Goal: Task Accomplishment & Management: Complete application form

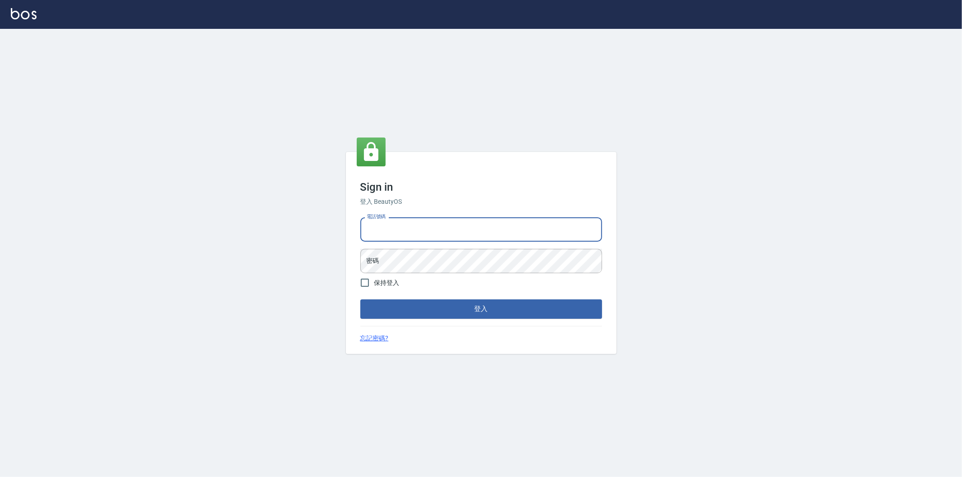
click at [383, 230] on input "電話號碼" at bounding box center [482, 229] width 242 height 24
type input "0955467459"
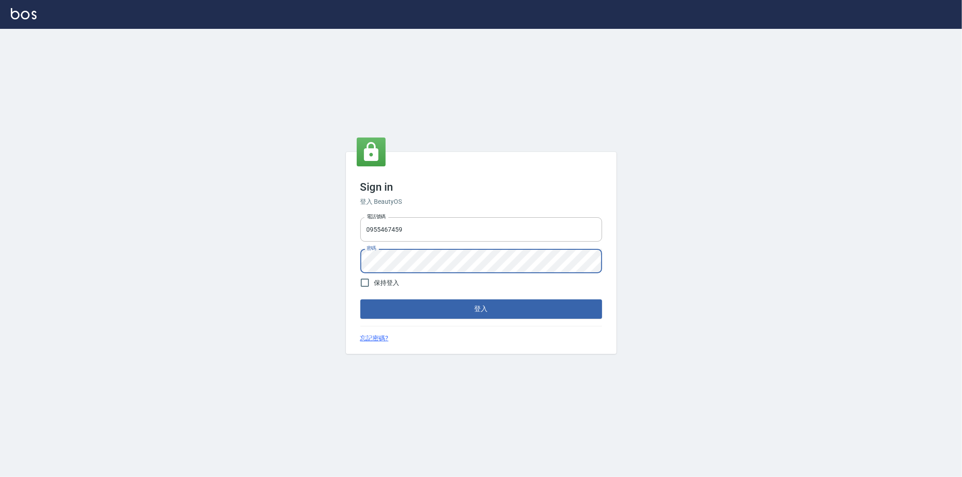
click at [361, 300] on button "登入" at bounding box center [482, 309] width 242 height 19
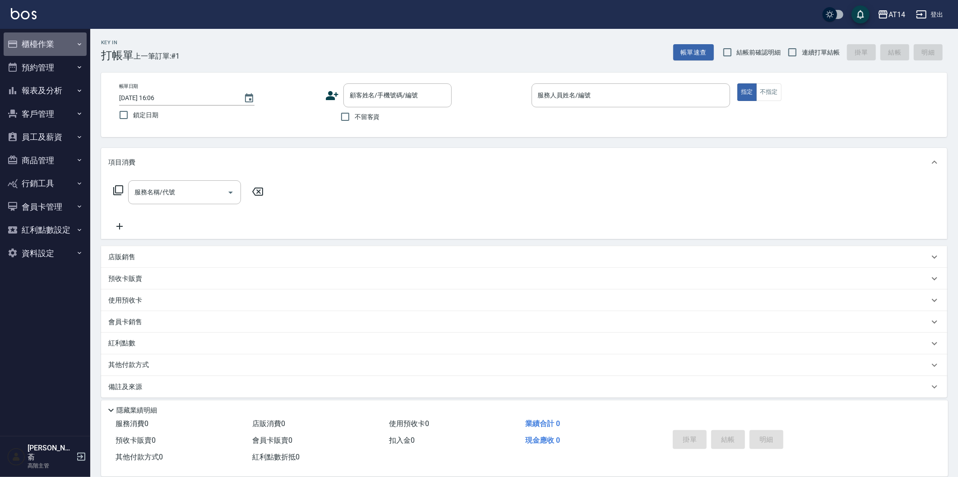
click at [43, 44] on button "櫃檯作業" at bounding box center [45, 43] width 83 height 23
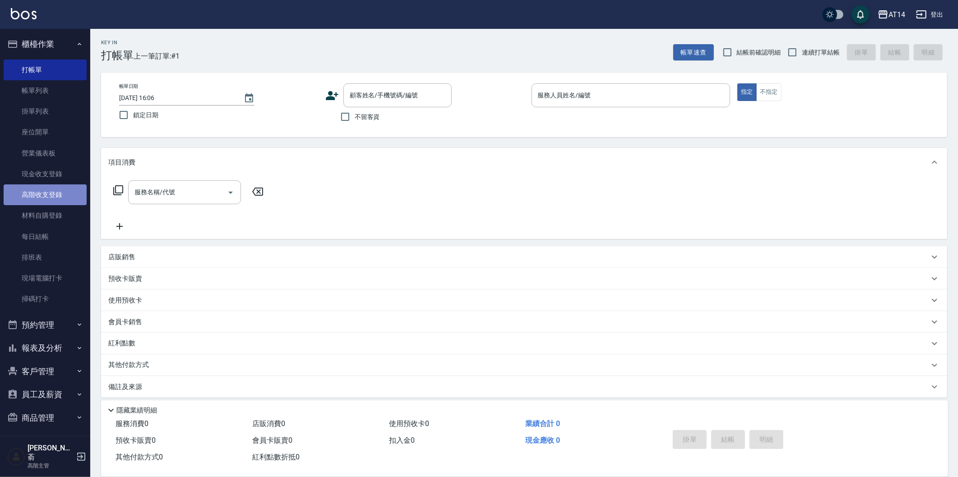
click at [49, 196] on link "高階收支登錄" at bounding box center [45, 195] width 83 height 21
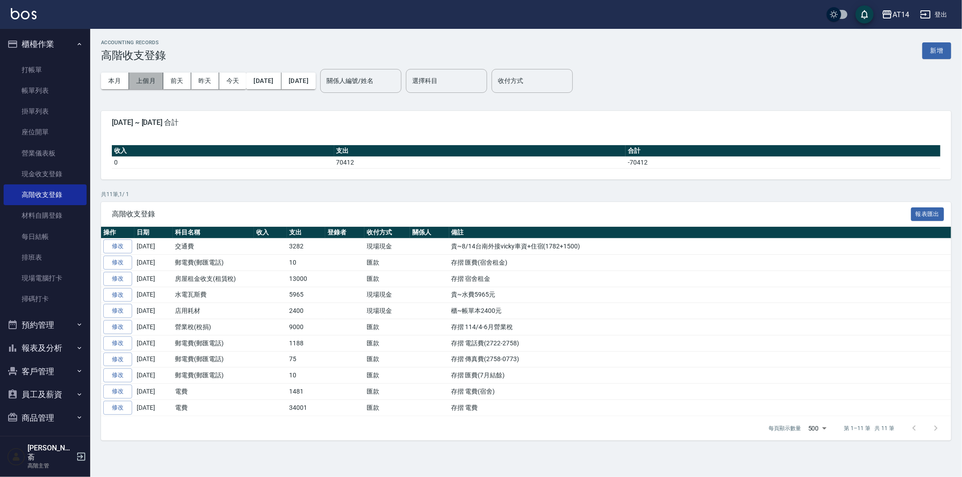
click at [143, 82] on button "上個月" at bounding box center [146, 81] width 34 height 17
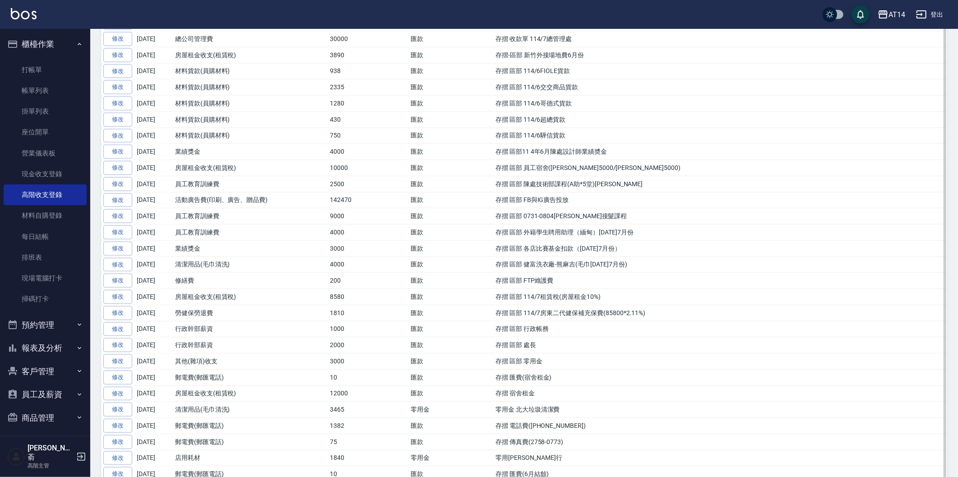
scroll to position [656, 0]
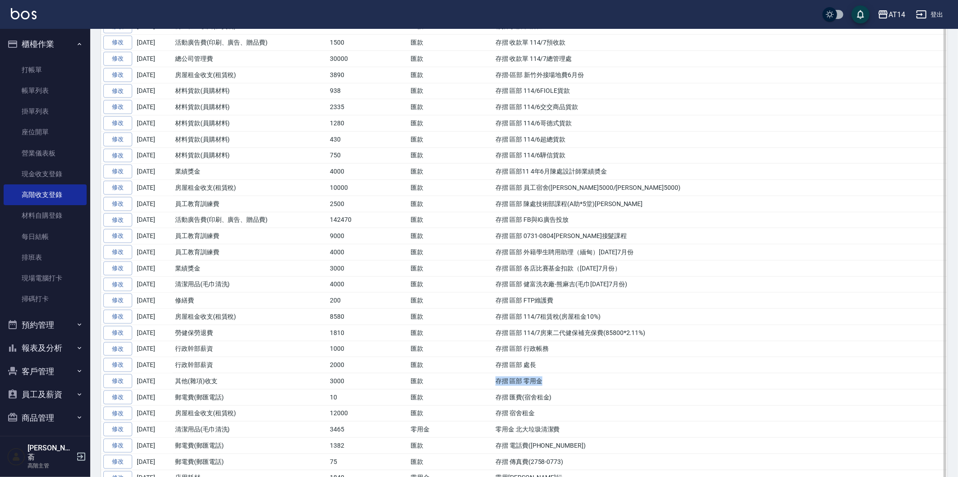
drag, startPoint x: 495, startPoint y: 386, endPoint x: 546, endPoint y: 389, distance: 50.6
click at [546, 389] on td "存摺 區部 零用金" at bounding box center [720, 382] width 454 height 16
copy td "存摺 區部 零用金"
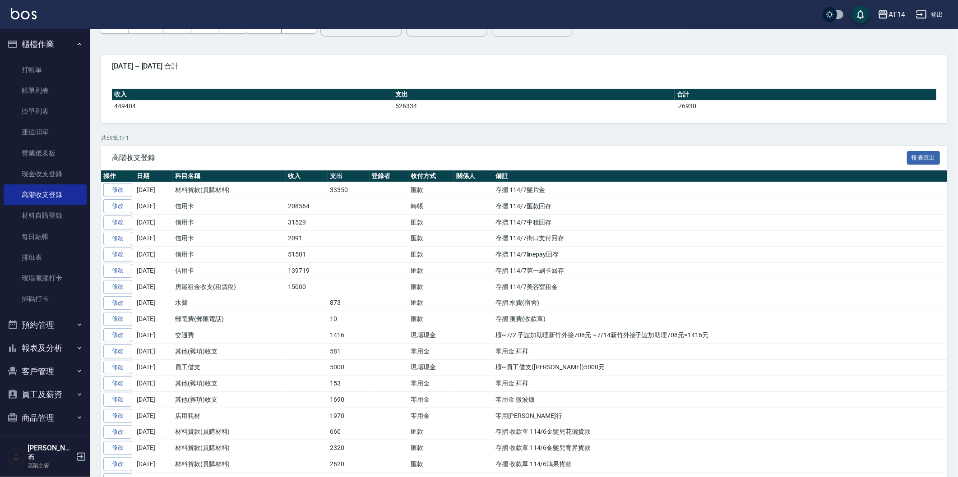
scroll to position [4, 0]
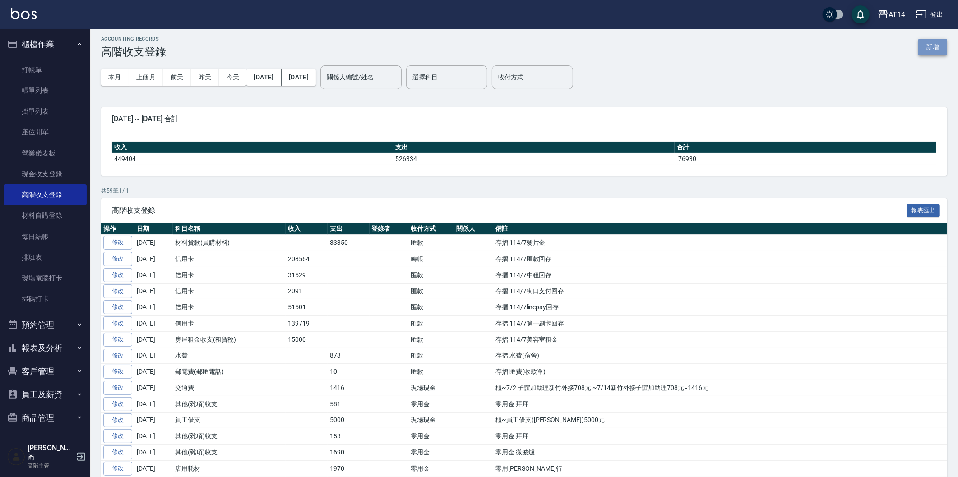
click at [945, 45] on button "新增" at bounding box center [932, 47] width 29 height 17
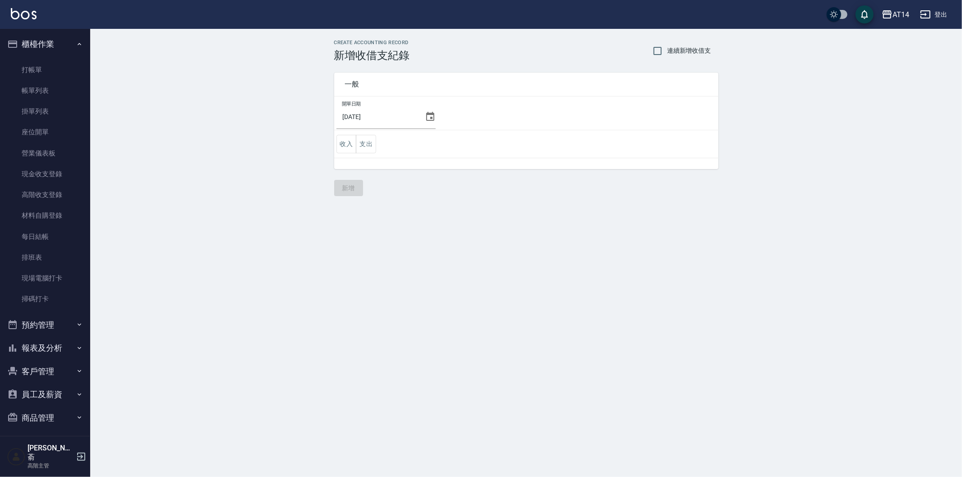
click at [425, 119] on icon at bounding box center [430, 116] width 11 height 11
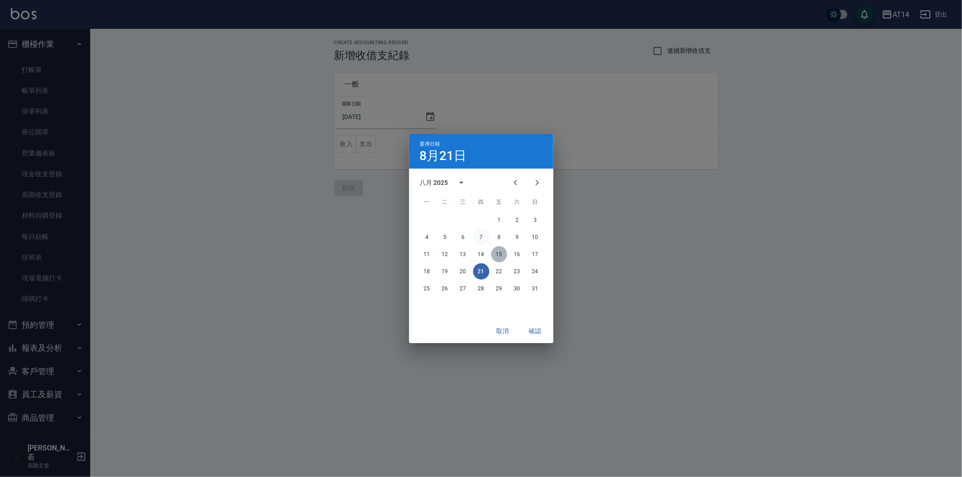
drag, startPoint x: 503, startPoint y: 255, endPoint x: 479, endPoint y: 235, distance: 30.7
click at [503, 254] on button "15" at bounding box center [499, 254] width 16 height 16
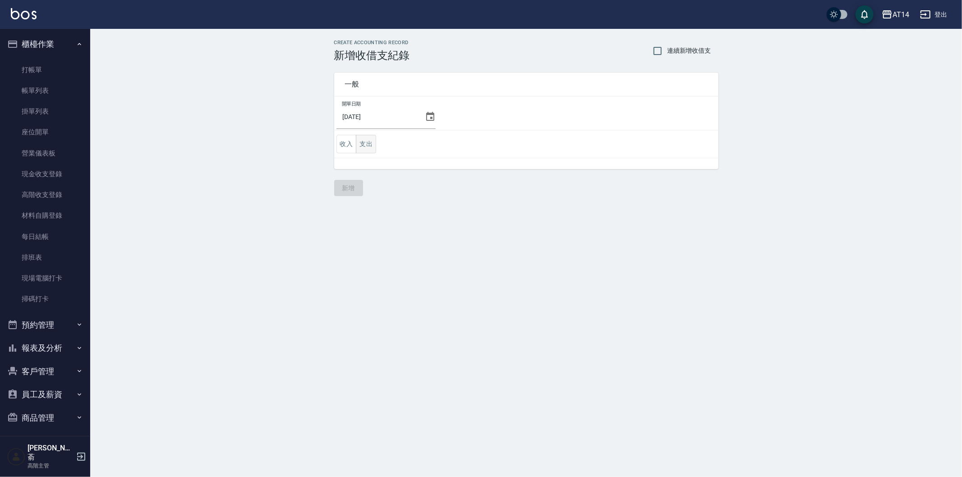
click at [372, 145] on button "支出" at bounding box center [366, 144] width 20 height 18
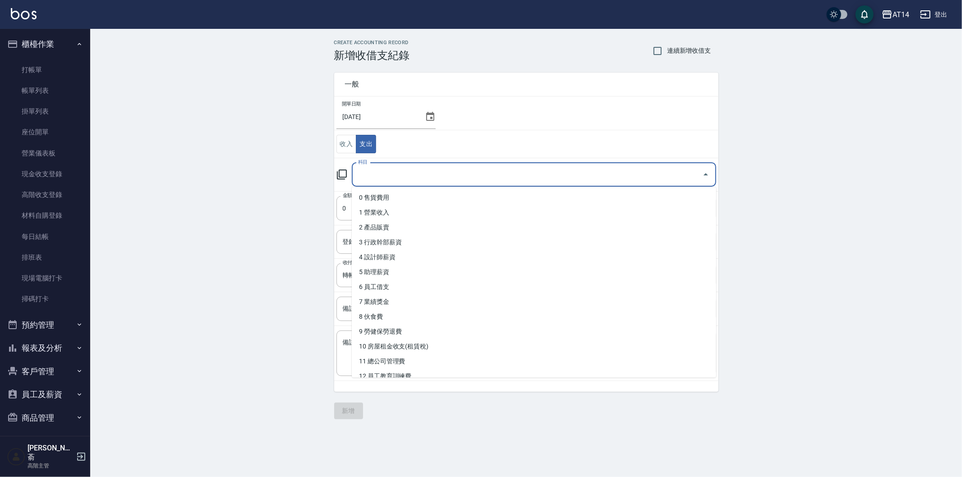
click at [384, 178] on input "科目" at bounding box center [527, 175] width 343 height 16
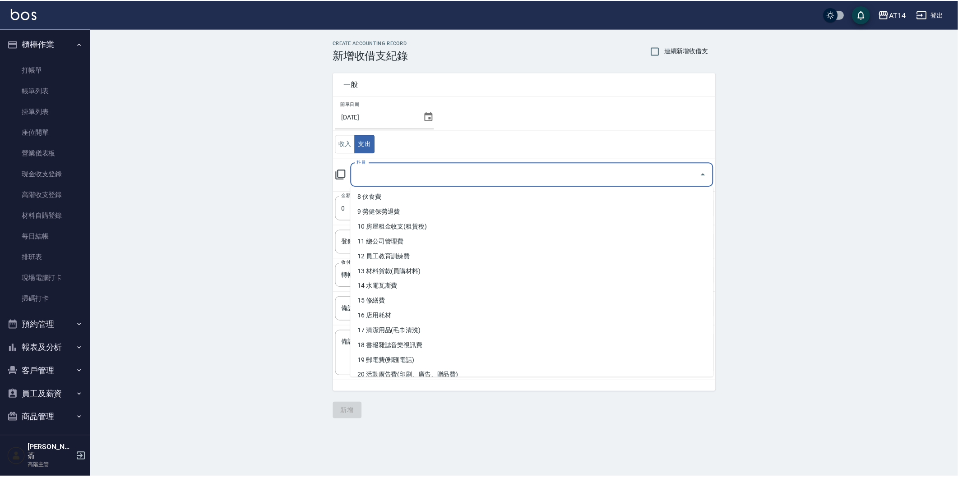
scroll to position [250, 0]
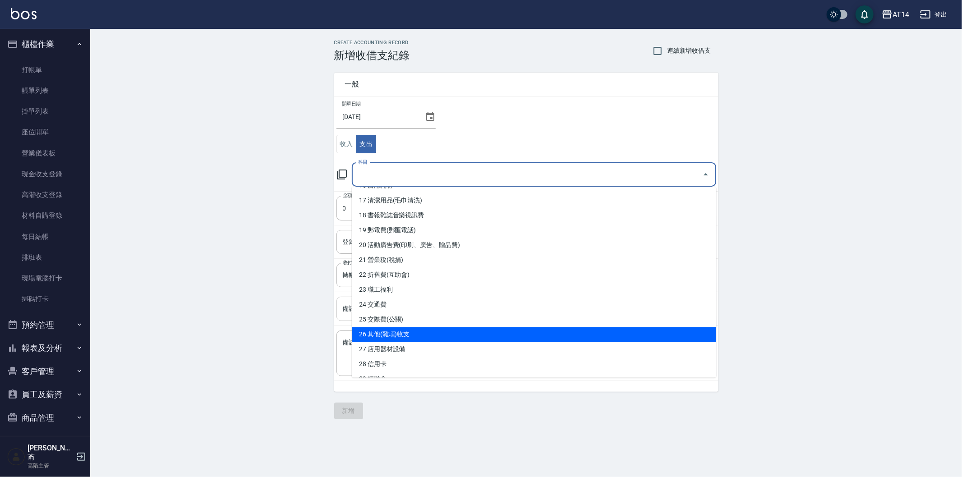
drag, startPoint x: 414, startPoint y: 334, endPoint x: 403, endPoint y: 304, distance: 32.7
click at [414, 335] on li "26 其他(雜項)收支" at bounding box center [534, 334] width 365 height 15
type input "26 其他(雜項)收支"
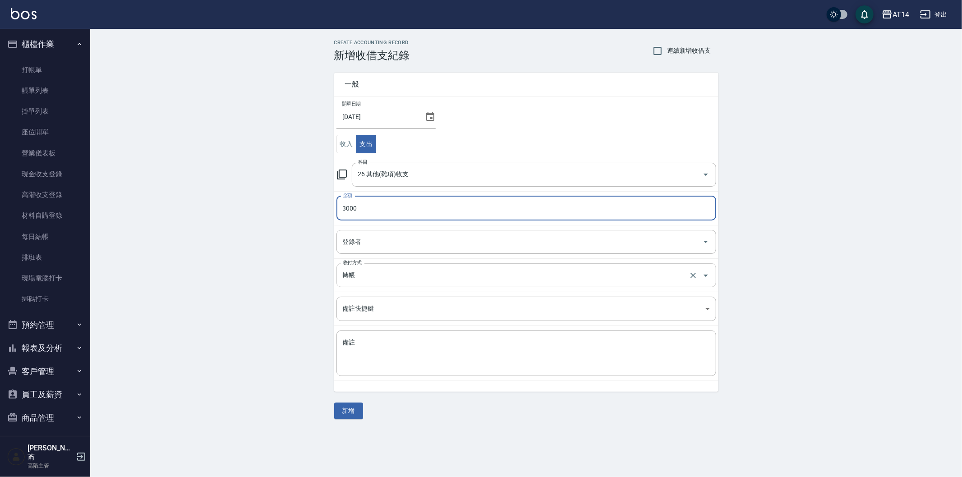
type input "3000"
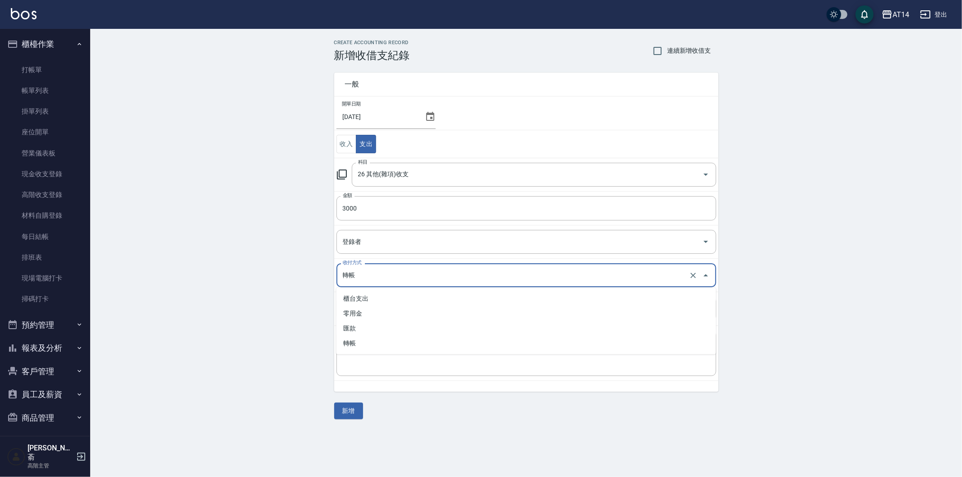
click at [376, 273] on input "轉帳" at bounding box center [514, 276] width 347 height 16
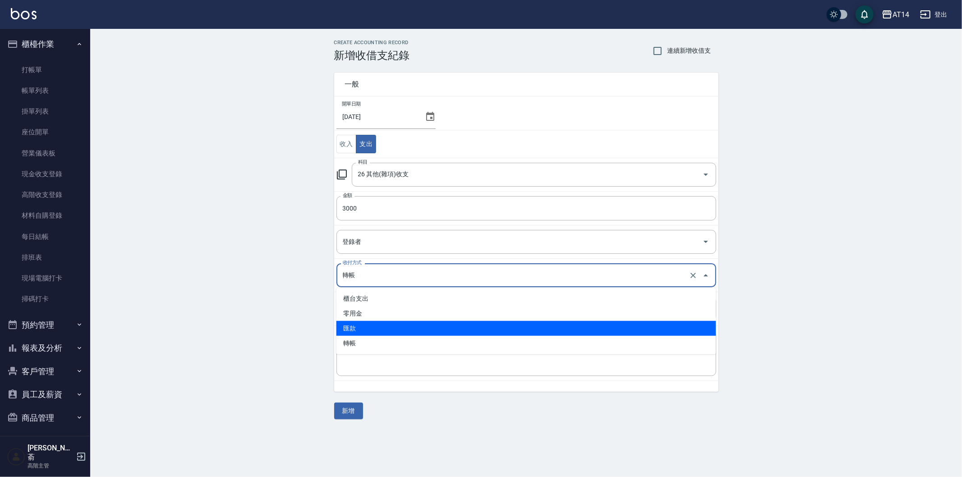
click at [368, 328] on li "匯款" at bounding box center [527, 328] width 380 height 15
type input "匯款"
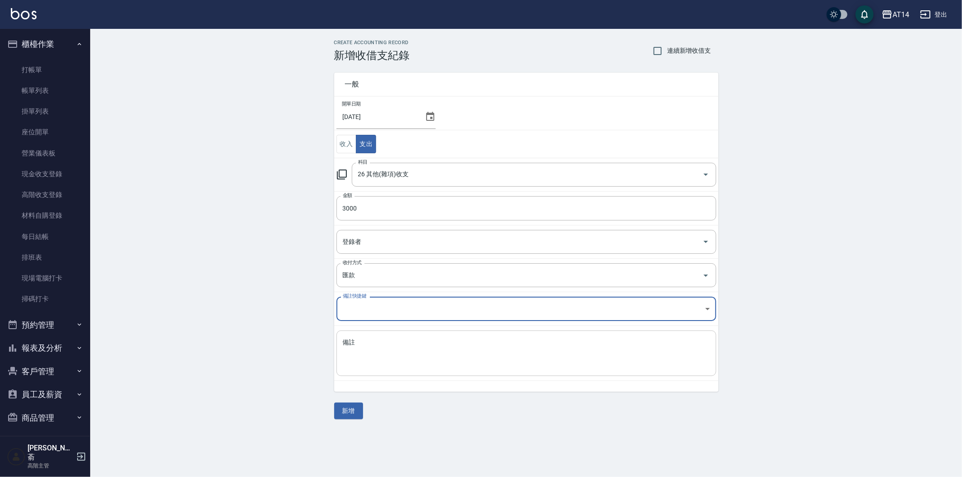
click at [365, 355] on textarea "備註" at bounding box center [526, 353] width 367 height 31
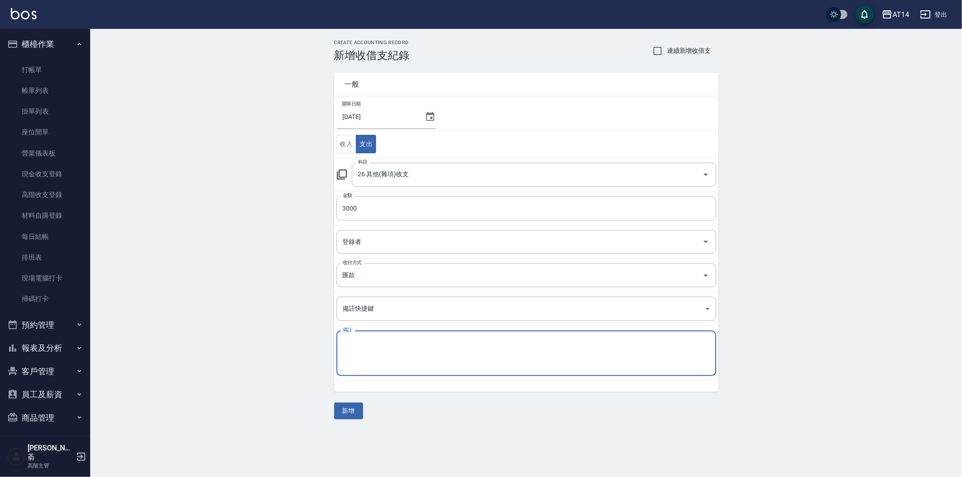
paste textarea "存摺 區部 零用金"
type textarea "存摺 區部 零用金"
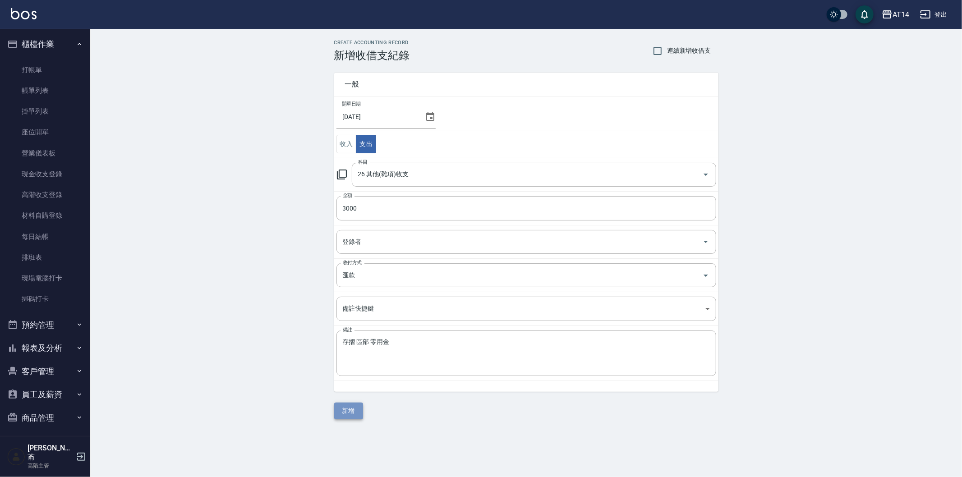
click at [353, 411] on button "新增" at bounding box center [348, 411] width 29 height 17
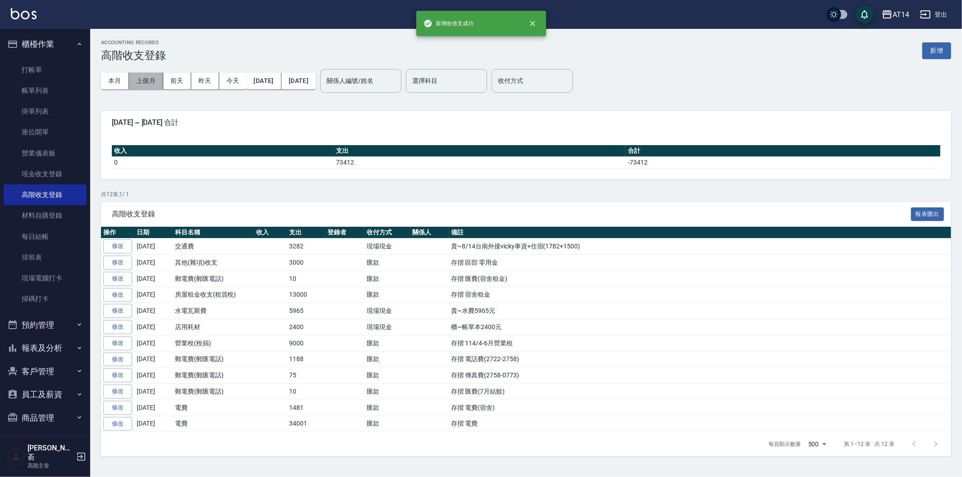
click at [144, 81] on button "上個月" at bounding box center [146, 81] width 34 height 17
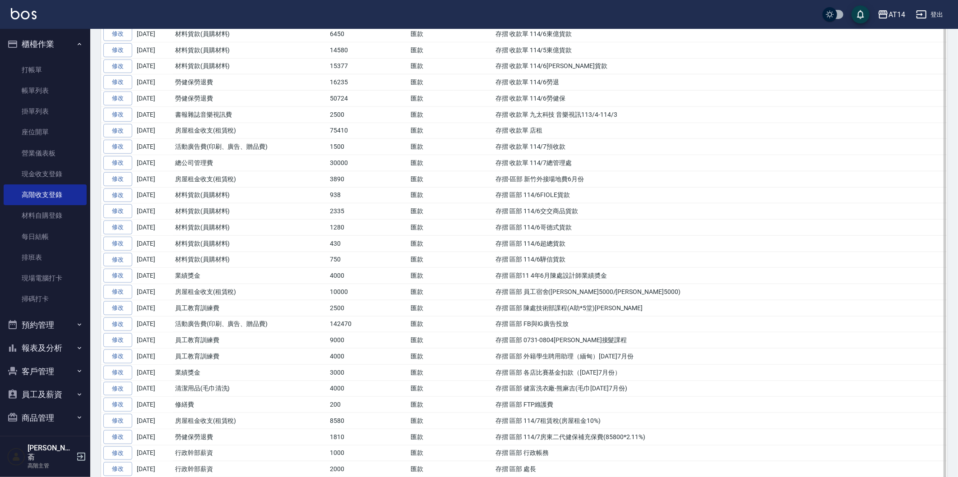
scroll to position [601, 0]
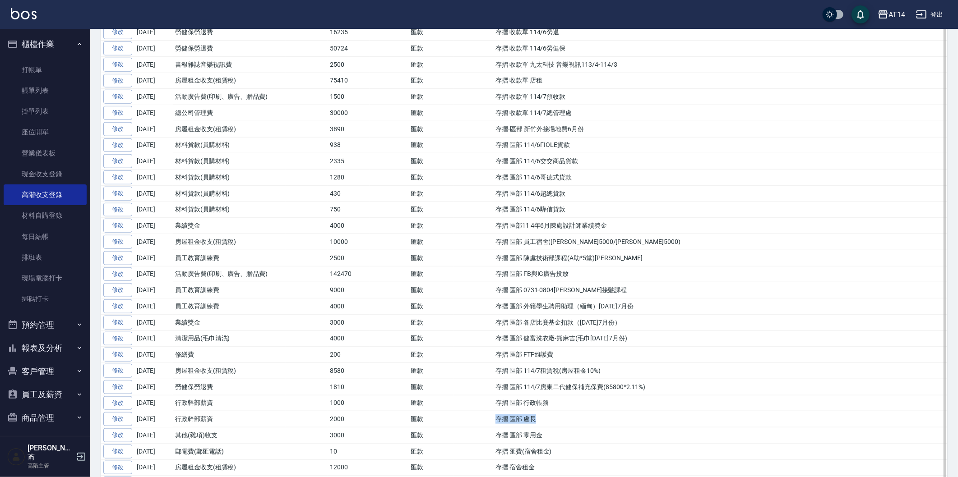
drag, startPoint x: 496, startPoint y: 425, endPoint x: 544, endPoint y: 420, distance: 47.6
click at [544, 420] on td "存摺 區部 處長" at bounding box center [720, 420] width 454 height 16
copy td "存摺 區部 處長"
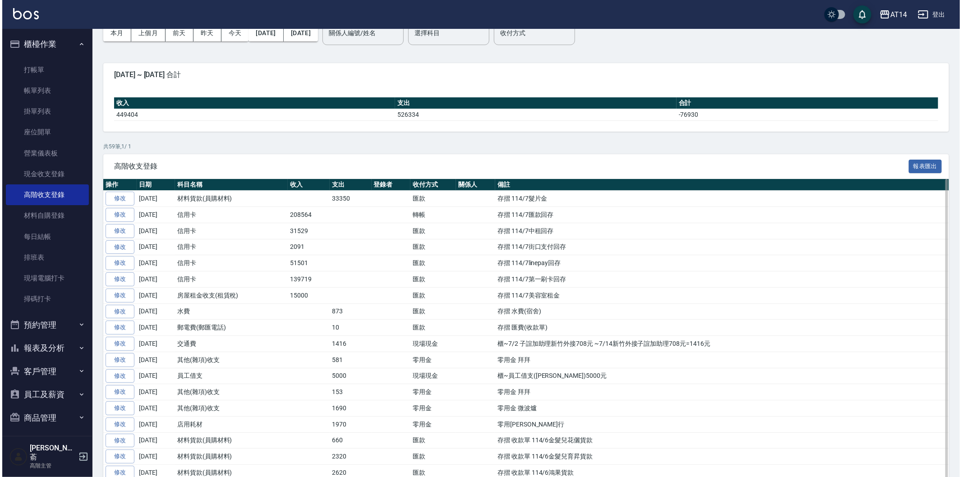
scroll to position [0, 0]
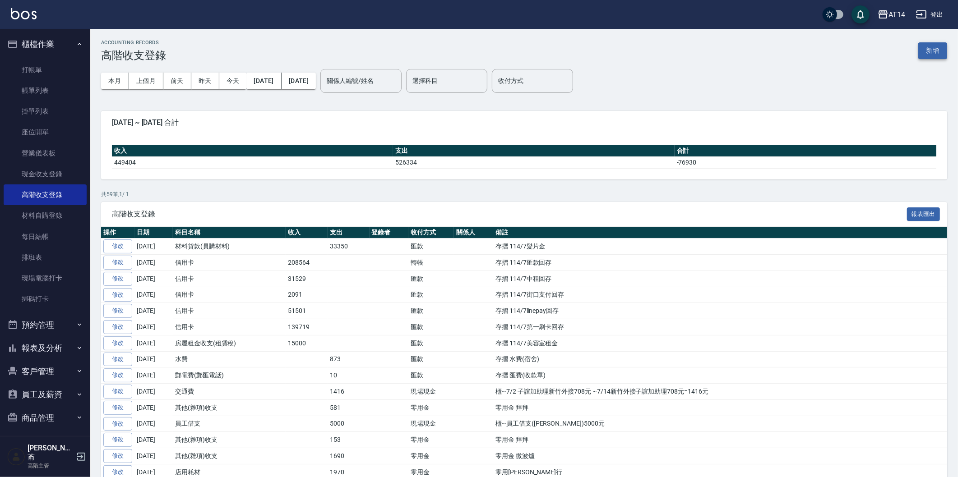
click at [931, 55] on button "新增" at bounding box center [932, 50] width 29 height 17
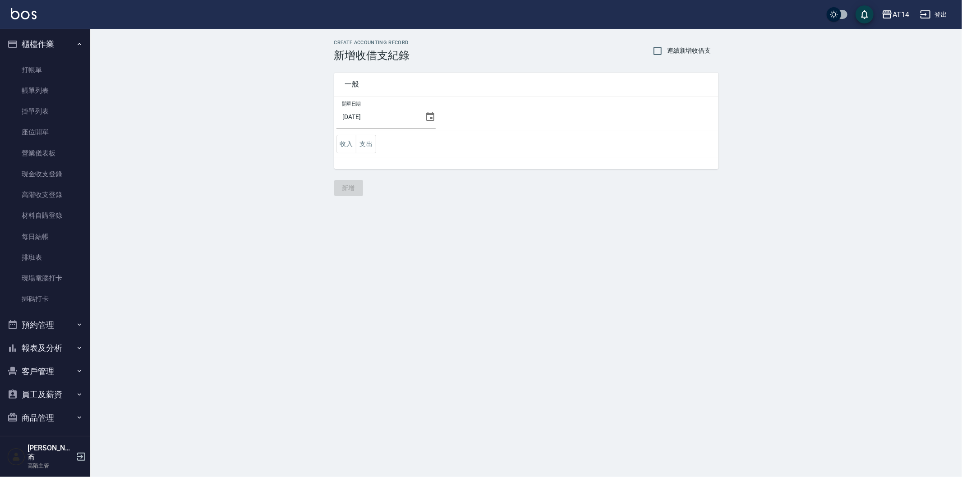
click at [431, 113] on icon at bounding box center [430, 116] width 11 height 11
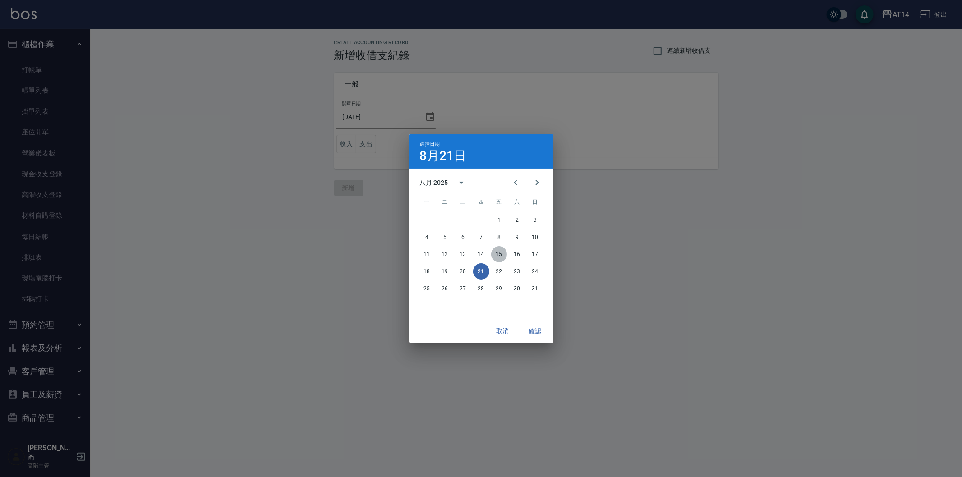
click at [495, 254] on button "15" at bounding box center [499, 254] width 16 height 16
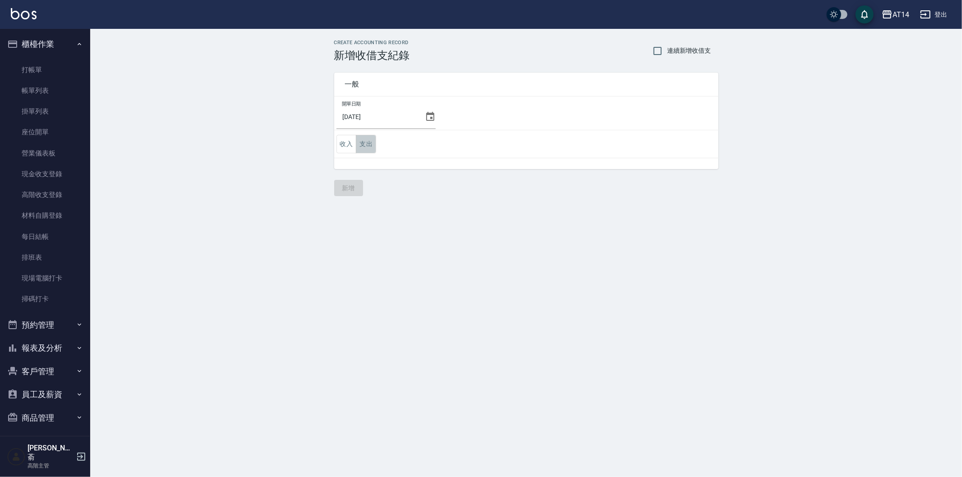
click at [371, 140] on button "支出" at bounding box center [366, 144] width 20 height 18
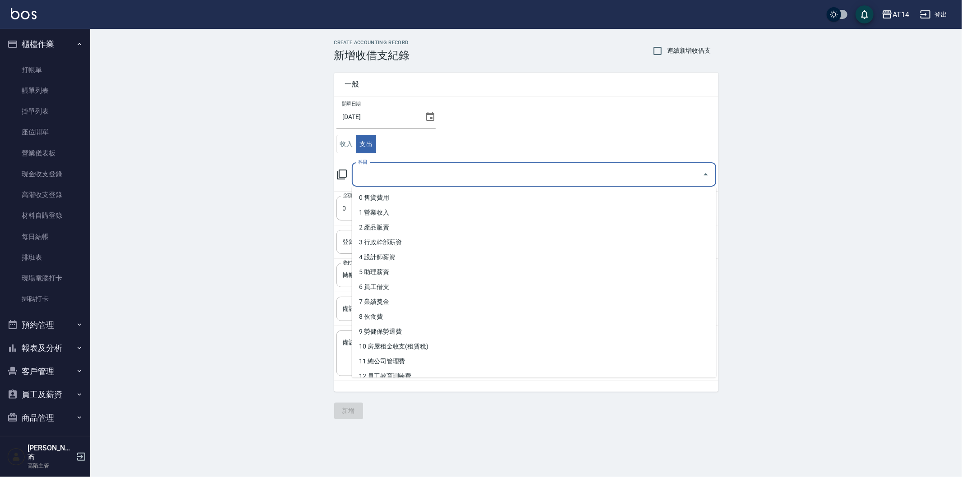
click at [403, 176] on input "科目" at bounding box center [527, 175] width 343 height 16
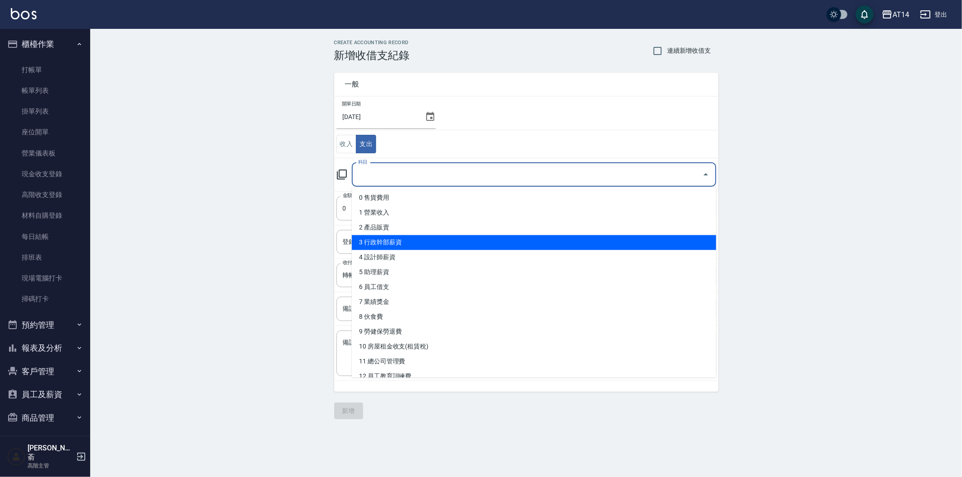
click at [433, 241] on li "3 行政幹部薪資" at bounding box center [534, 242] width 365 height 15
type input "3 行政幹部薪資"
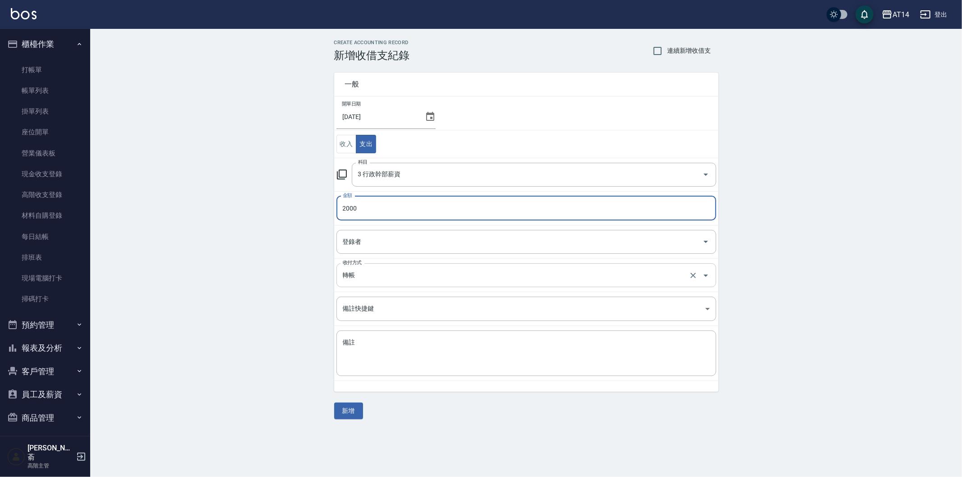
type input "2000"
click at [363, 269] on input "轉帳" at bounding box center [514, 276] width 347 height 16
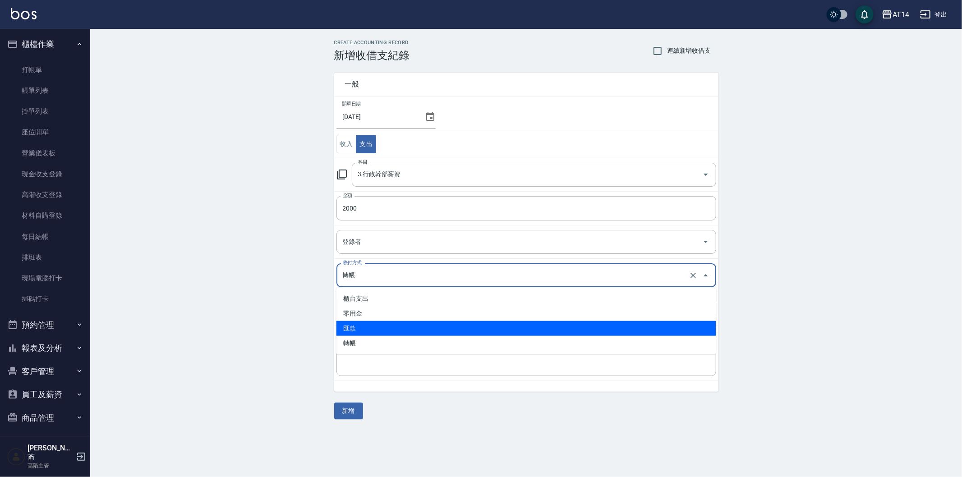
click at [360, 324] on li "匯款" at bounding box center [527, 328] width 380 height 15
type input "匯款"
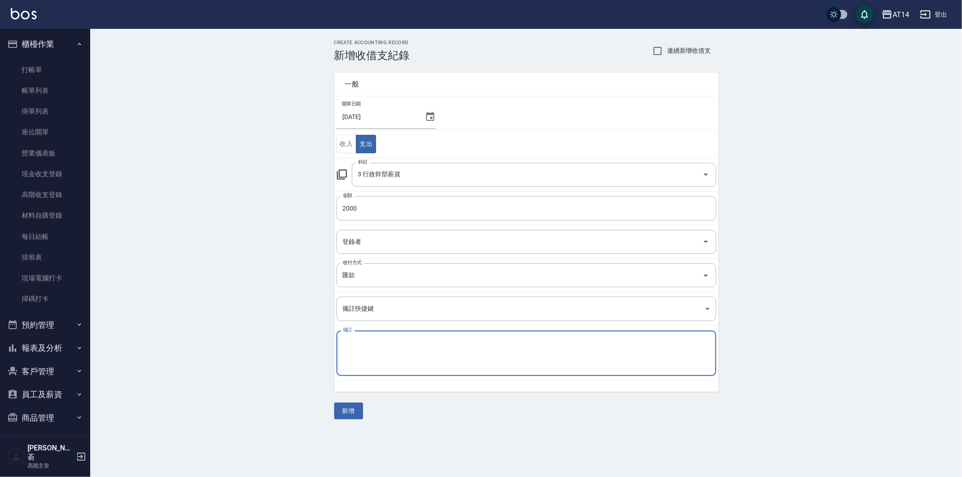
paste textarea "存摺 區部 處長"
type textarea "存摺 區部 處長"
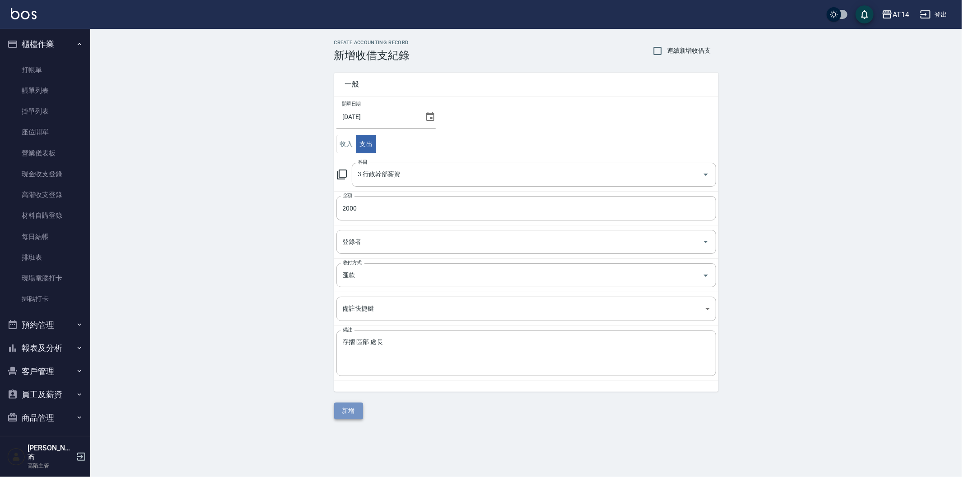
click at [356, 408] on button "新增" at bounding box center [348, 411] width 29 height 17
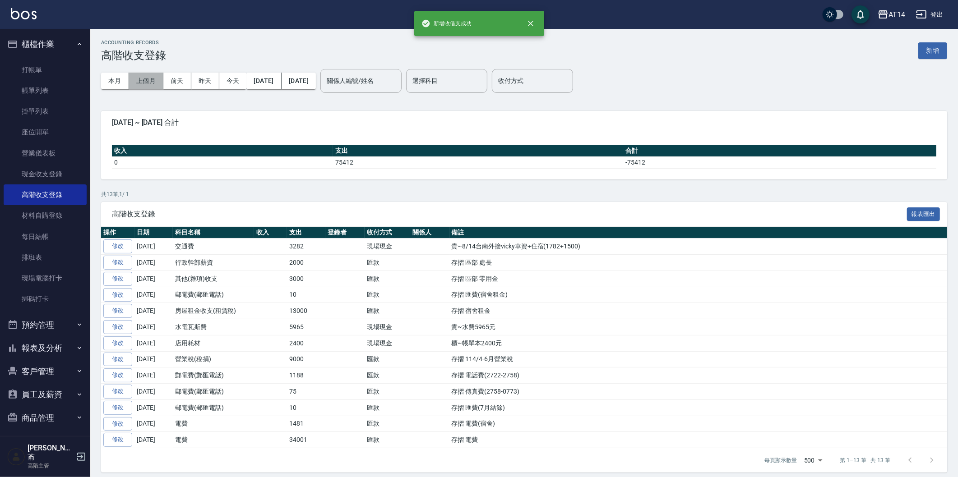
drag, startPoint x: 147, startPoint y: 77, endPoint x: 535, endPoint y: 317, distance: 456.1
click at [148, 79] on button "上個月" at bounding box center [146, 81] width 34 height 17
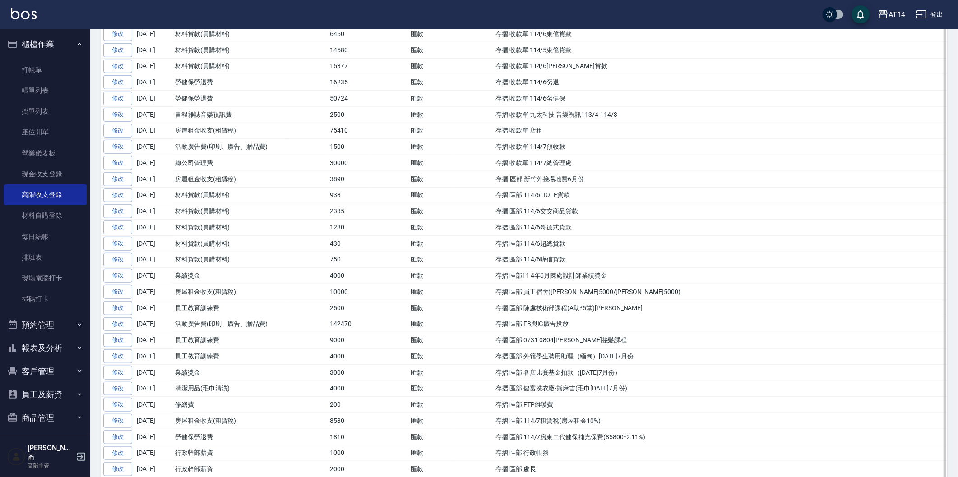
scroll to position [652, 0]
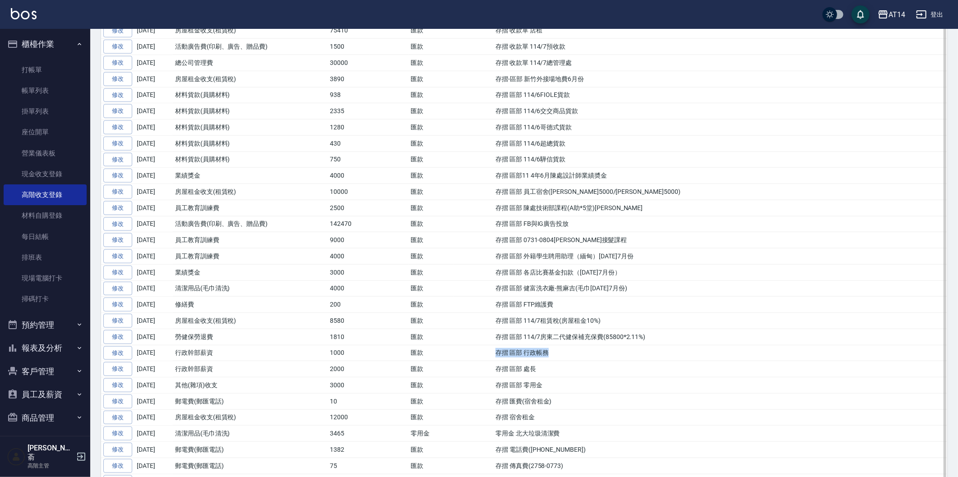
drag, startPoint x: 496, startPoint y: 359, endPoint x: 557, endPoint y: 359, distance: 60.5
click at [557, 359] on td "存摺 區部 行政帳務" at bounding box center [720, 353] width 454 height 16
copy td "存摺 區部 行政帳務"
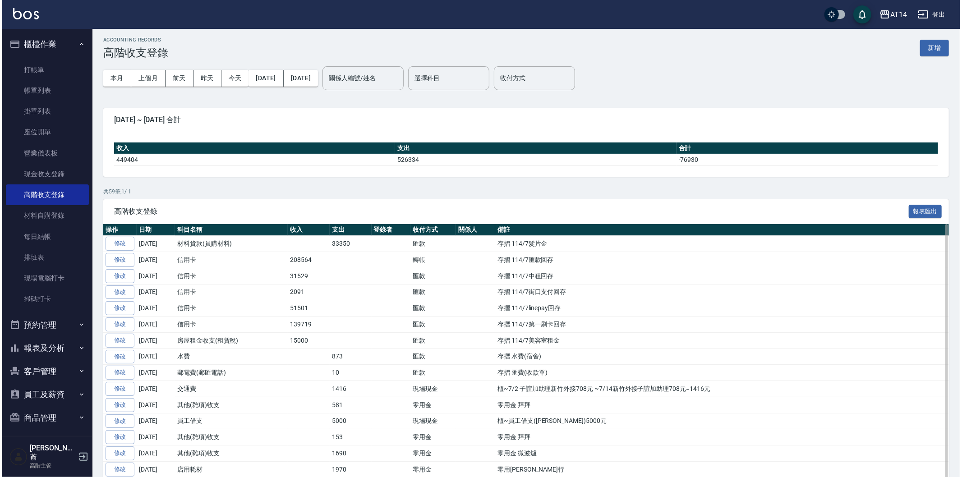
scroll to position [0, 0]
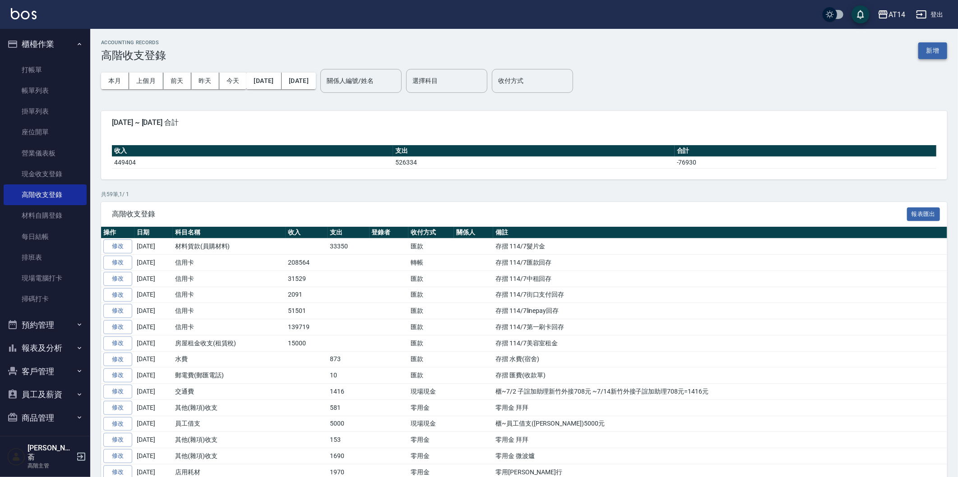
click at [923, 46] on button "新增" at bounding box center [932, 50] width 29 height 17
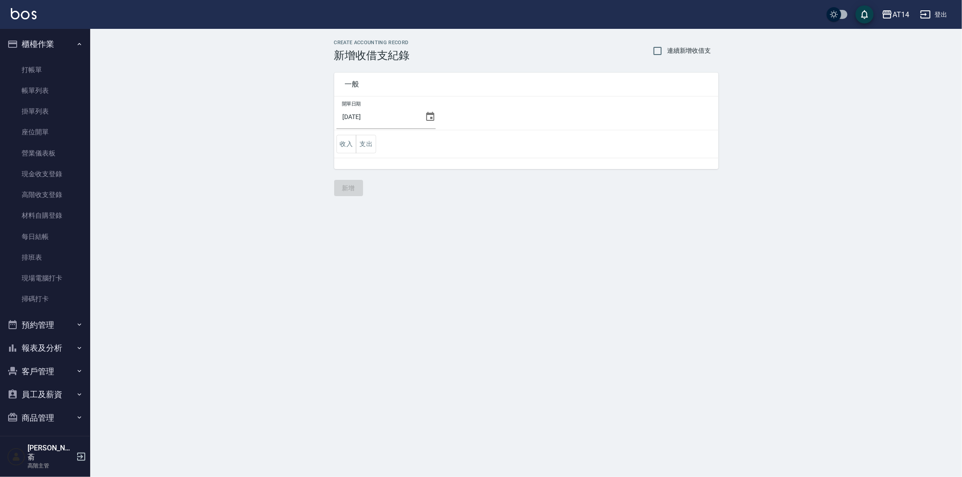
click at [428, 119] on icon at bounding box center [430, 116] width 11 height 11
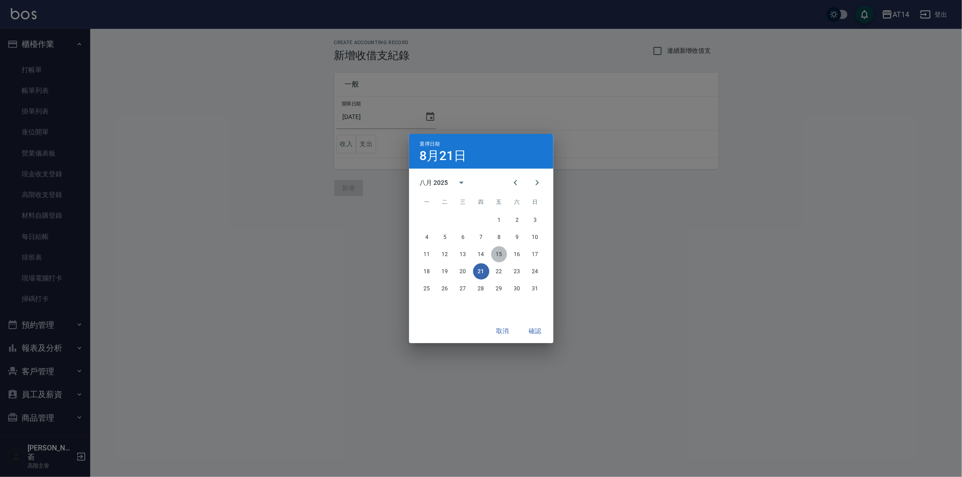
click at [499, 254] on button "15" at bounding box center [499, 254] width 16 height 16
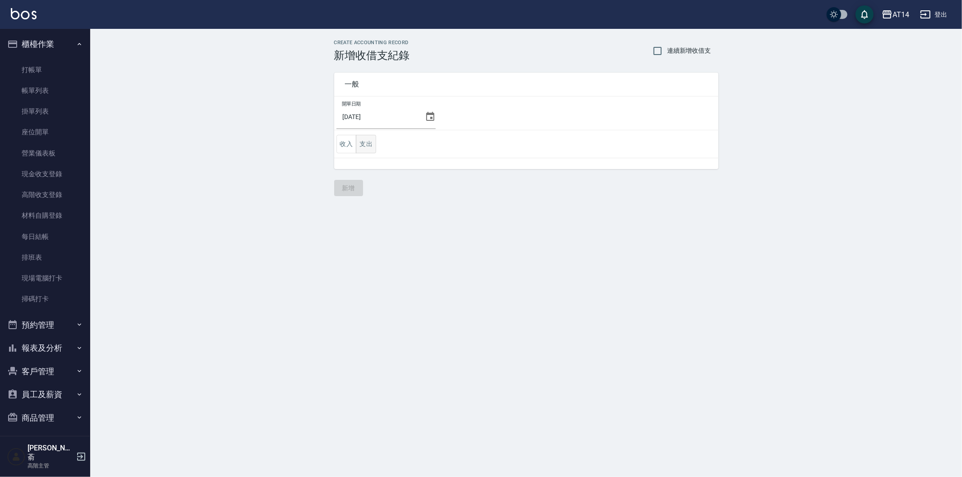
click at [363, 137] on button "支出" at bounding box center [366, 144] width 20 height 18
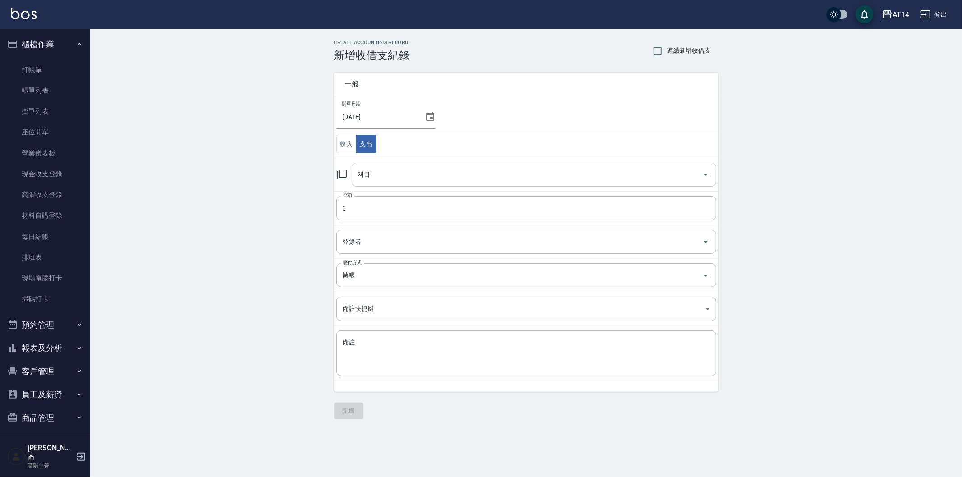
click at [390, 179] on input "科目" at bounding box center [527, 175] width 343 height 16
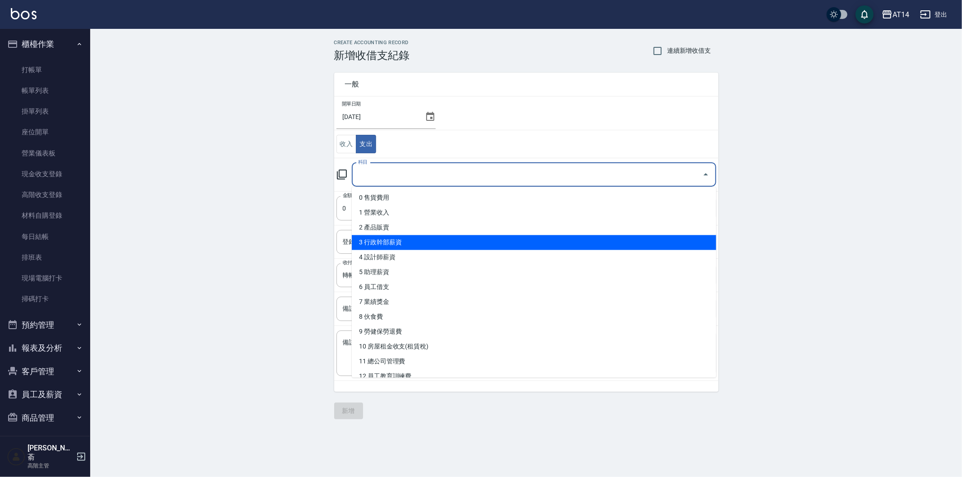
click at [426, 240] on li "3 行政幹部薪資" at bounding box center [534, 242] width 365 height 15
type input "3 行政幹部薪資"
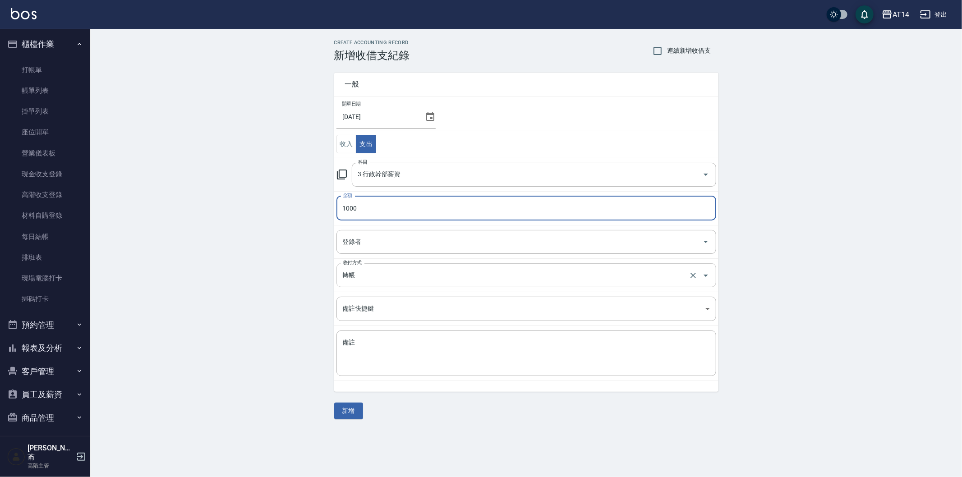
type input "1000"
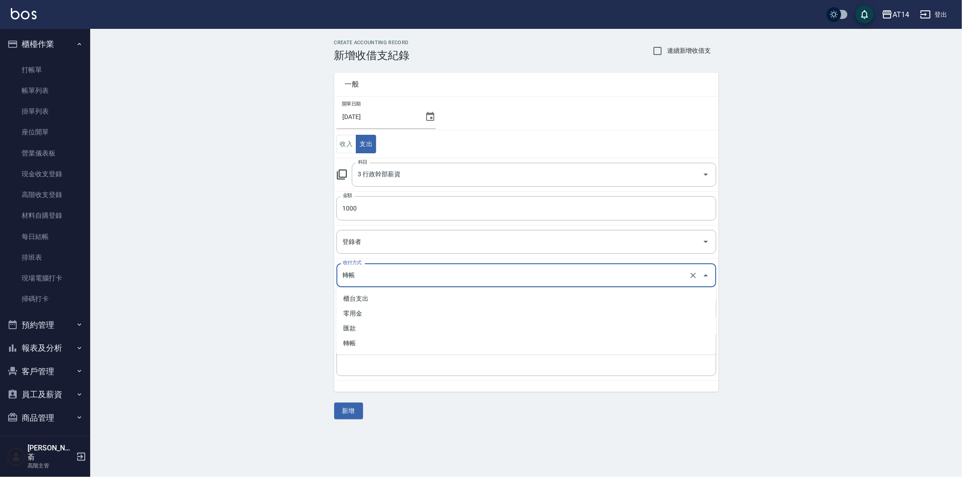
click at [397, 281] on input "轉帳" at bounding box center [514, 276] width 347 height 16
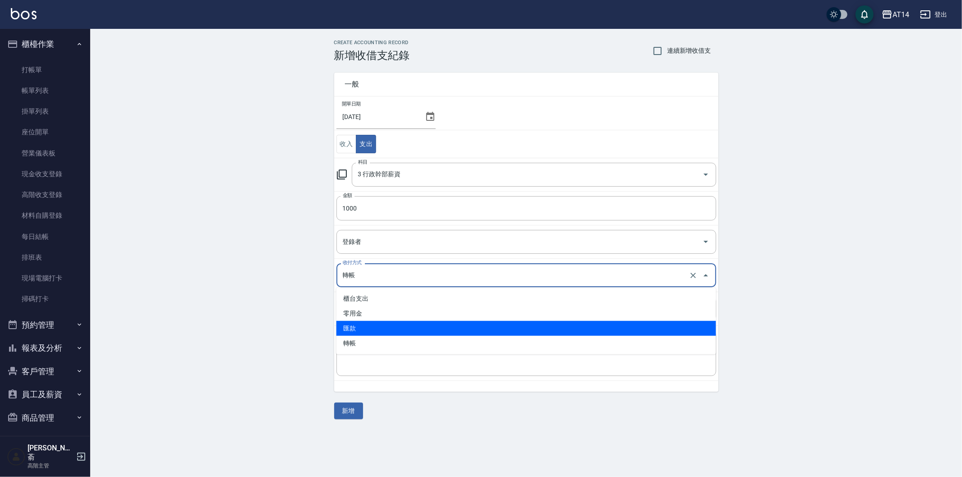
click at [395, 322] on li "匯款" at bounding box center [527, 328] width 380 height 15
type input "匯款"
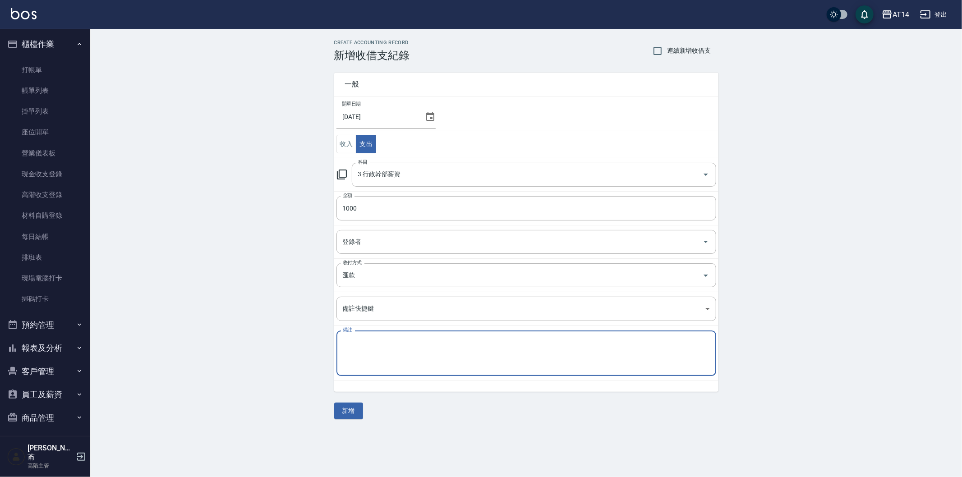
click at [377, 339] on textarea "備註" at bounding box center [526, 353] width 367 height 31
paste textarea "存摺 區部 行政帳務"
type textarea "存摺 區部 行政帳務"
click at [339, 407] on button "新增" at bounding box center [348, 411] width 29 height 17
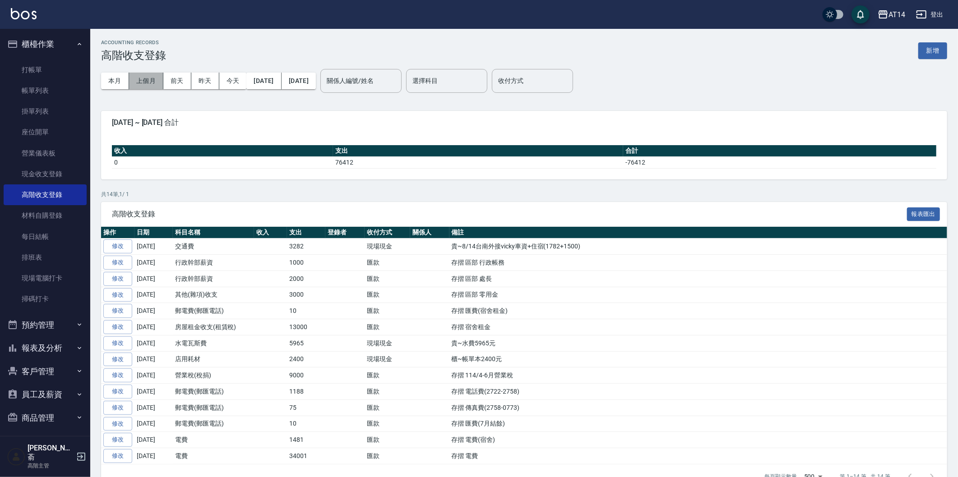
click at [141, 79] on button "上個月" at bounding box center [146, 81] width 34 height 17
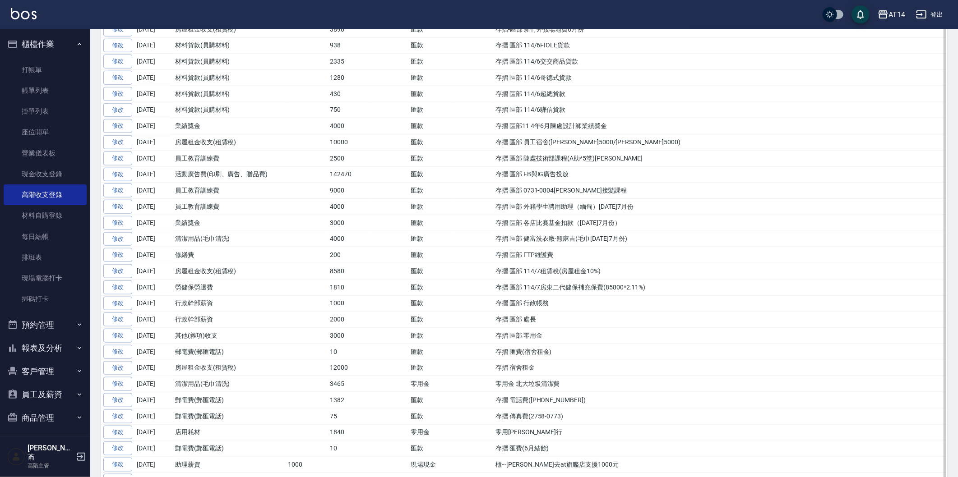
scroll to position [702, 0]
drag, startPoint x: 494, startPoint y: 292, endPoint x: 662, endPoint y: 292, distance: 167.9
click at [662, 292] on td "存摺 區部 114/7房東二代健保補充保費(85800*2.11%)" at bounding box center [720, 287] width 454 height 16
copy td "存摺 區部 114/7房東二代健保補充保費(85800*2.11%)"
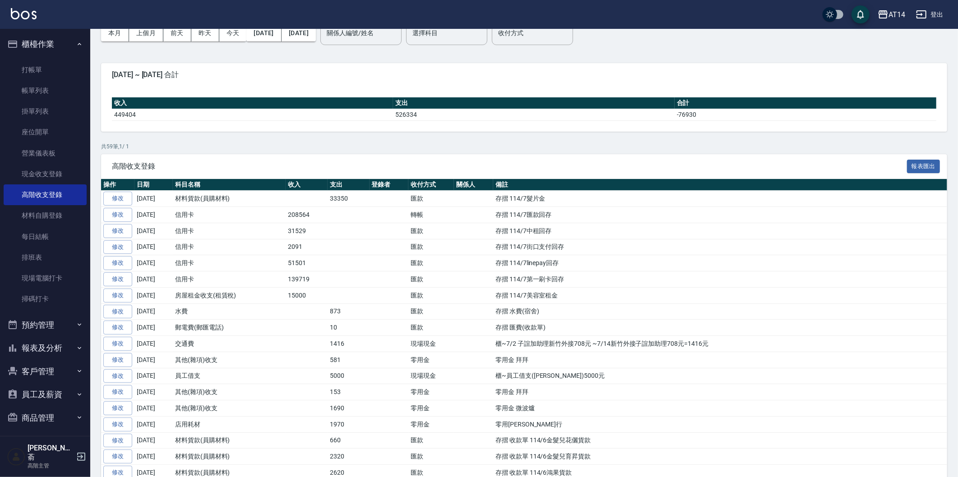
scroll to position [0, 0]
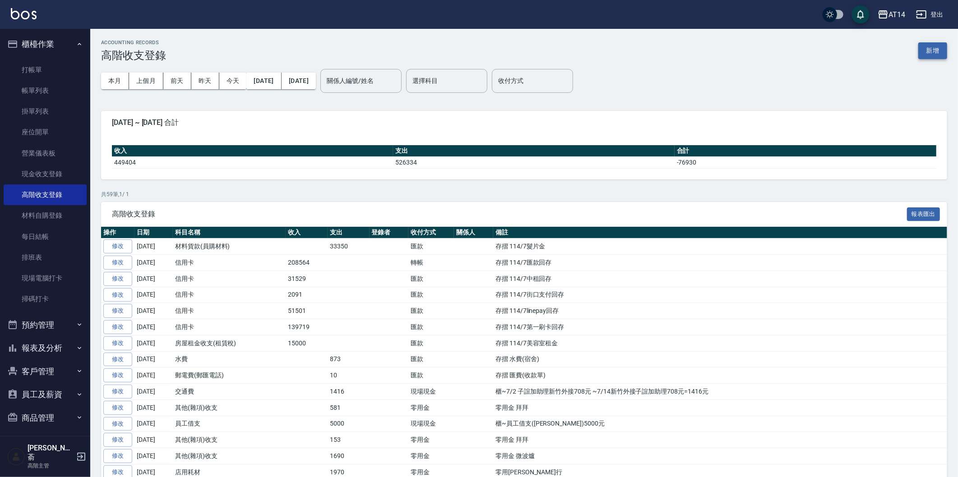
click at [923, 50] on button "新增" at bounding box center [932, 50] width 29 height 17
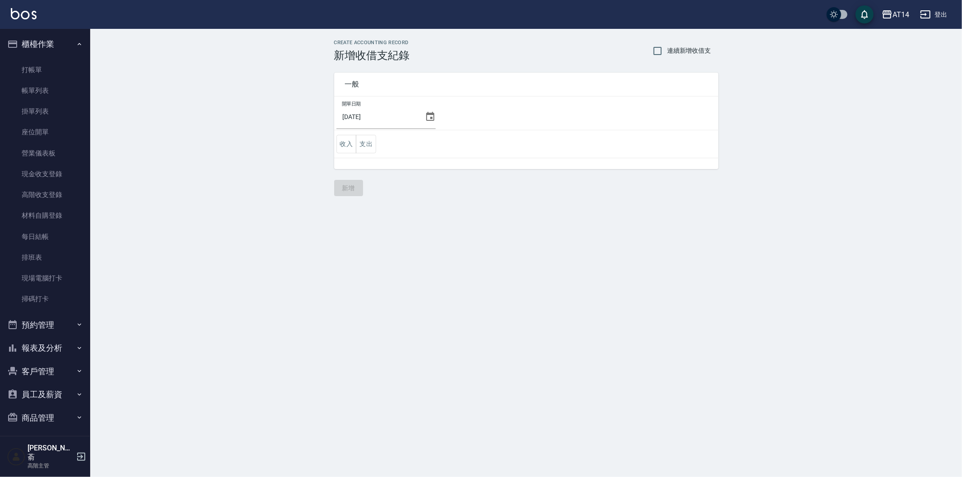
click at [427, 115] on icon at bounding box center [430, 116] width 8 height 9
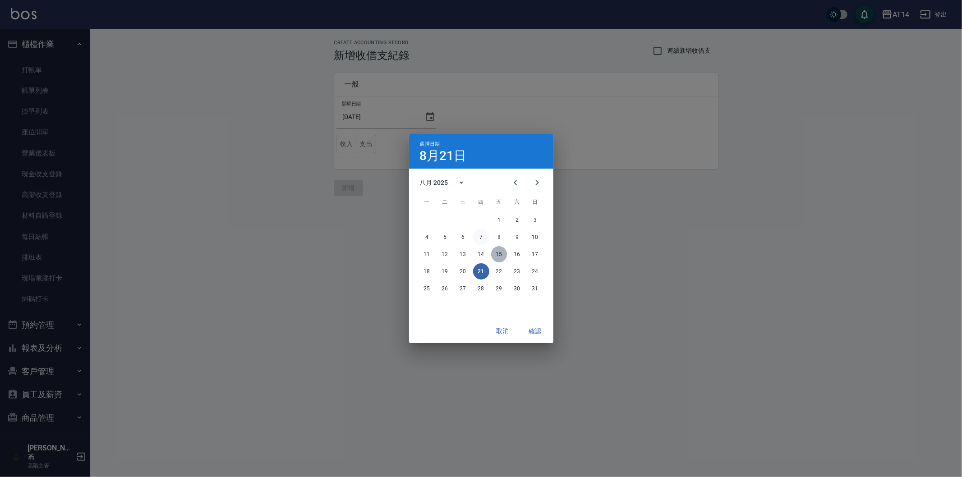
drag, startPoint x: 504, startPoint y: 254, endPoint x: 473, endPoint y: 235, distance: 36.5
click at [503, 254] on button "15" at bounding box center [499, 254] width 16 height 16
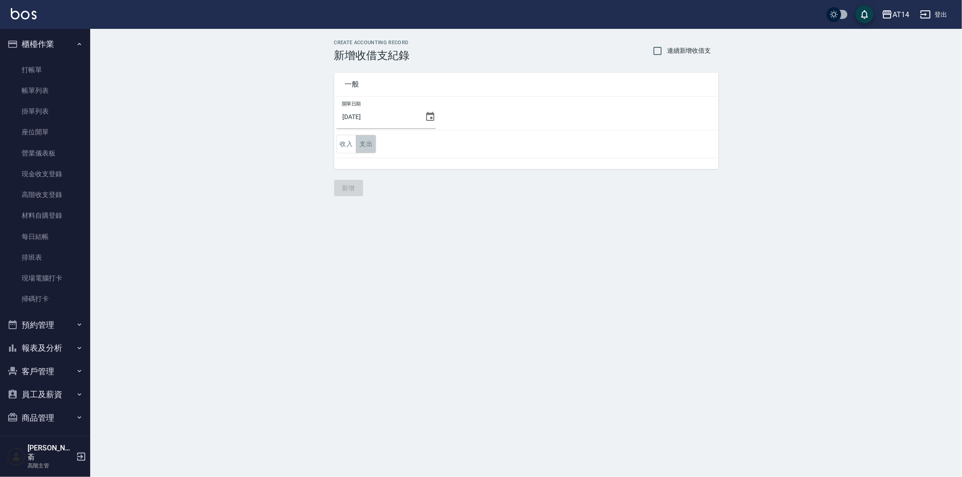
click at [370, 141] on button "支出" at bounding box center [366, 144] width 20 height 18
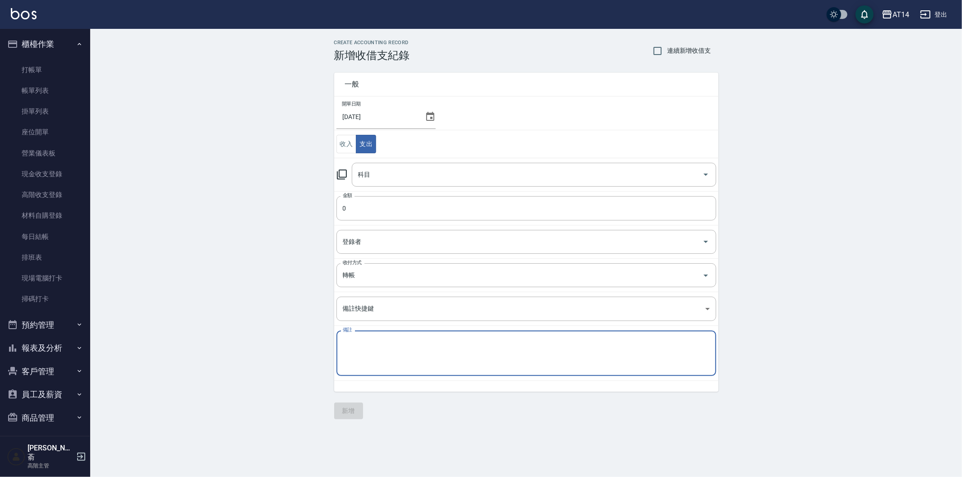
paste textarea "存摺 區部 114/7房東二代健保補充保費(85800*2.11%)"
type textarea "存摺 區部 114/7房東二代健保補充保費(85800*2.11%)"
click at [381, 174] on input "科目" at bounding box center [527, 175] width 343 height 16
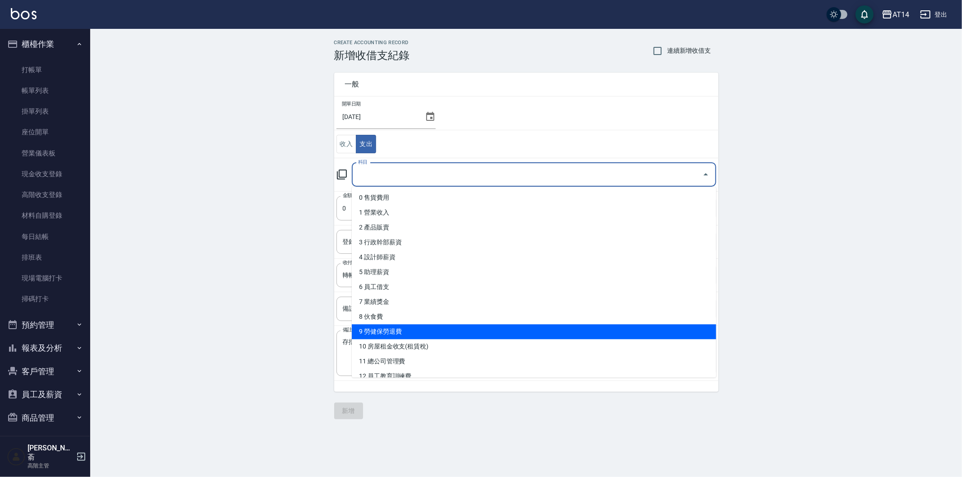
click at [420, 328] on li "9 勞健保勞退費" at bounding box center [534, 331] width 365 height 15
type input "9 勞健保勞退費"
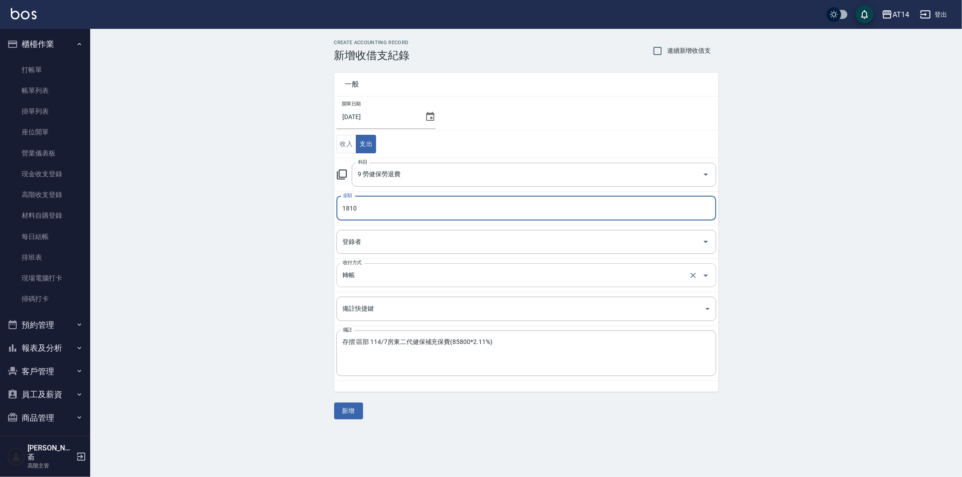
type input "1810"
click at [358, 273] on input "轉帳" at bounding box center [514, 276] width 347 height 16
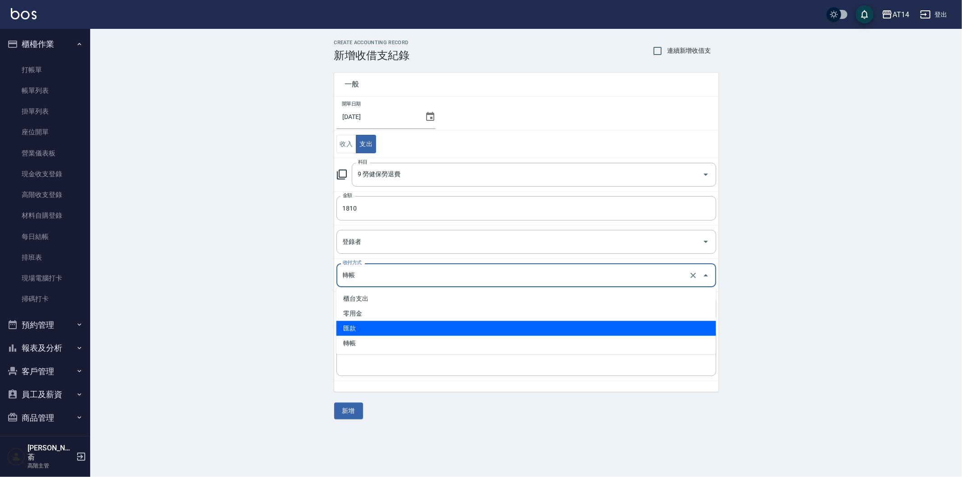
click at [364, 328] on li "匯款" at bounding box center [527, 328] width 380 height 15
type input "匯款"
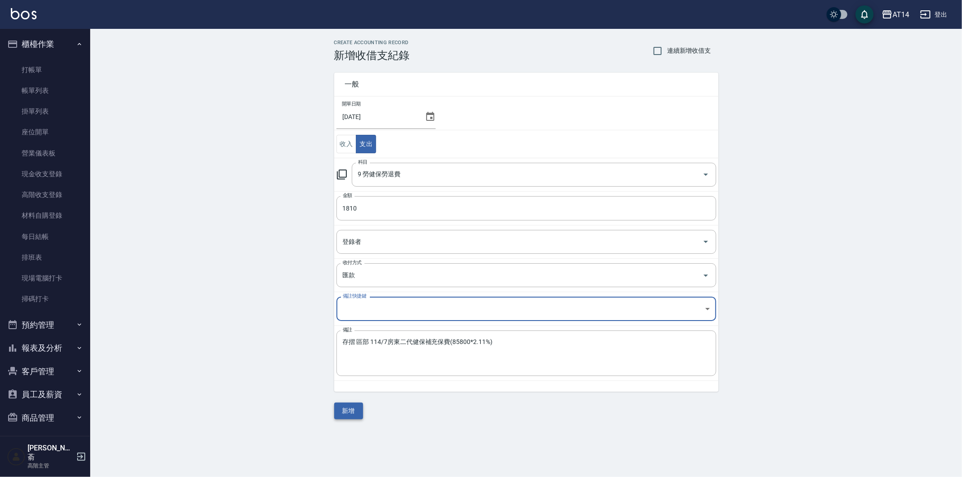
click at [350, 411] on button "新增" at bounding box center [348, 411] width 29 height 17
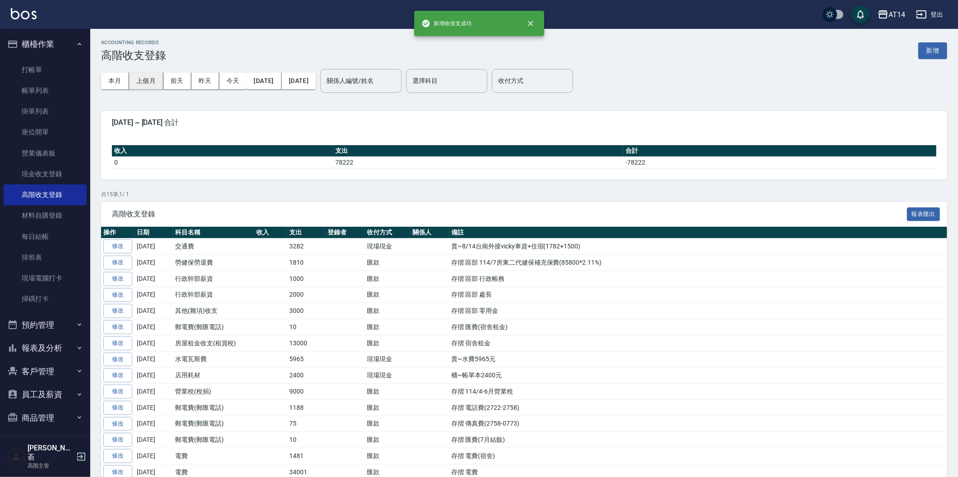
drag, startPoint x: 141, startPoint y: 80, endPoint x: 508, endPoint y: 360, distance: 461.6
click at [141, 80] on button "上個月" at bounding box center [146, 81] width 34 height 17
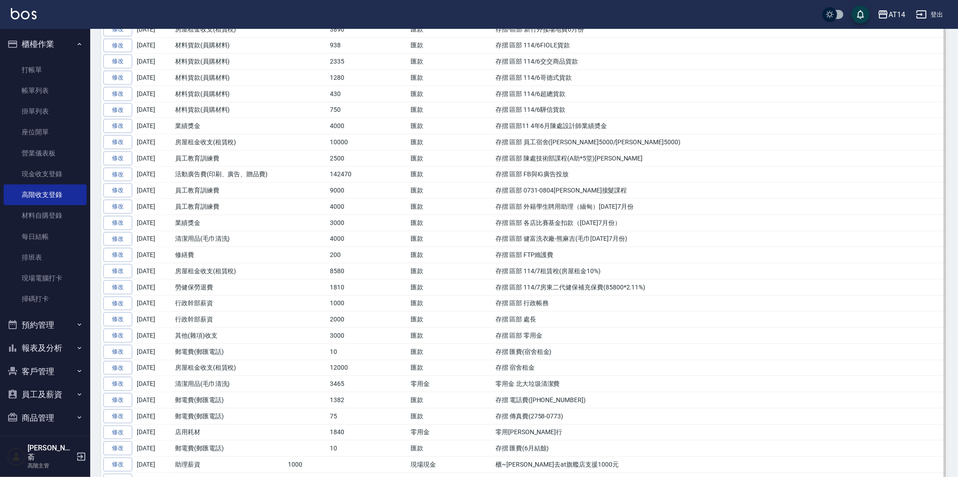
scroll to position [702, 0]
drag, startPoint x: 494, startPoint y: 274, endPoint x: 617, endPoint y: 274, distance: 123.2
click at [617, 274] on td "存摺 區部 114/7租賃稅(房屋租金10%)" at bounding box center [720, 271] width 454 height 16
copy td "存摺 區部 114/7租賃稅(房屋租金10%)"
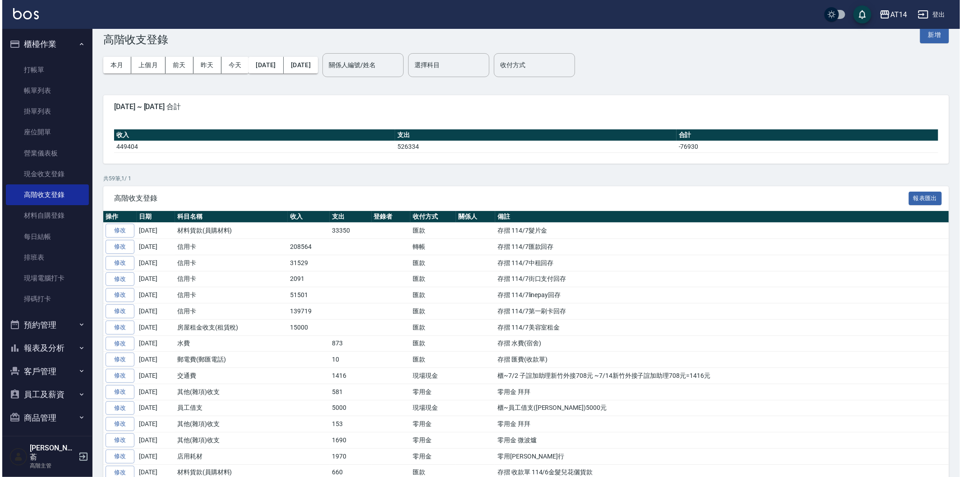
scroll to position [0, 0]
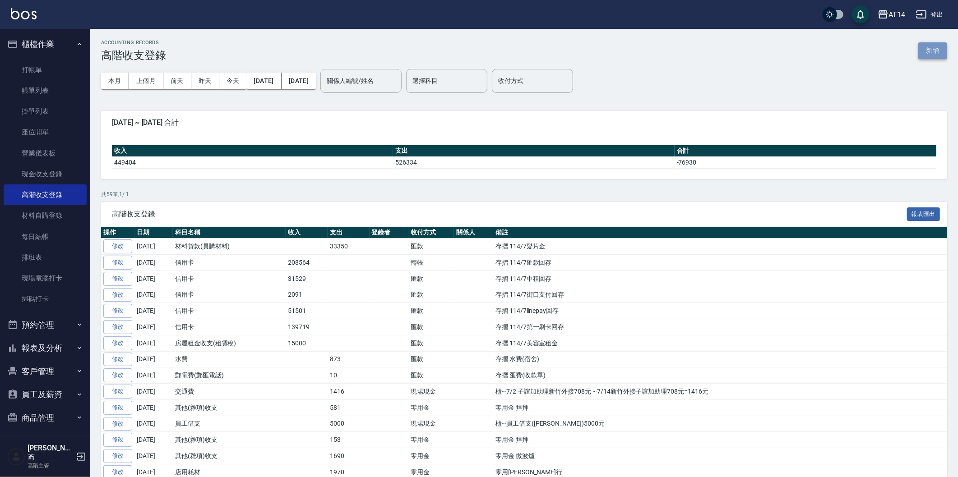
click at [939, 42] on button "新增" at bounding box center [932, 50] width 29 height 17
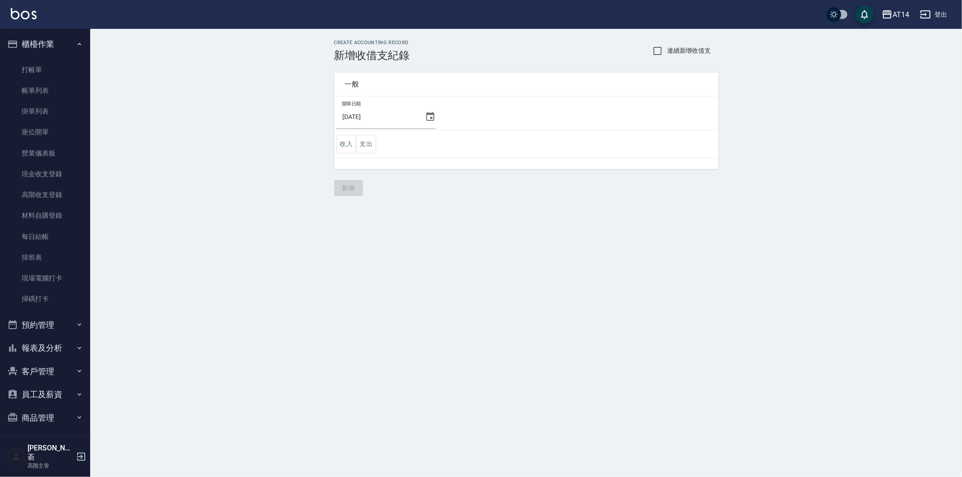
click at [429, 111] on icon at bounding box center [430, 116] width 11 height 11
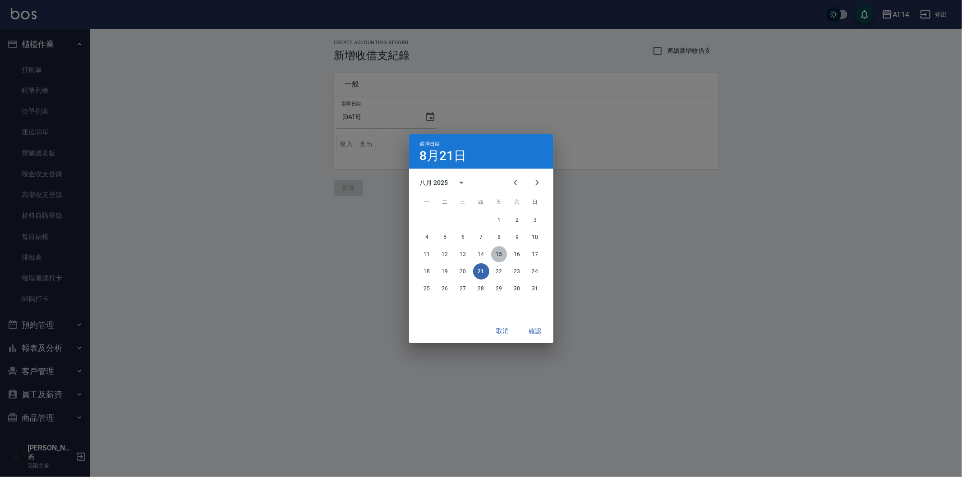
click at [501, 250] on button "15" at bounding box center [499, 254] width 16 height 16
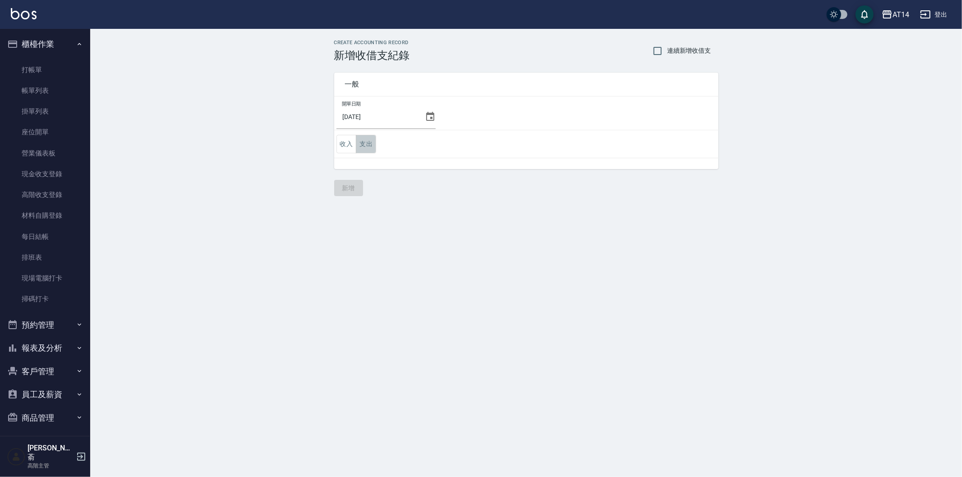
click at [365, 142] on button "支出" at bounding box center [366, 144] width 20 height 18
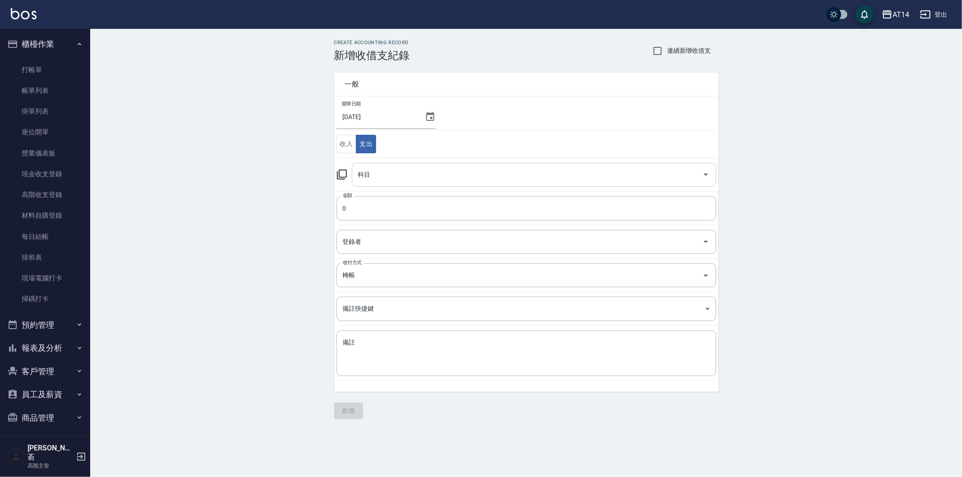
click at [386, 179] on input "科目" at bounding box center [527, 175] width 343 height 16
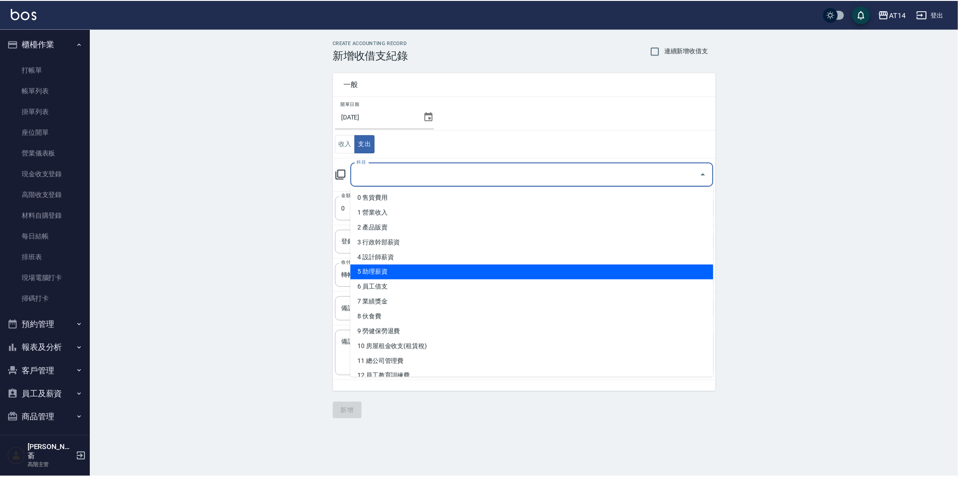
scroll to position [50, 0]
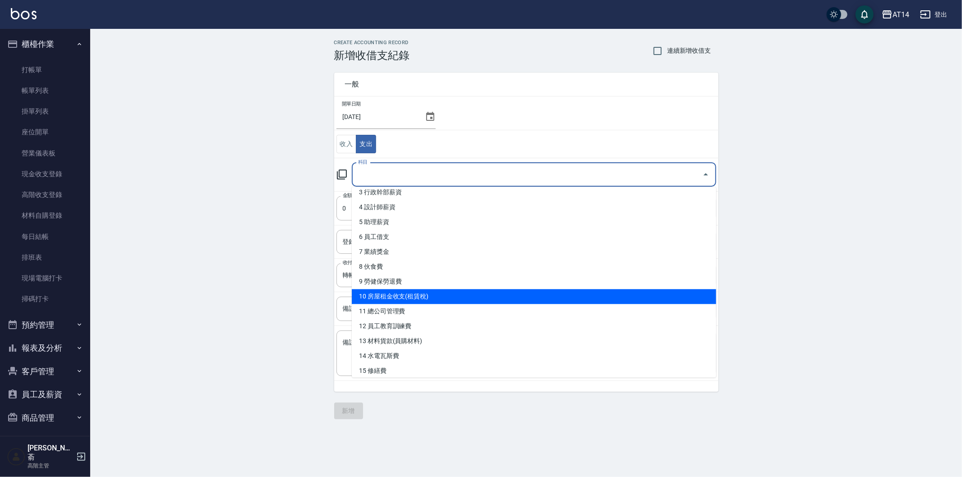
click at [432, 293] on li "10 房屋租金收支(租賃稅)" at bounding box center [534, 296] width 365 height 15
type input "10 房屋租金收支(租賃稅)"
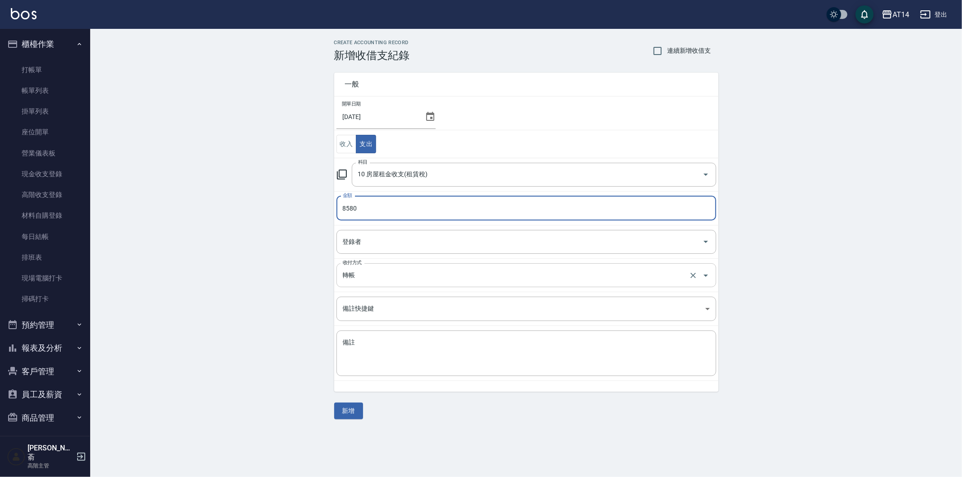
type input "8580"
click at [380, 271] on input "轉帳" at bounding box center [514, 276] width 347 height 16
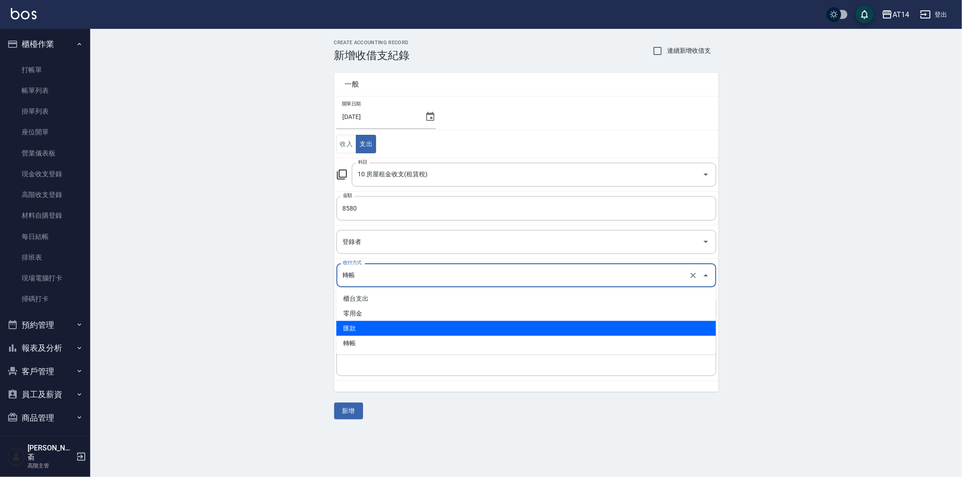
drag, startPoint x: 380, startPoint y: 274, endPoint x: 359, endPoint y: 330, distance: 59.7
click at [359, 330] on li "匯款" at bounding box center [527, 328] width 380 height 15
type input "匯款"
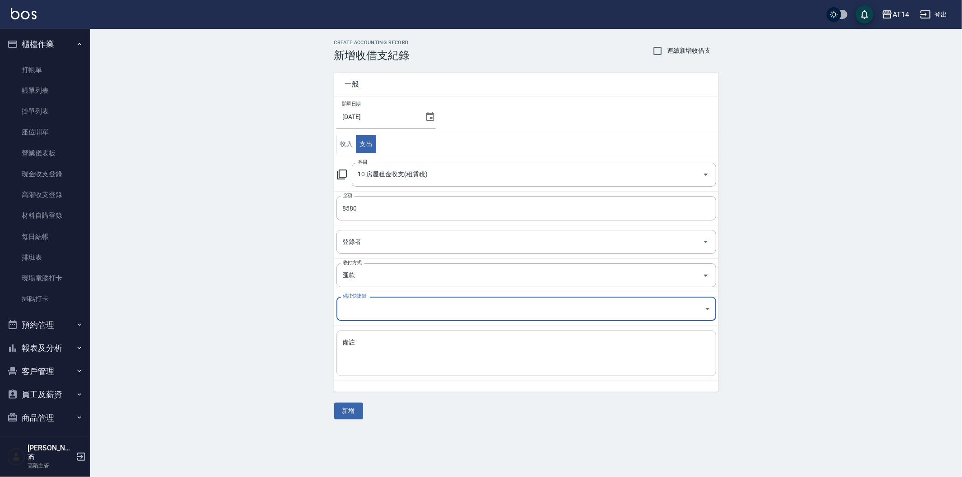
click at [360, 346] on textarea "備註" at bounding box center [526, 353] width 367 height 31
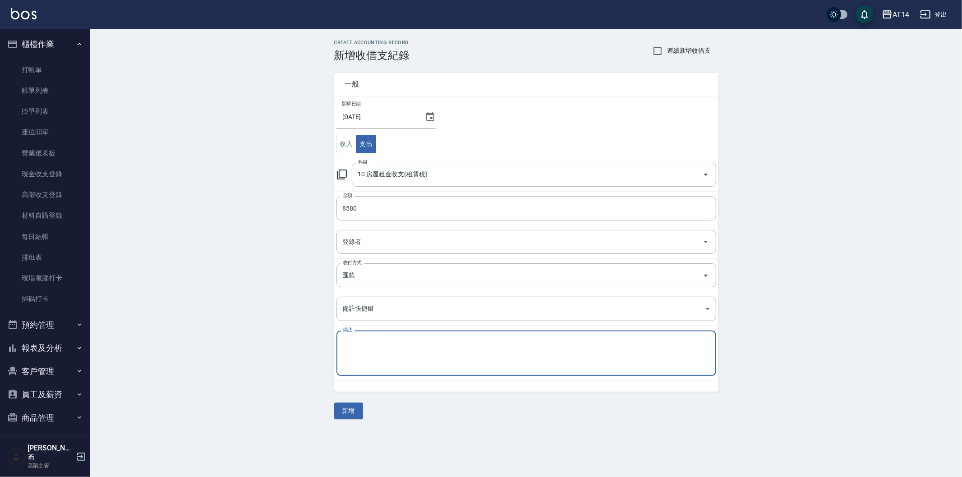
paste textarea "存摺 區部 114/7租賃稅(房屋租金10%)"
click at [387, 344] on textarea "存摺 區部 114/7租賃稅(房屋租金10%)" at bounding box center [526, 353] width 367 height 31
type textarea "存摺 區部 114/8租賃稅(房屋租金10%)"
click at [354, 413] on button "新增" at bounding box center [348, 411] width 29 height 17
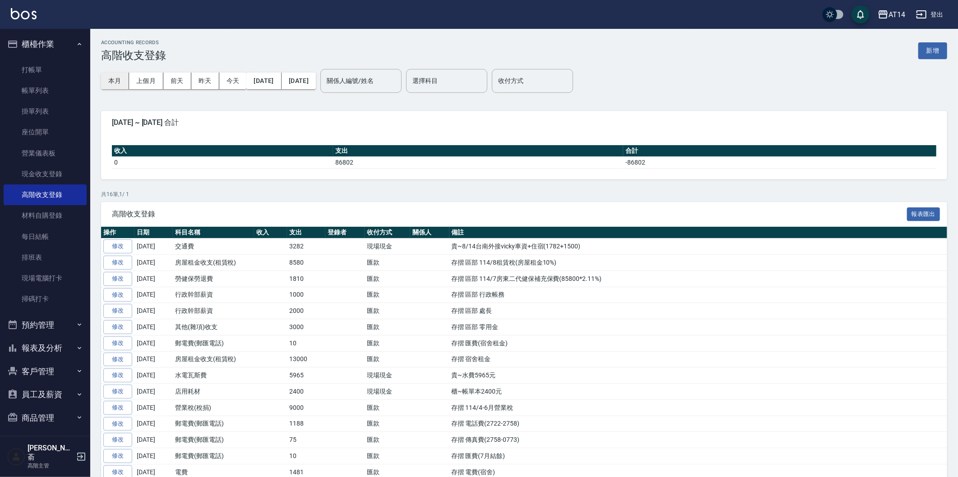
click at [127, 78] on button "本月" at bounding box center [115, 81] width 28 height 17
click at [135, 74] on button "上個月" at bounding box center [146, 81] width 34 height 17
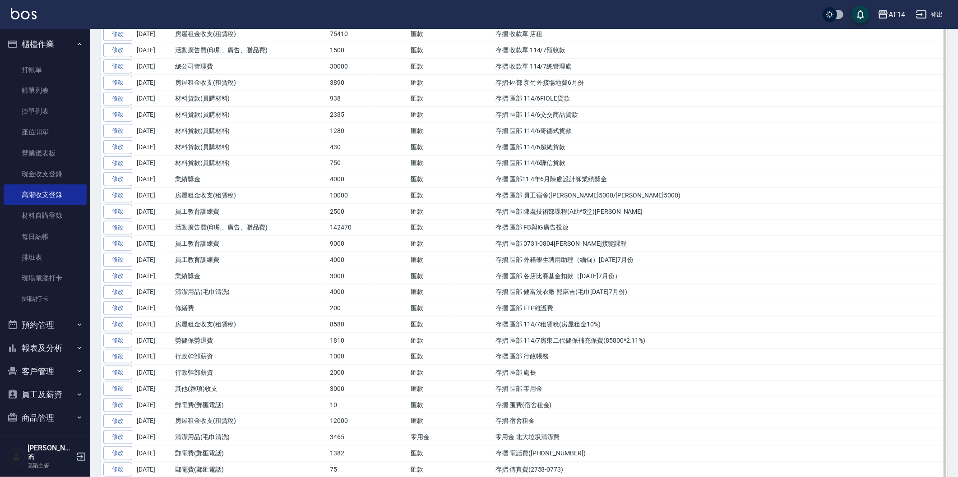
scroll to position [652, 0]
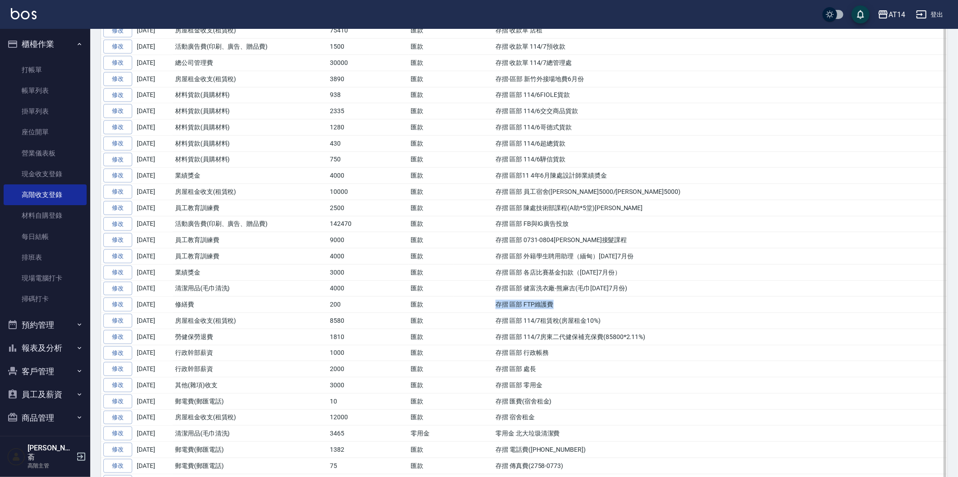
drag, startPoint x: 506, startPoint y: 310, endPoint x: 556, endPoint y: 310, distance: 50.5
click at [556, 310] on td "存摺 區部 FTP維護費" at bounding box center [720, 305] width 454 height 16
copy td "存摺 區部 FTP維護費"
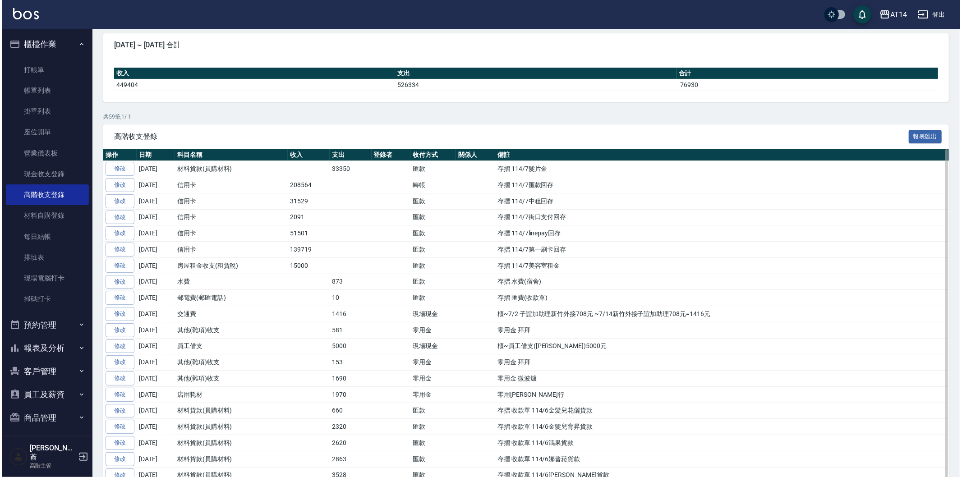
scroll to position [0, 0]
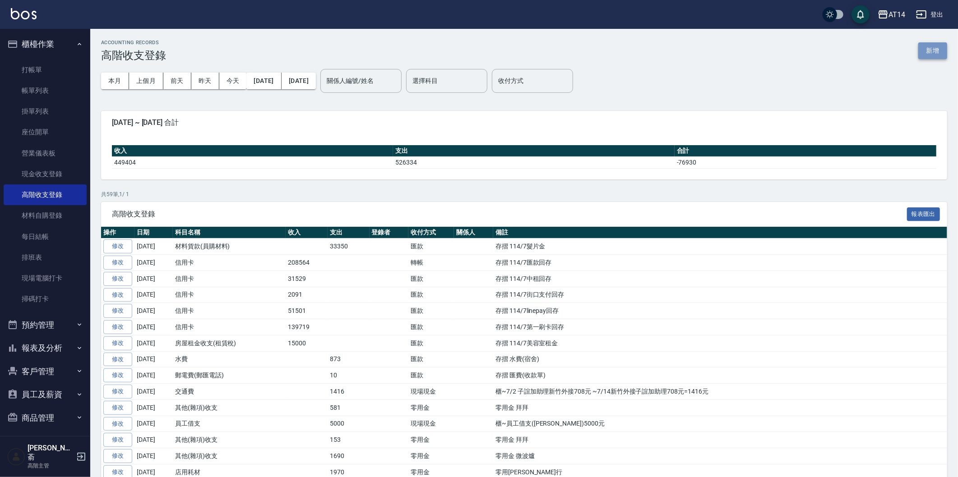
click at [930, 53] on button "新增" at bounding box center [932, 50] width 29 height 17
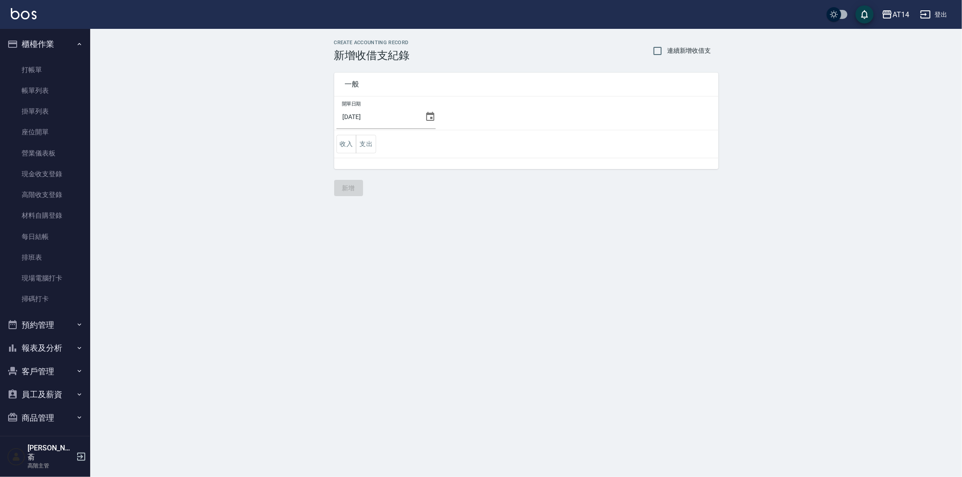
click at [428, 114] on icon at bounding box center [430, 116] width 8 height 9
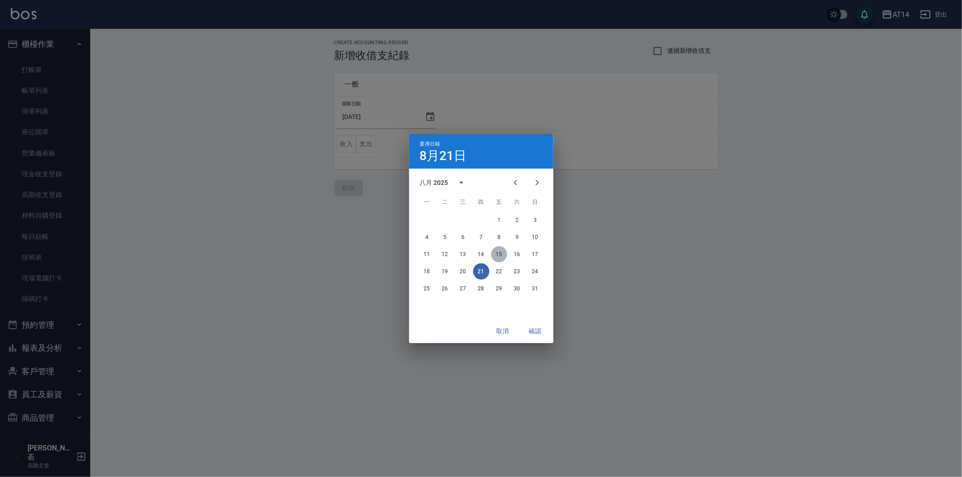
drag, startPoint x: 498, startPoint y: 250, endPoint x: 412, endPoint y: 197, distance: 100.9
click at [497, 250] on button "15" at bounding box center [499, 254] width 16 height 16
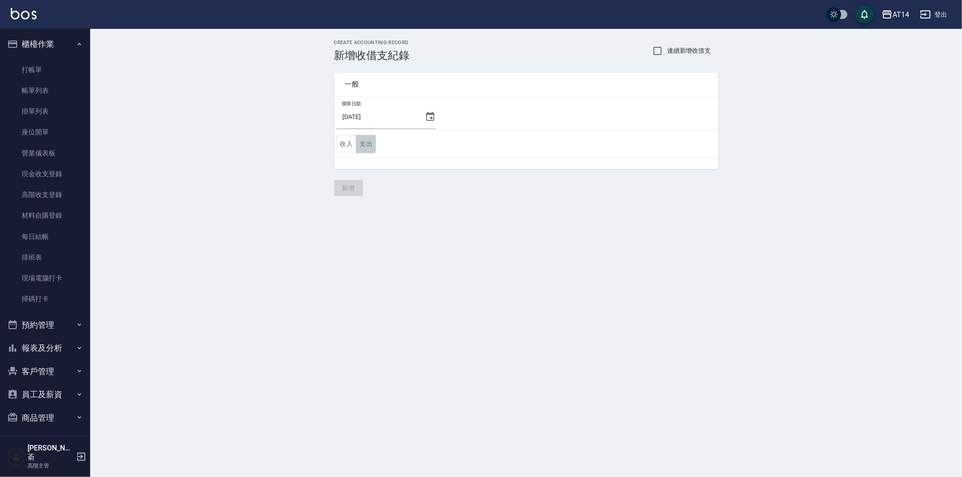
click at [372, 142] on button "支出" at bounding box center [366, 144] width 20 height 18
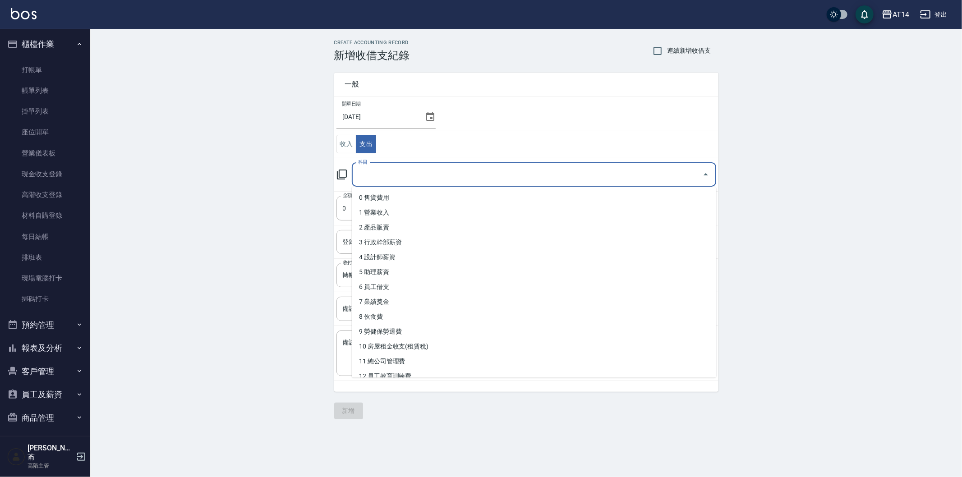
click at [407, 172] on input "科目" at bounding box center [527, 175] width 343 height 16
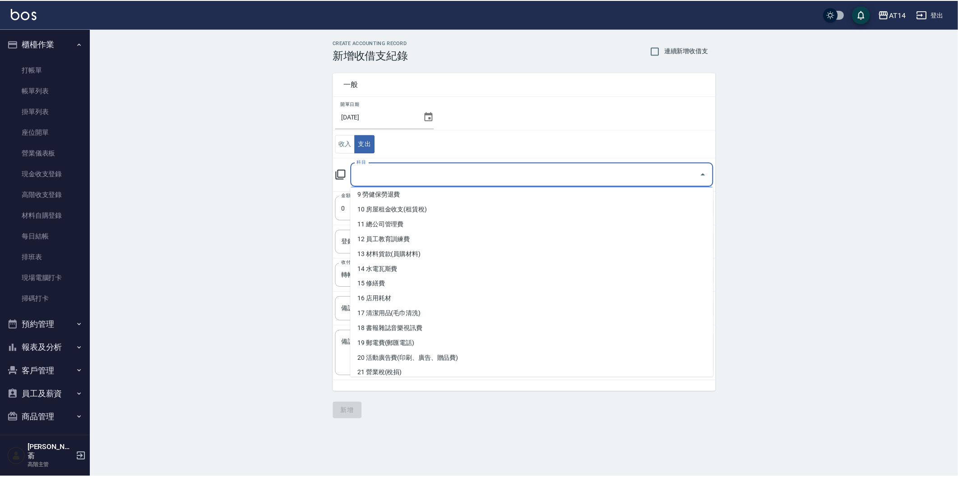
scroll to position [150, 0]
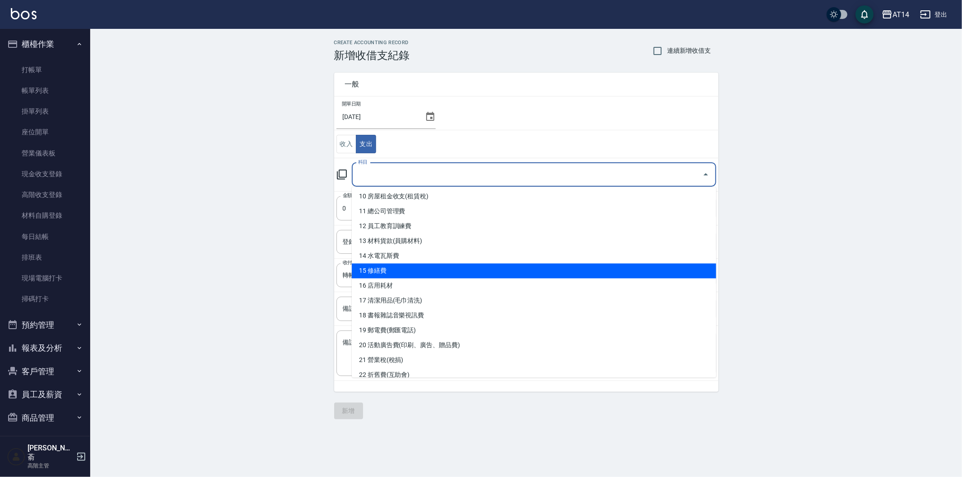
click at [407, 269] on li "15 修繕費" at bounding box center [534, 271] width 365 height 15
type input "15 修繕費"
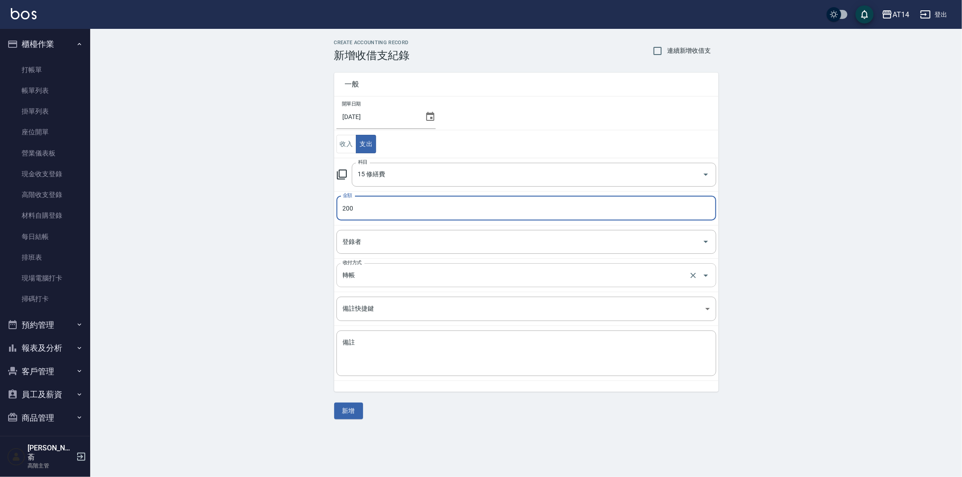
click at [405, 285] on div "轉帳 收付方式" at bounding box center [527, 276] width 380 height 24
type input "200"
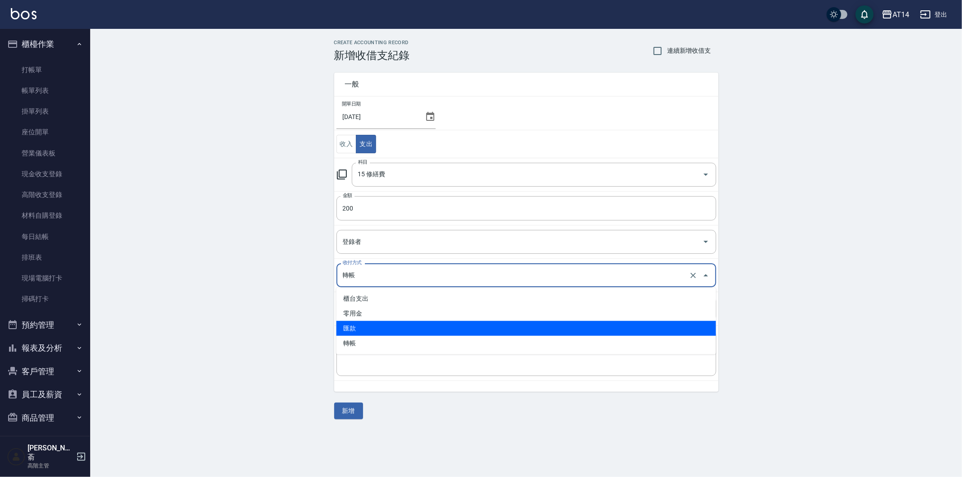
click at [393, 326] on li "匯款" at bounding box center [527, 328] width 380 height 15
type input "匯款"
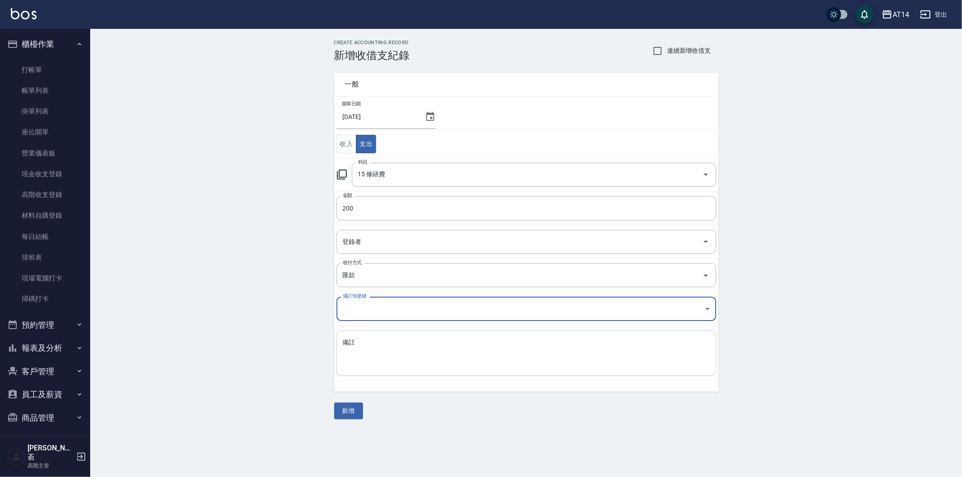
click at [385, 337] on div "x 備註" at bounding box center [527, 354] width 380 height 46
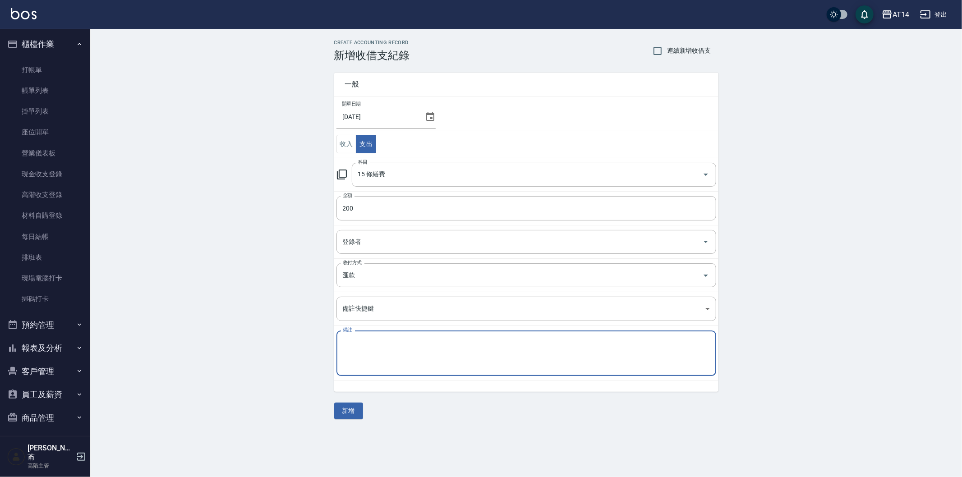
paste textarea "存摺 區部 FTP維護費"
type textarea "存摺 區部 FTP維護費"
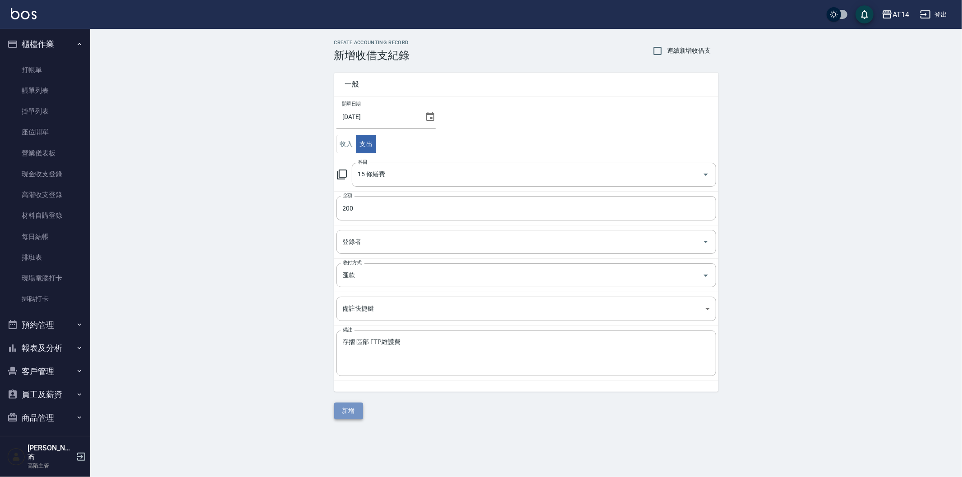
click at [352, 413] on button "新增" at bounding box center [348, 411] width 29 height 17
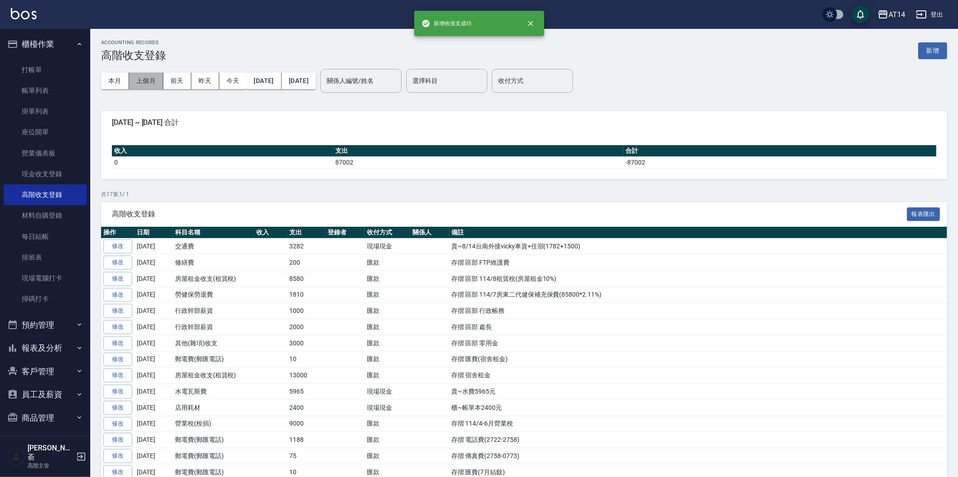
click at [145, 79] on button "上個月" at bounding box center [146, 81] width 34 height 17
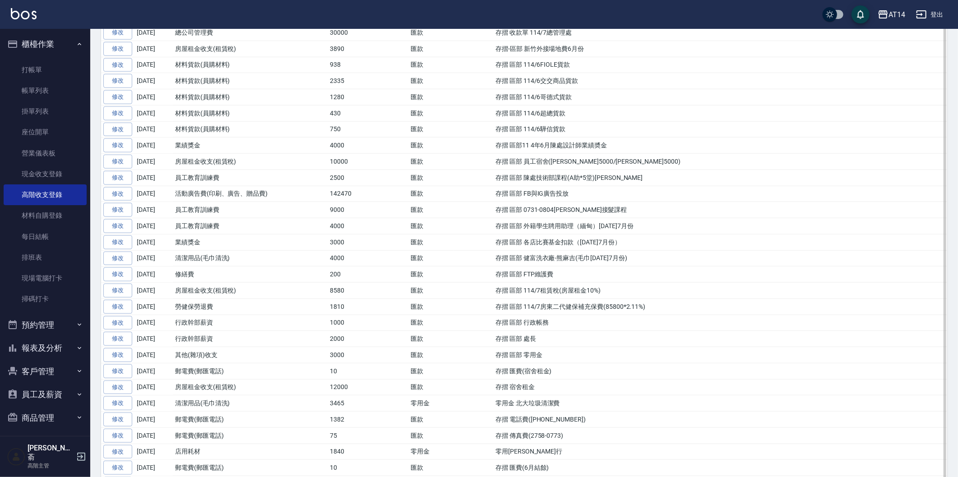
scroll to position [702, 0]
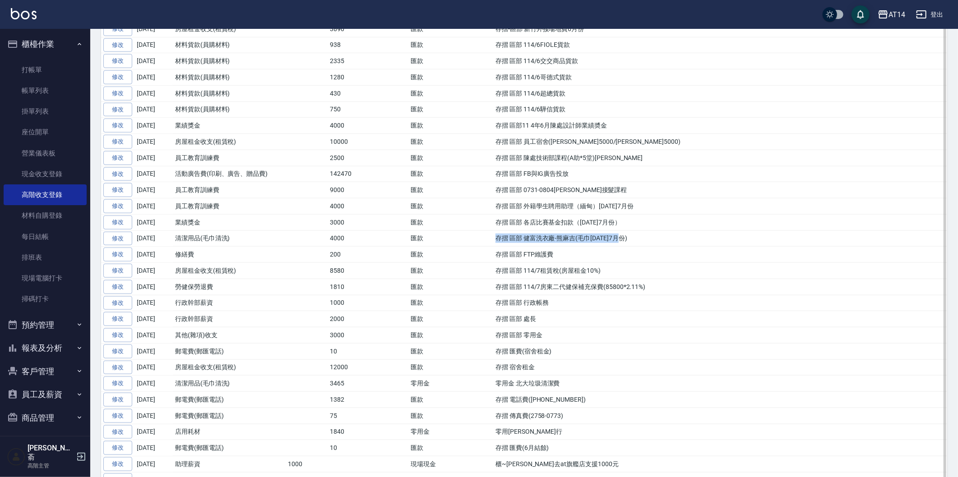
drag, startPoint x: 497, startPoint y: 245, endPoint x: 596, endPoint y: 245, distance: 98.8
click at [647, 245] on td "存摺 區部 健富洗衣廠-熊麻吉(毛巾[DATE]7月份)" at bounding box center [720, 239] width 454 height 16
copy td "存摺 區部 健富洗衣廠-熊麻吉(毛巾[DATE]7月份)"
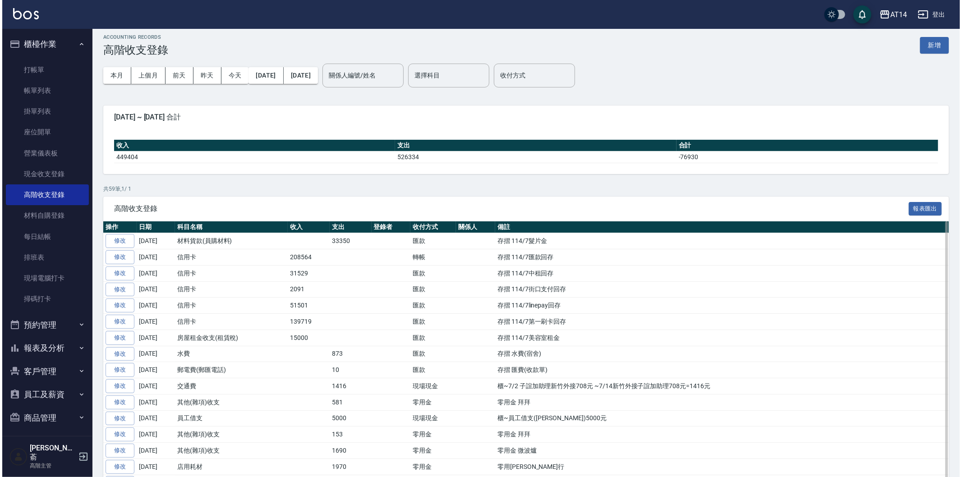
scroll to position [0, 0]
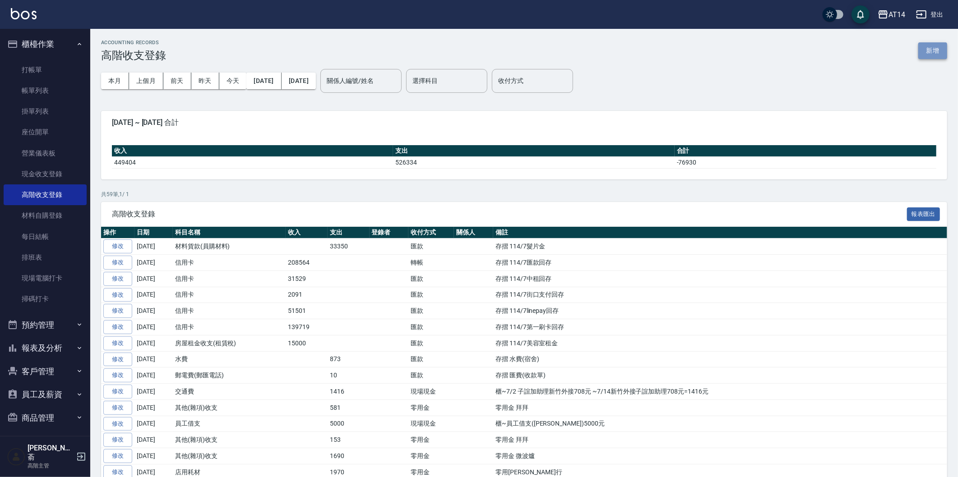
click at [933, 55] on button "新增" at bounding box center [932, 50] width 29 height 17
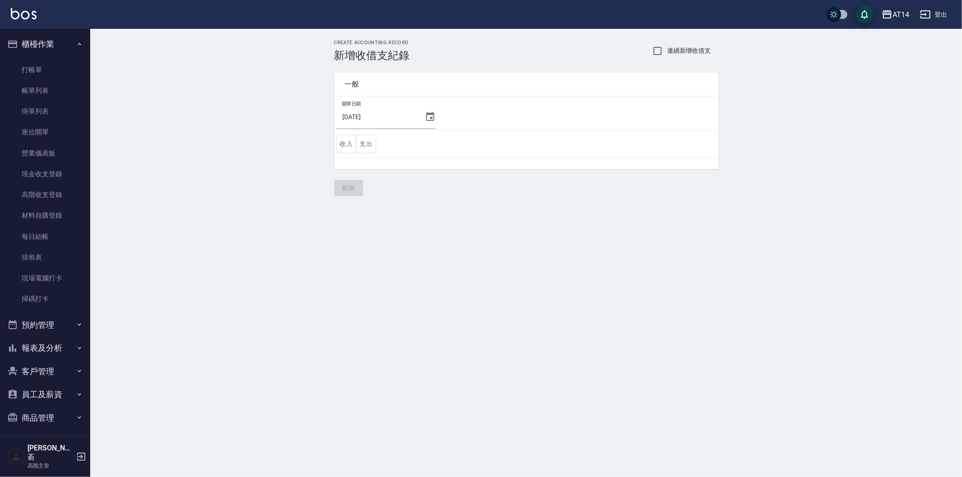
click at [427, 118] on icon at bounding box center [430, 116] width 8 height 9
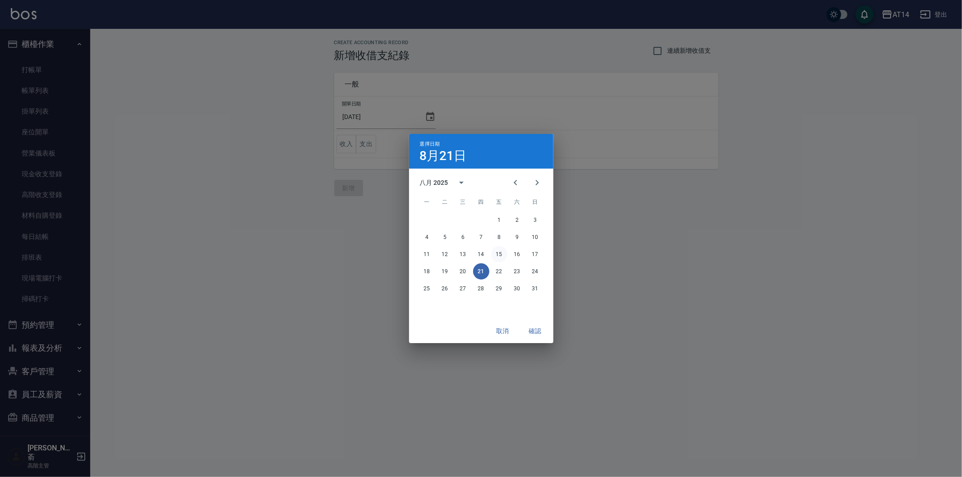
drag, startPoint x: 498, startPoint y: 253, endPoint x: 411, endPoint y: 202, distance: 101.1
click at [497, 251] on button "15" at bounding box center [499, 254] width 16 height 16
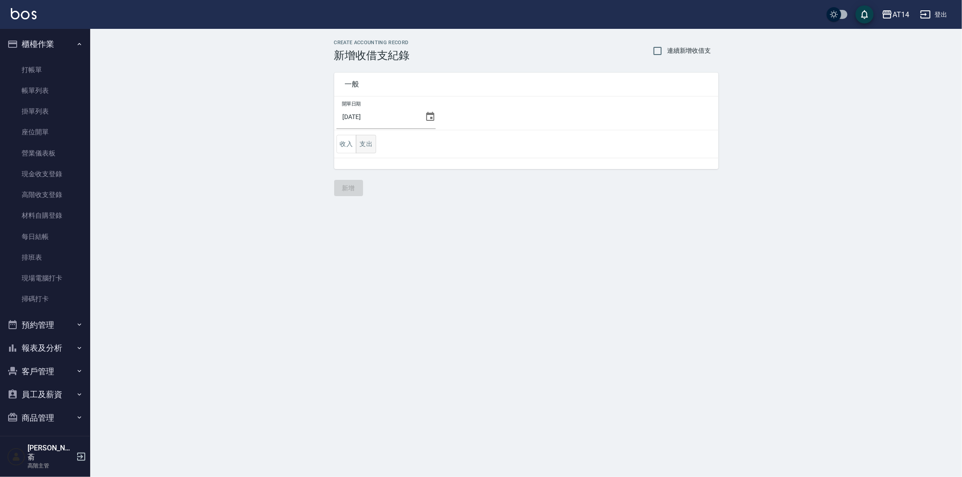
click at [373, 143] on button "支出" at bounding box center [366, 144] width 20 height 18
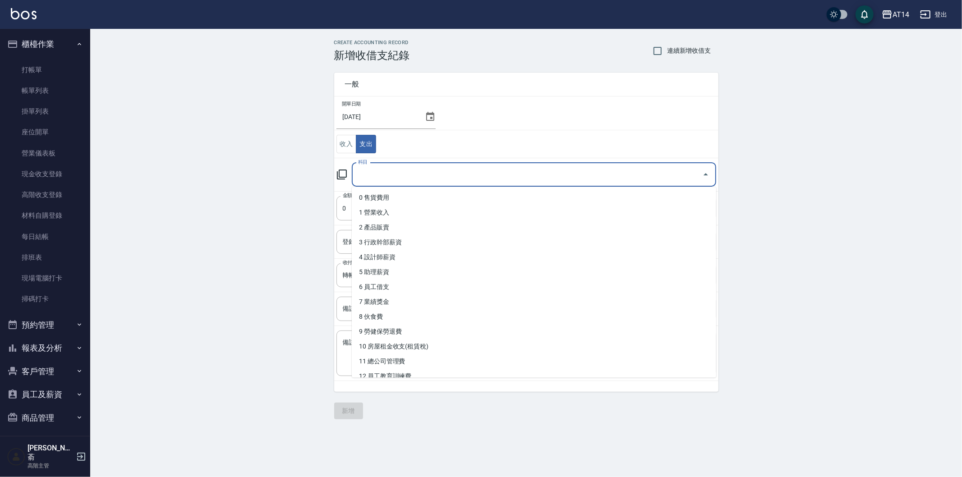
click at [408, 179] on input "科目" at bounding box center [527, 175] width 343 height 16
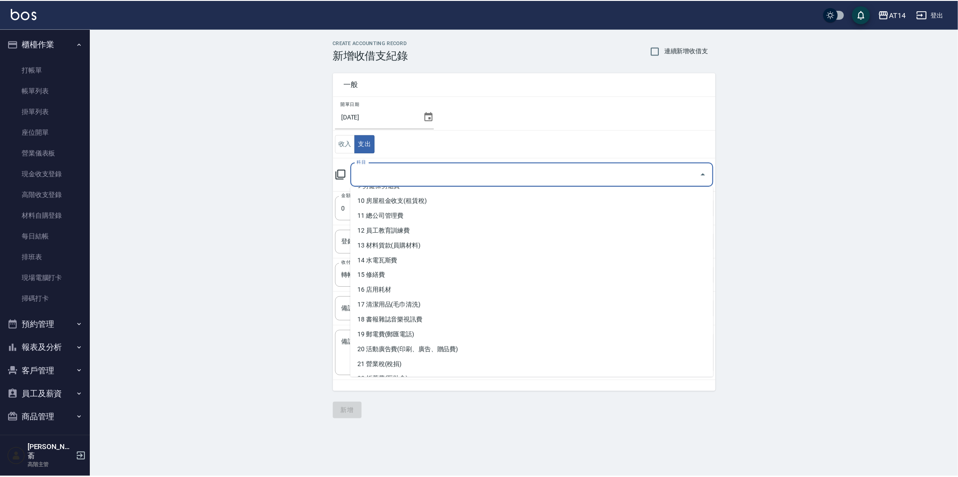
scroll to position [150, 0]
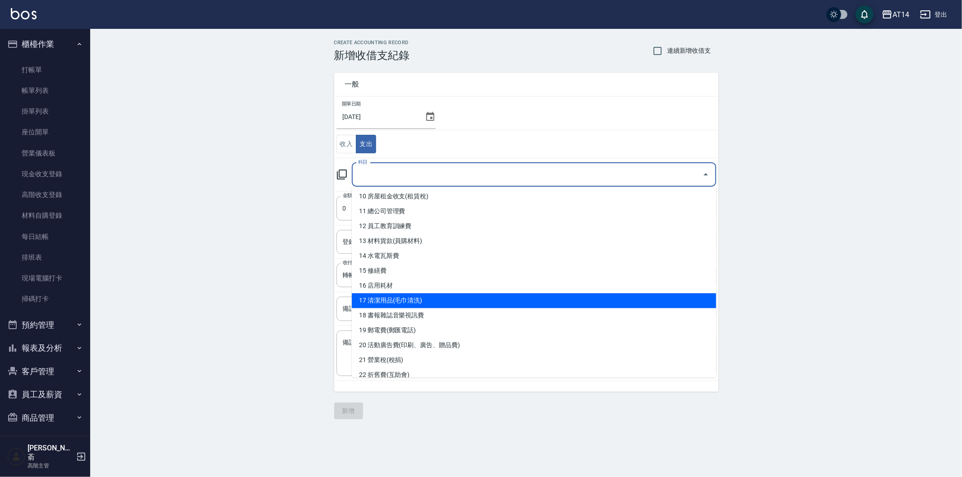
click at [431, 299] on li "17 清潔用品(毛巾清洗)" at bounding box center [534, 300] width 365 height 15
type input "17 清潔用品(毛巾清洗)"
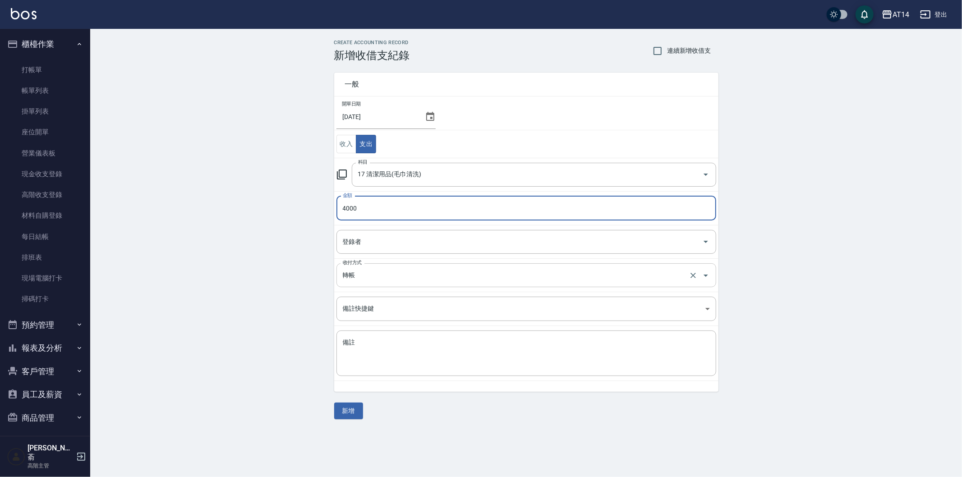
type input "4000"
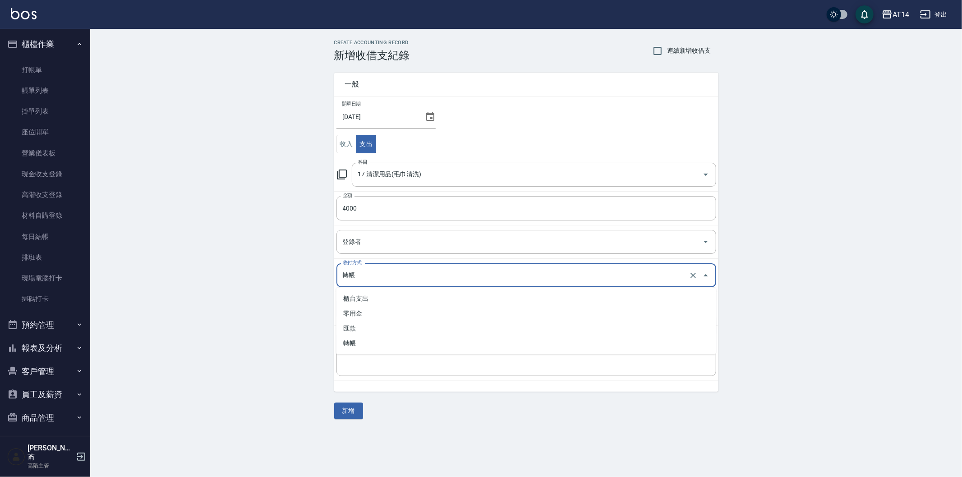
click at [355, 279] on input "轉帳" at bounding box center [514, 276] width 347 height 16
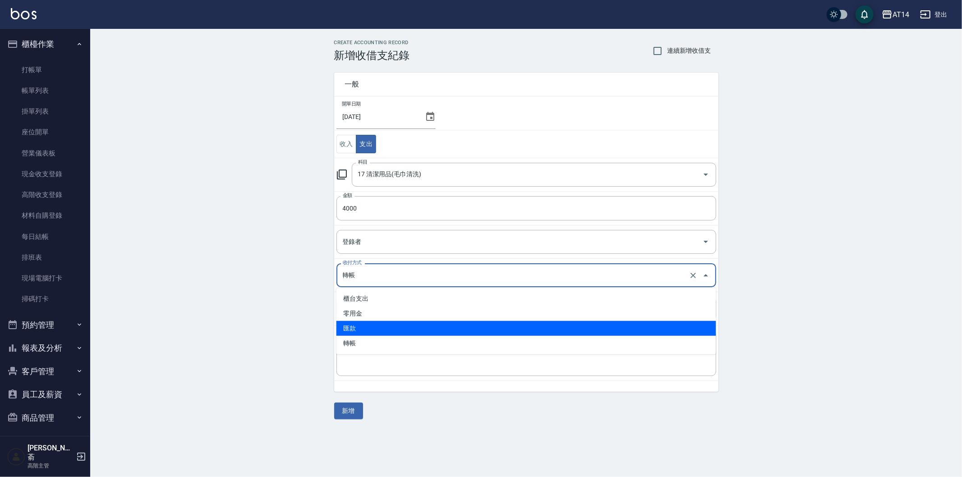
click at [363, 329] on li "匯款" at bounding box center [527, 328] width 380 height 15
type input "匯款"
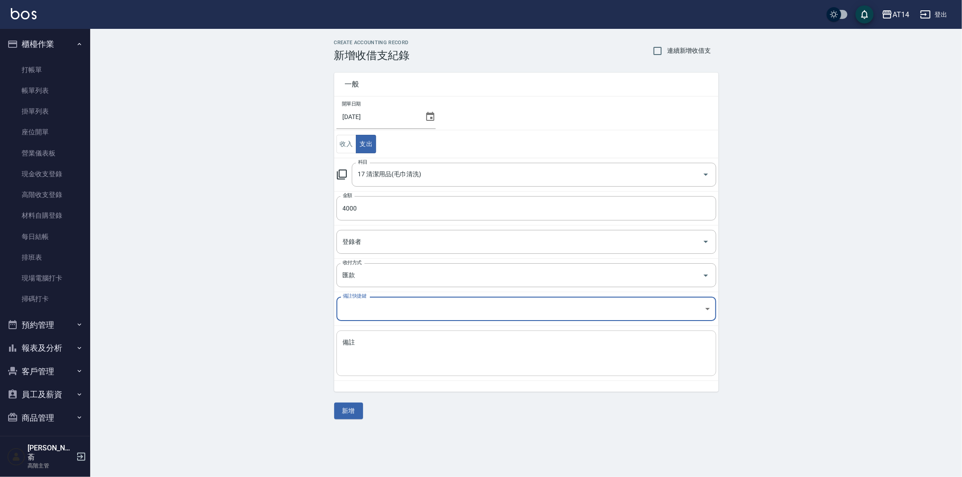
click at [362, 342] on textarea "備註" at bounding box center [526, 353] width 367 height 31
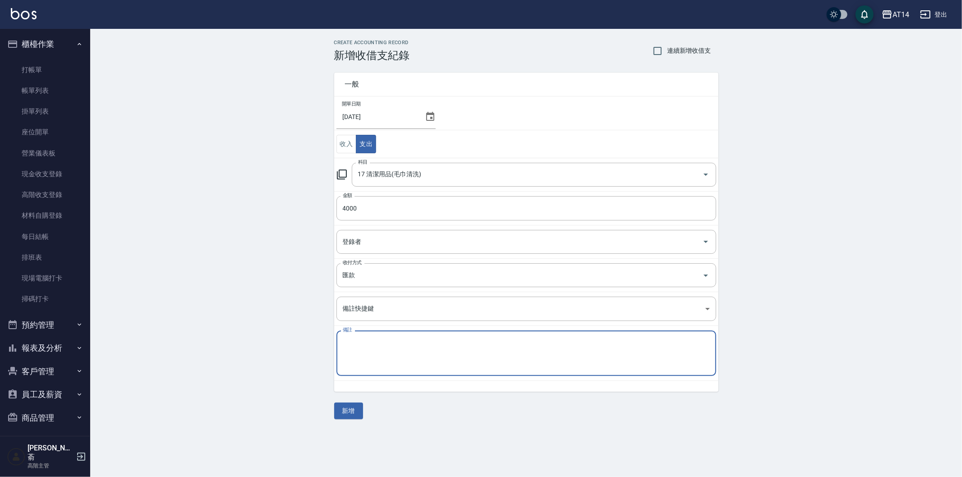
paste textarea "存摺 區部 健富洗衣廠-熊麻吉(毛巾[DATE]7月份)"
click at [457, 342] on textarea "存摺 區部 健富洗衣廠-熊麻吉(毛巾[DATE]7月份)" at bounding box center [526, 353] width 367 height 31
type textarea "存摺 區部 健富洗衣廠-熊麻吉(毛巾[DATE]8月份)"
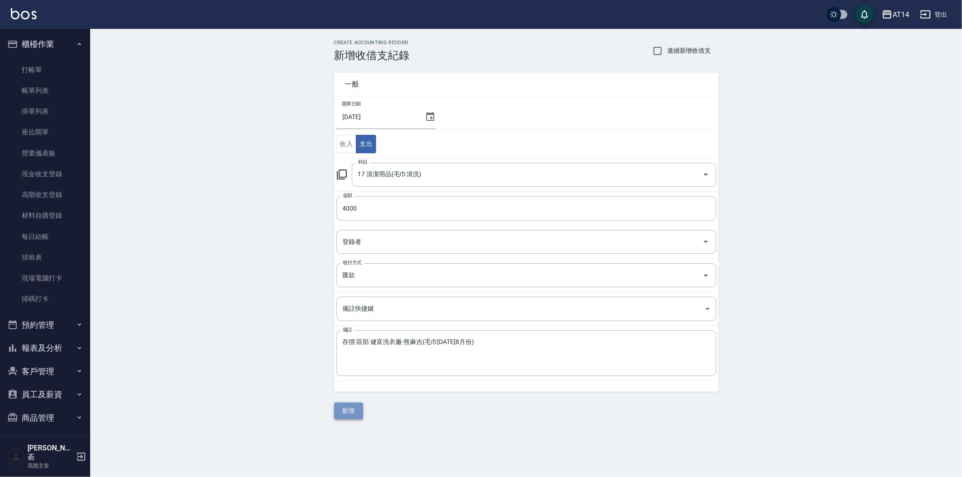
click at [359, 407] on button "新增" at bounding box center [348, 411] width 29 height 17
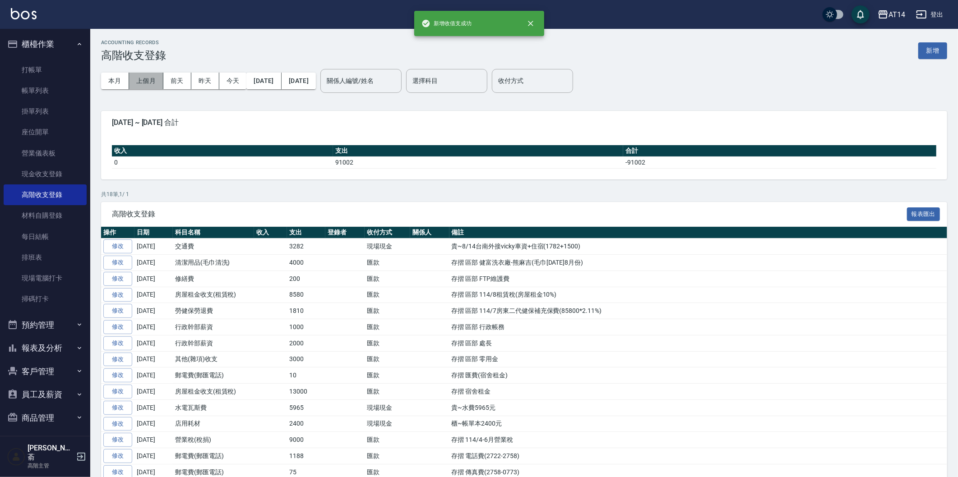
click at [144, 82] on button "上個月" at bounding box center [146, 81] width 34 height 17
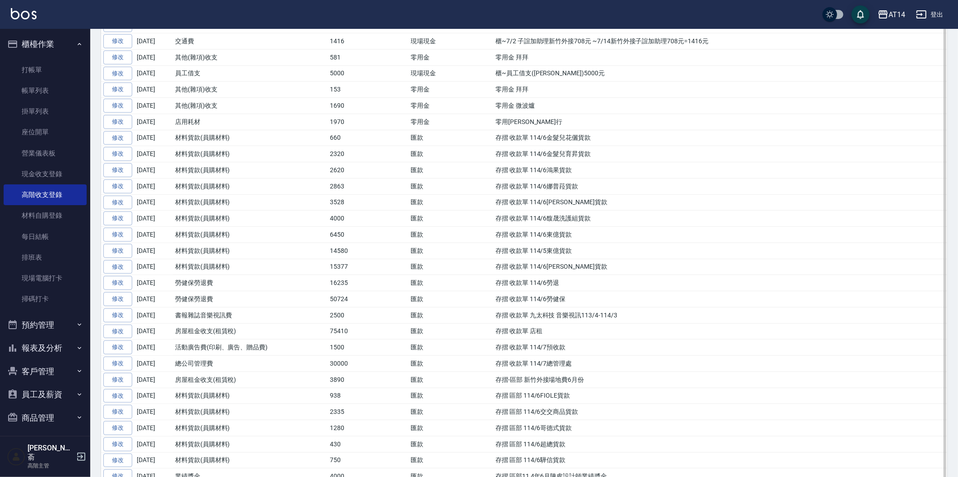
scroll to position [551, 0]
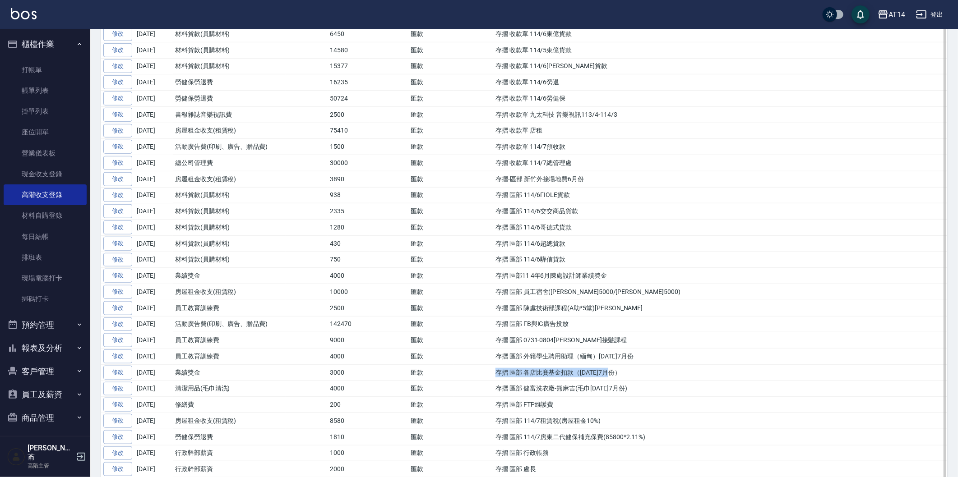
drag, startPoint x: 495, startPoint y: 378, endPoint x: 626, endPoint y: 375, distance: 130.9
click at [626, 375] on td "存摺 區部 各店比賽基金扣款（[DATE]7月份）" at bounding box center [720, 373] width 454 height 16
copy td "存摺 區部 各店比賽基金扣款（[DATE]7月份）"
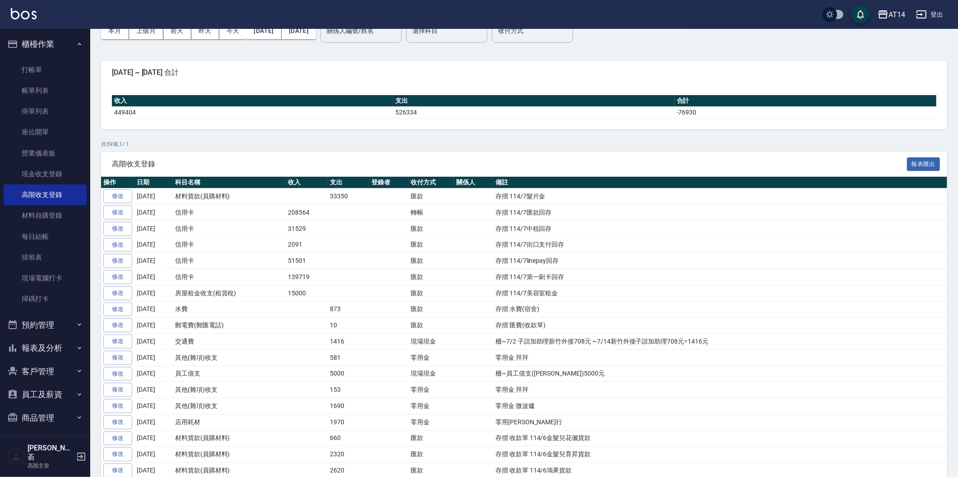
scroll to position [0, 0]
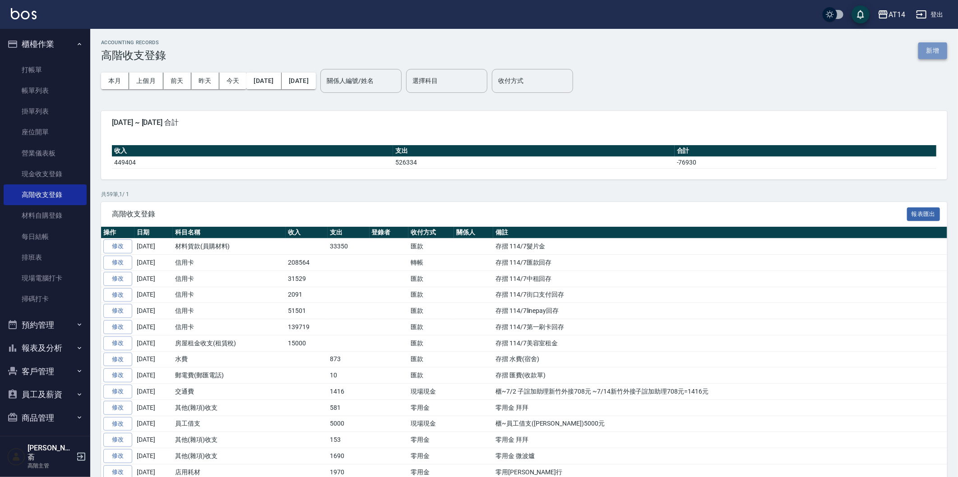
click at [932, 50] on button "新增" at bounding box center [932, 50] width 29 height 17
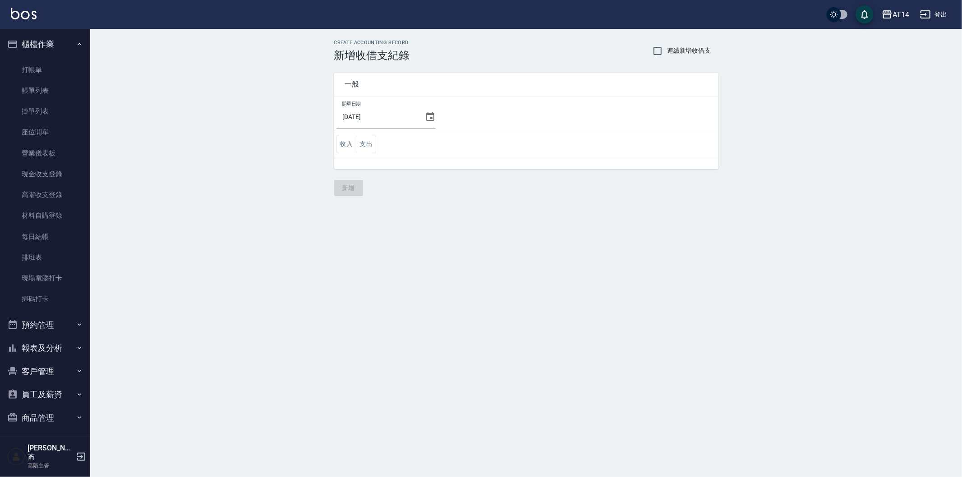
click at [427, 113] on icon at bounding box center [430, 116] width 8 height 9
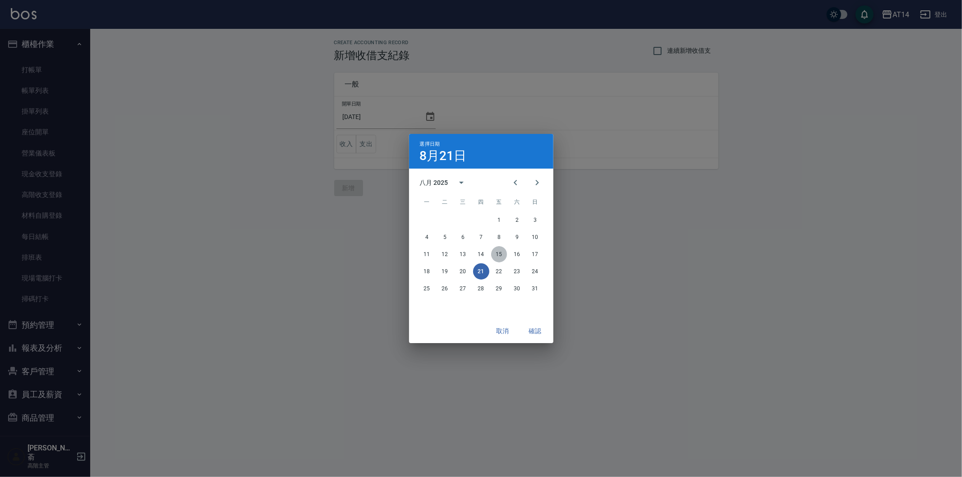
click at [501, 253] on button "15" at bounding box center [499, 254] width 16 height 16
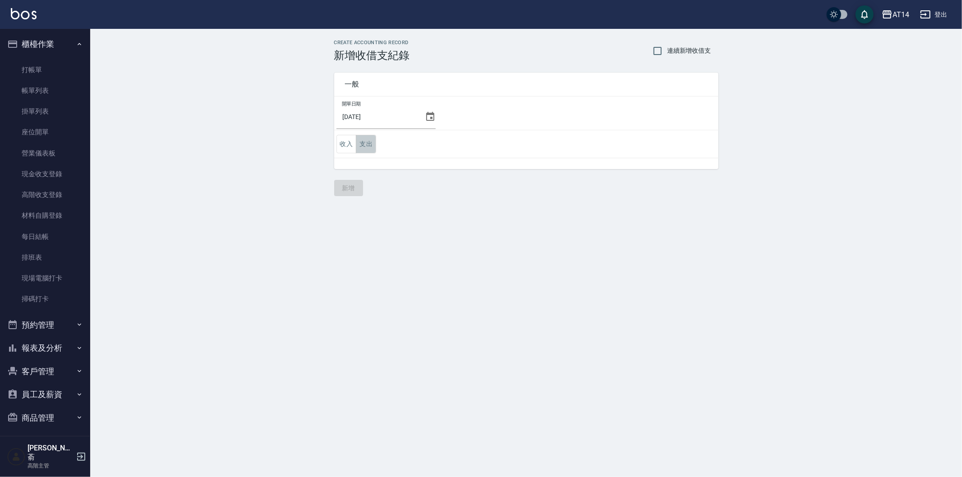
click at [367, 143] on button "支出" at bounding box center [366, 144] width 20 height 18
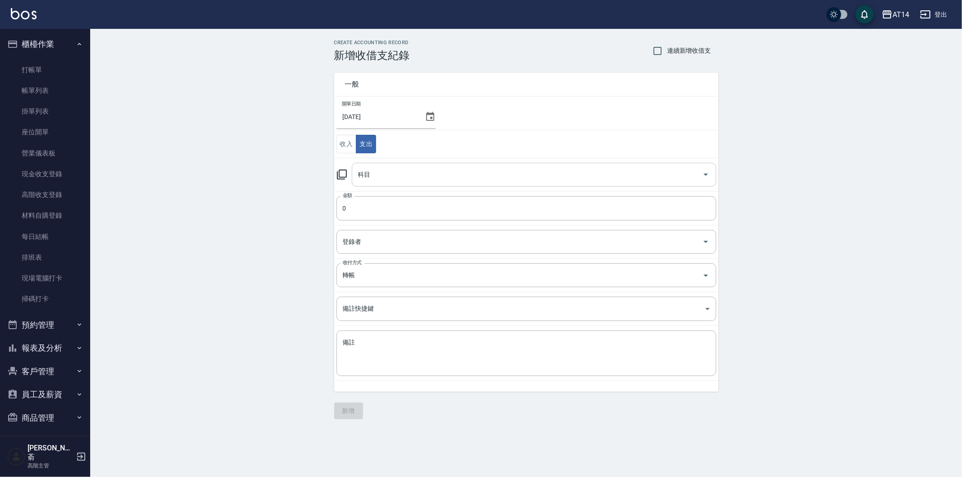
click at [398, 178] on input "科目" at bounding box center [527, 175] width 343 height 16
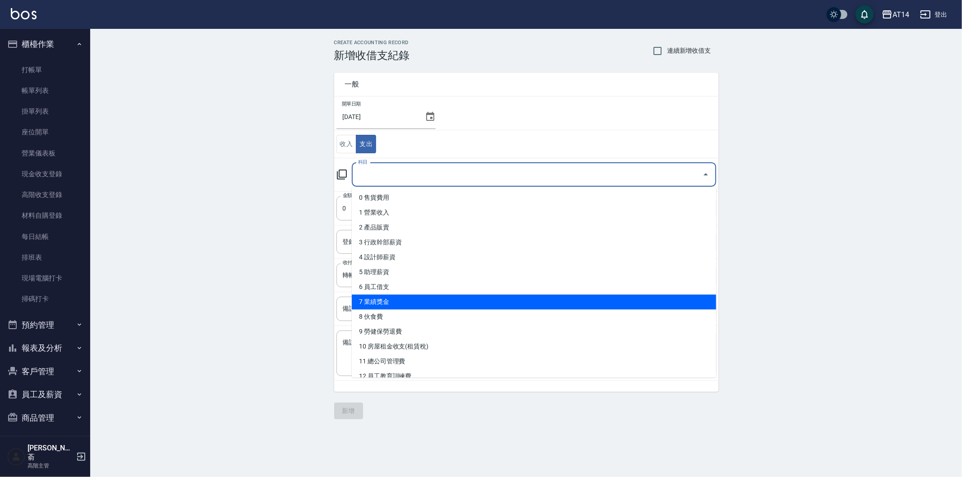
click at [432, 303] on li "7 業績獎金" at bounding box center [534, 302] width 365 height 15
type input "7 業績獎金"
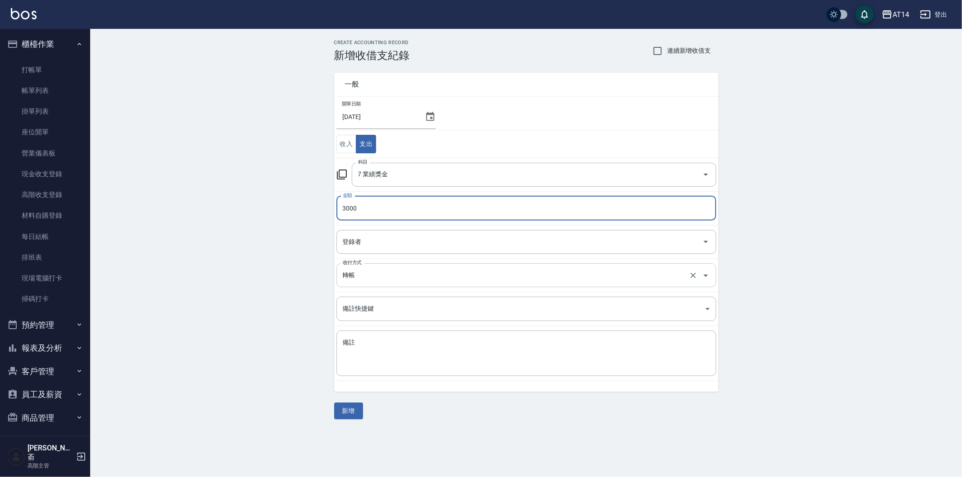
type input "3000"
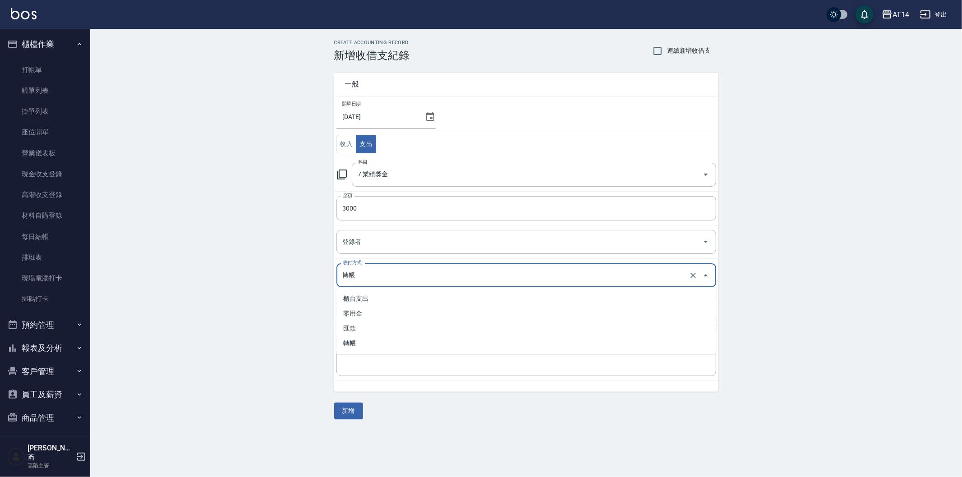
click at [369, 280] on input "轉帳" at bounding box center [514, 276] width 347 height 16
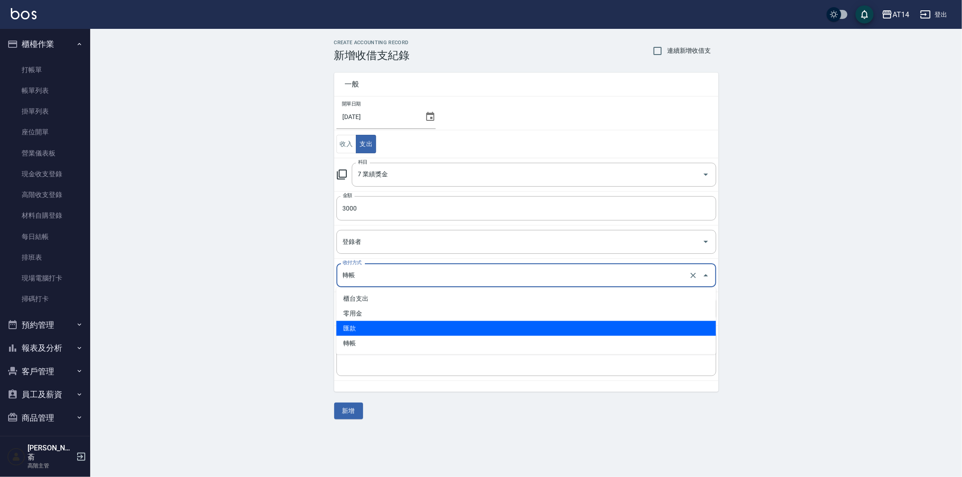
click at [373, 327] on li "匯款" at bounding box center [527, 328] width 380 height 15
type input "匯款"
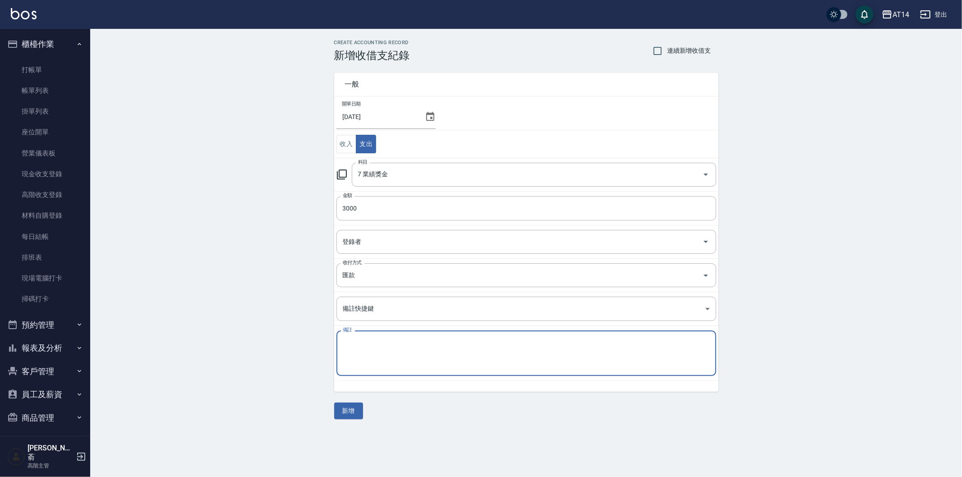
click at [364, 343] on textarea "備註" at bounding box center [526, 353] width 367 height 31
paste textarea "存摺 區部 各店比賽基金扣款（[DATE]7月份）"
click at [445, 342] on textarea "存摺 區部 各店比賽基金扣款（[DATE]7月份）" at bounding box center [526, 353] width 367 height 31
type textarea "存摺 區部 各店比賽基金扣款（[DATE]8月份）"
click at [350, 406] on button "新增" at bounding box center [348, 411] width 29 height 17
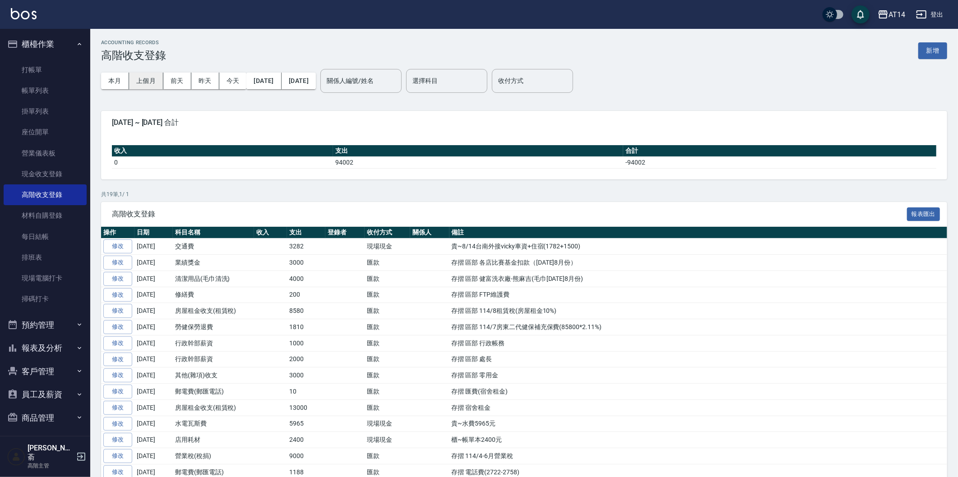
click at [139, 80] on button "上個月" at bounding box center [146, 81] width 34 height 17
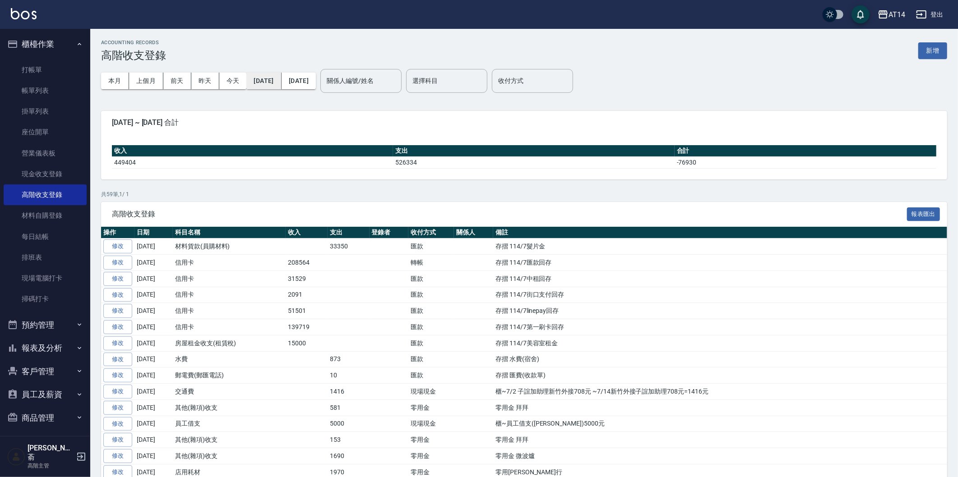
click at [268, 80] on button "[DATE]" at bounding box center [263, 81] width 35 height 17
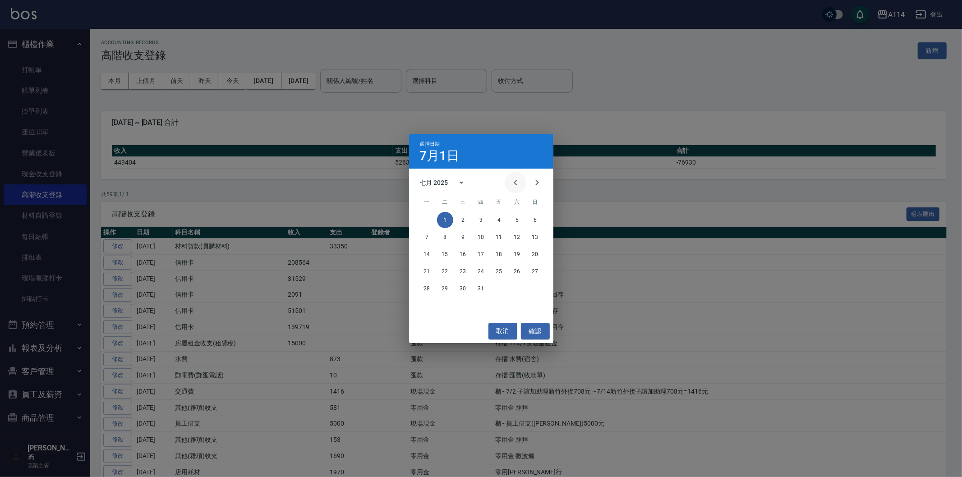
click at [513, 184] on icon "Previous month" at bounding box center [515, 182] width 11 height 11
click at [532, 219] on button "1" at bounding box center [535, 220] width 16 height 16
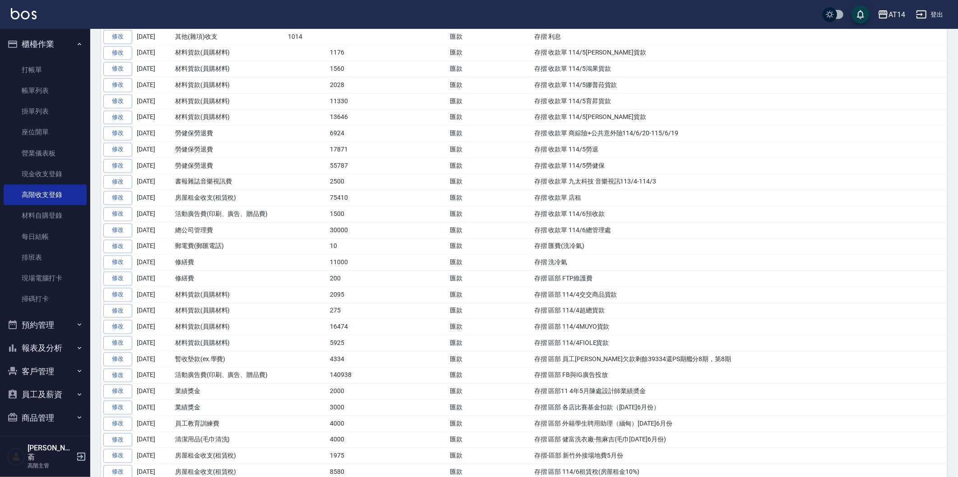
scroll to position [1404, 0]
drag, startPoint x: 504, startPoint y: 403, endPoint x: 593, endPoint y: 416, distance: 90.7
drag, startPoint x: 566, startPoint y: 409, endPoint x: 506, endPoint y: 403, distance: 60.8
click at [565, 400] on td "存摺 區部11 4年5月陳處設計師業績奬金" at bounding box center [739, 392] width 415 height 16
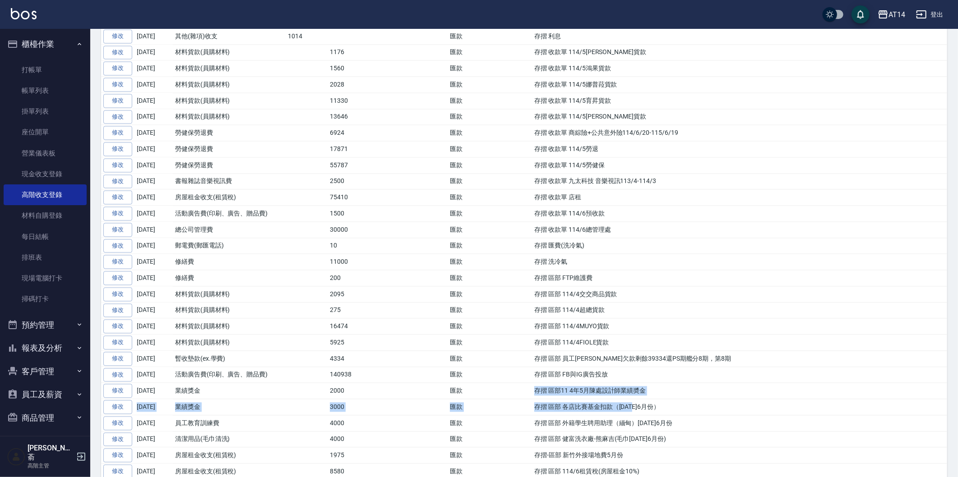
click at [532, 400] on td "存摺 區部11 4年5月陳處設計師業績奬金" at bounding box center [739, 392] width 415 height 16
drag, startPoint x: 505, startPoint y: 405, endPoint x: 591, endPoint y: 406, distance: 85.7
click at [618, 400] on td "存摺 區部11 4年5月陳處設計師業績奬金" at bounding box center [739, 392] width 415 height 16
copy td "存摺 區部11 4年5月陳處設計師業績奬金"
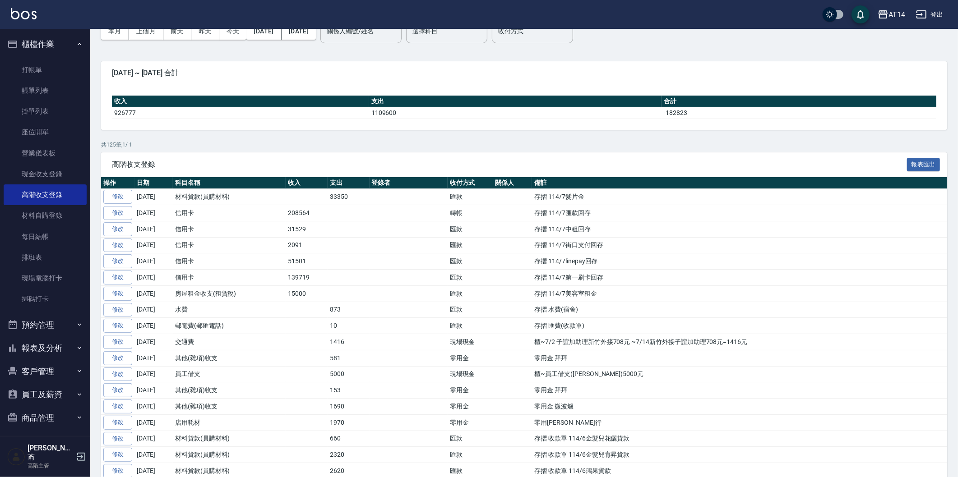
scroll to position [0, 0]
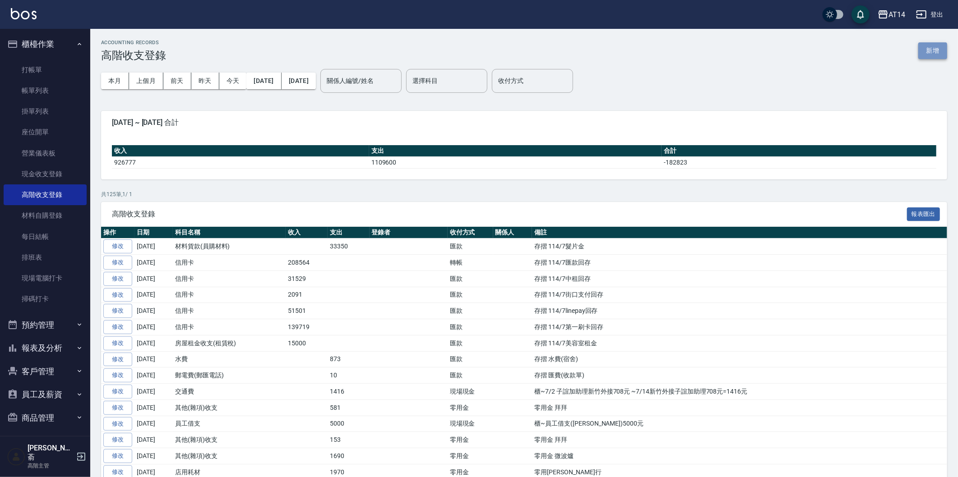
click at [930, 48] on button "新增" at bounding box center [932, 50] width 29 height 17
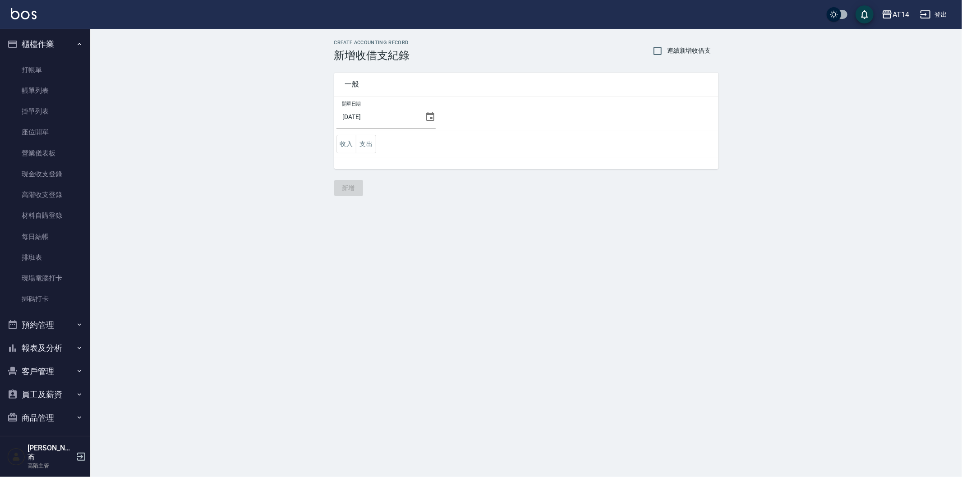
click at [427, 118] on icon at bounding box center [430, 116] width 8 height 9
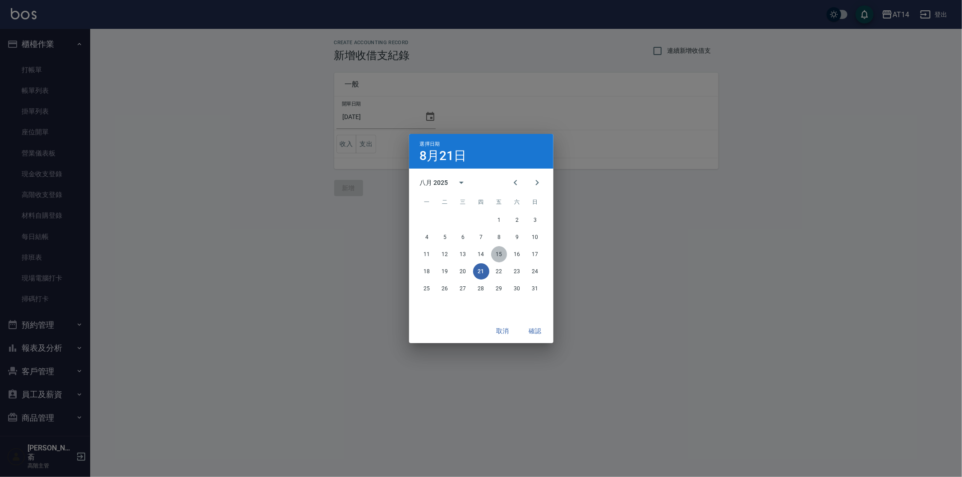
click at [498, 254] on button "15" at bounding box center [499, 254] width 16 height 16
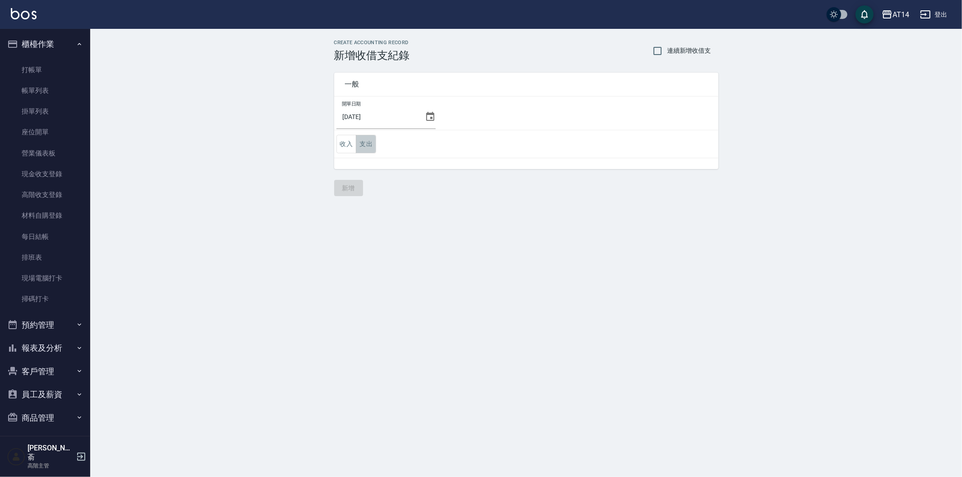
click at [369, 141] on button "支出" at bounding box center [366, 144] width 20 height 18
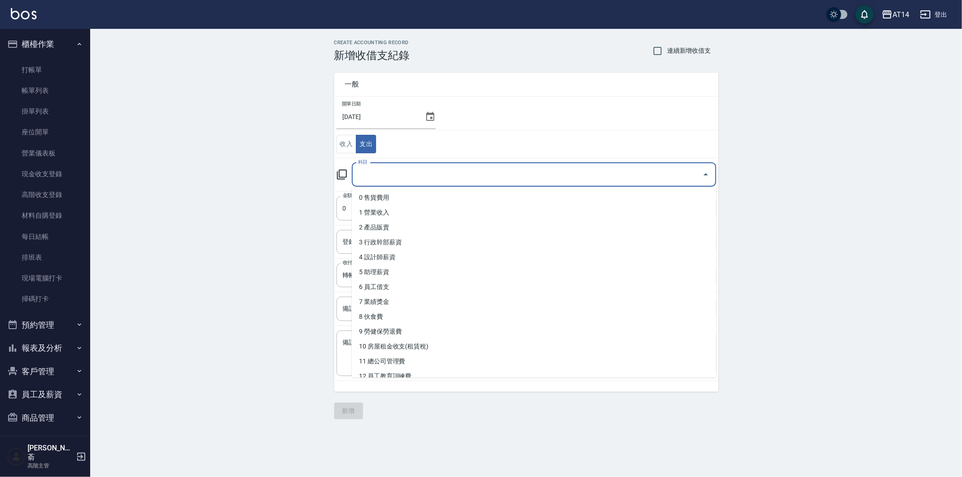
click at [407, 178] on input "科目" at bounding box center [527, 175] width 343 height 16
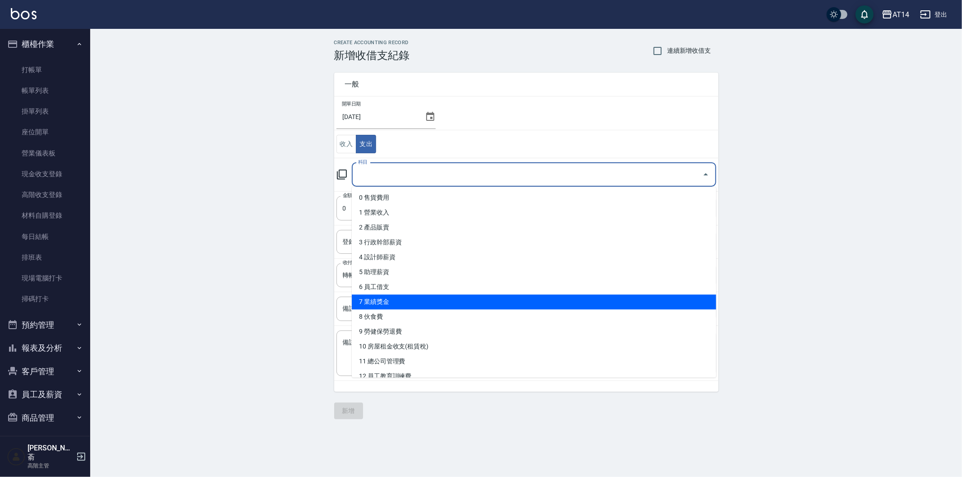
click at [430, 301] on li "7 業績獎金" at bounding box center [534, 302] width 365 height 15
type input "7 業績獎金"
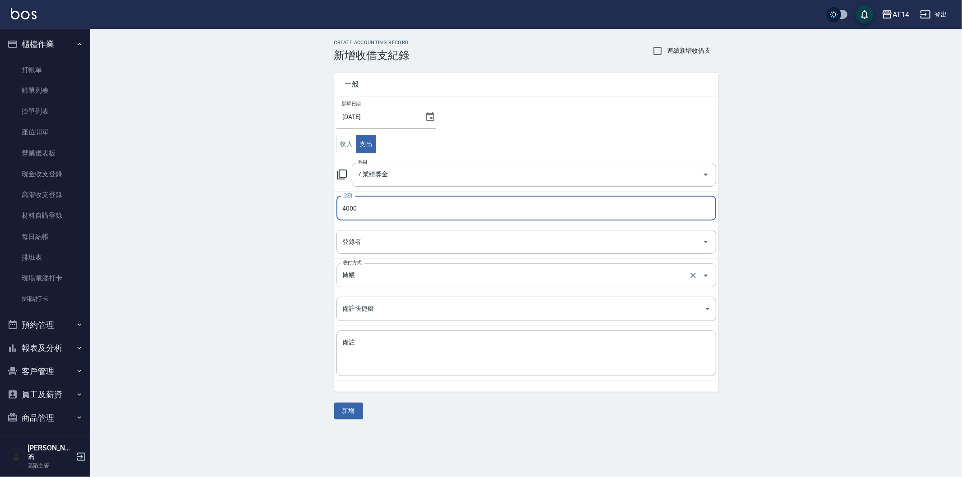
type input "4000"
click at [371, 282] on input "轉帳" at bounding box center [514, 276] width 347 height 16
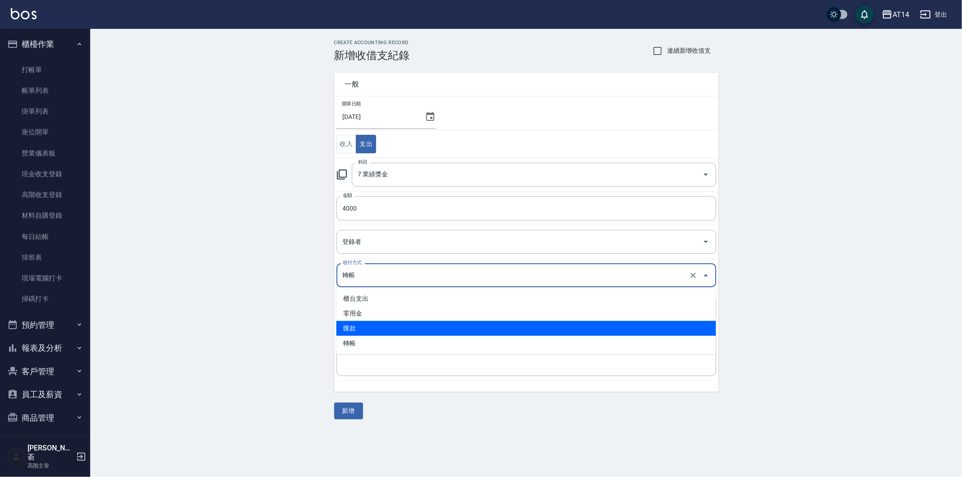
drag, startPoint x: 364, startPoint y: 326, endPoint x: 362, endPoint y: 347, distance: 20.8
click at [364, 326] on li "匯款" at bounding box center [527, 328] width 380 height 15
type input "匯款"
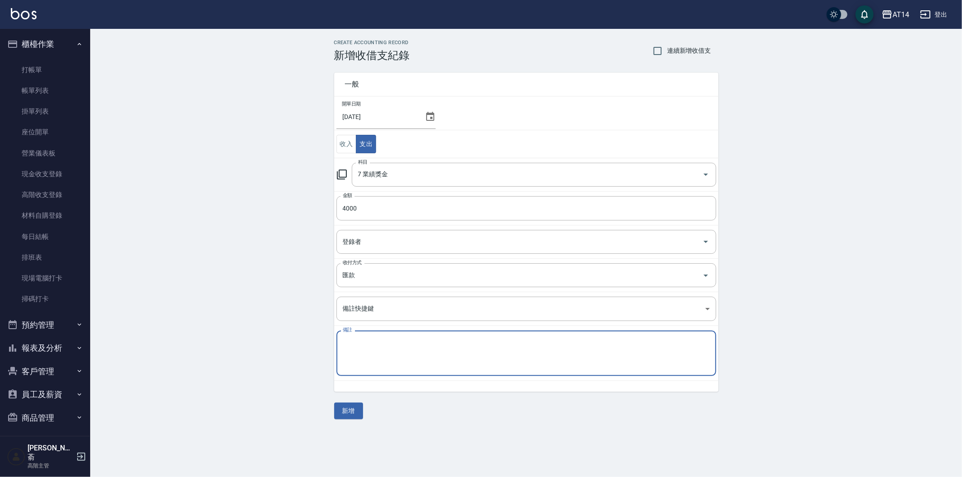
click at [362, 347] on textarea "備註" at bounding box center [526, 353] width 367 height 31
paste textarea "存摺 區部11 4年5月陳處設計師業績奬金"
click at [393, 343] on textarea "存摺 區部11 4年5月陳處設計師業績奬金" at bounding box center [526, 353] width 367 height 31
type textarea "存摺 區部11 4年7月陳處設計師業績奬金"
click at [348, 409] on button "新增" at bounding box center [348, 411] width 29 height 17
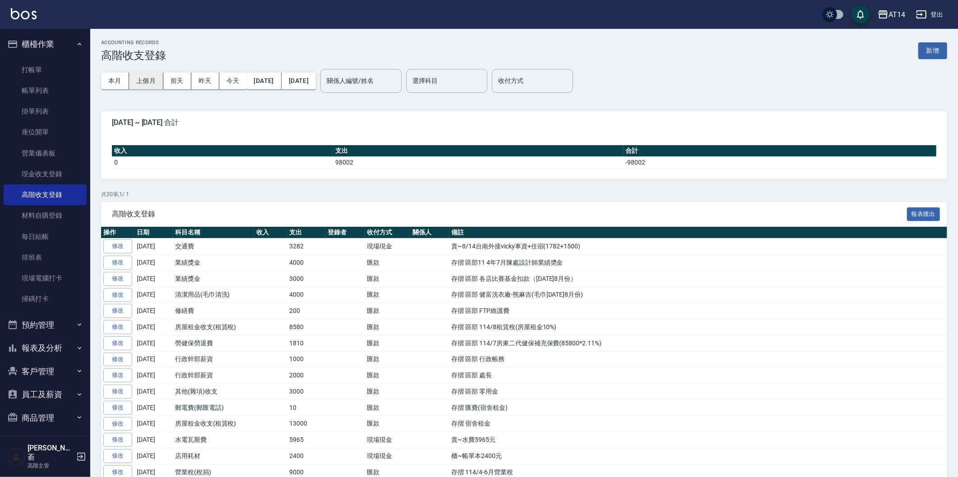
click at [149, 80] on button "上個月" at bounding box center [146, 81] width 34 height 17
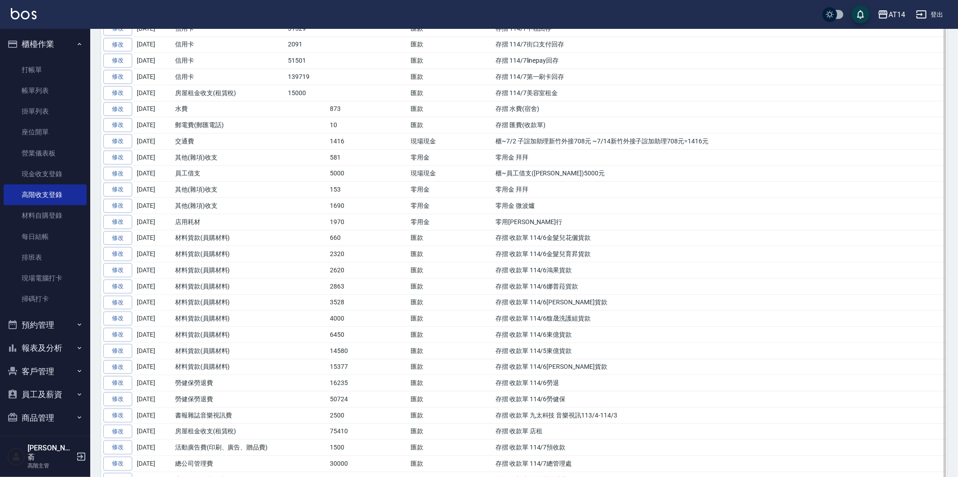
scroll to position [451, 0]
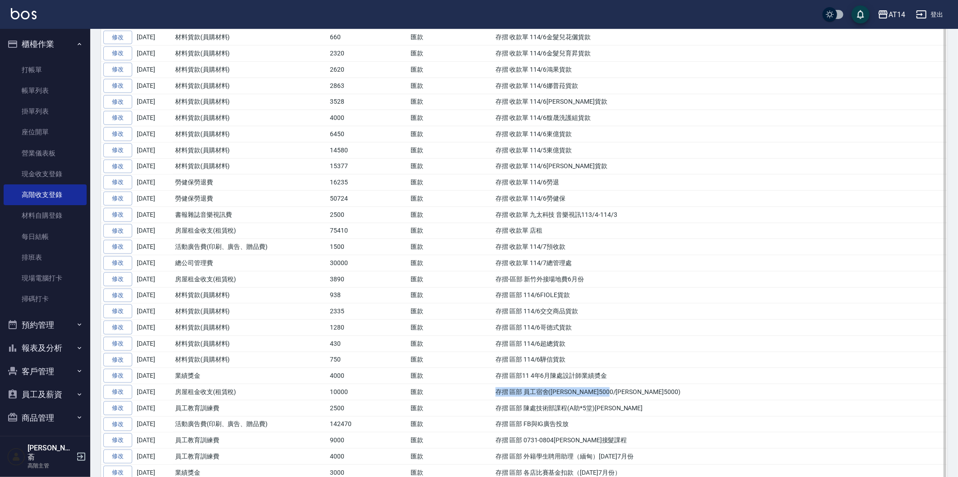
drag, startPoint x: 495, startPoint y: 396, endPoint x: 603, endPoint y: 396, distance: 107.8
click at [630, 394] on td "存摺 區部 員工宿舍([PERSON_NAME]5000/[PERSON_NAME]5000)" at bounding box center [720, 392] width 454 height 16
copy td "存摺 區部 員工宿舍([PERSON_NAME]5000/[PERSON_NAME]5000)"
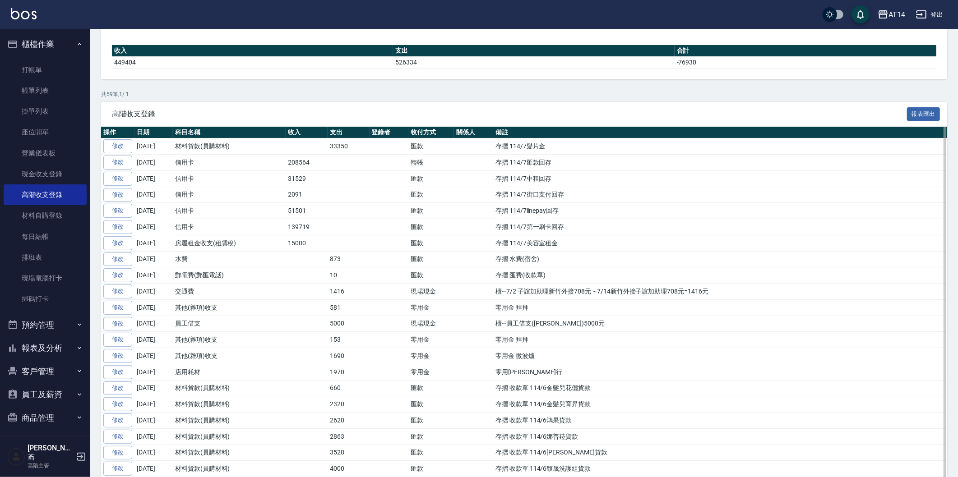
scroll to position [0, 0]
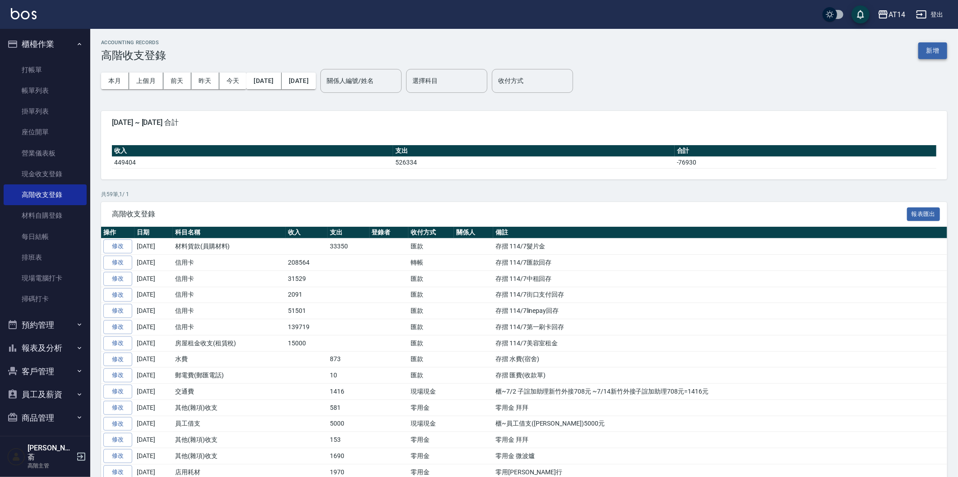
click at [928, 49] on button "新增" at bounding box center [932, 50] width 29 height 17
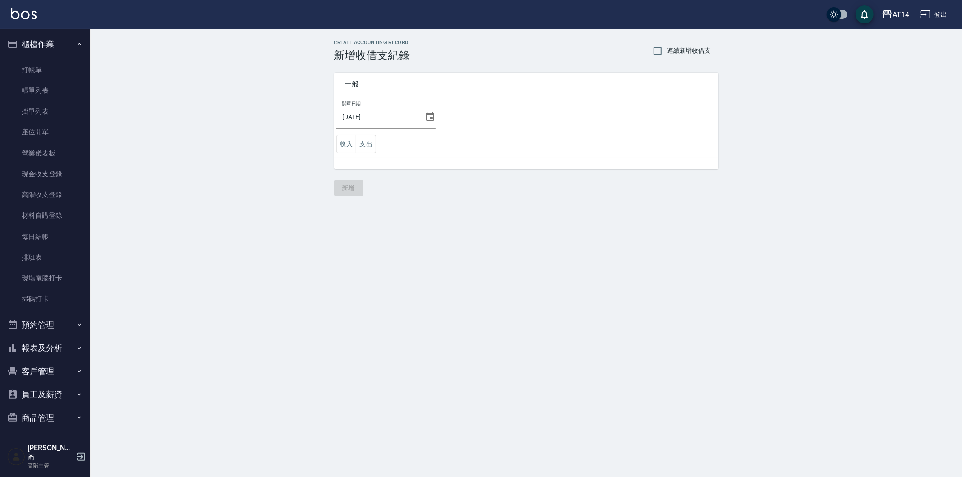
click at [426, 117] on icon at bounding box center [430, 116] width 8 height 9
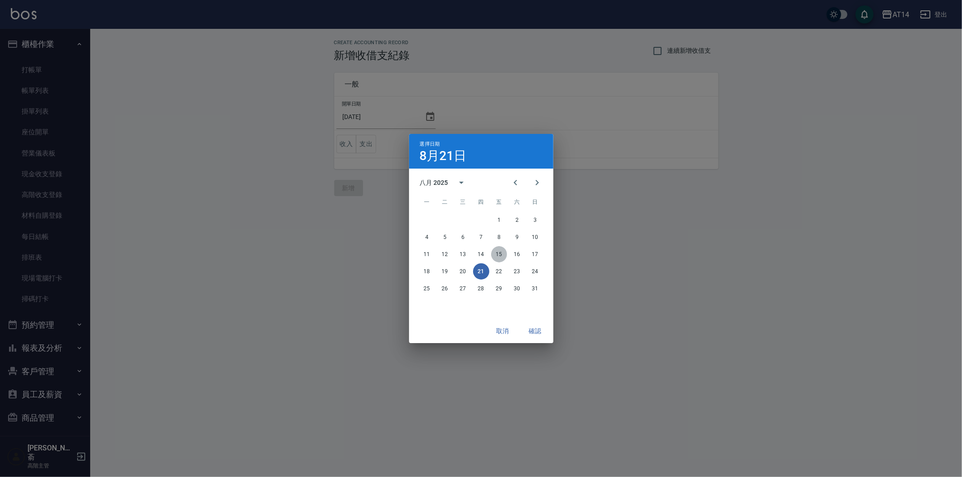
drag, startPoint x: 499, startPoint y: 253, endPoint x: 417, endPoint y: 181, distance: 109.0
click at [499, 253] on button "15" at bounding box center [499, 254] width 16 height 16
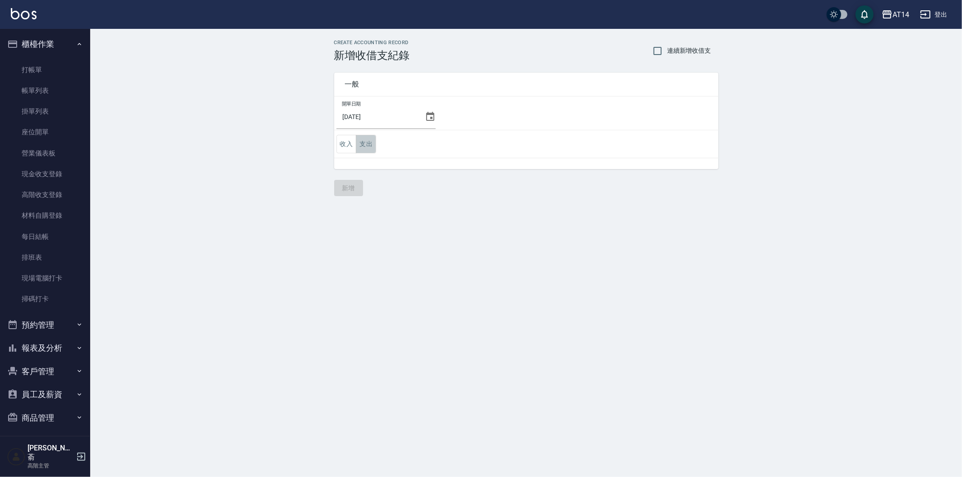
click at [371, 142] on button "支出" at bounding box center [366, 144] width 20 height 18
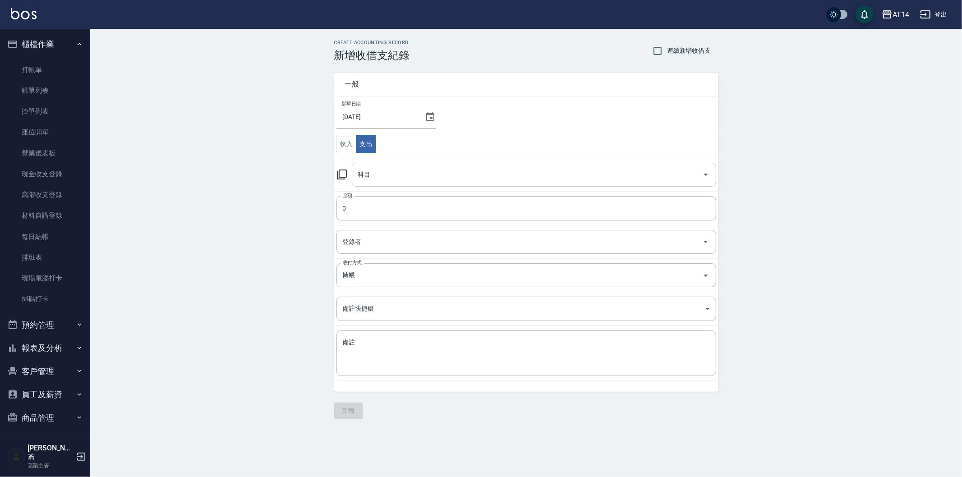
drag, startPoint x: 396, startPoint y: 179, endPoint x: 396, endPoint y: 184, distance: 5.0
click at [396, 182] on input "科目" at bounding box center [527, 175] width 343 height 16
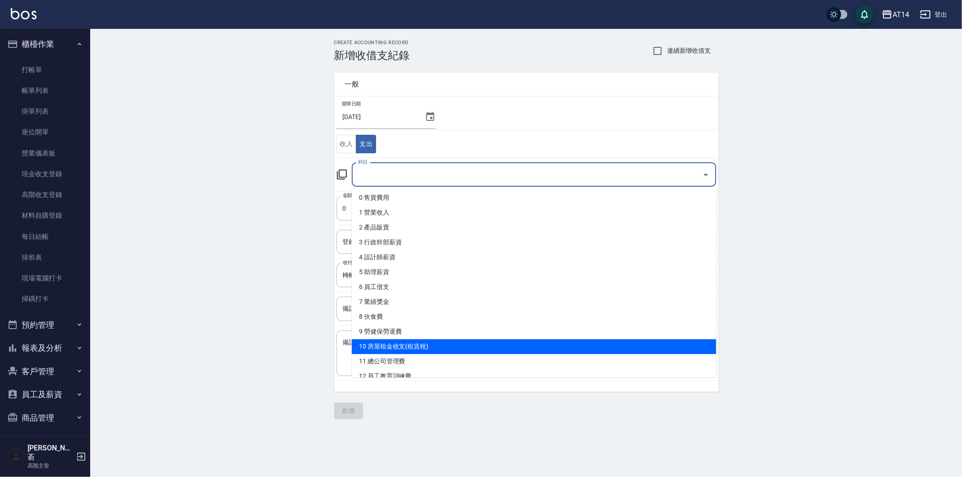
click at [459, 341] on li "10 房屋租金收支(租賃稅)" at bounding box center [534, 346] width 365 height 15
type input "10 房屋租金收支(租賃稅)"
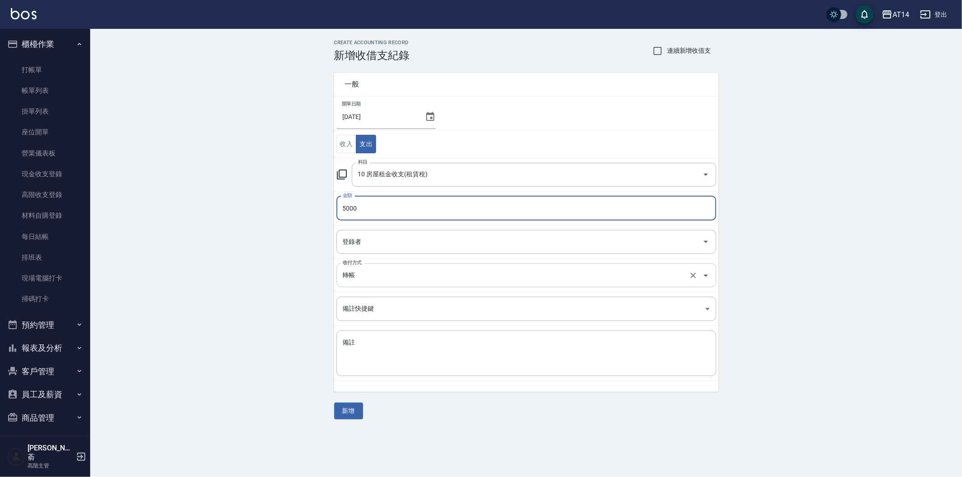
type input "5000"
click at [373, 278] on input "轉帳" at bounding box center [514, 276] width 347 height 16
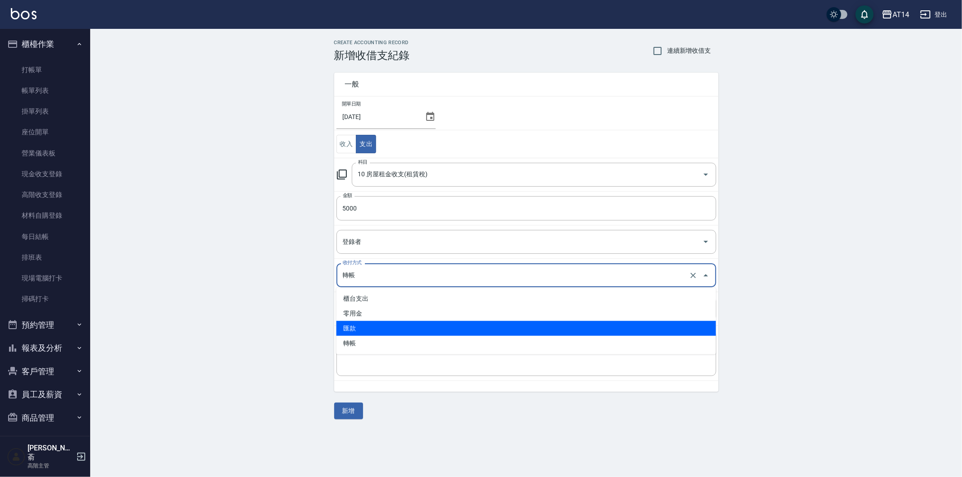
click at [366, 332] on li "匯款" at bounding box center [527, 328] width 380 height 15
type input "匯款"
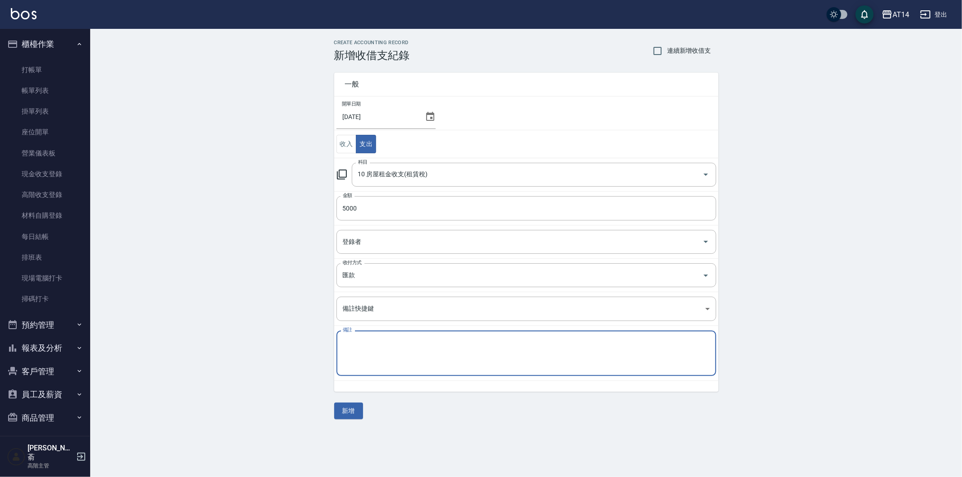
paste textarea "存摺 區部 員工宿舍([PERSON_NAME]5000/[PERSON_NAME]5000)"
click at [435, 343] on textarea "存摺 區部 員工宿舍([PERSON_NAME]5000/[PERSON_NAME]5000)" at bounding box center [526, 353] width 367 height 31
type textarea "存摺 區部 員工宿舍(張宗平5000)"
click at [352, 409] on button "新增" at bounding box center [348, 411] width 29 height 17
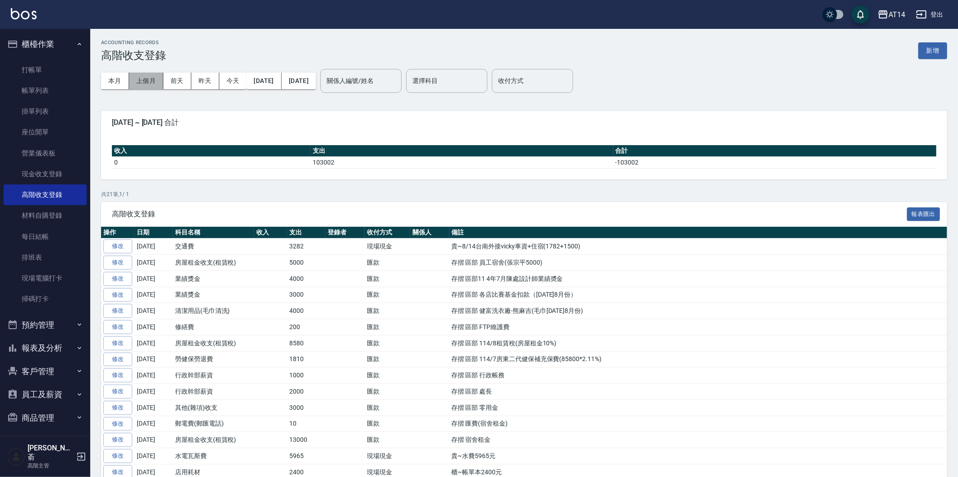
click at [141, 80] on button "上個月" at bounding box center [146, 81] width 34 height 17
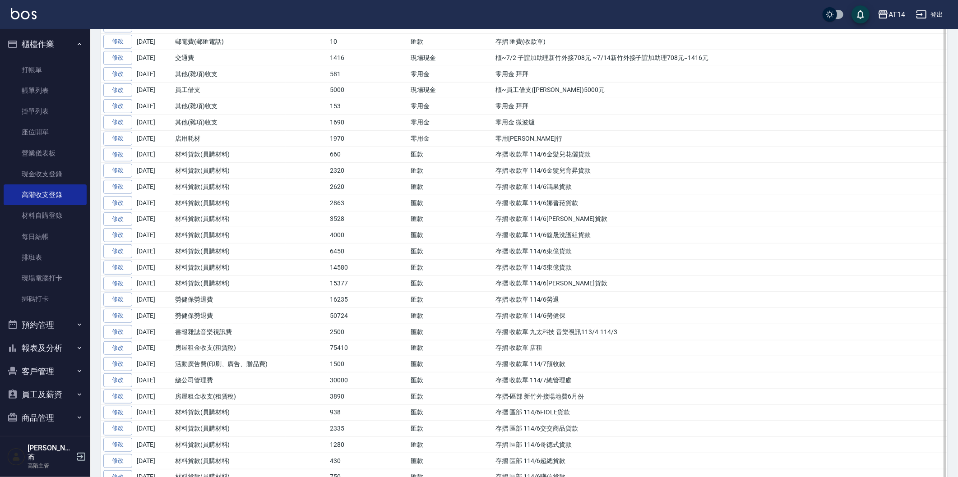
scroll to position [351, 0]
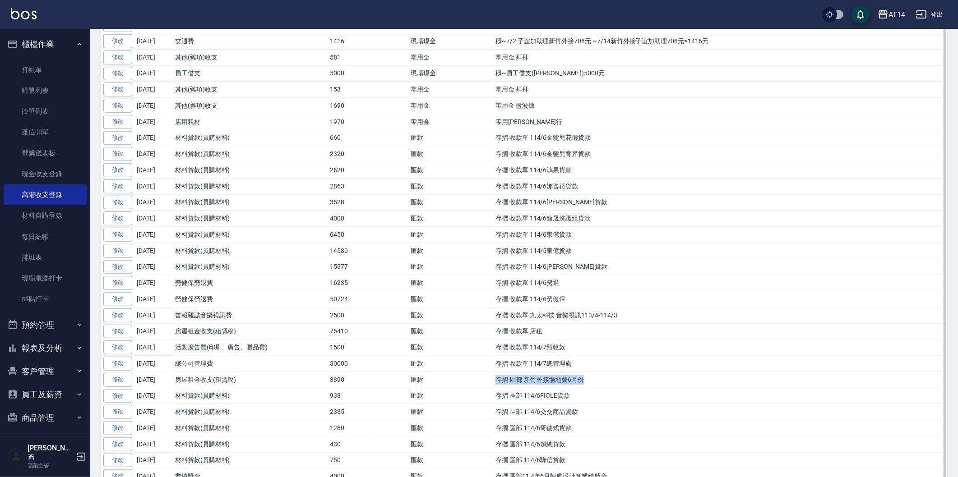
drag, startPoint x: 495, startPoint y: 384, endPoint x: 592, endPoint y: 386, distance: 96.1
click at [592, 386] on td "存摺-區部 新竹外接場地費6月份" at bounding box center [720, 380] width 454 height 16
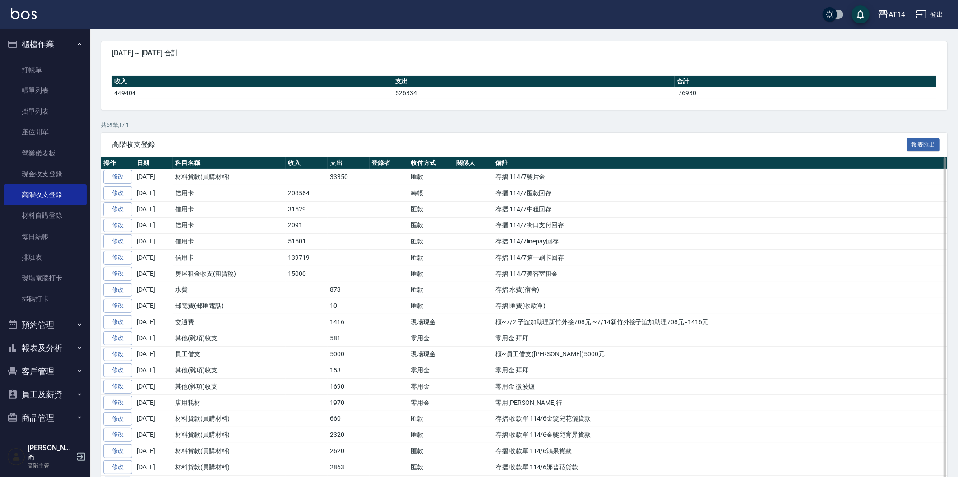
scroll to position [0, 0]
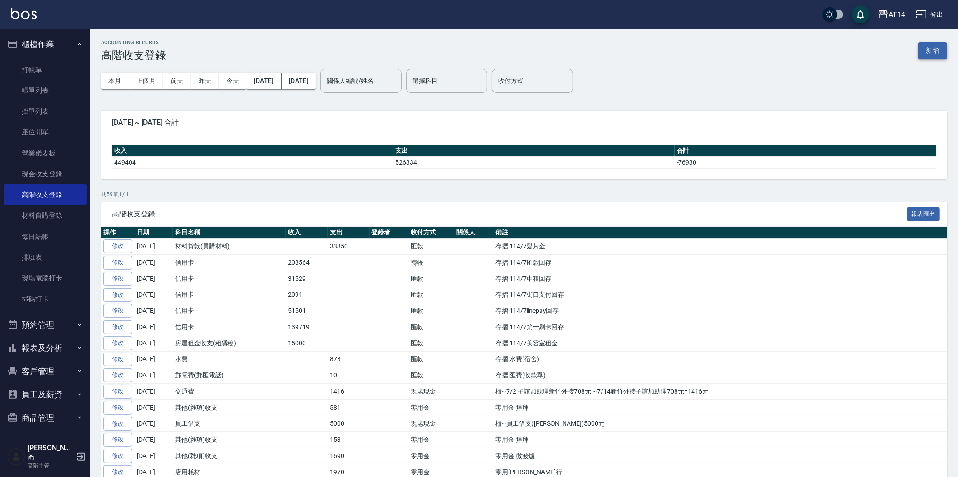
click at [926, 48] on button "新增" at bounding box center [932, 50] width 29 height 17
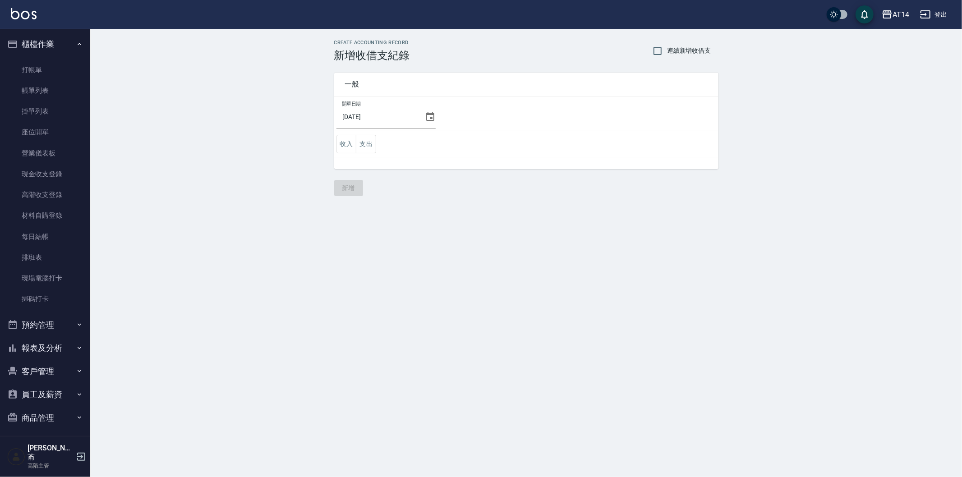
click at [431, 116] on icon at bounding box center [430, 116] width 11 height 11
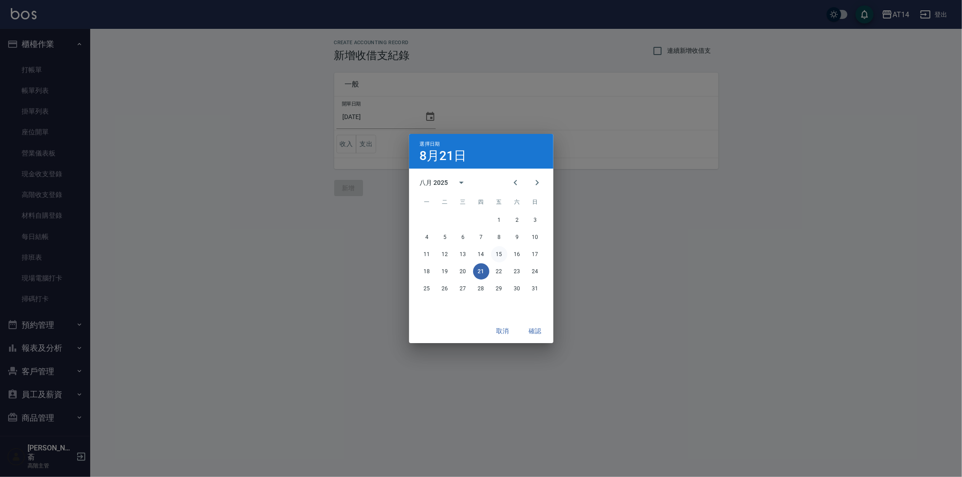
click at [502, 255] on button "15" at bounding box center [499, 254] width 16 height 16
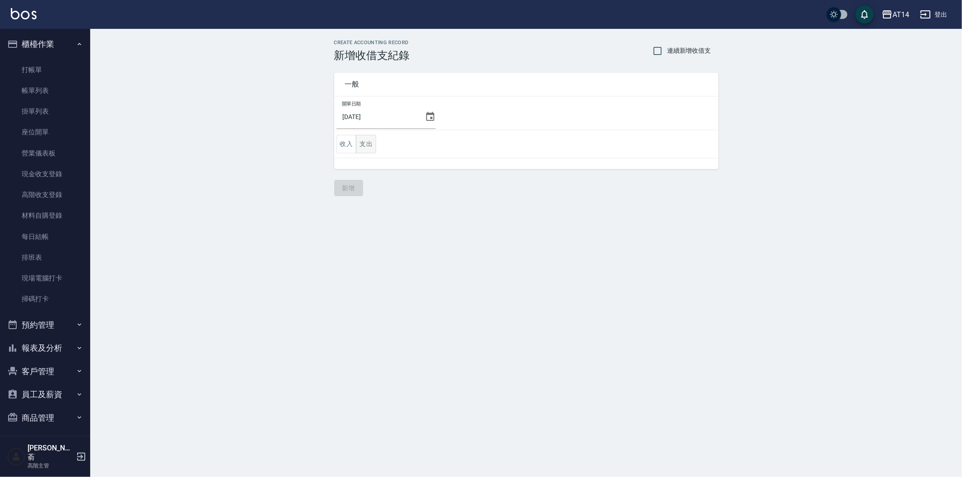
click at [366, 142] on button "支出" at bounding box center [366, 144] width 20 height 18
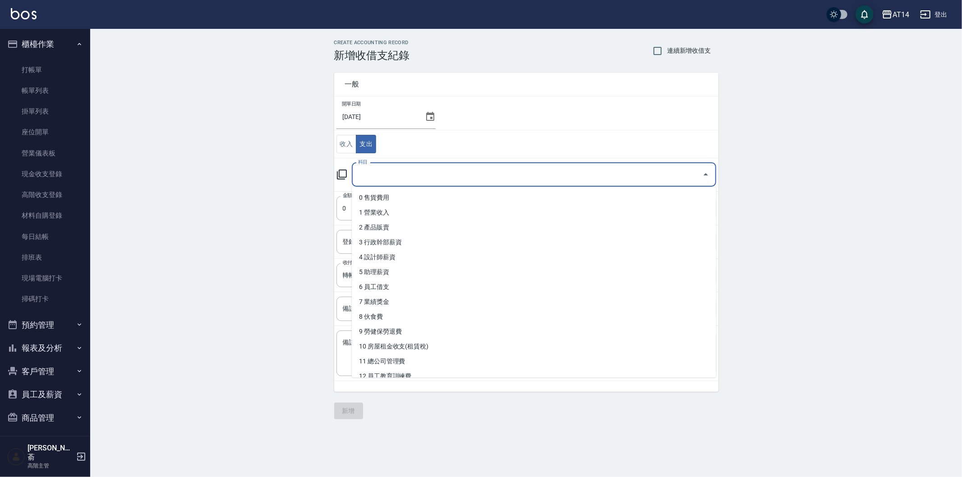
click at [406, 174] on input "科目" at bounding box center [527, 175] width 343 height 16
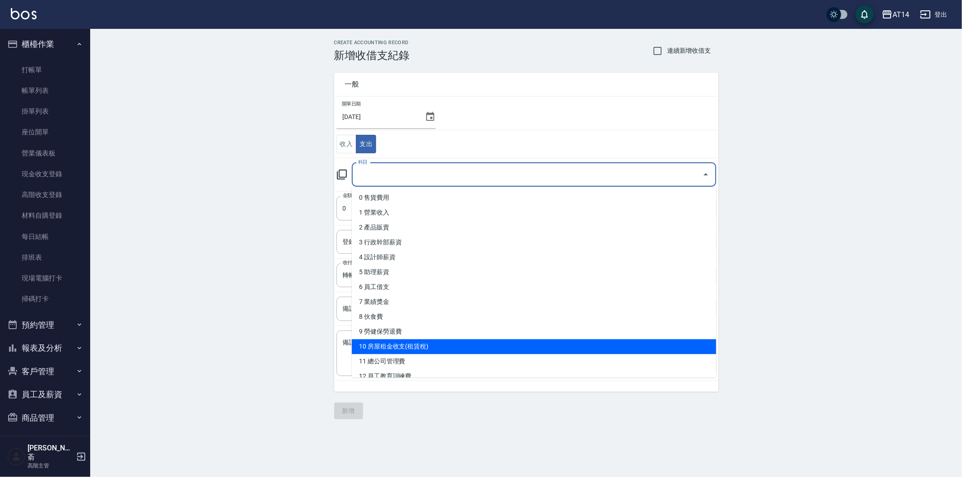
click at [436, 348] on li "10 房屋租金收支(租賃稅)" at bounding box center [534, 346] width 365 height 15
type input "10 房屋租金收支(租賃稅)"
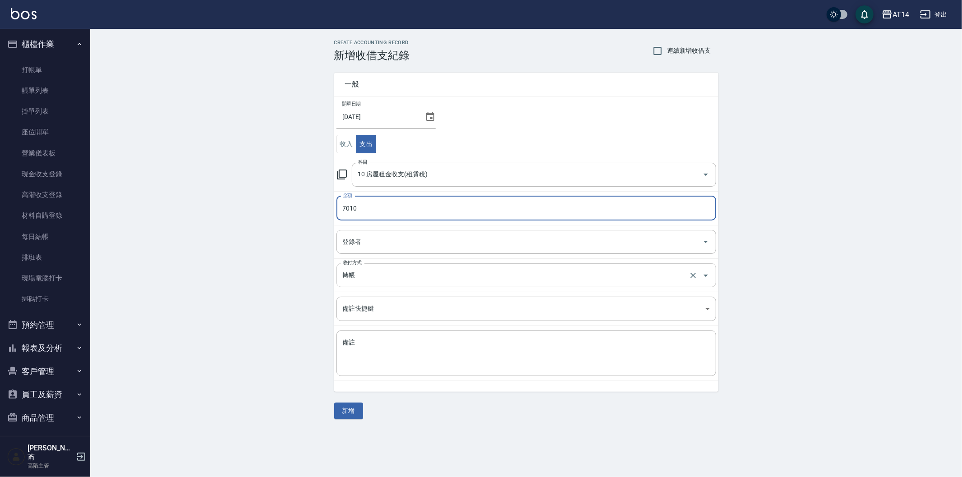
drag, startPoint x: 369, startPoint y: 267, endPoint x: 368, endPoint y: 275, distance: 8.6
click at [368, 275] on div "轉帳 收付方式" at bounding box center [527, 276] width 380 height 24
type input "7010"
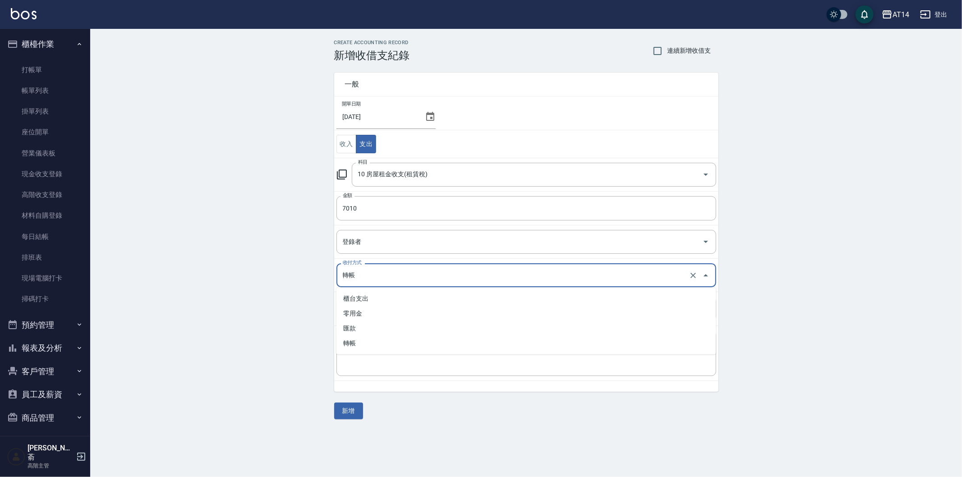
click at [368, 275] on input "轉帳" at bounding box center [514, 276] width 347 height 16
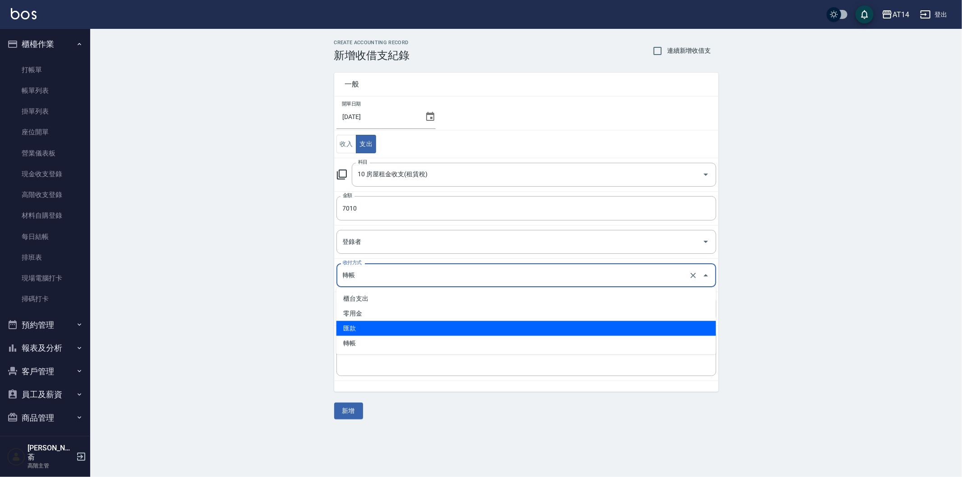
click at [363, 326] on li "匯款" at bounding box center [527, 328] width 380 height 15
type input "匯款"
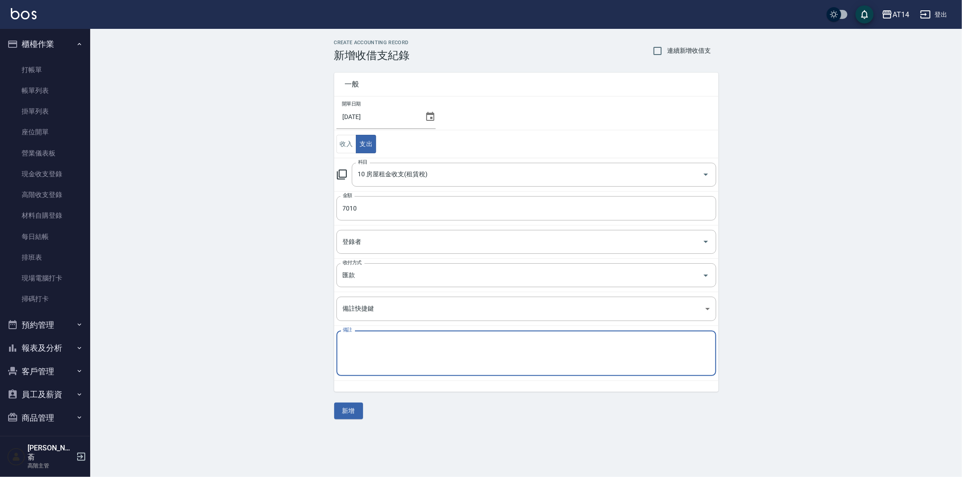
click at [349, 347] on textarea "備註" at bounding box center [526, 353] width 367 height 31
paste textarea "存摺-區部 新竹外接場地費6月份"
click at [417, 341] on textarea "存摺-區部 新竹外接場地費6月份" at bounding box center [526, 353] width 367 height 31
click at [356, 341] on textarea "存摺-區部 新竹外接場地費7月份" at bounding box center [526, 353] width 367 height 31
type textarea "存摺 區部 新竹外接場地費7月份"
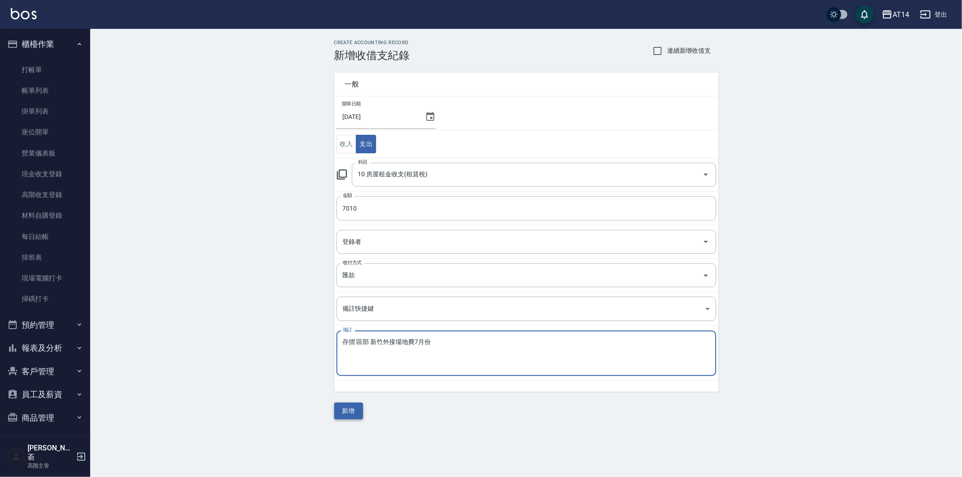
click at [358, 412] on button "新增" at bounding box center [348, 411] width 29 height 17
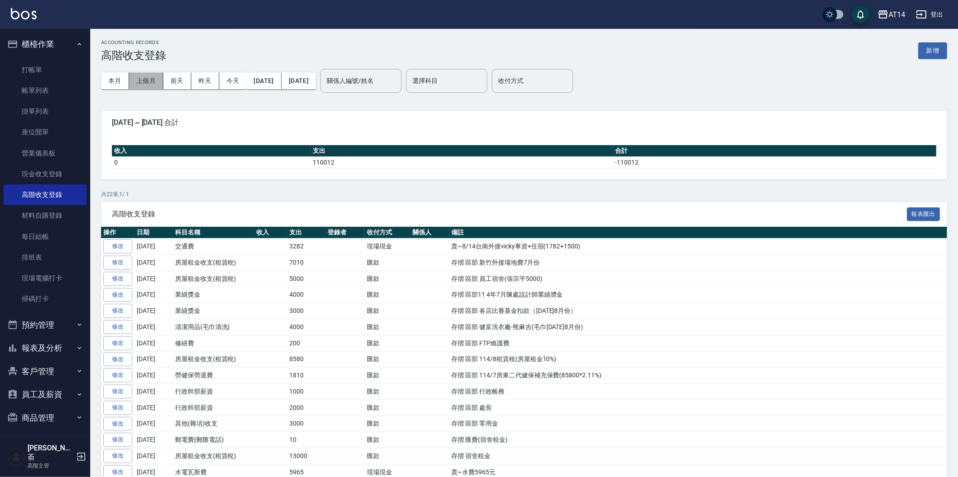
drag, startPoint x: 147, startPoint y: 82, endPoint x: 597, endPoint y: 362, distance: 530.2
click at [147, 82] on button "上個月" at bounding box center [146, 81] width 34 height 17
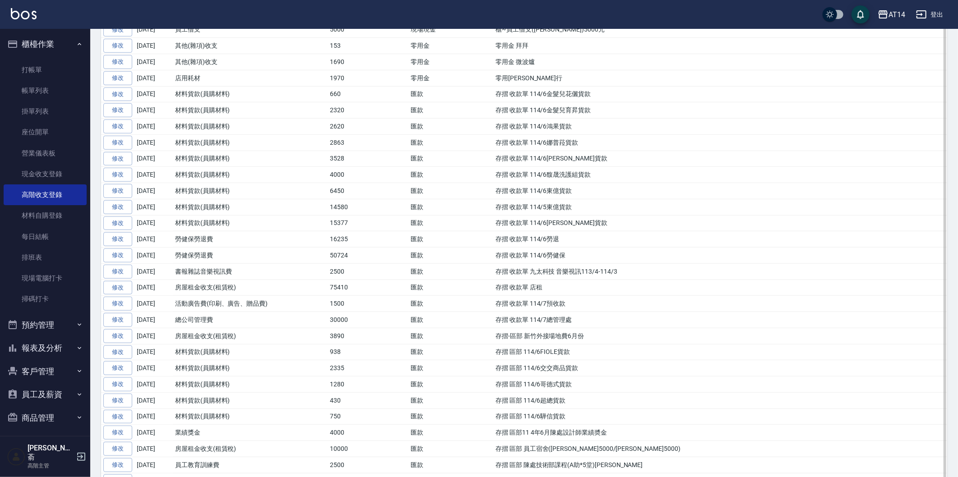
scroll to position [451, 0]
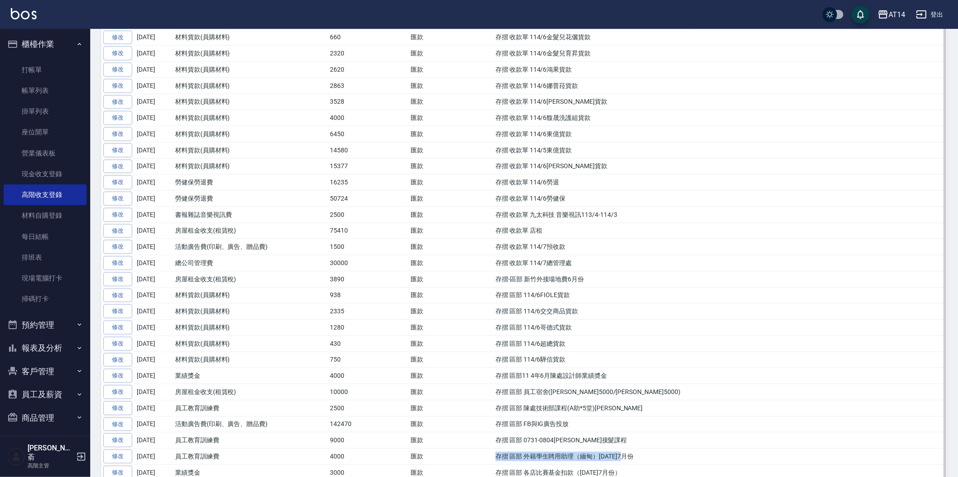
drag, startPoint x: 495, startPoint y: 462, endPoint x: 604, endPoint y: 462, distance: 108.7
click at [646, 462] on td "存摺 區部 外籍學生聘用助理（緬甸）[DATE]7月份" at bounding box center [720, 457] width 454 height 16
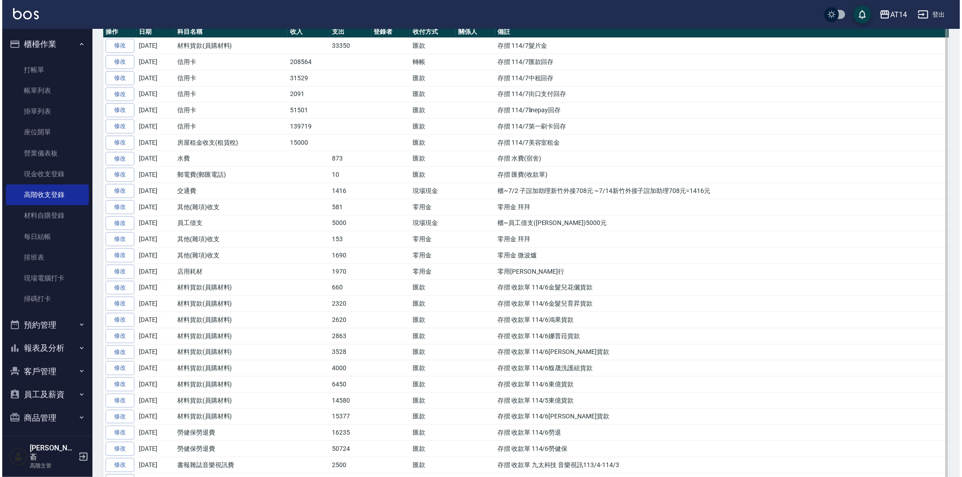
scroll to position [0, 0]
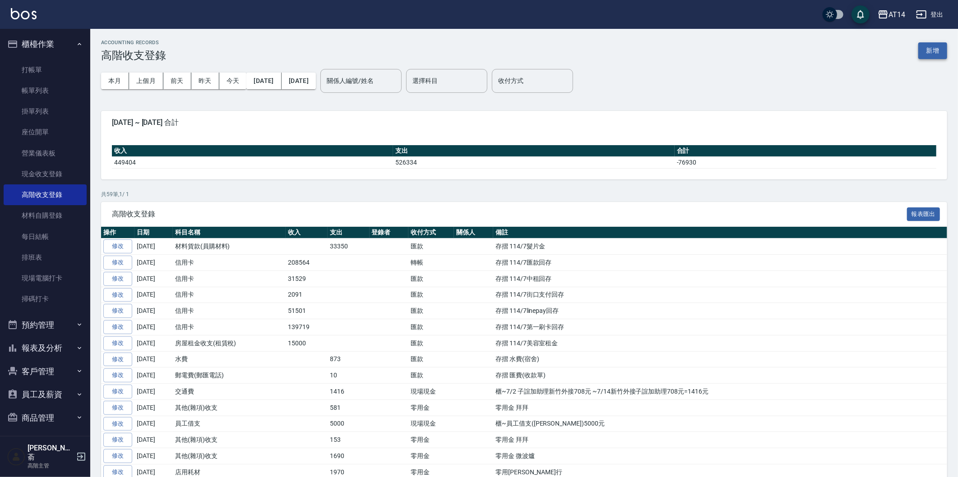
click at [932, 51] on button "新增" at bounding box center [932, 50] width 29 height 17
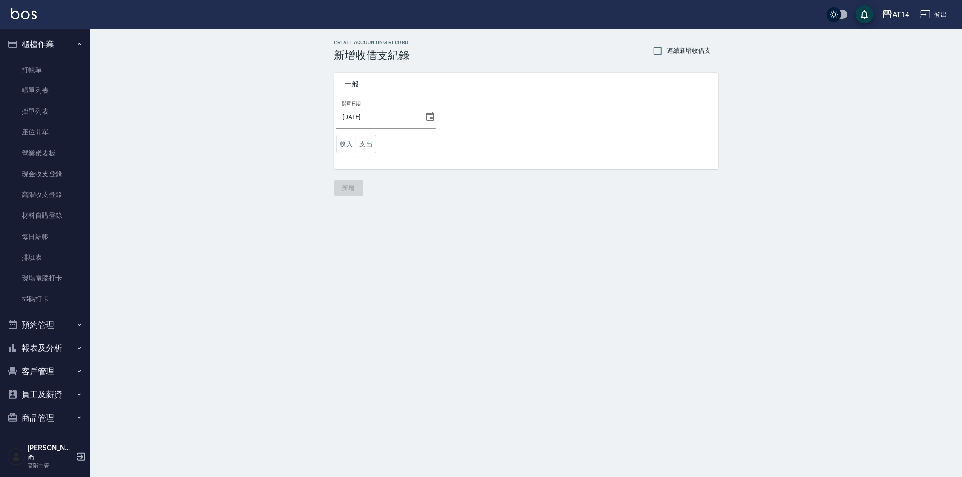
click at [427, 115] on icon at bounding box center [430, 116] width 8 height 9
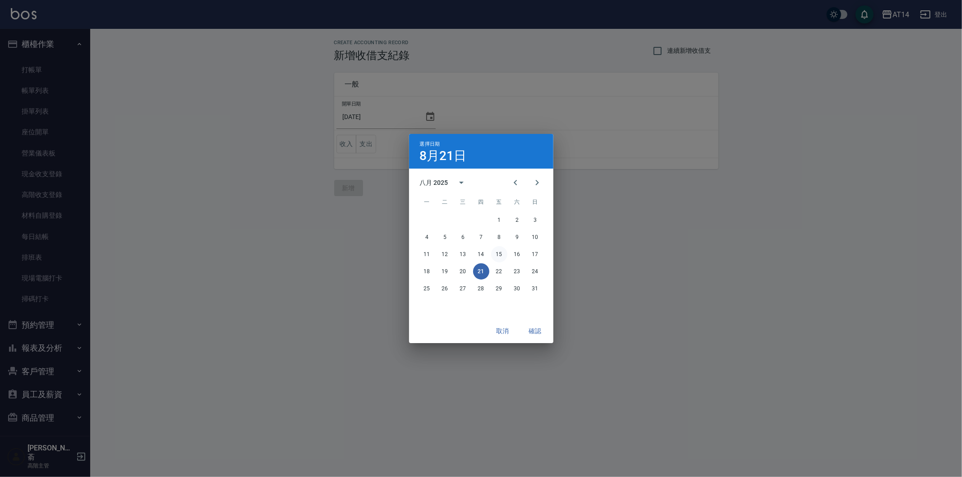
click at [498, 251] on button "15" at bounding box center [499, 254] width 16 height 16
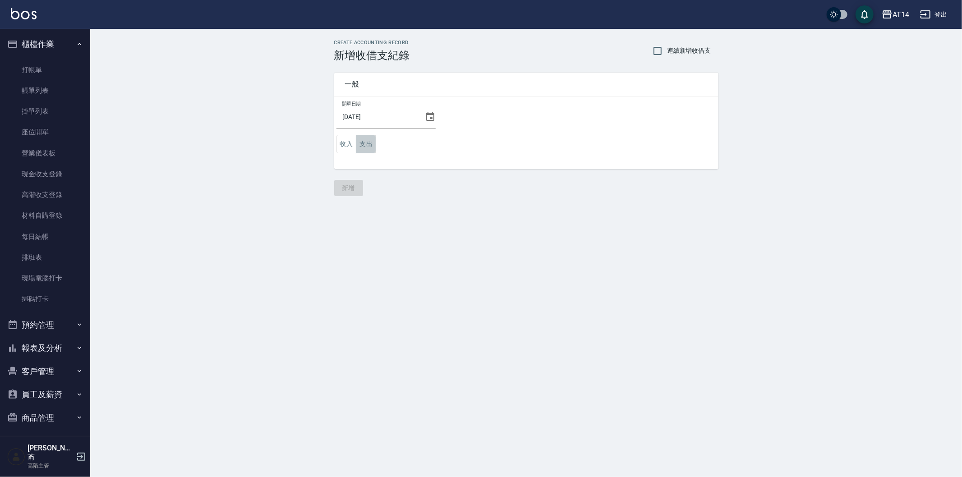
click at [365, 143] on button "支出" at bounding box center [366, 144] width 20 height 18
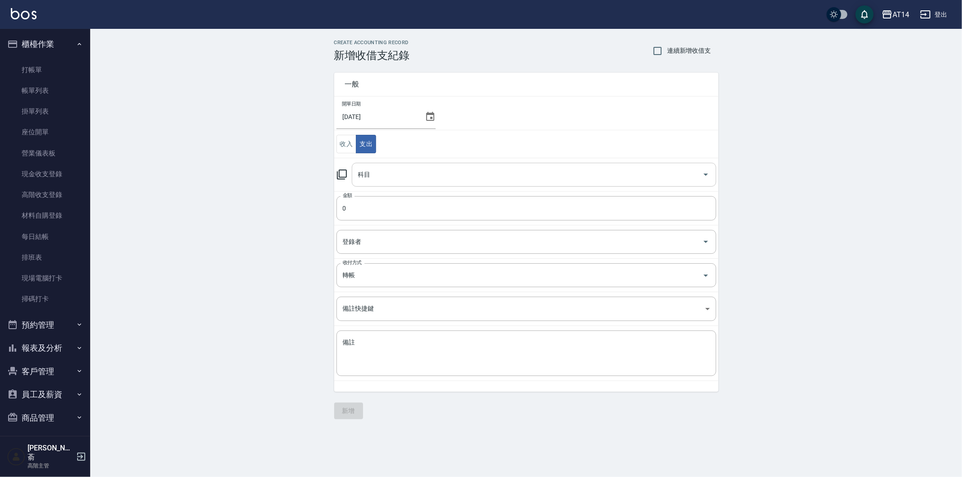
click at [387, 179] on input "科目" at bounding box center [527, 175] width 343 height 16
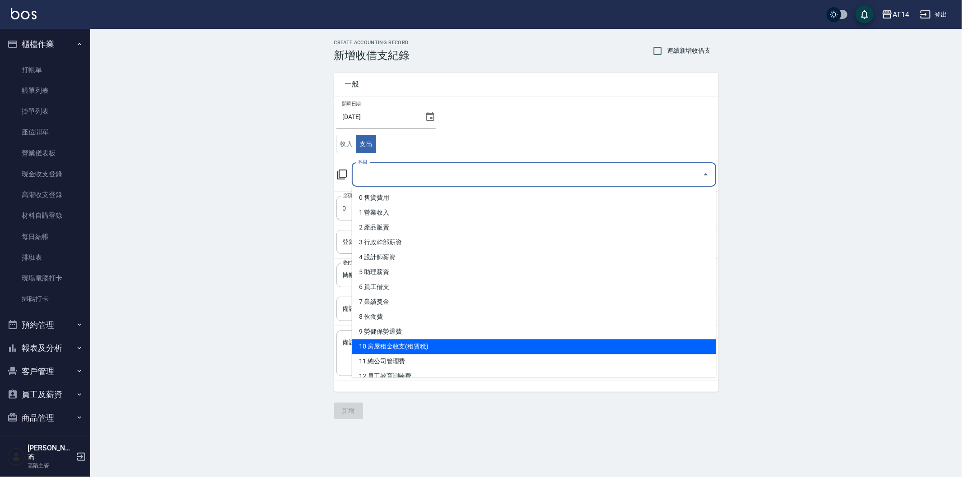
scroll to position [50, 0]
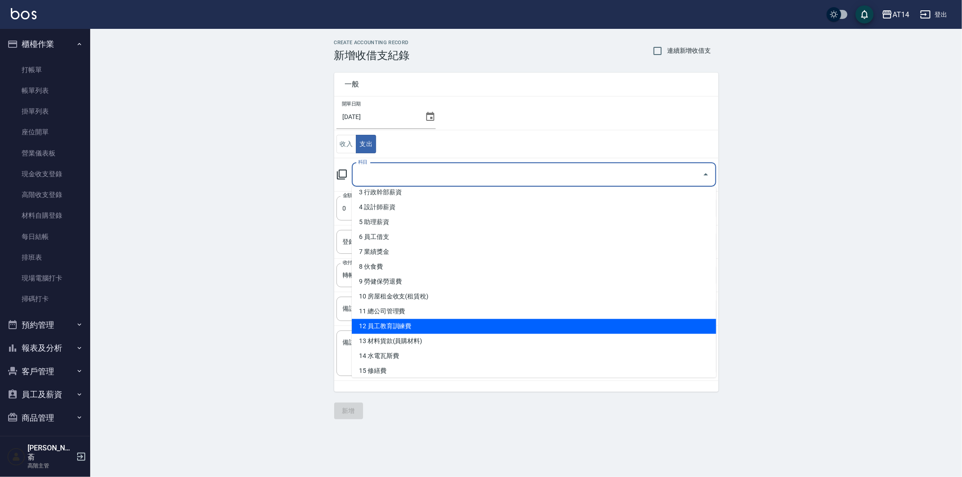
click at [452, 326] on li "12 員工教育訓練費" at bounding box center [534, 326] width 365 height 15
type input "12 員工教育訓練費"
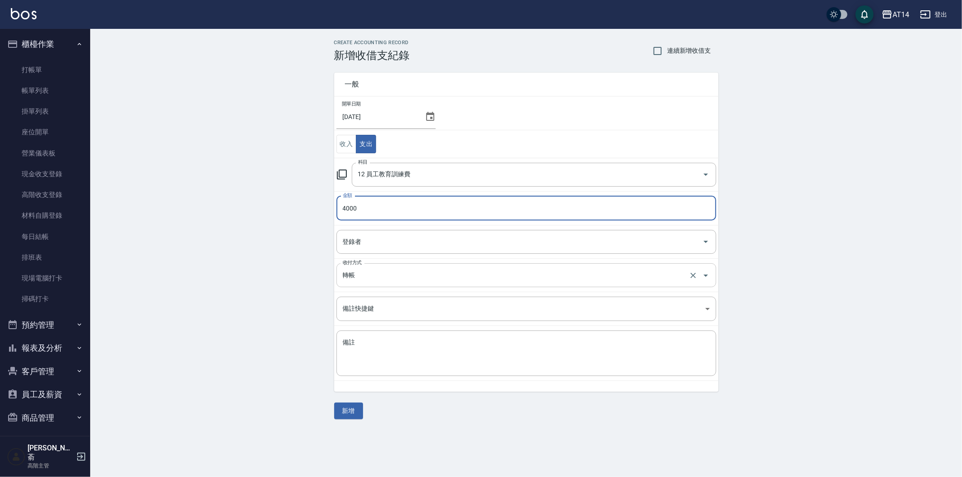
type input "4000"
click at [373, 277] on input "轉帳" at bounding box center [514, 276] width 347 height 16
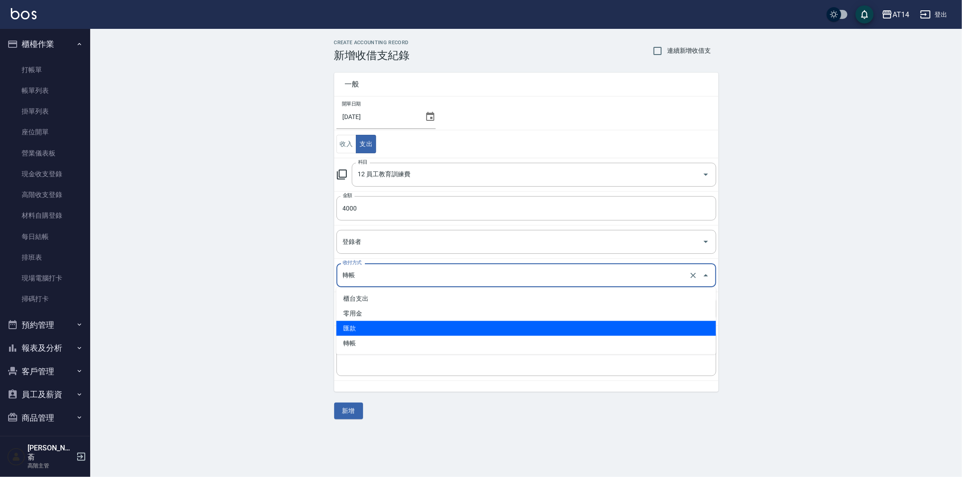
click at [370, 329] on li "匯款" at bounding box center [527, 328] width 380 height 15
type input "匯款"
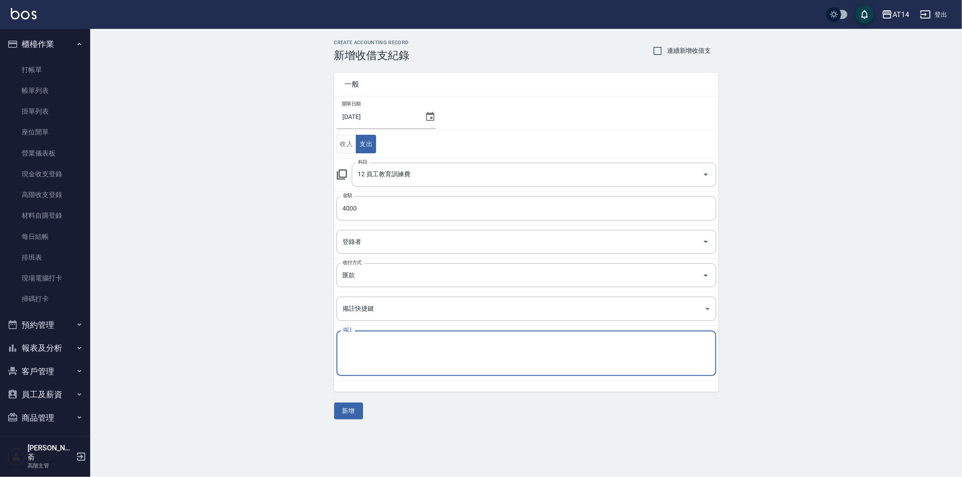
click at [366, 348] on textarea "備註" at bounding box center [526, 353] width 367 height 31
paste textarea "存摺 區部 外籍學生聘用助理（緬甸）[DATE]7月份"
drag, startPoint x: 470, startPoint y: 343, endPoint x: 507, endPoint y: 344, distance: 37.5
click at [470, 343] on textarea "存摺 區部 外籍學生聘用助理（緬甸）[DATE]7月份" at bounding box center [526, 353] width 367 height 31
type textarea "存摺 區部 外籍學生聘用助理（緬甸）[DATE]8月份"
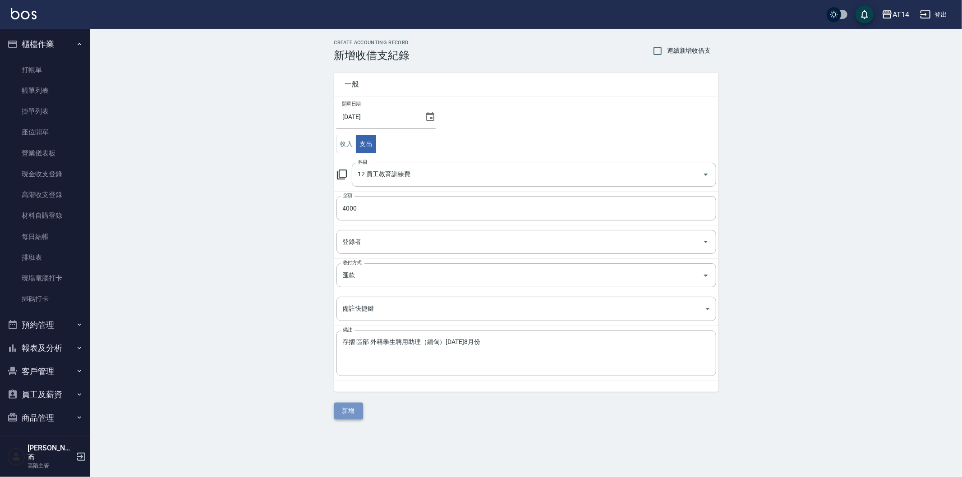
click at [356, 412] on button "新增" at bounding box center [348, 411] width 29 height 17
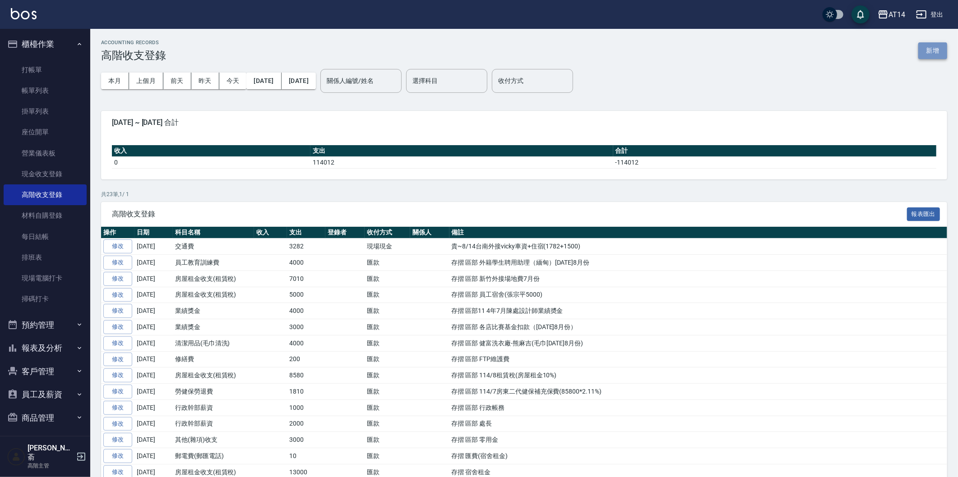
click at [928, 51] on button "新增" at bounding box center [932, 50] width 29 height 17
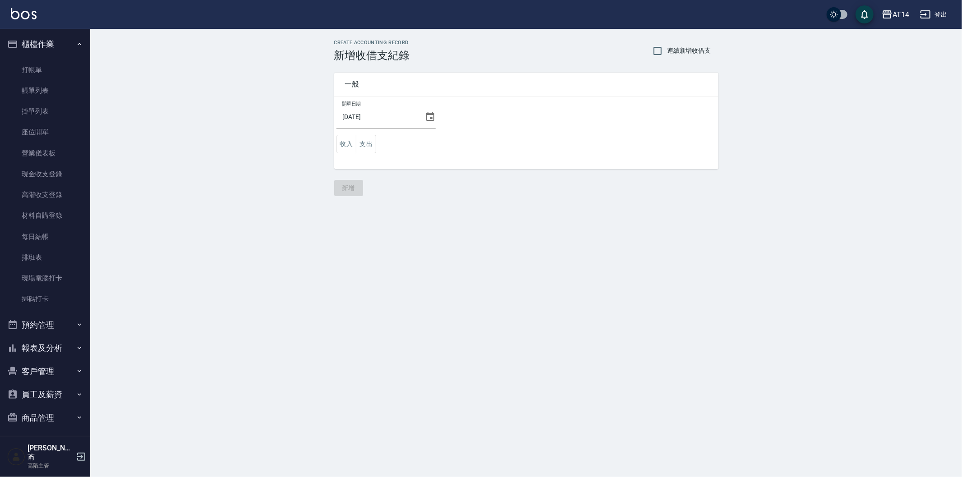
click at [425, 113] on icon at bounding box center [430, 116] width 11 height 11
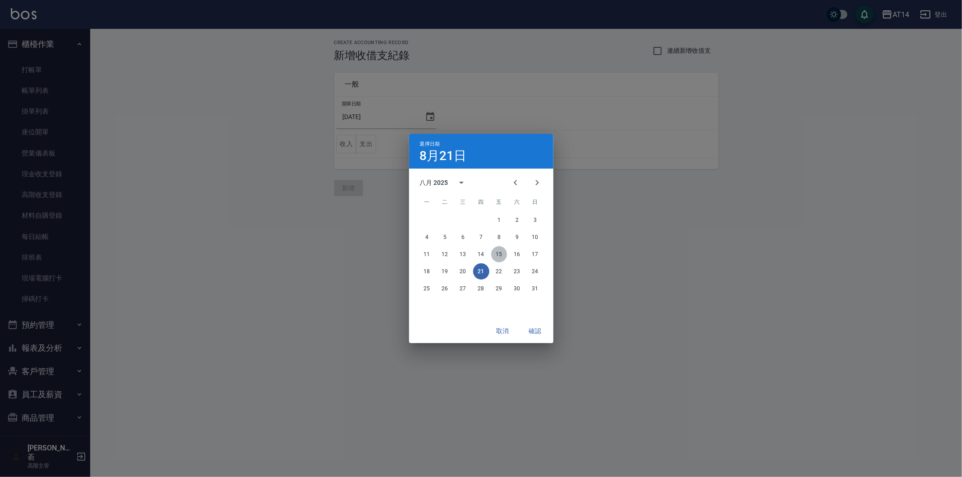
click at [500, 254] on button "15" at bounding box center [499, 254] width 16 height 16
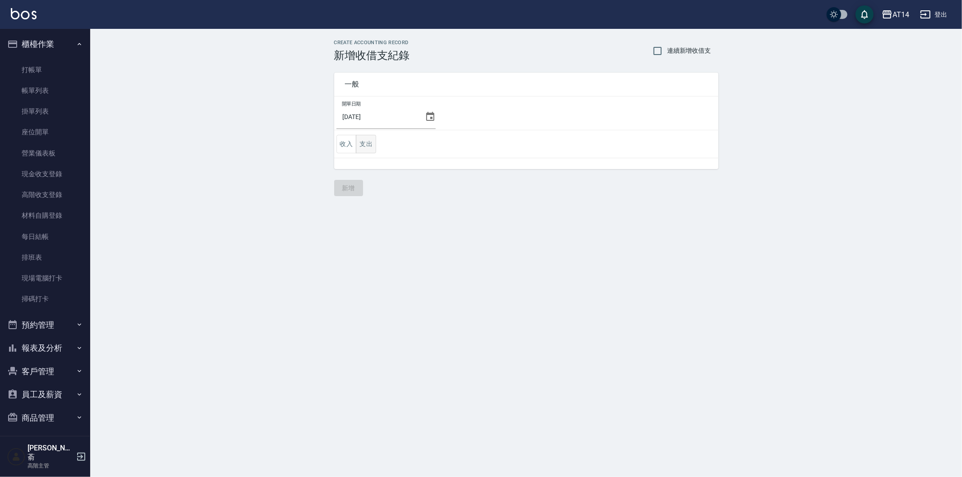
click at [369, 143] on button "支出" at bounding box center [366, 144] width 20 height 18
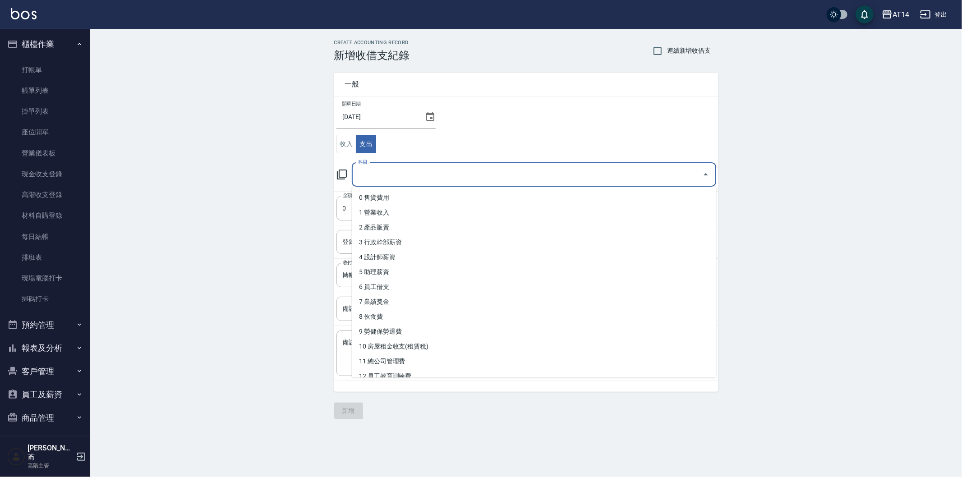
click at [387, 174] on input "科目" at bounding box center [527, 175] width 343 height 16
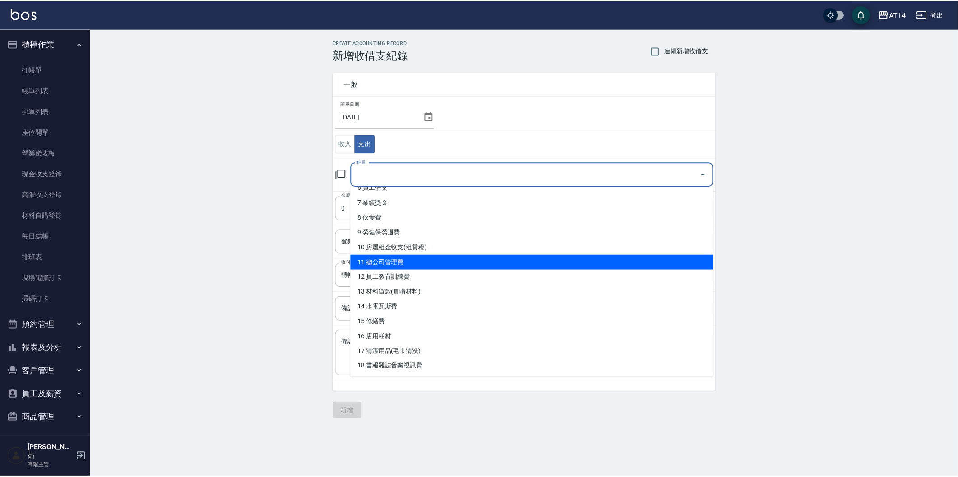
scroll to position [100, 0]
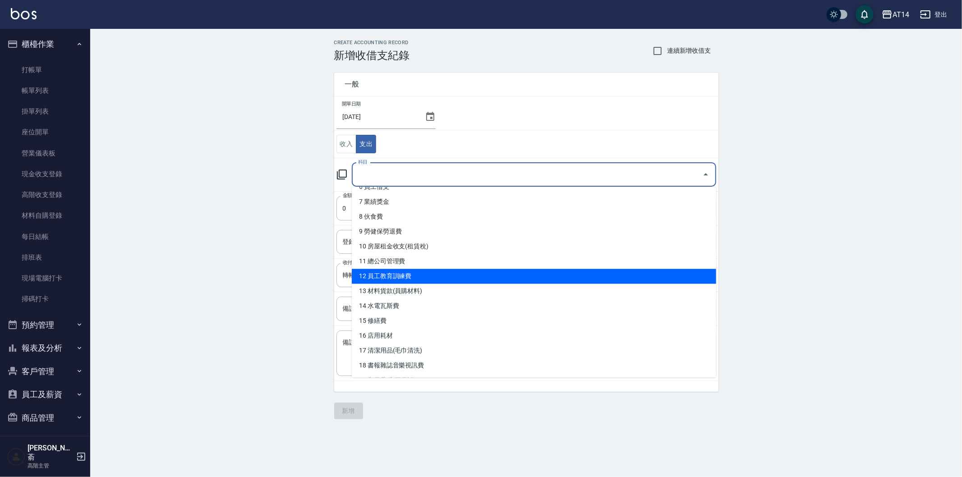
click at [422, 275] on li "12 員工教育訓練費" at bounding box center [534, 276] width 365 height 15
type input "12 員工教育訓練費"
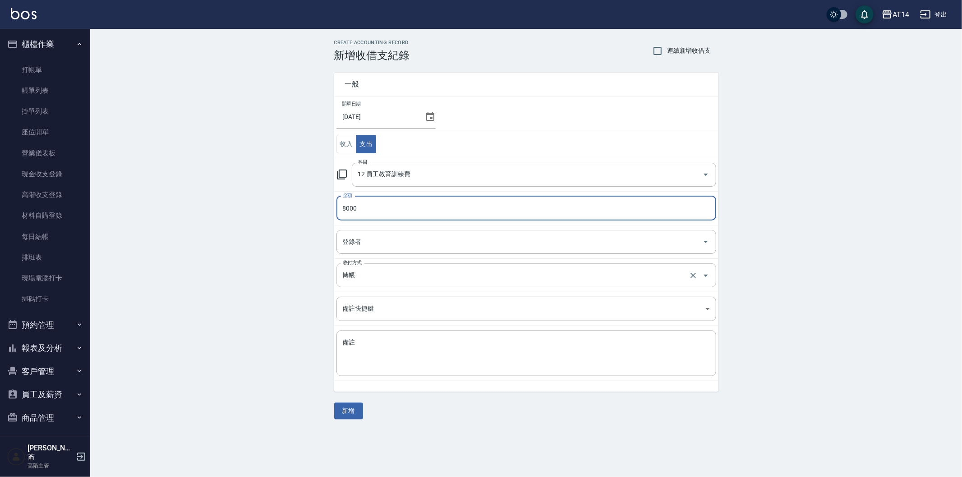
type input "8000"
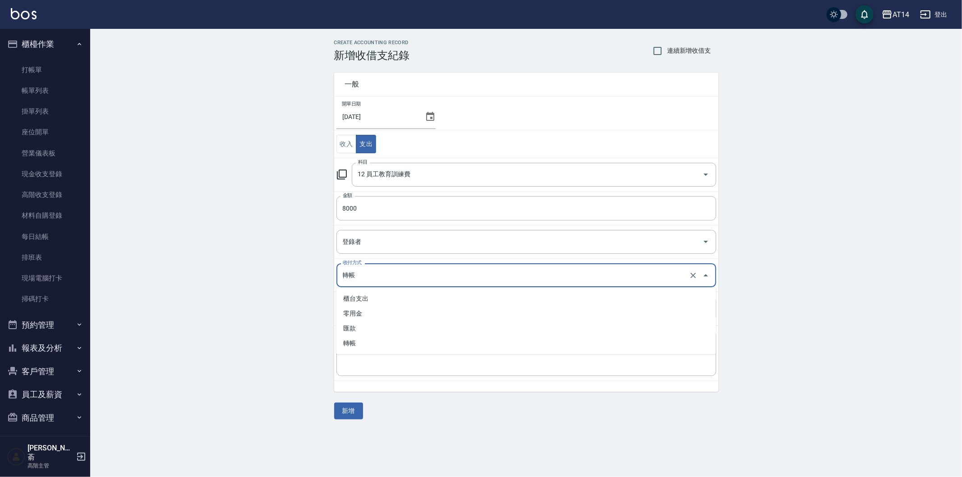
click at [393, 277] on input "轉帳" at bounding box center [514, 276] width 347 height 16
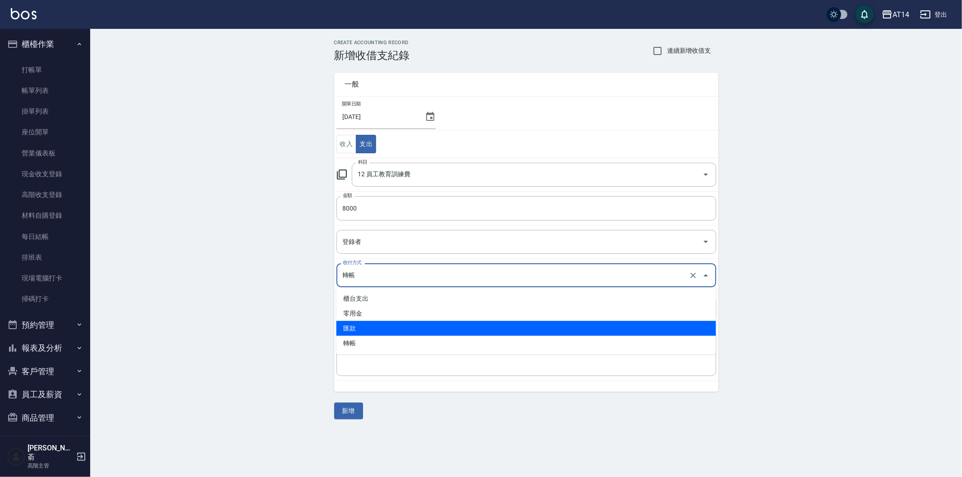
click at [393, 327] on li "匯款" at bounding box center [527, 328] width 380 height 15
type input "匯款"
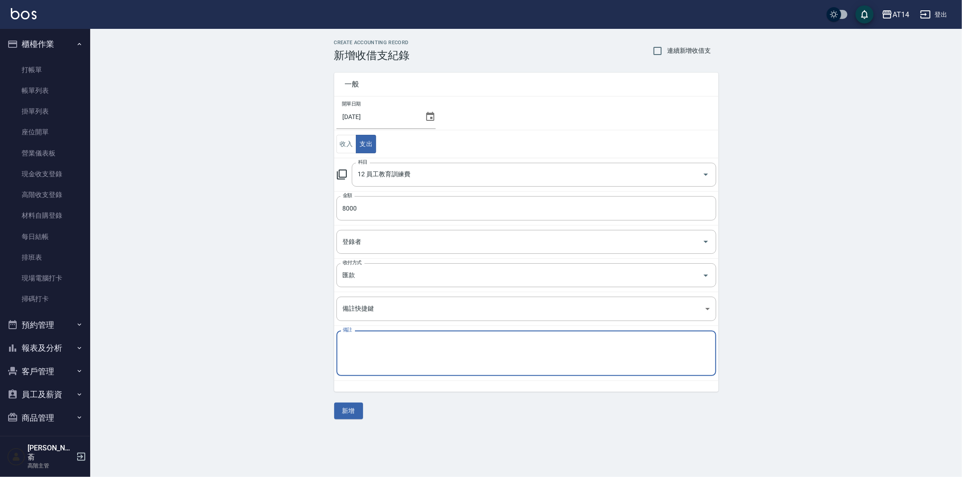
click at [382, 351] on textarea "備註" at bounding box center [526, 353] width 367 height 31
paste textarea "存摺 區部 外籍學生聘用助理（緬甸）[DATE]7月份"
drag, startPoint x: 375, startPoint y: 343, endPoint x: 509, endPoint y: 340, distance: 134.0
click at [509, 340] on textarea "存摺 區部 外籍學生聘用助理（緬甸）[DATE]7月份" at bounding box center [526, 353] width 367 height 31
type textarea "存摺 區部 0907-0911[PERSON_NAME]漂染課程([PERSON_NAME])"
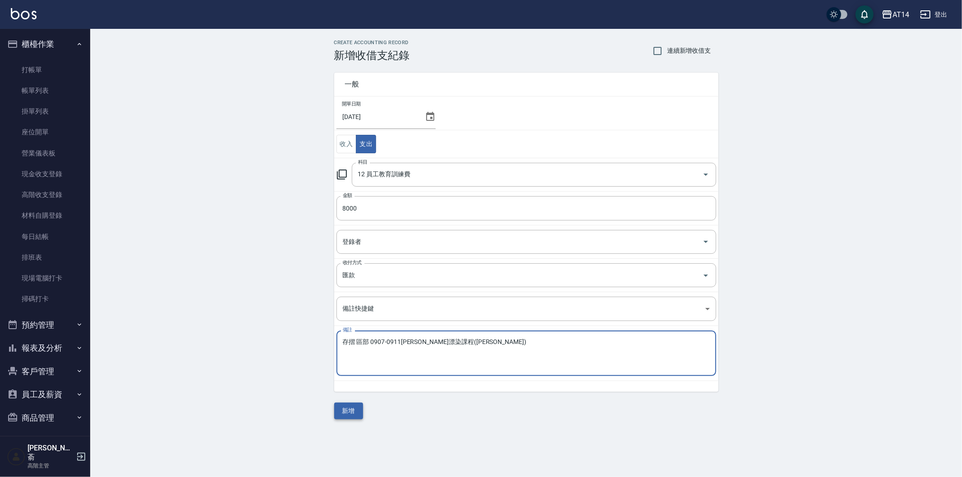
click at [344, 416] on button "新增" at bounding box center [348, 411] width 29 height 17
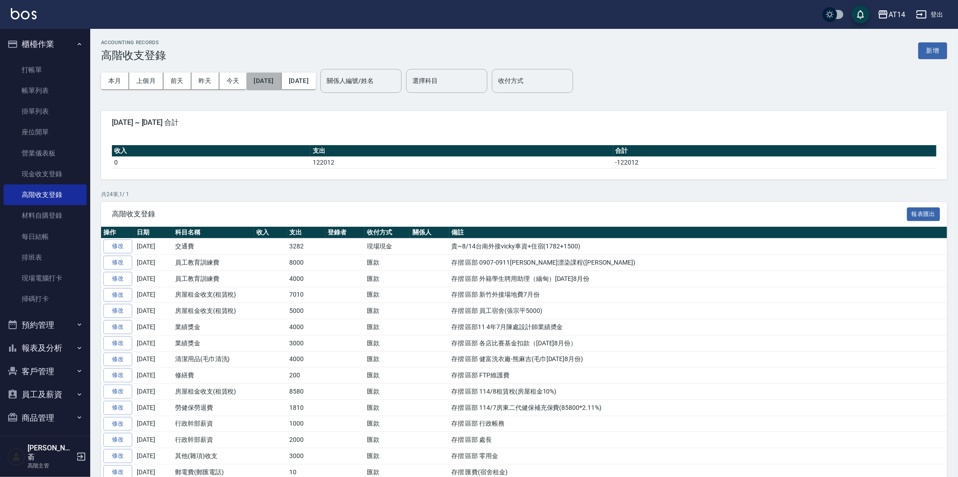
click at [281, 79] on button "[DATE]" at bounding box center [263, 81] width 35 height 17
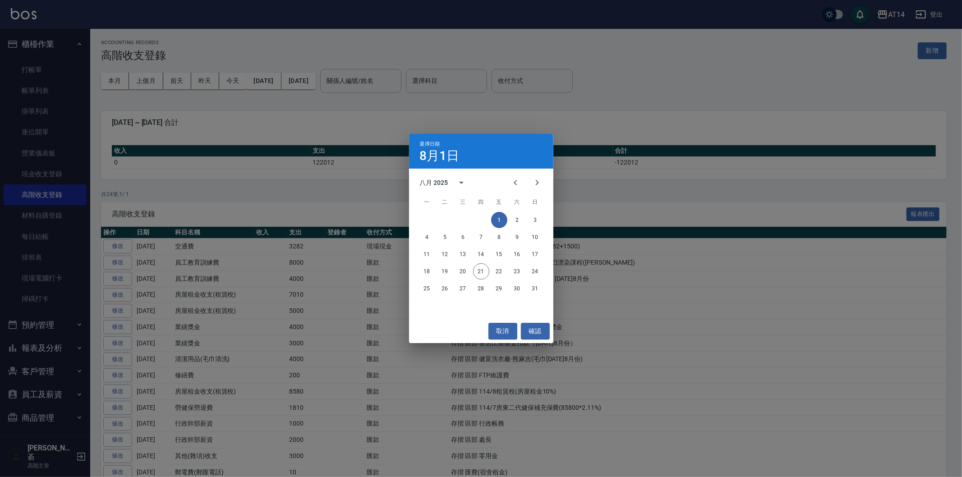
click at [143, 81] on div "選擇日期 8月1日 八月 2025 一 二 三 四 五 六 日 1 2 3 4 5 6 7 8 9 10 11 12 13 14 15 16 17 18 19…" at bounding box center [481, 238] width 962 height 477
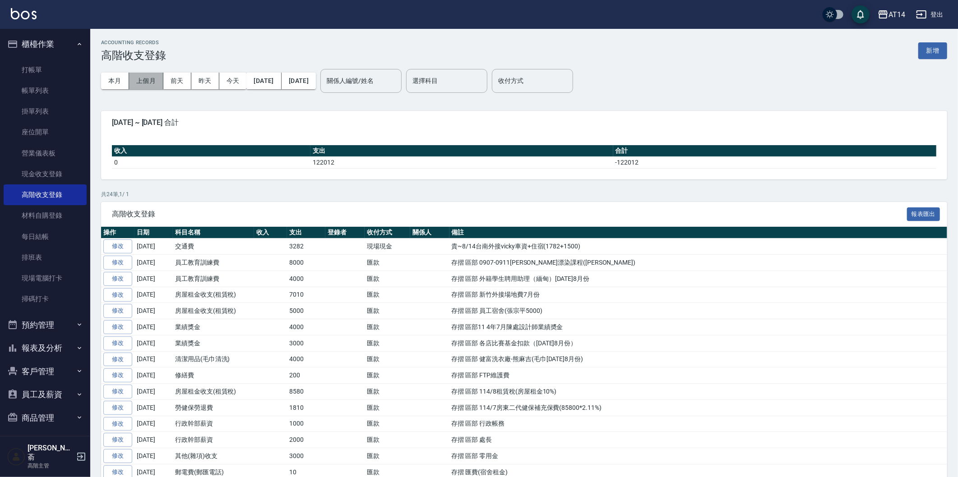
click at [145, 80] on button "上個月" at bounding box center [146, 81] width 34 height 17
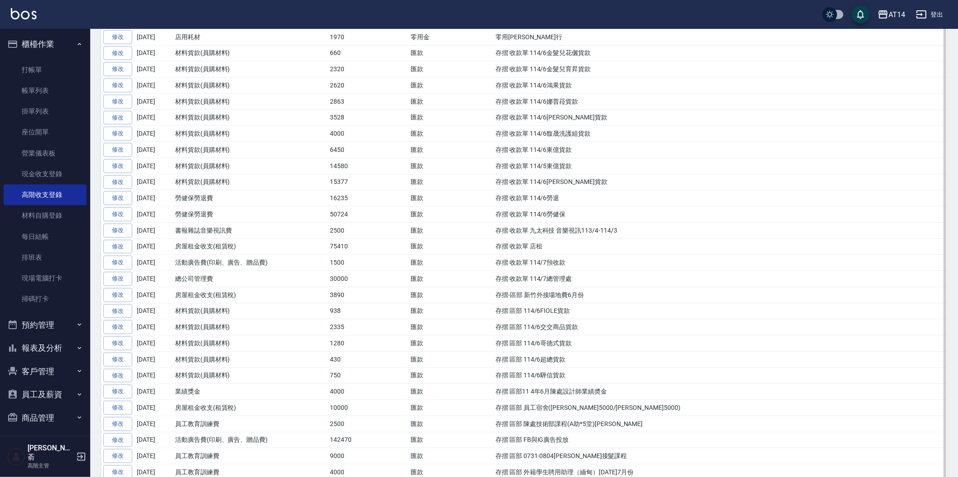
scroll to position [451, 0]
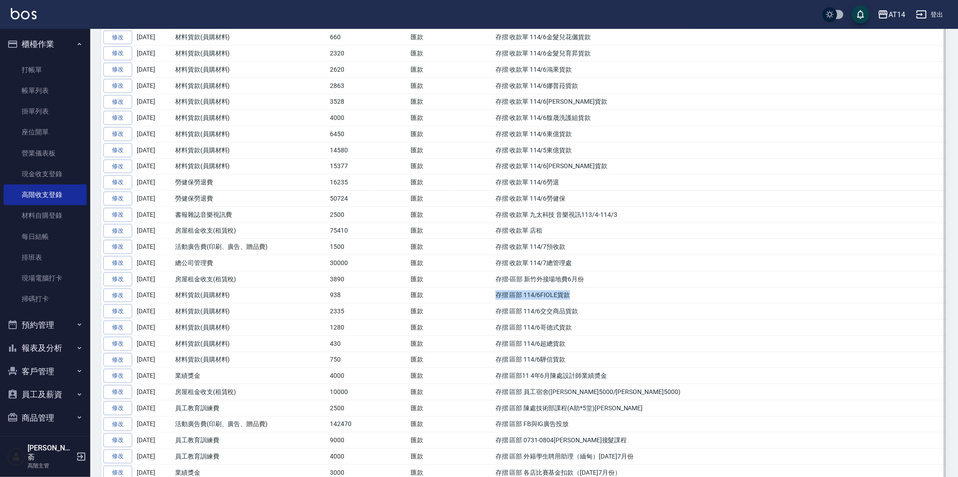
drag, startPoint x: 497, startPoint y: 296, endPoint x: 573, endPoint y: 298, distance: 76.7
click at [573, 298] on td "存摺 區部 114/6FIOLE貨款" at bounding box center [720, 295] width 454 height 16
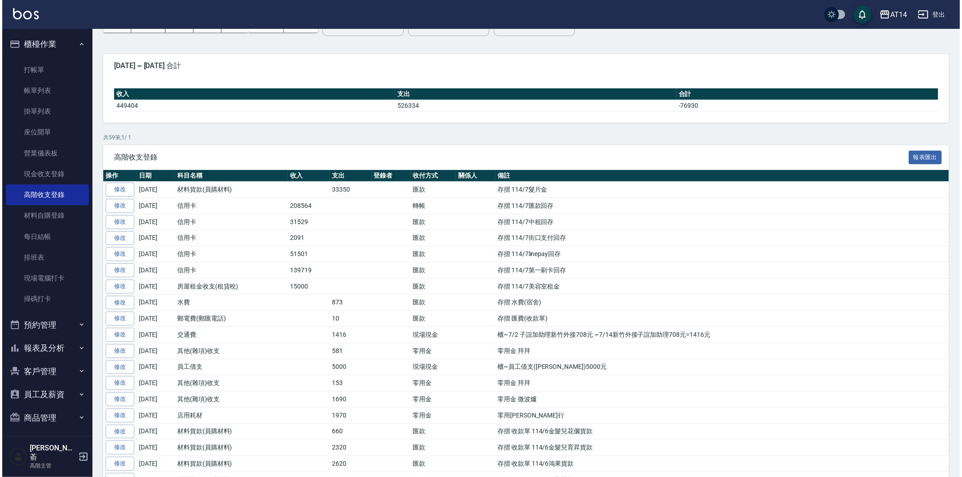
scroll to position [0, 0]
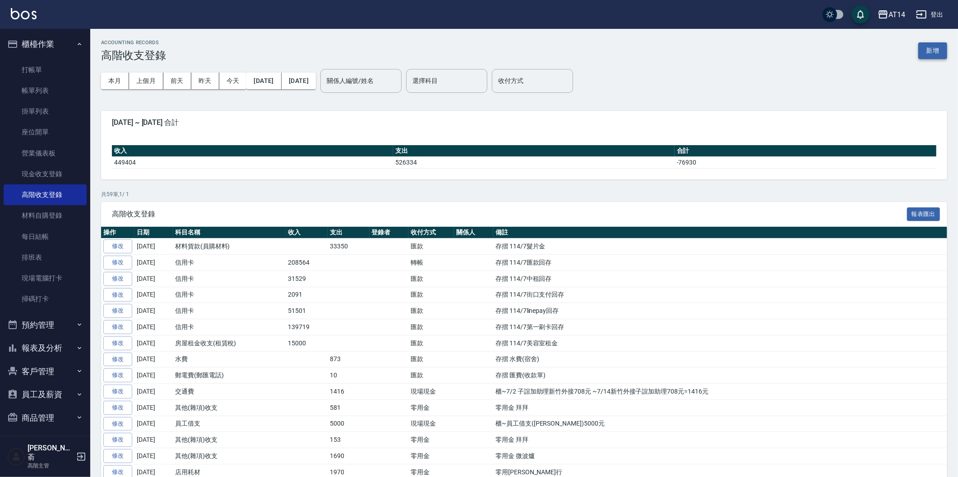
click at [922, 46] on button "新增" at bounding box center [932, 50] width 29 height 17
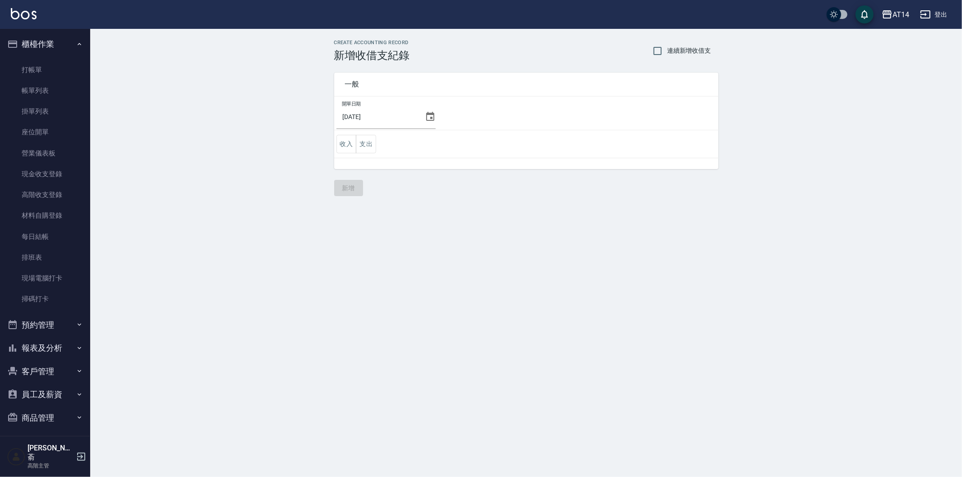
click at [425, 115] on icon at bounding box center [430, 116] width 11 height 11
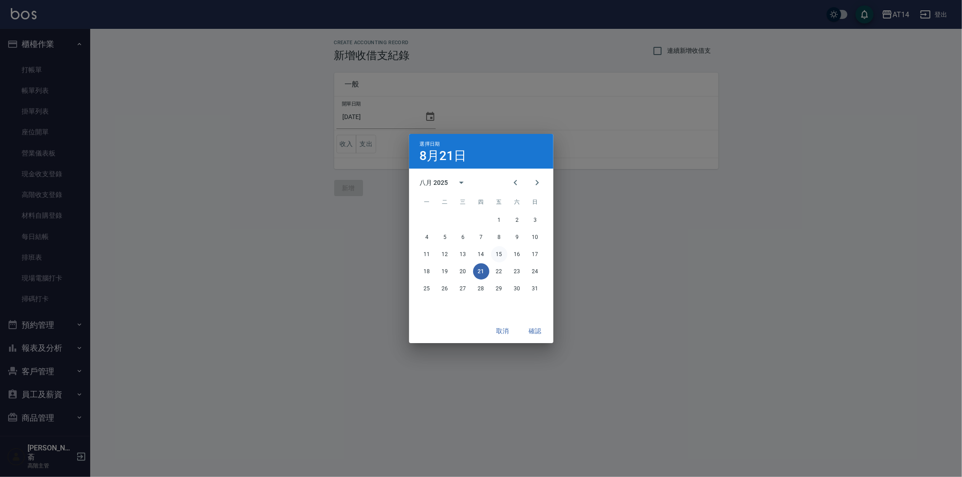
drag, startPoint x: 499, startPoint y: 254, endPoint x: 454, endPoint y: 241, distance: 46.2
click at [499, 254] on button "15" at bounding box center [499, 254] width 16 height 16
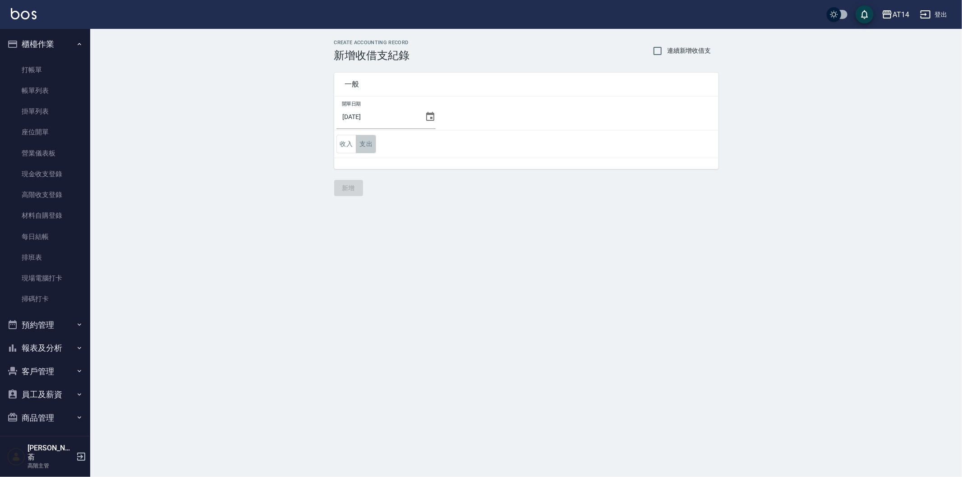
click at [365, 138] on button "支出" at bounding box center [366, 144] width 20 height 18
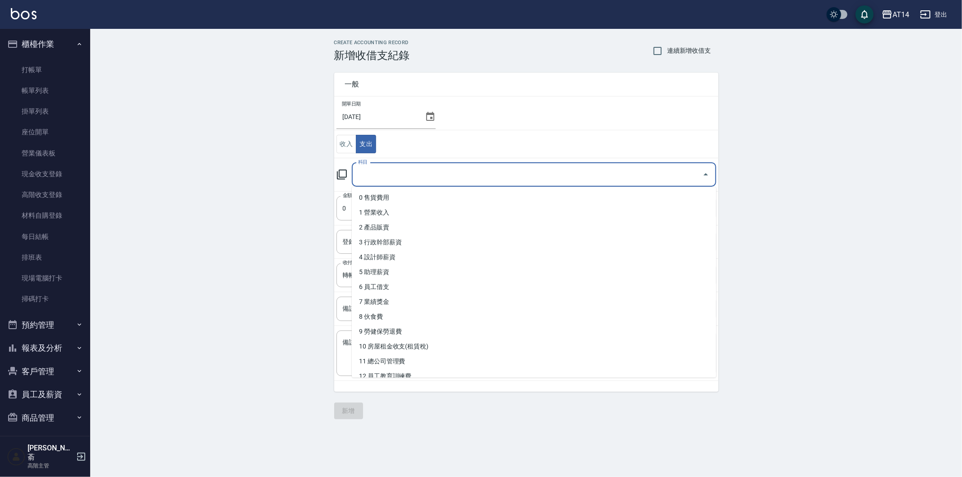
click at [394, 177] on input "科目" at bounding box center [527, 175] width 343 height 16
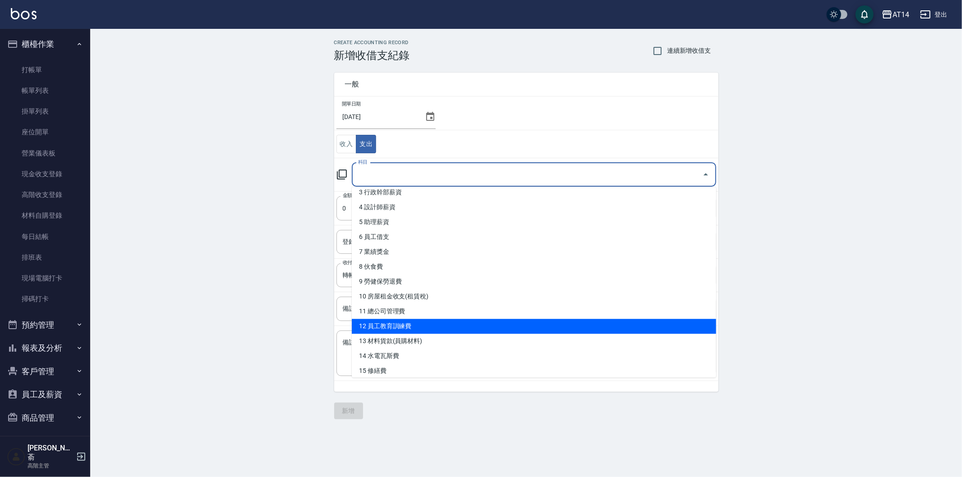
scroll to position [100, 0]
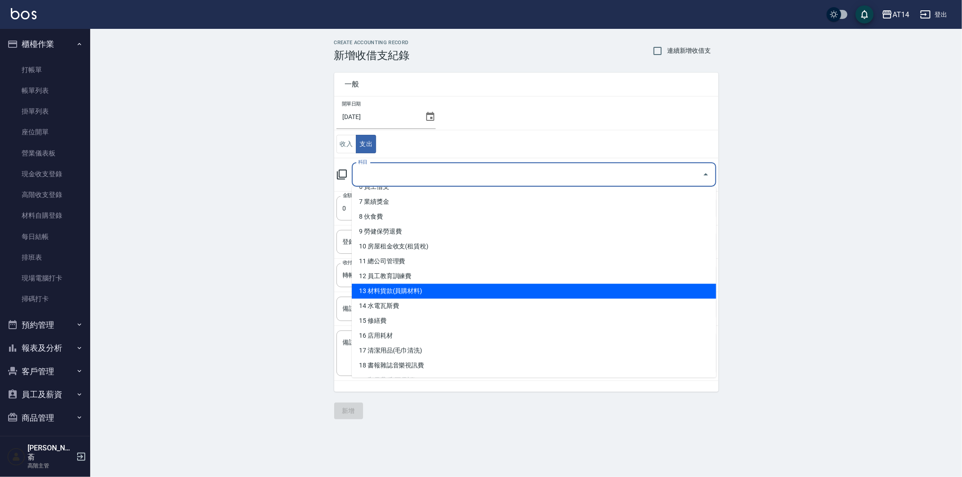
click at [455, 294] on li "13 材料貨款(員購材料)" at bounding box center [534, 291] width 365 height 15
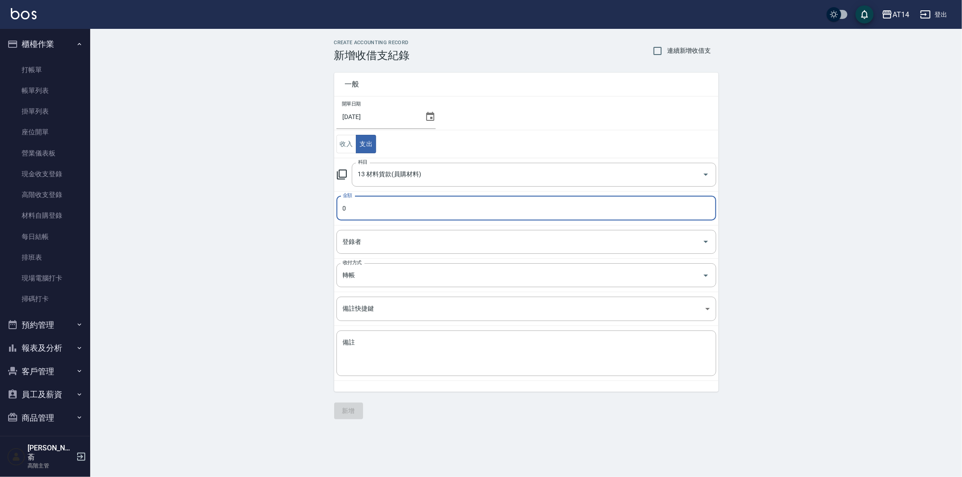
type input "13 材料貨款(員購材料)"
type input "13688"
click at [372, 277] on input "轉帳" at bounding box center [514, 276] width 347 height 16
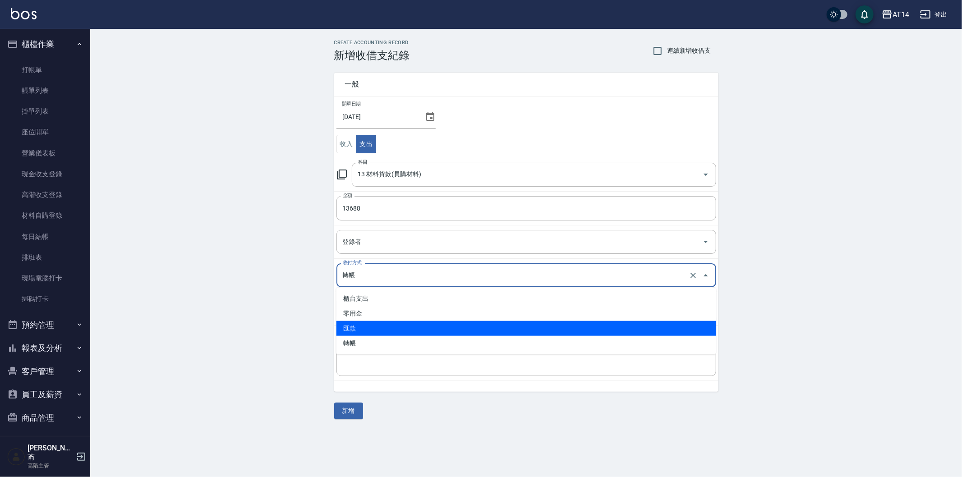
click at [372, 327] on li "匯款" at bounding box center [527, 328] width 380 height 15
type input "匯款"
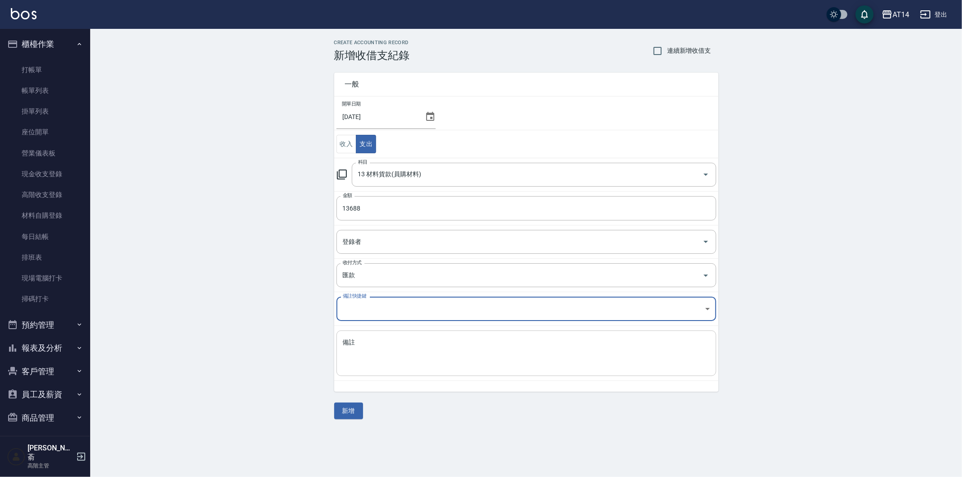
click at [367, 342] on textarea "備註" at bounding box center [526, 353] width 367 height 31
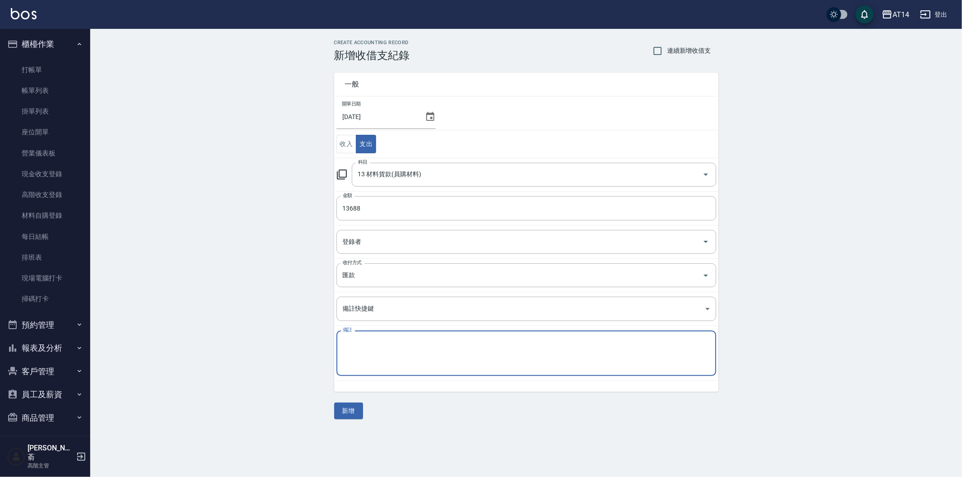
paste textarea "存摺 區部 114/6FIOLE貨款"
click at [402, 342] on textarea "存摺 區部 114/6FIOLE貨款" at bounding box center [526, 353] width 367 height 31
type textarea "存摺 區部 114/7FIOLE貨款"
click at [341, 410] on button "新增" at bounding box center [348, 411] width 29 height 17
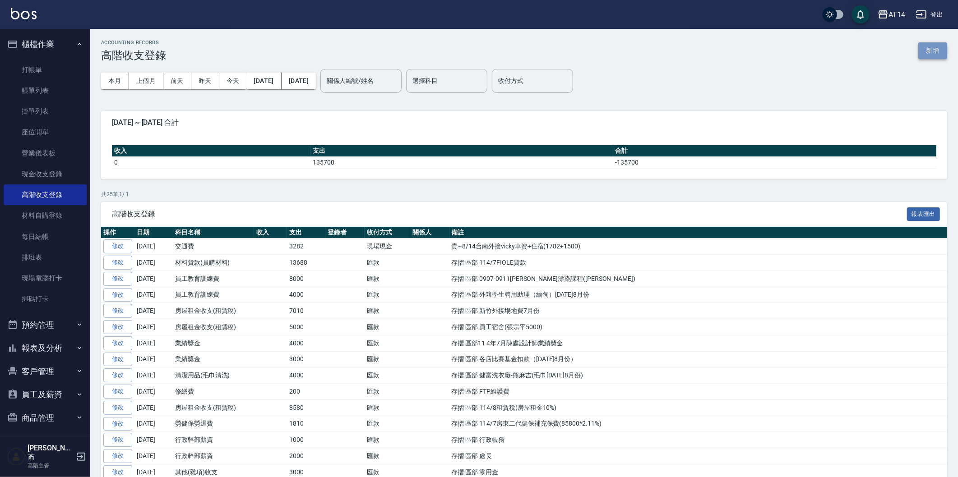
click at [929, 48] on button "新增" at bounding box center [932, 50] width 29 height 17
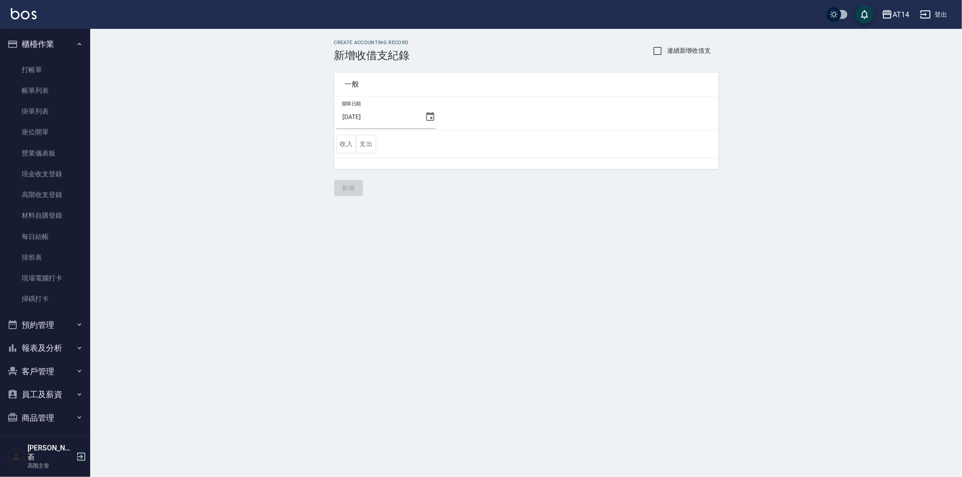
click at [429, 115] on icon at bounding box center [430, 116] width 11 height 11
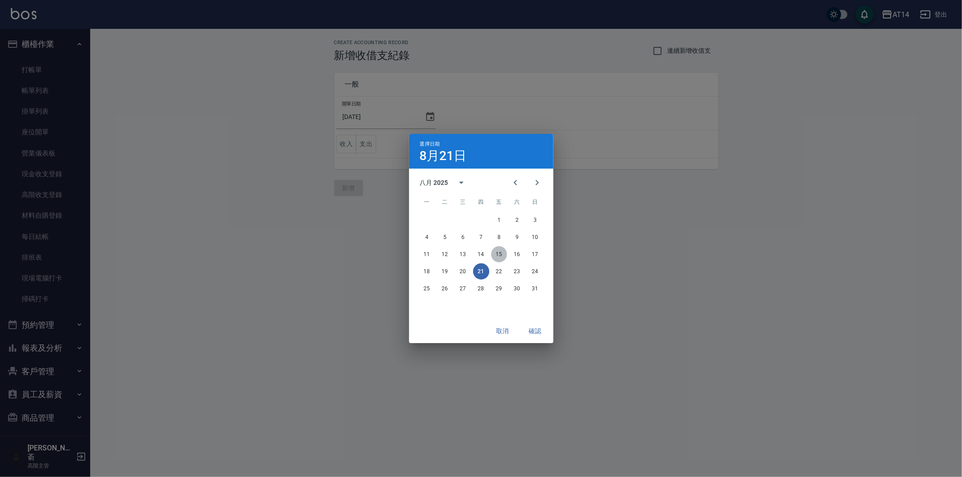
click at [499, 254] on button "15" at bounding box center [499, 254] width 16 height 16
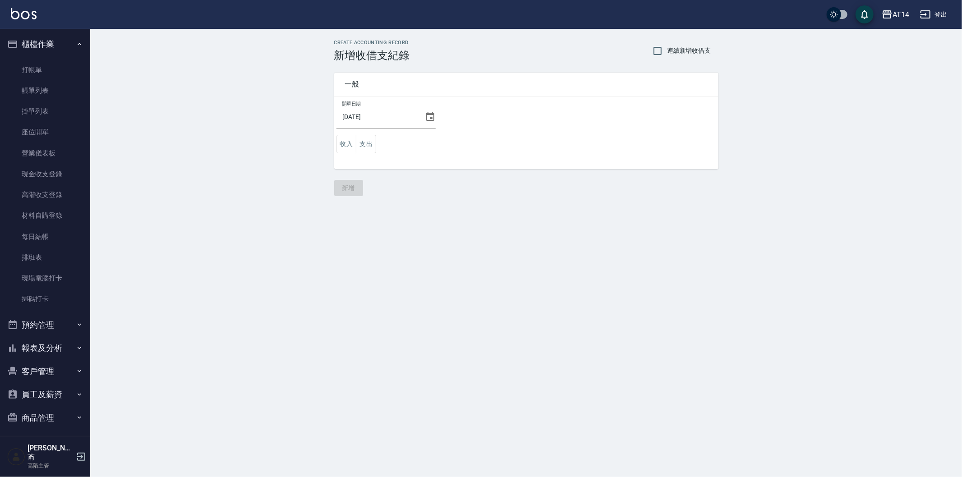
drag, startPoint x: 369, startPoint y: 139, endPoint x: 372, endPoint y: 153, distance: 15.2
click at [369, 139] on button "支出" at bounding box center [366, 144] width 20 height 18
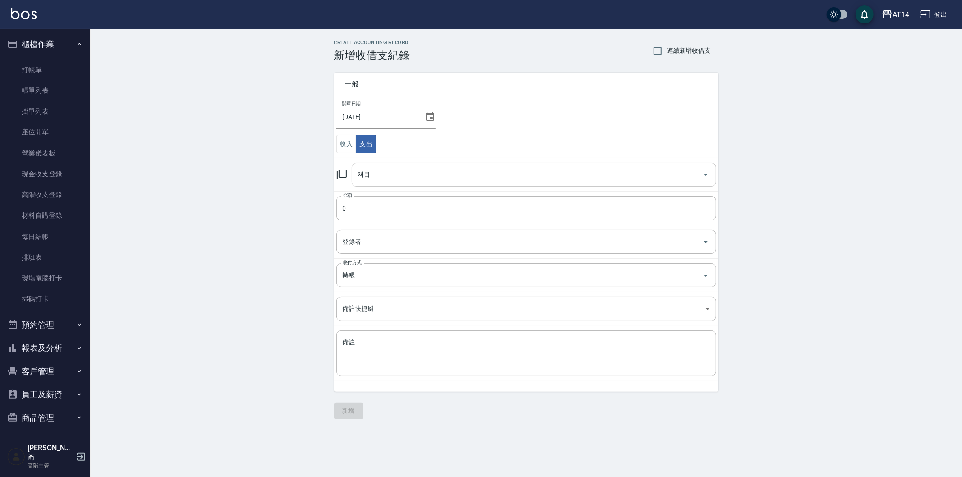
click at [389, 179] on input "科目" at bounding box center [527, 175] width 343 height 16
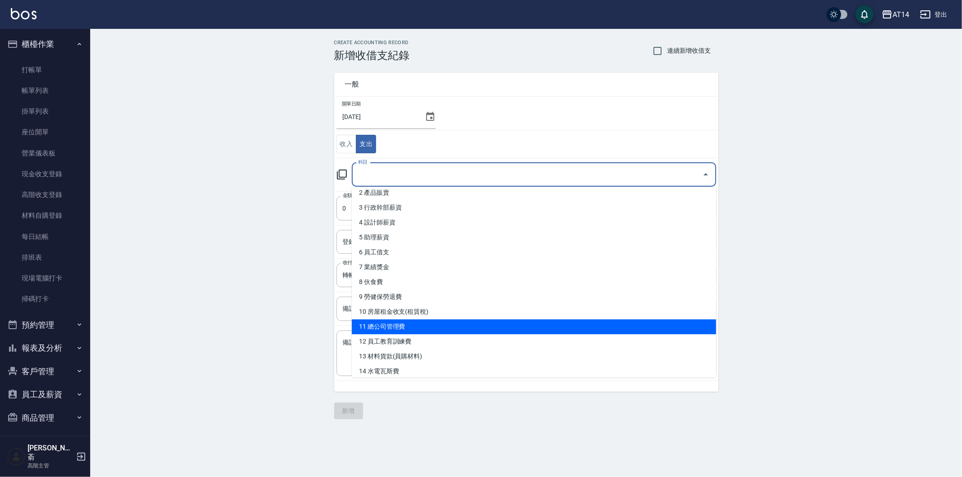
scroll to position [50, 0]
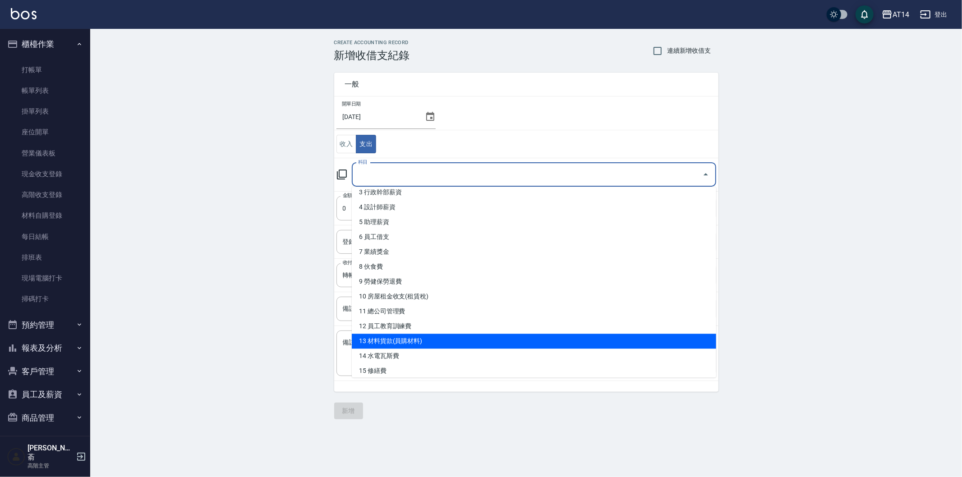
click at [453, 336] on li "13 材料貨款(員購材料)" at bounding box center [534, 341] width 365 height 15
type input "13 材料貨款(員購材料)"
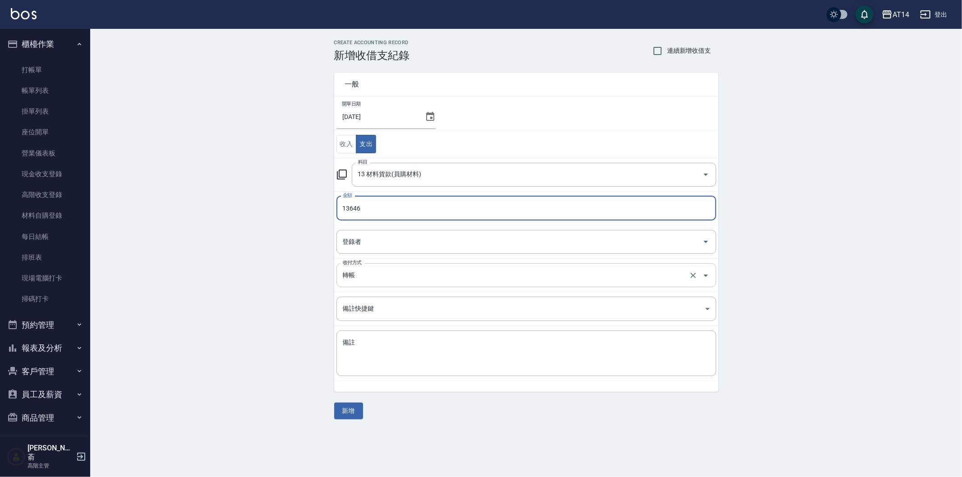
type input "13646"
click at [374, 271] on input "轉帳" at bounding box center [514, 276] width 347 height 16
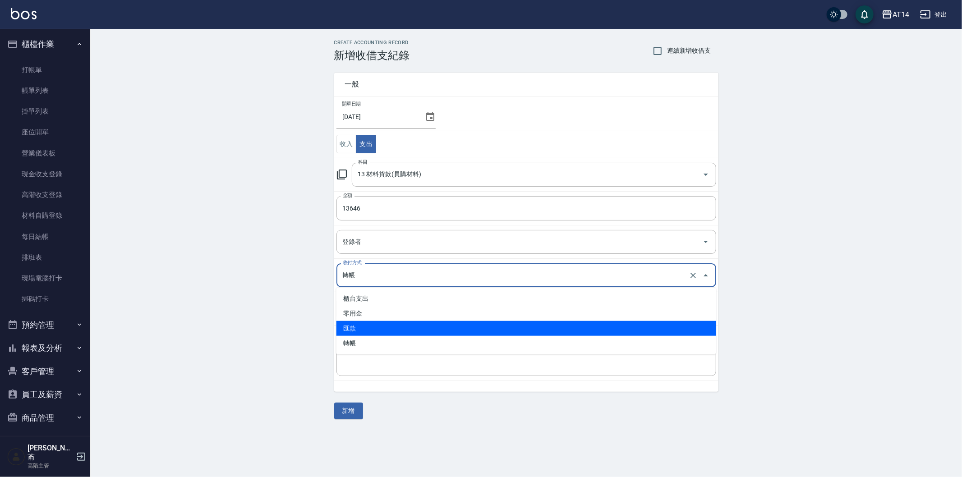
click at [383, 330] on li "匯款" at bounding box center [527, 328] width 380 height 15
type input "匯款"
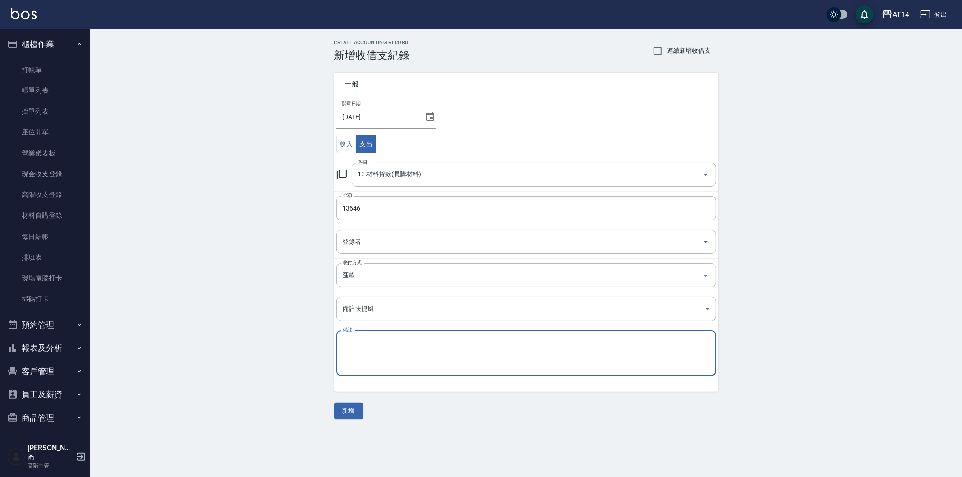
click at [380, 344] on textarea "備註" at bounding box center [526, 353] width 367 height 31
paste textarea "存摺 區部 114/6FIOLE貨款"
click at [403, 343] on textarea "存摺 區部 114/6FIOLE貨款" at bounding box center [526, 353] width 367 height 31
type textarea "存摺 區部 114/7MUYO貨款"
click at [352, 412] on button "新增" at bounding box center [348, 411] width 29 height 17
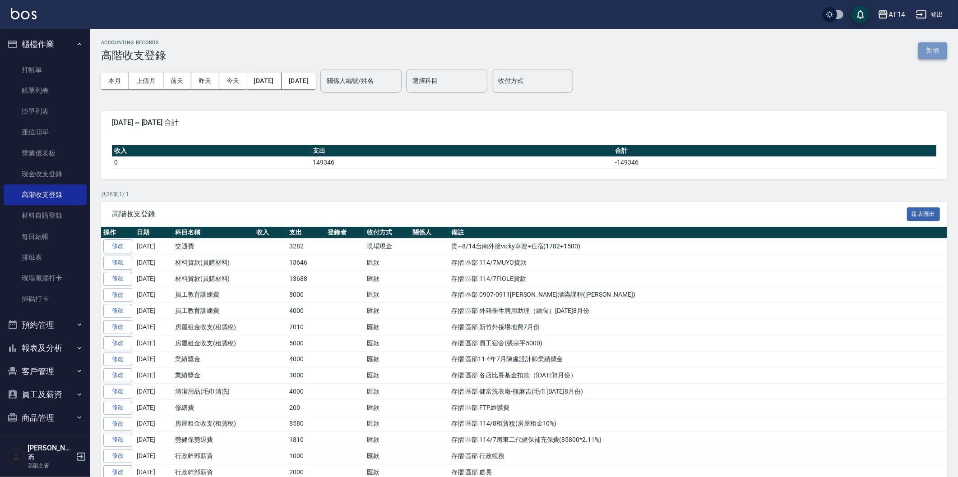
click at [927, 51] on button "新增" at bounding box center [932, 50] width 29 height 17
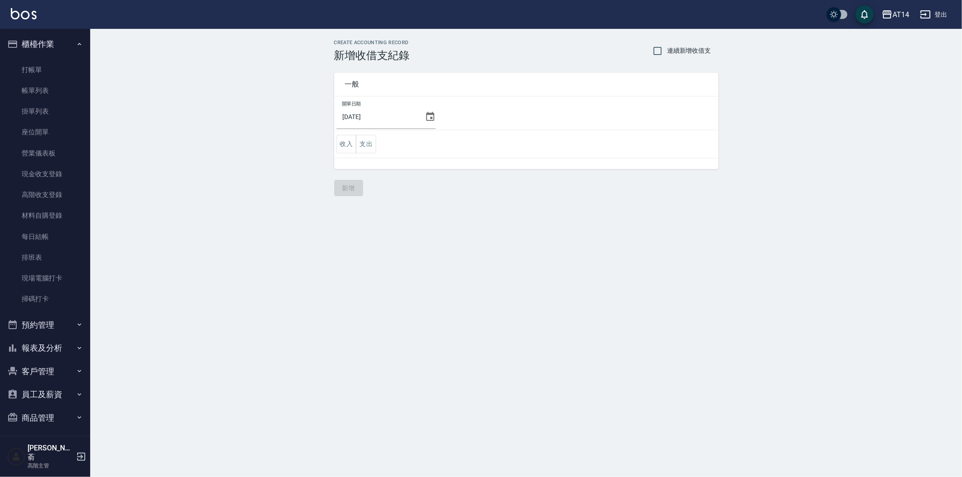
click at [426, 114] on icon at bounding box center [430, 116] width 8 height 9
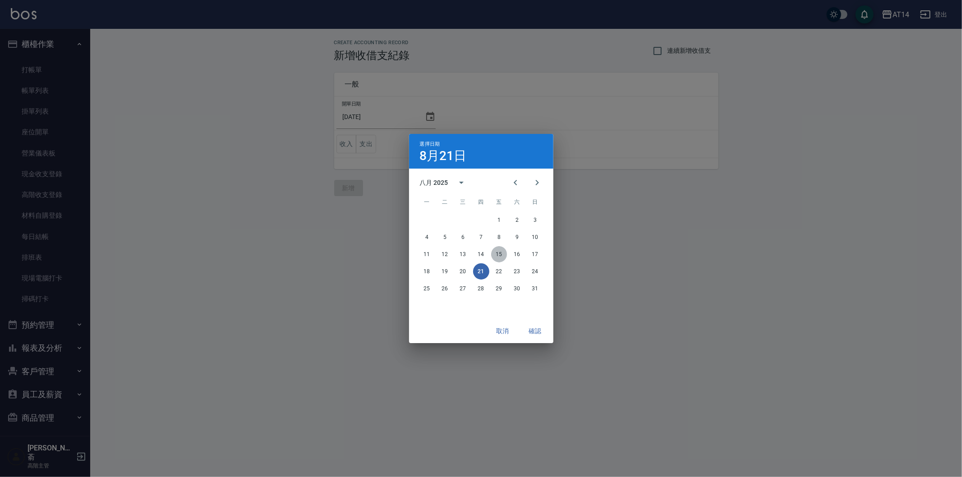
click at [497, 256] on button "15" at bounding box center [499, 254] width 16 height 16
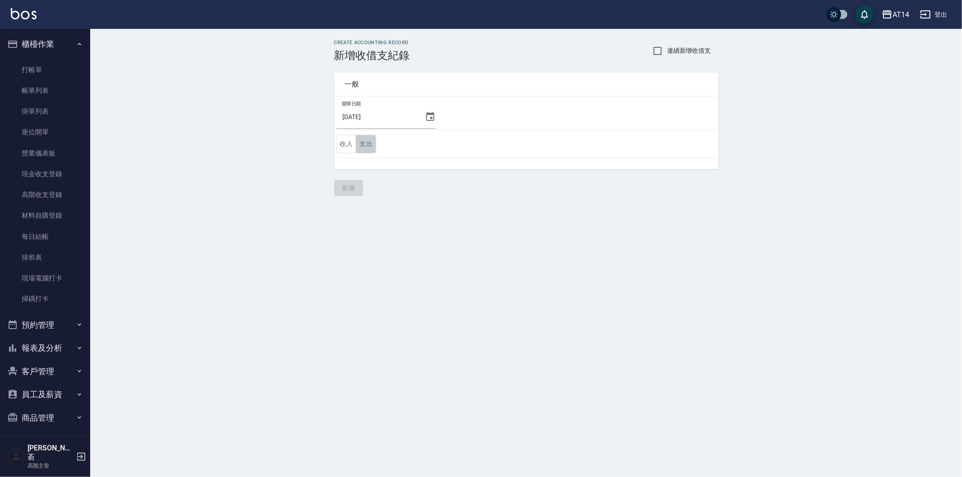
drag, startPoint x: 365, startPoint y: 138, endPoint x: 369, endPoint y: 148, distance: 10.0
click at [365, 139] on button "支出" at bounding box center [366, 144] width 20 height 18
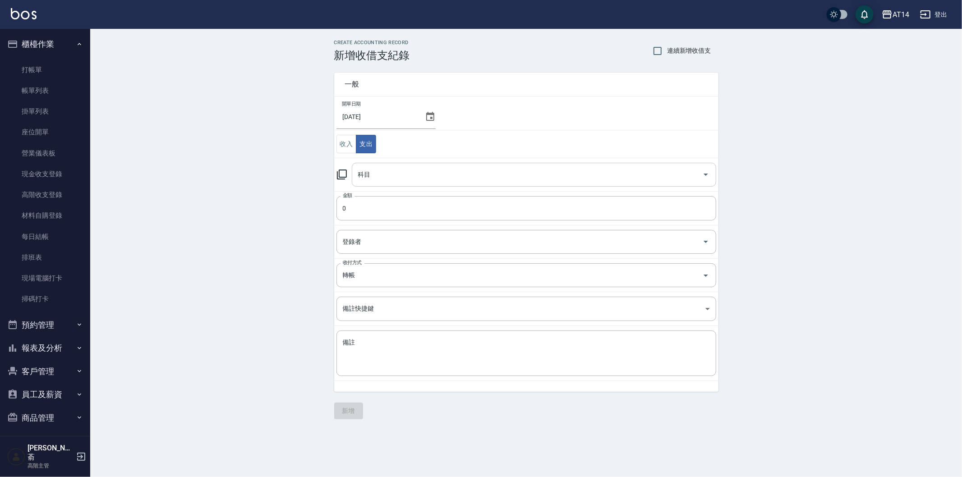
click at [398, 176] on input "科目" at bounding box center [527, 175] width 343 height 16
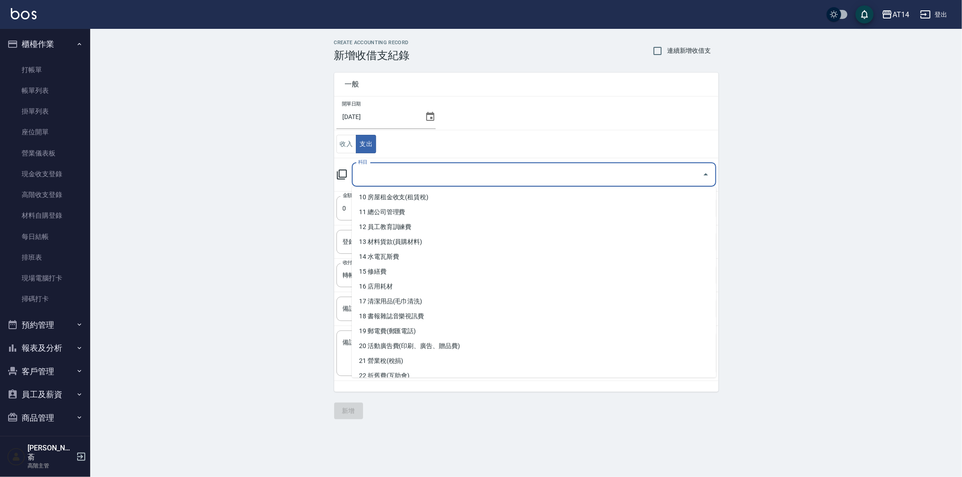
scroll to position [150, 0]
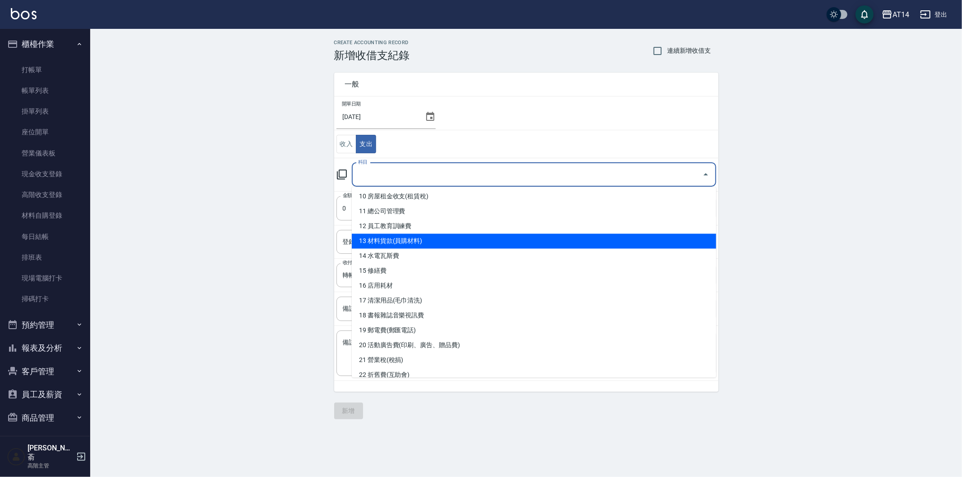
click at [445, 241] on li "13 材料貨款(員購材料)" at bounding box center [534, 241] width 365 height 15
type input "13 材料貨款(員購材料)"
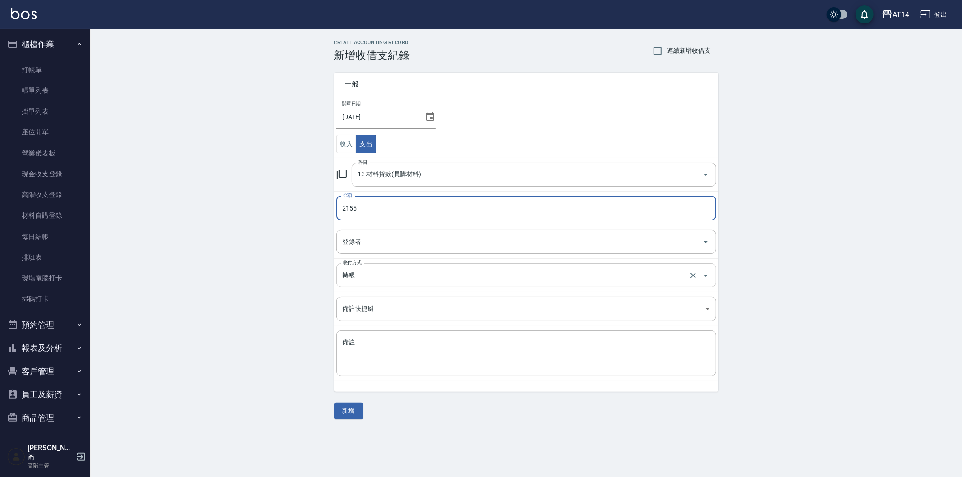
type input "2155"
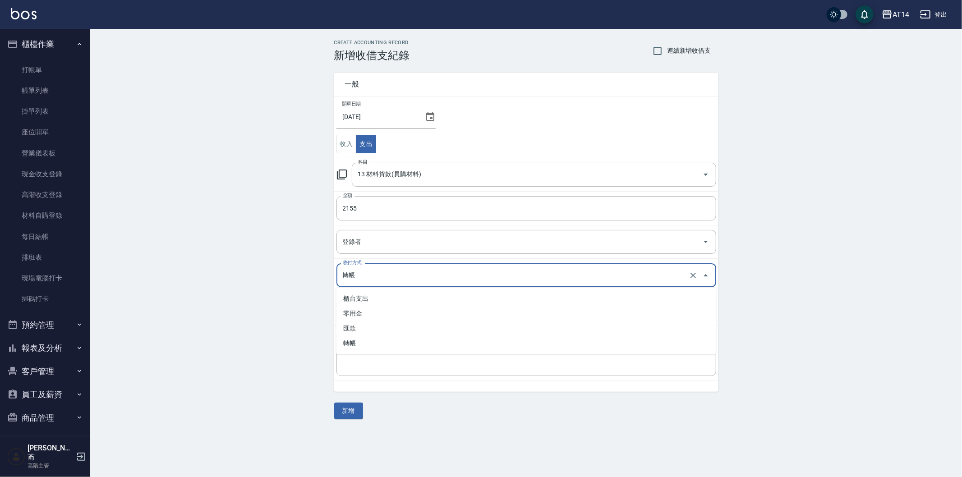
click at [369, 272] on input "轉帳" at bounding box center [514, 276] width 347 height 16
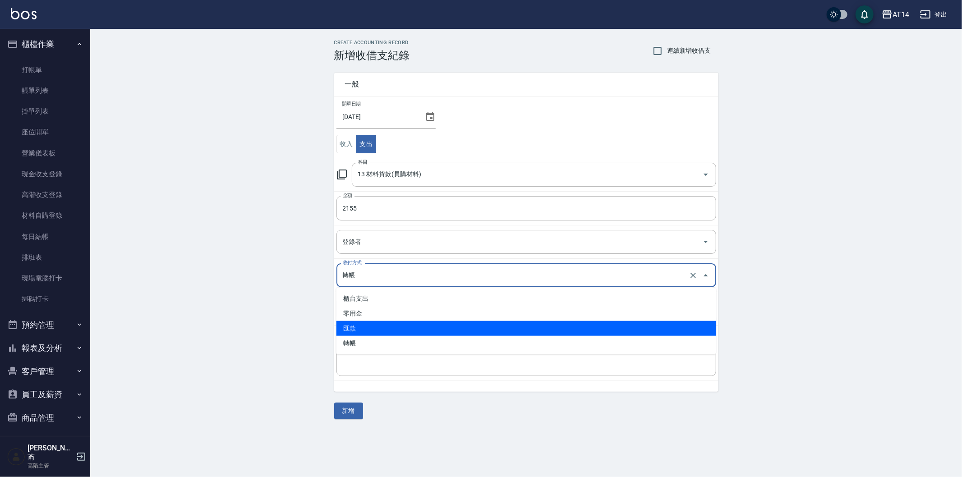
click at [377, 328] on li "匯款" at bounding box center [527, 328] width 380 height 15
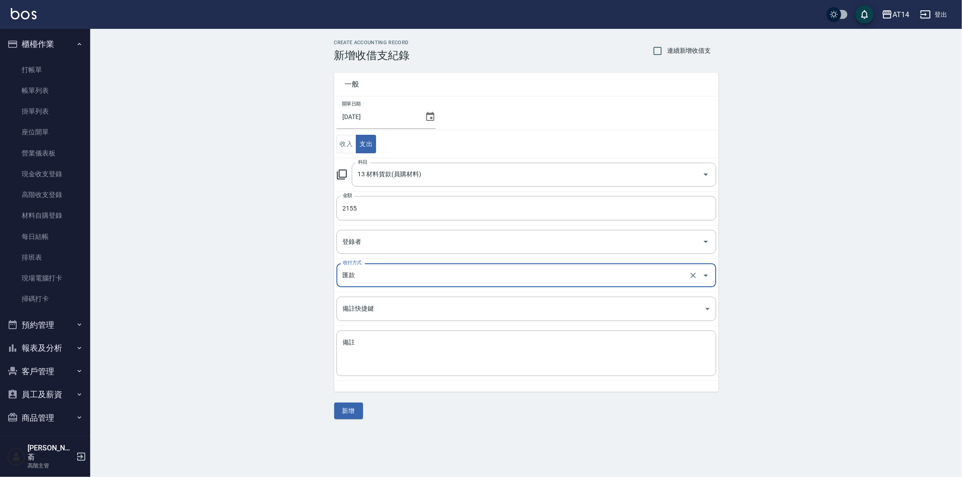
type input "匯款"
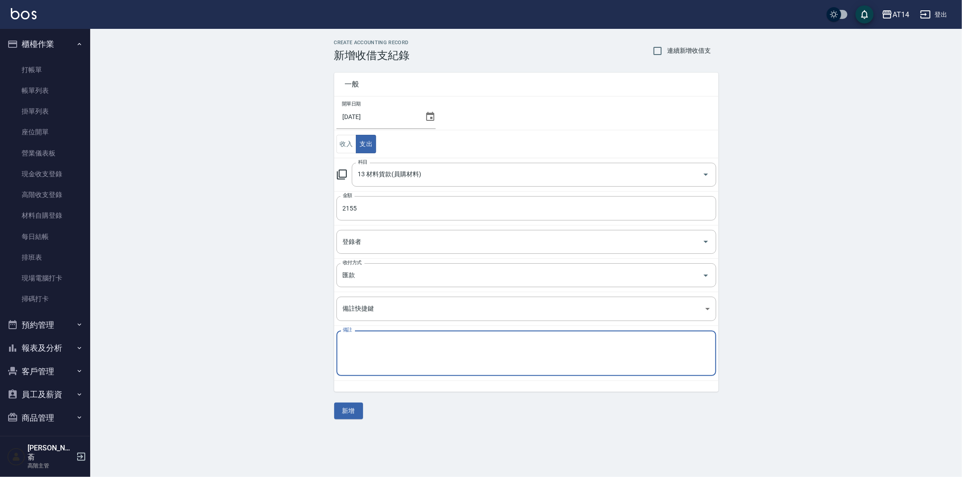
click at [373, 346] on textarea "備註" at bounding box center [526, 353] width 367 height 31
paste textarea "存摺 區部 114/6FIOLE貨款"
click at [403, 344] on textarea "存摺 區部 114/6FIOLE貨款" at bounding box center [526, 353] width 367 height 31
type textarea "存摺 區部 114/7交交商品貨款"
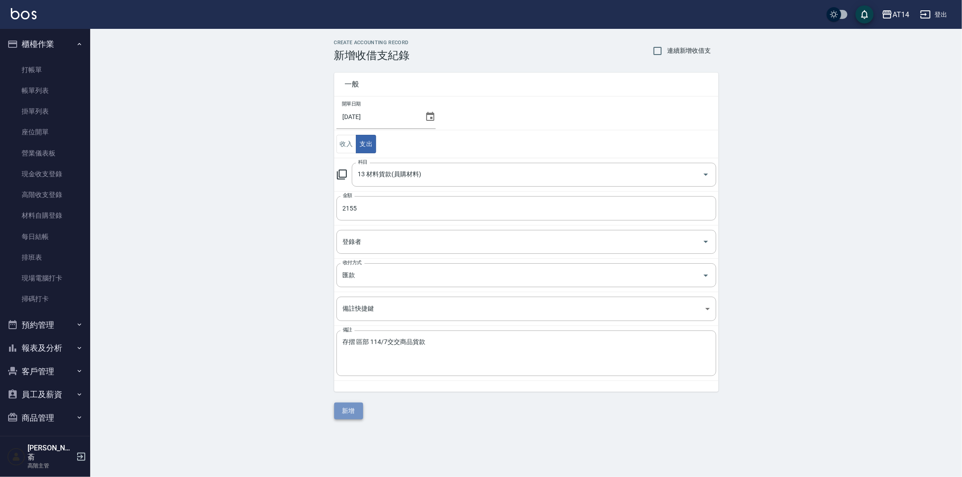
click at [346, 415] on button "新增" at bounding box center [348, 411] width 29 height 17
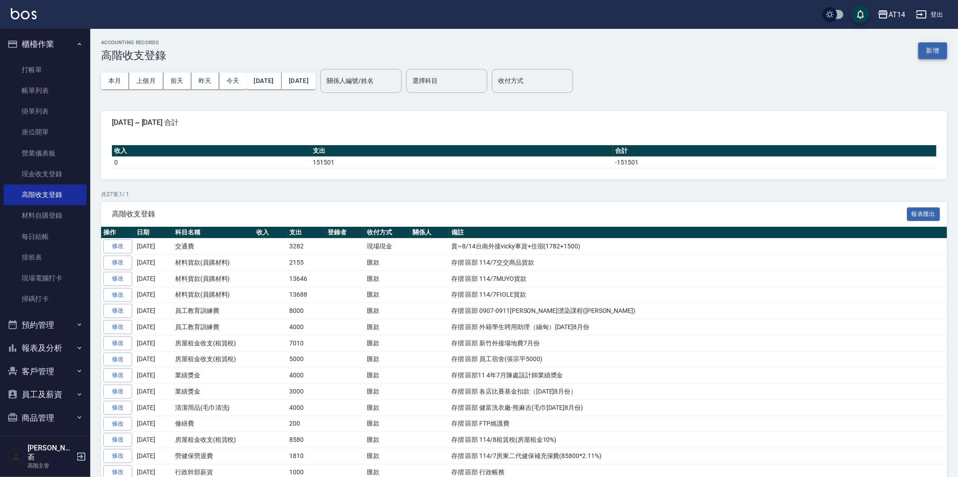
click at [930, 53] on button "新增" at bounding box center [932, 50] width 29 height 17
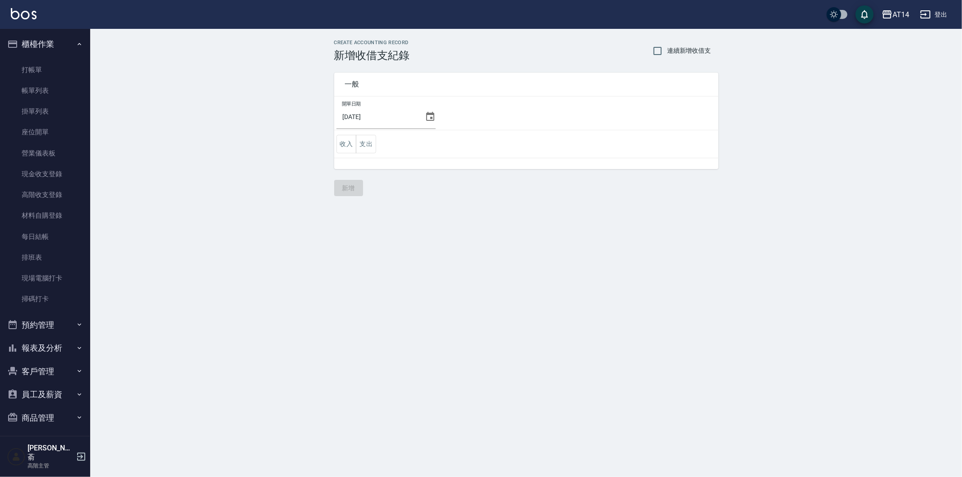
click at [426, 115] on icon at bounding box center [430, 116] width 8 height 9
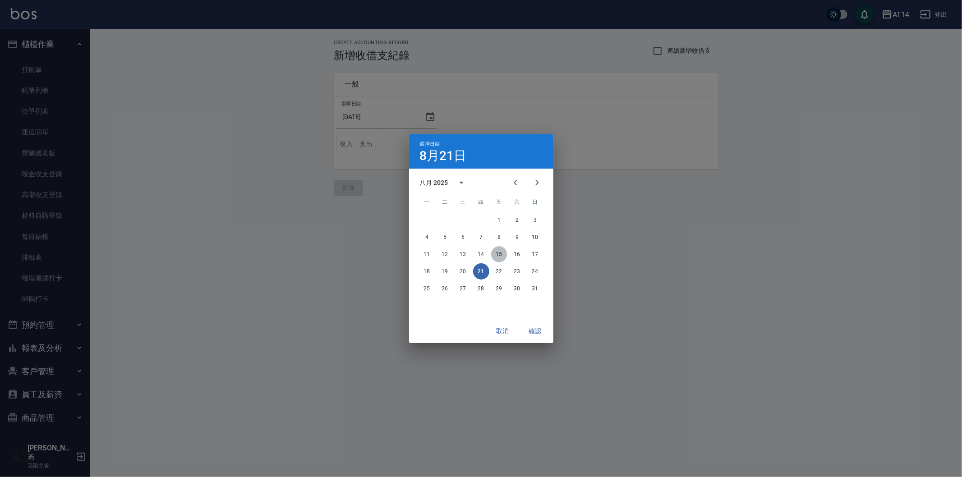
click at [500, 253] on button "15" at bounding box center [499, 254] width 16 height 16
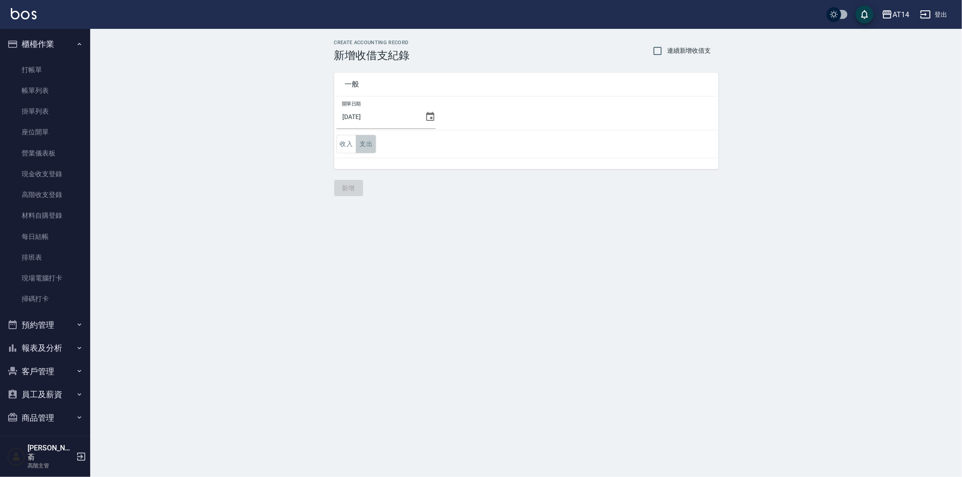
click at [369, 142] on button "支出" at bounding box center [366, 144] width 20 height 18
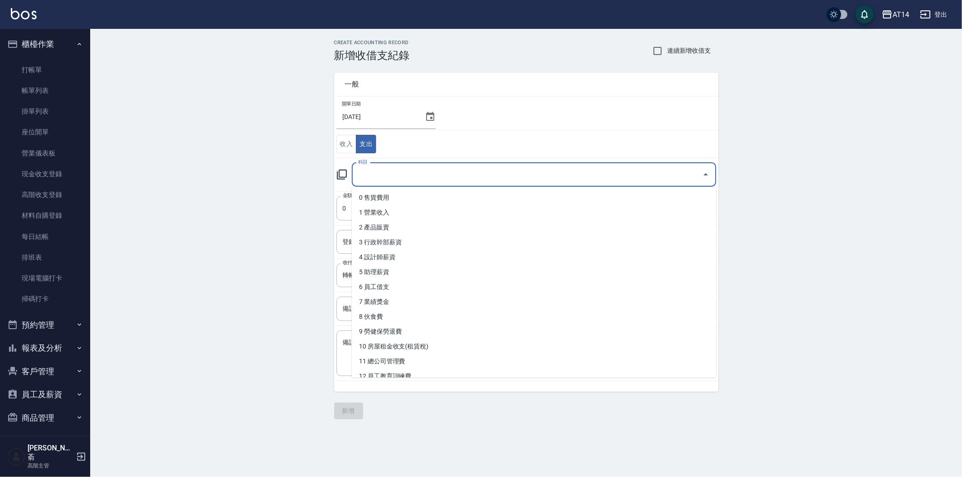
click at [390, 178] on input "科目" at bounding box center [527, 175] width 343 height 16
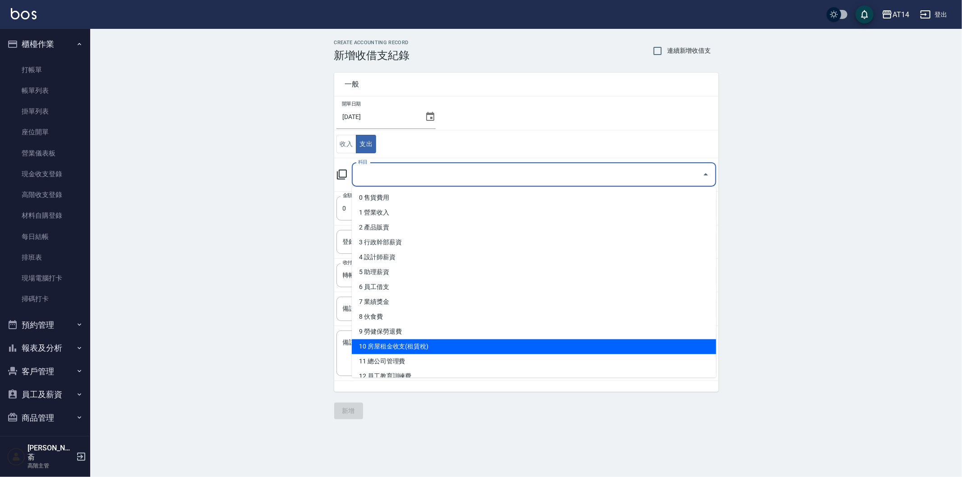
scroll to position [50, 0]
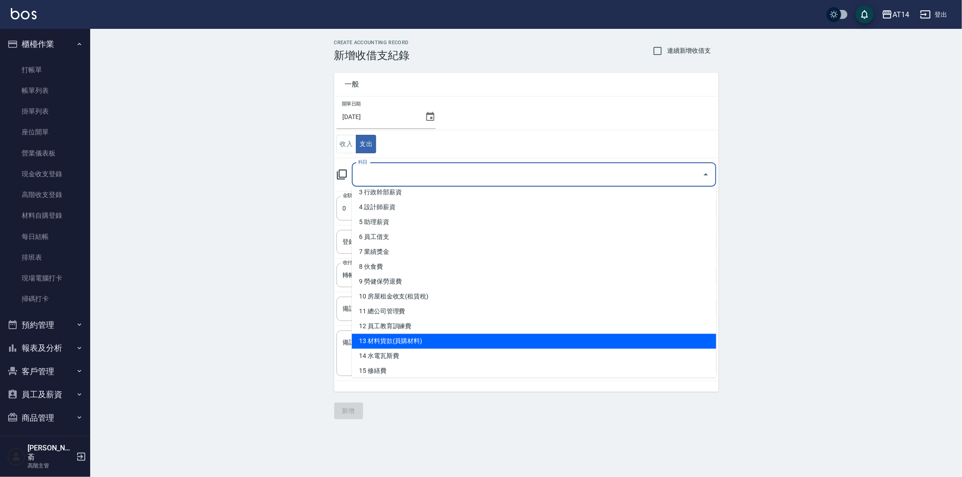
click at [435, 341] on li "13 材料貨款(員購材料)" at bounding box center [534, 341] width 365 height 15
type input "13 材料貨款(員購材料)"
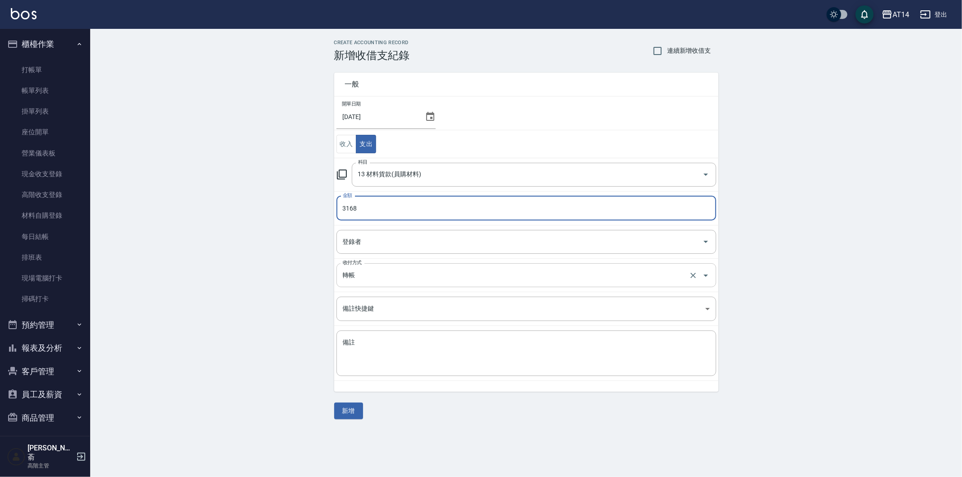
type input "3168"
click at [365, 276] on input "轉帳" at bounding box center [514, 276] width 347 height 16
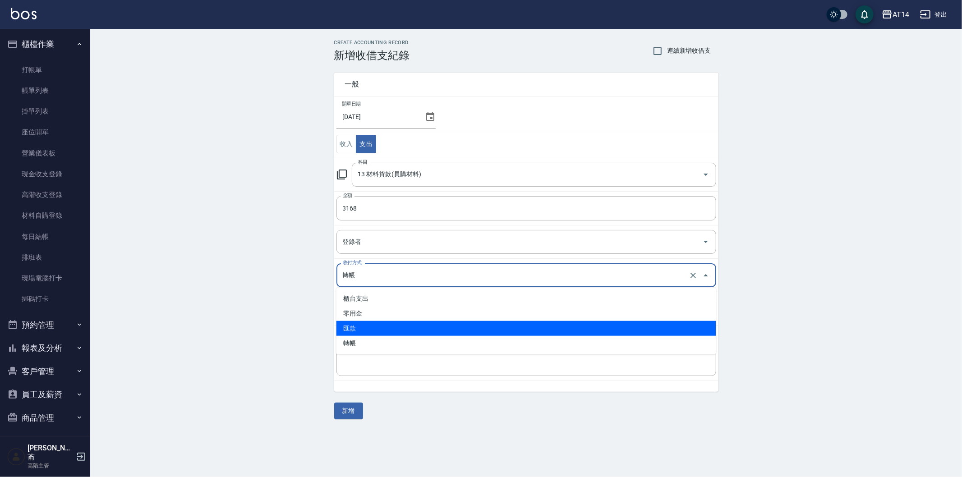
click at [378, 328] on li "匯款" at bounding box center [527, 328] width 380 height 15
type input "匯款"
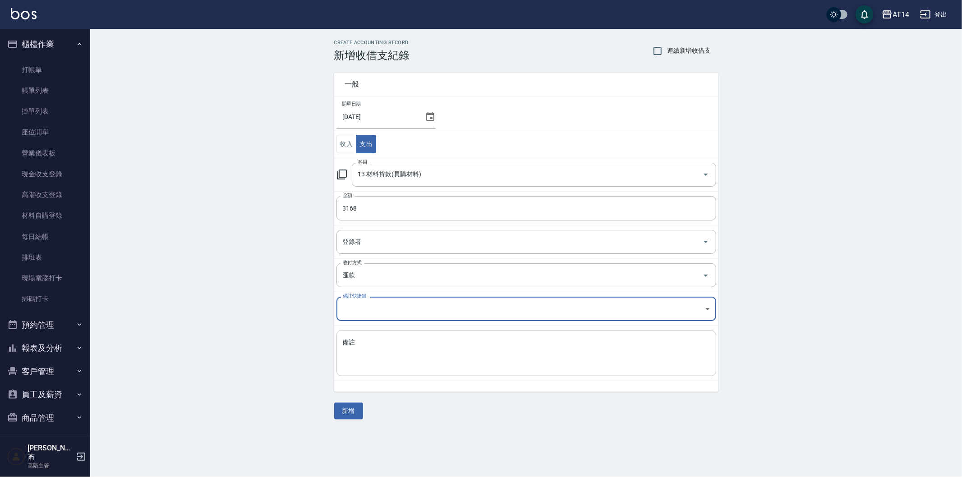
click at [370, 354] on textarea "備註" at bounding box center [526, 353] width 367 height 31
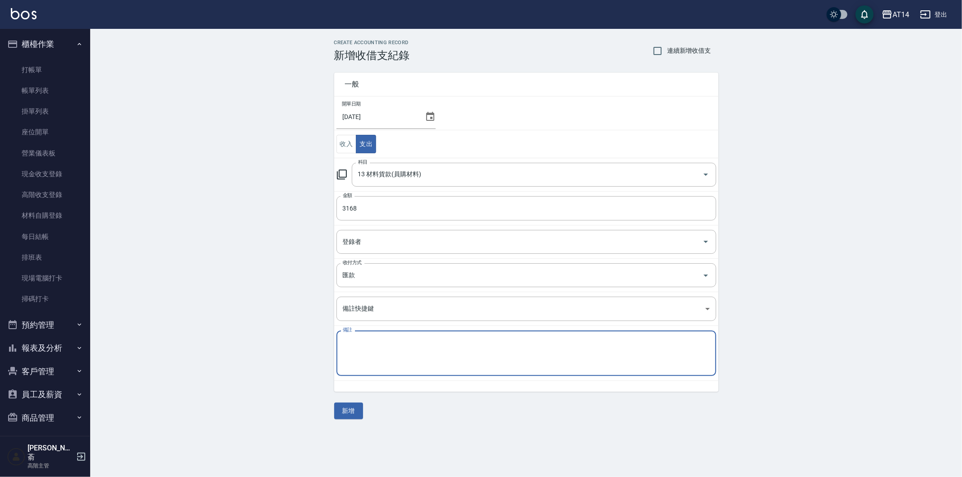
paste textarea "存摺 區部 114/6FIOLE貨款"
click at [404, 341] on textarea "存摺 區部 114/6FIOLE貨款" at bounding box center [526, 353] width 367 height 31
type textarea "存摺 區部 114/7威傑士貨款"
click at [353, 415] on button "新增" at bounding box center [348, 411] width 29 height 17
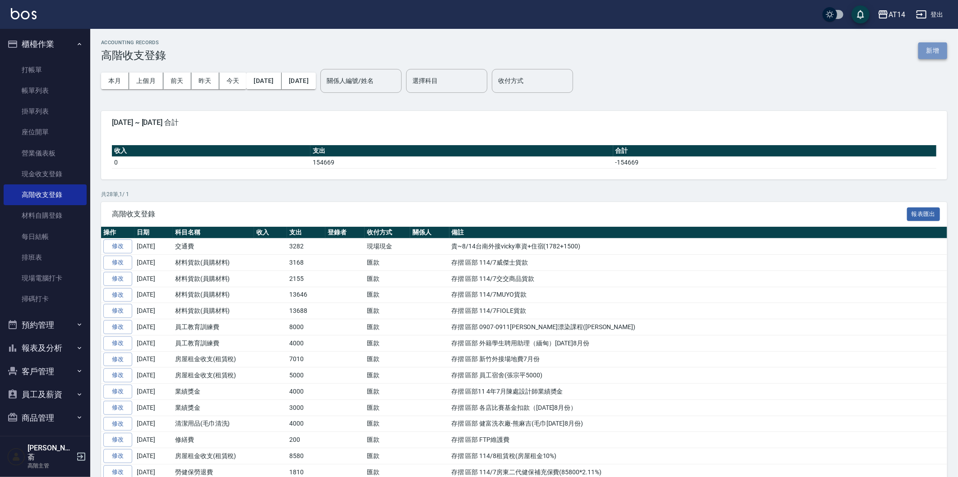
click at [933, 48] on button "新增" at bounding box center [932, 50] width 29 height 17
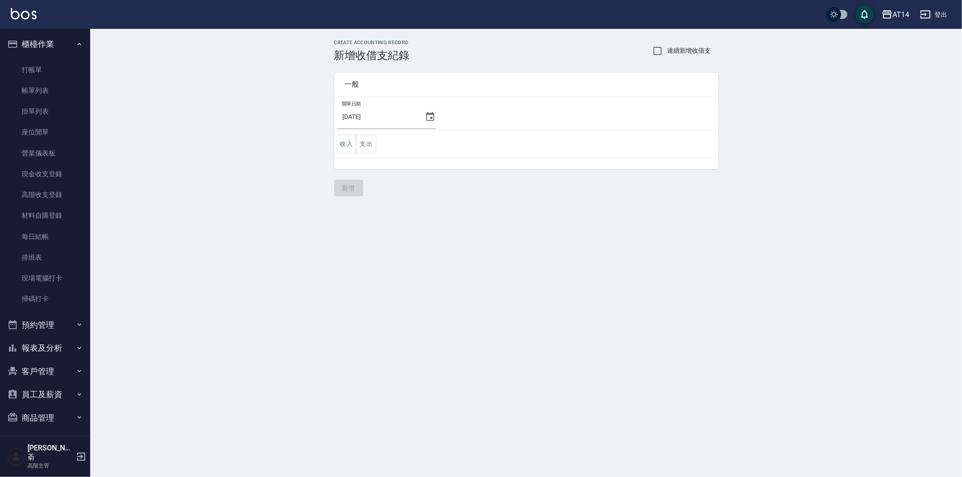
click at [426, 114] on icon at bounding box center [430, 116] width 8 height 9
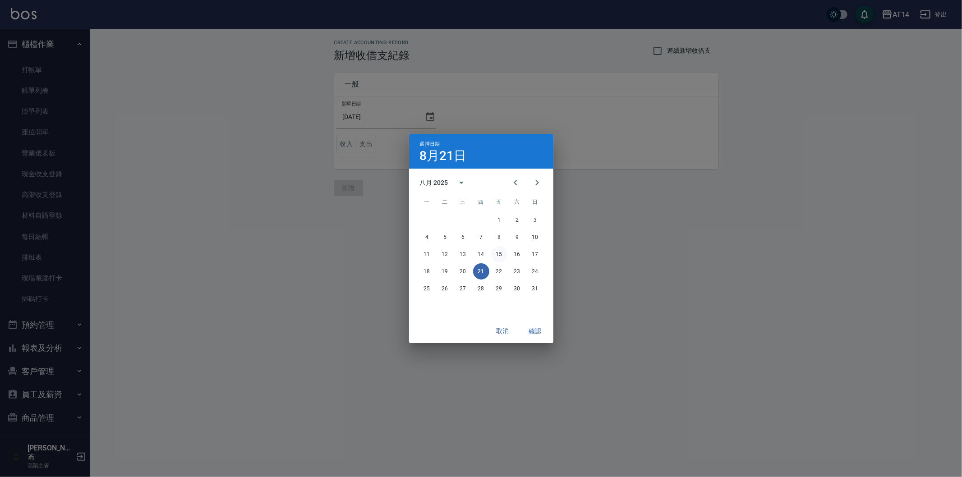
click at [499, 251] on button "15" at bounding box center [499, 254] width 16 height 16
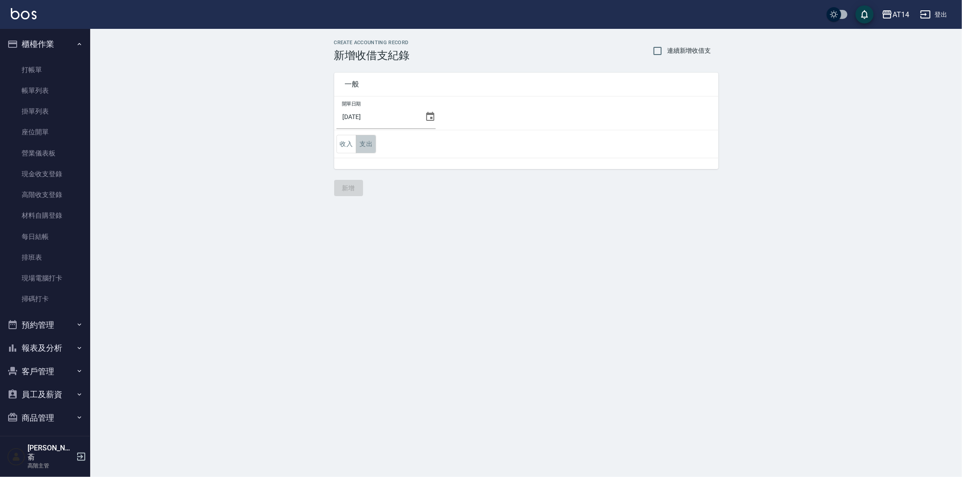
click at [359, 136] on button "支出" at bounding box center [366, 144] width 20 height 18
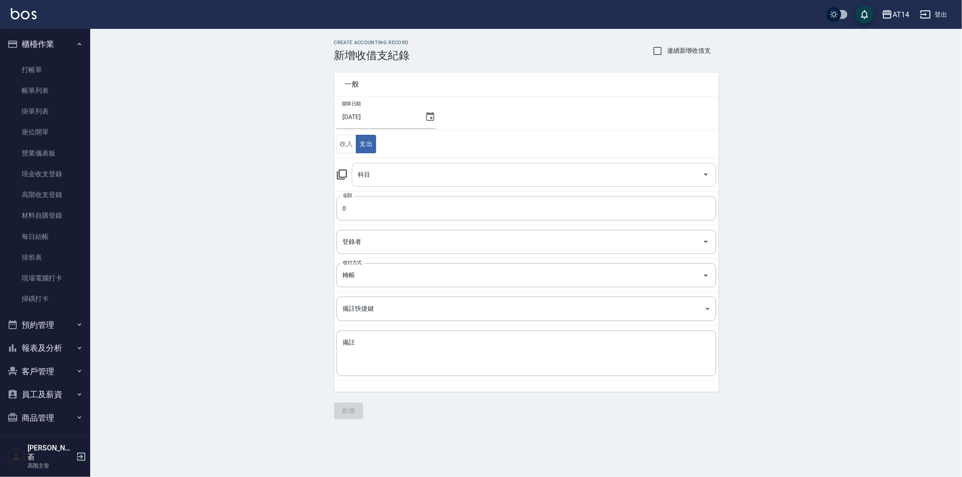
click at [386, 172] on input "科目" at bounding box center [527, 175] width 343 height 16
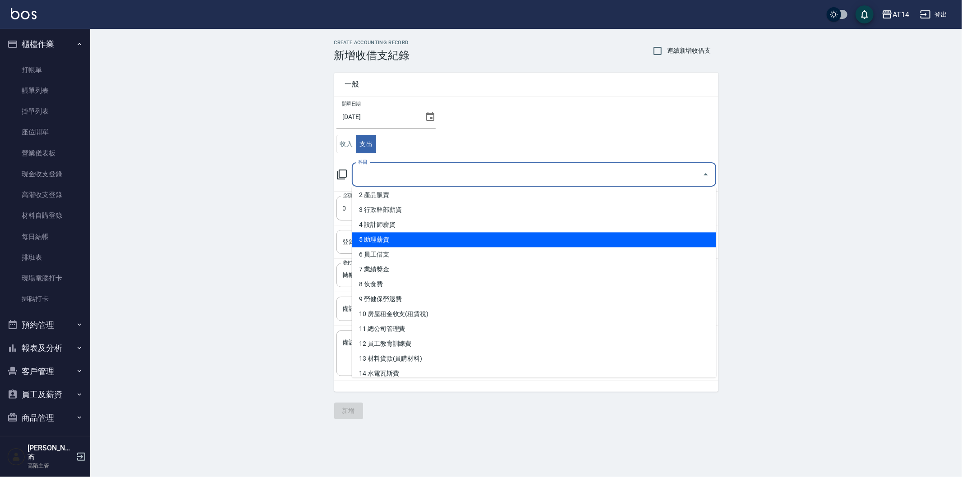
scroll to position [50, 0]
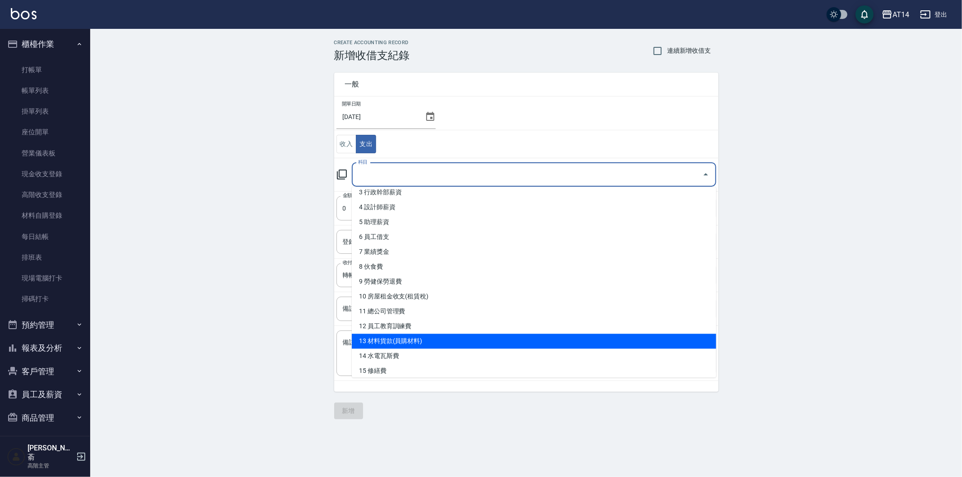
drag, startPoint x: 461, startPoint y: 341, endPoint x: 427, endPoint y: 292, distance: 59.0
click at [458, 335] on li "13 材料貨款(員購材料)" at bounding box center [534, 341] width 365 height 15
type input "13 材料貨款(員購材料)"
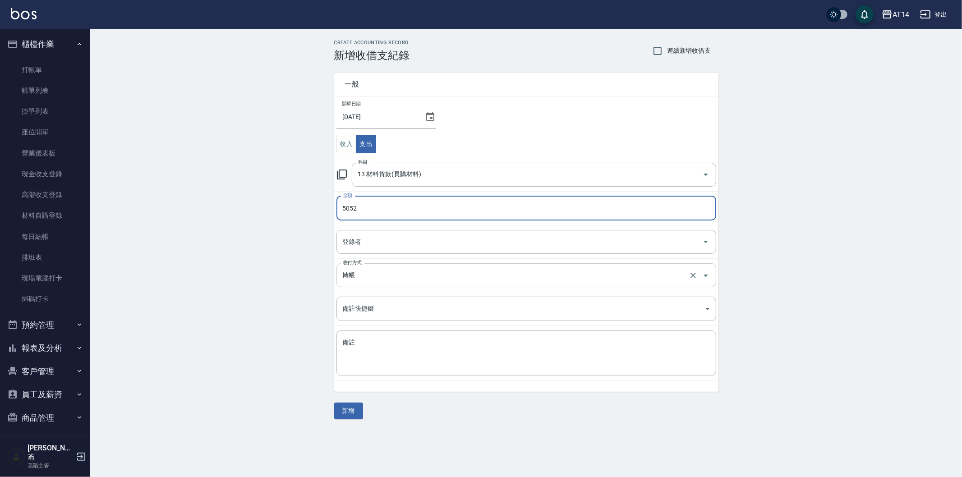
type input "5052"
drag, startPoint x: 365, startPoint y: 277, endPoint x: 367, endPoint y: 287, distance: 9.2
click at [367, 280] on input "轉帳" at bounding box center [514, 276] width 347 height 16
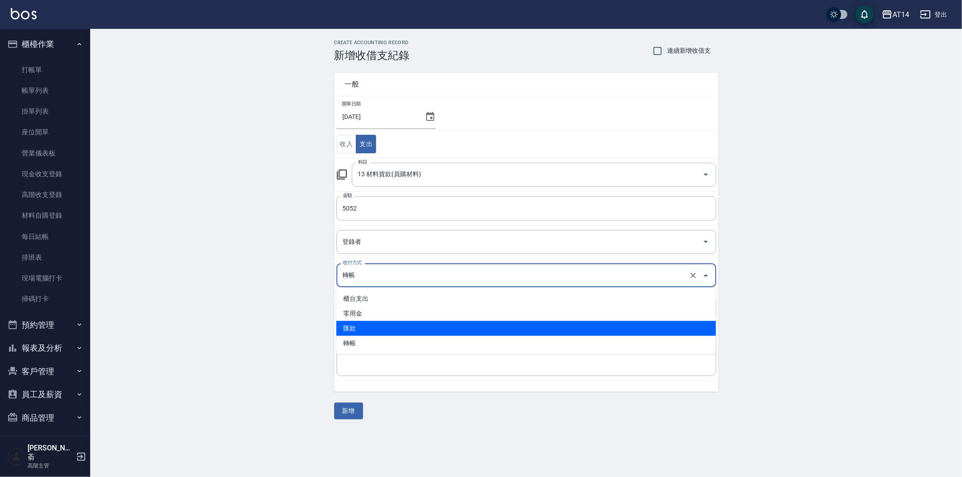
click at [376, 328] on li "匯款" at bounding box center [527, 328] width 380 height 15
type input "匯款"
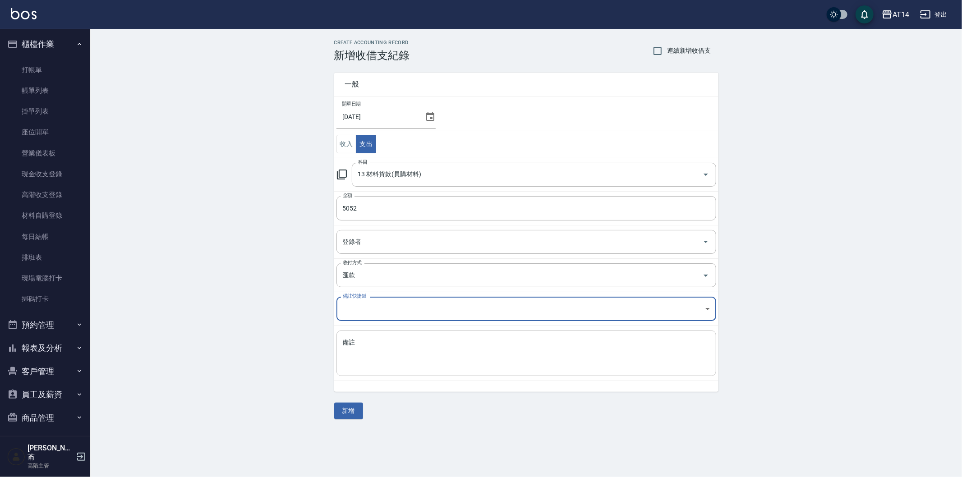
click at [372, 349] on textarea "備註" at bounding box center [526, 353] width 367 height 31
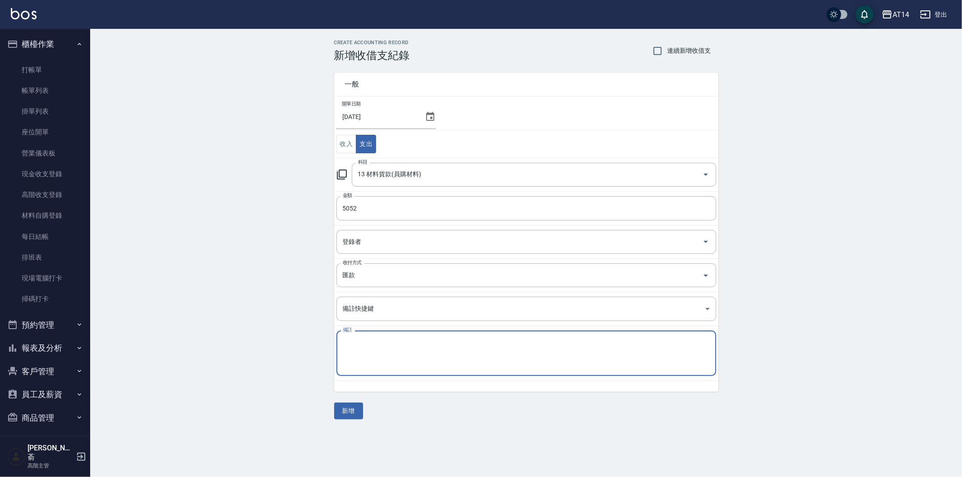
paste textarea "存摺 區部 114/6FIOLE貨款"
click at [404, 342] on textarea "存摺 區部 114/6FIOLE貨款" at bounding box center [526, 353] width 367 height 31
type textarea "存摺 區部 114/7哥德式貨款"
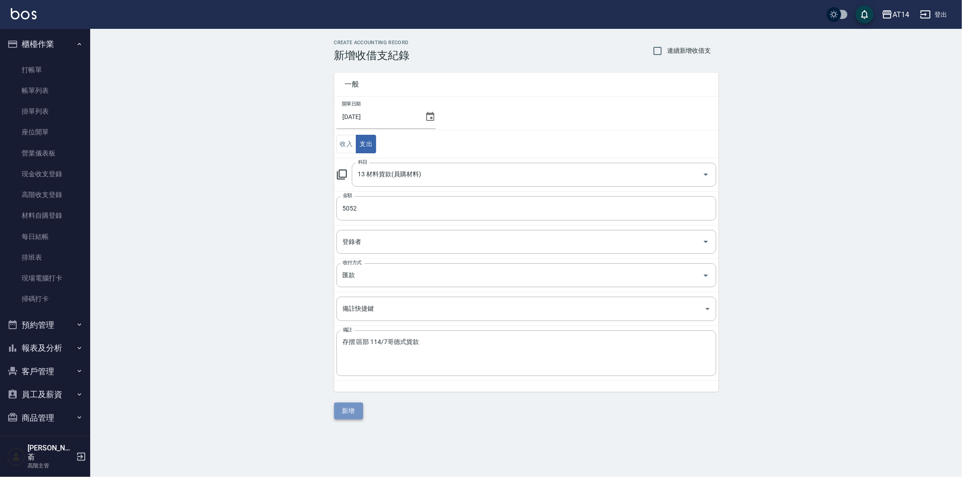
click at [351, 410] on button "新增" at bounding box center [348, 411] width 29 height 17
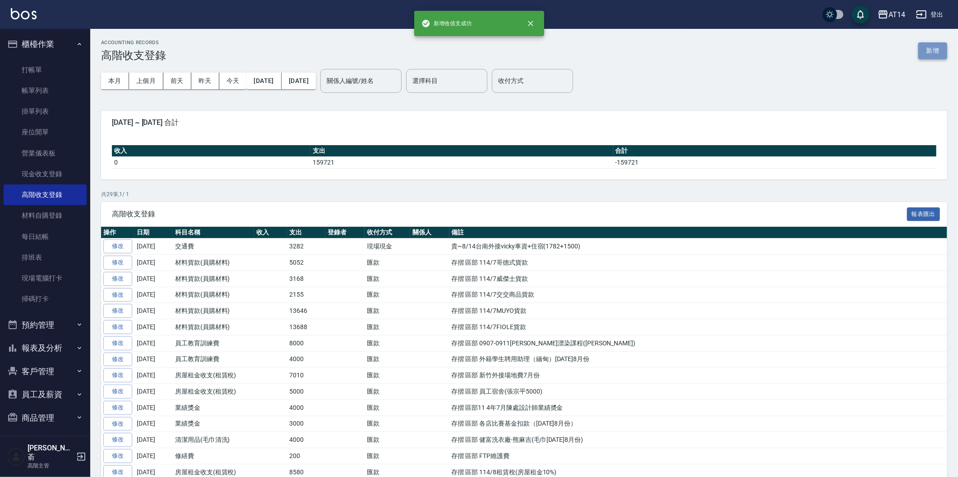
click at [937, 46] on button "新增" at bounding box center [932, 50] width 29 height 17
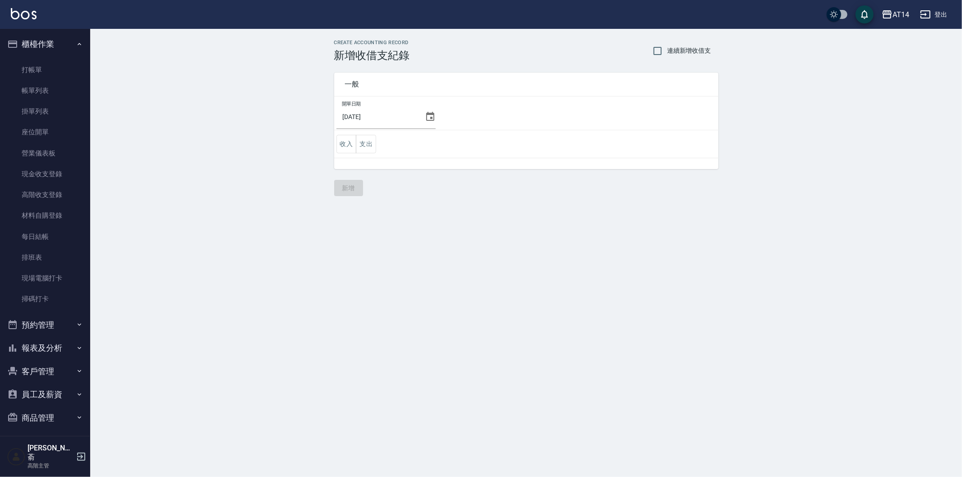
click at [427, 116] on icon at bounding box center [430, 116] width 11 height 11
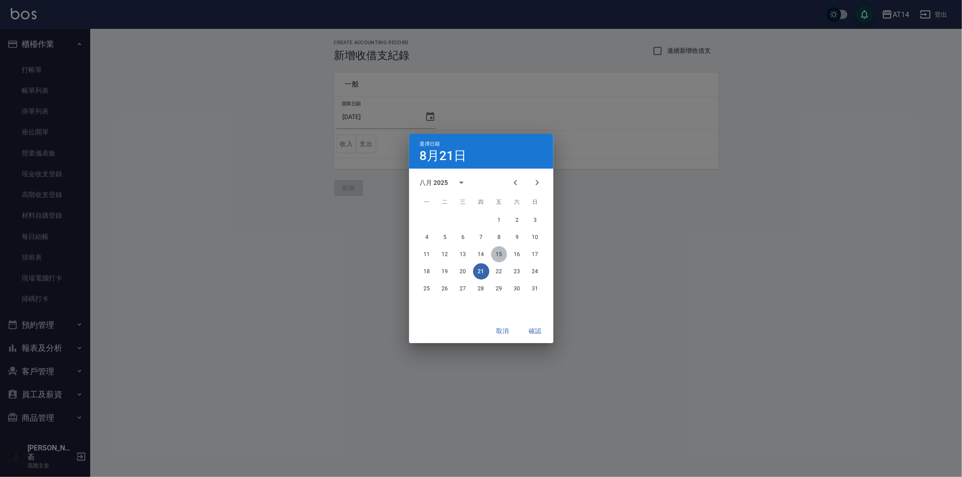
drag, startPoint x: 501, startPoint y: 254, endPoint x: 420, endPoint y: 201, distance: 96.5
click at [501, 254] on button "15" at bounding box center [499, 254] width 16 height 16
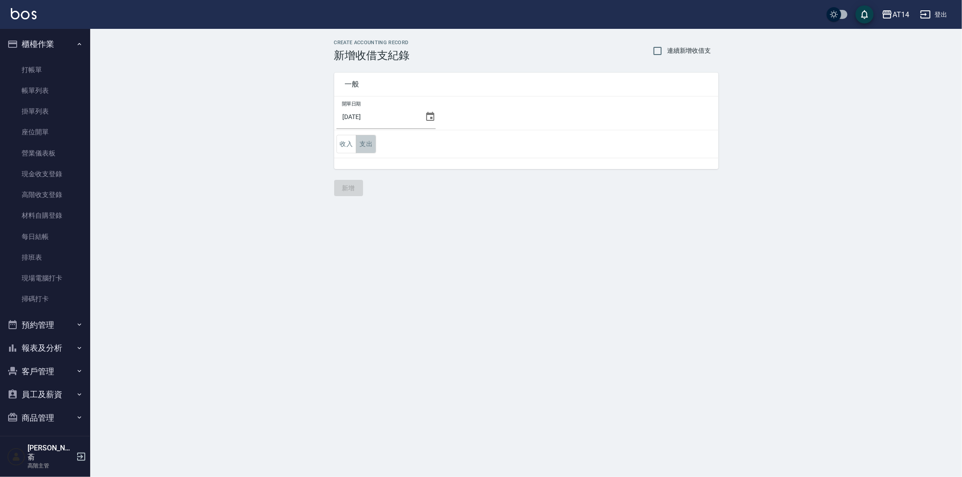
drag, startPoint x: 370, startPoint y: 141, endPoint x: 377, endPoint y: 157, distance: 17.6
click at [371, 142] on button "支出" at bounding box center [366, 144] width 20 height 18
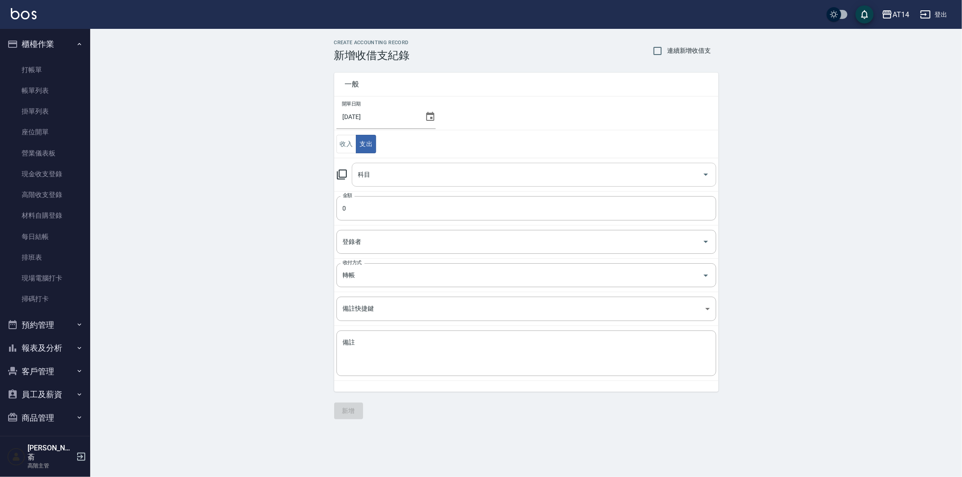
click at [399, 180] on input "科目" at bounding box center [527, 175] width 343 height 16
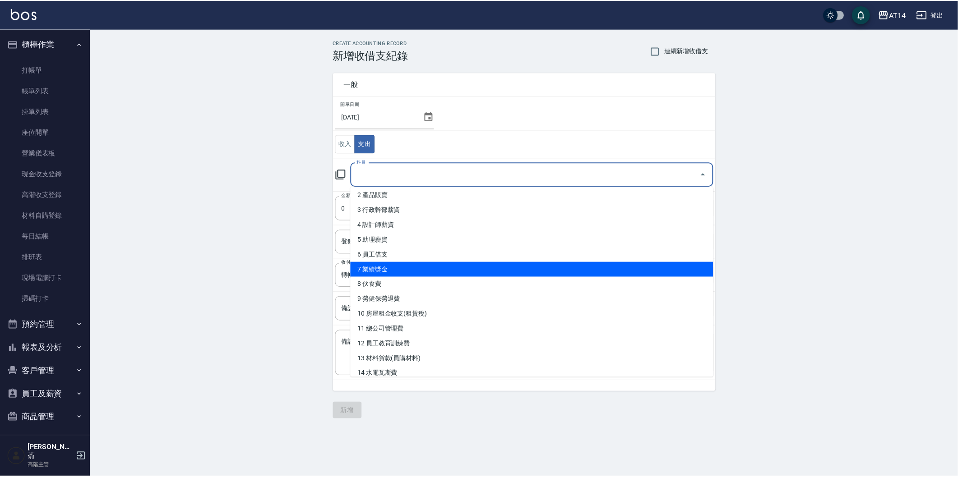
scroll to position [50, 0]
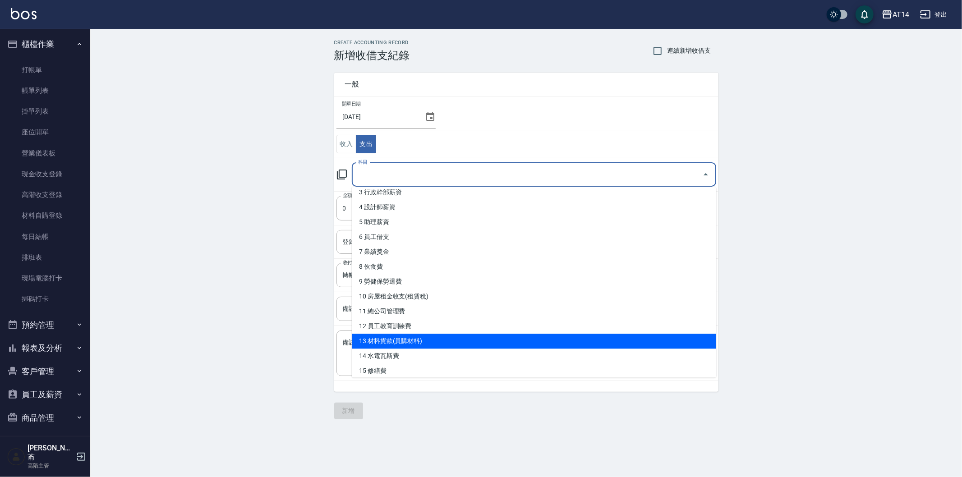
click at [458, 340] on li "13 材料貨款(員購材料)" at bounding box center [534, 341] width 365 height 15
type input "13 材料貨款(員購材料)"
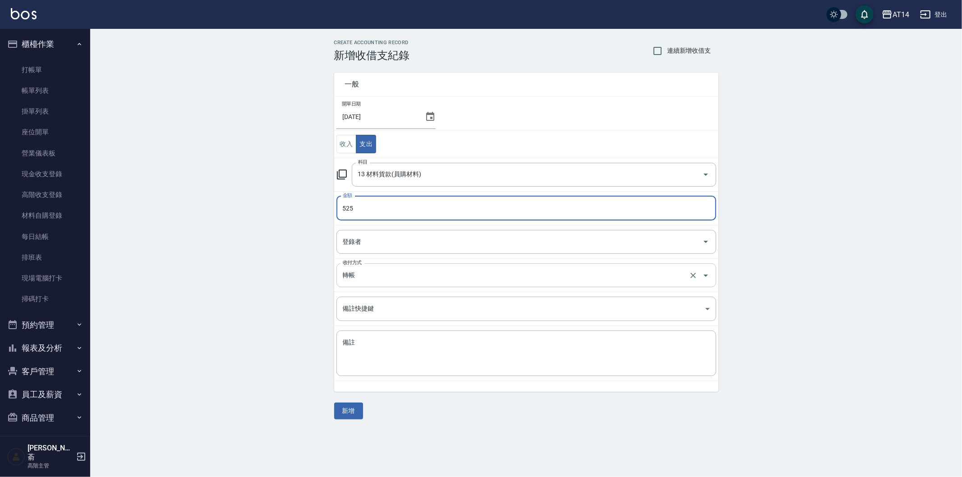
type input "525"
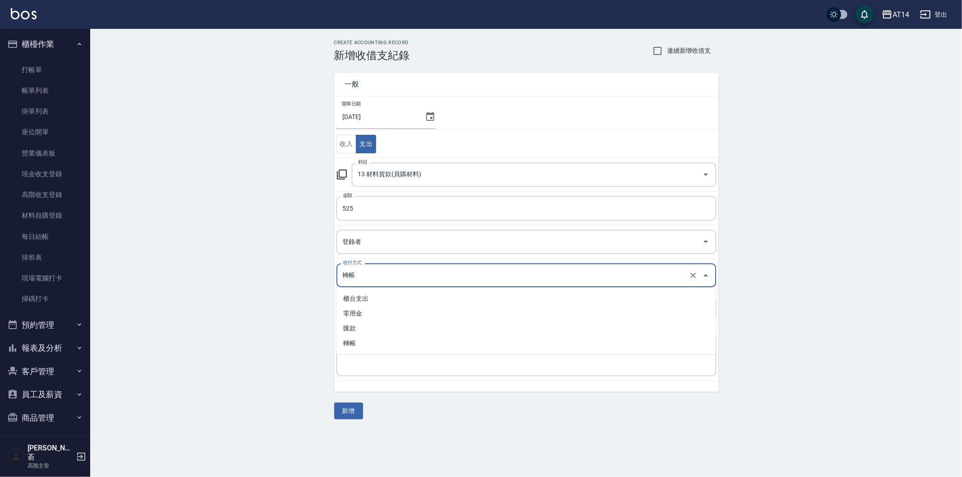
click at [380, 275] on input "轉帳" at bounding box center [514, 276] width 347 height 16
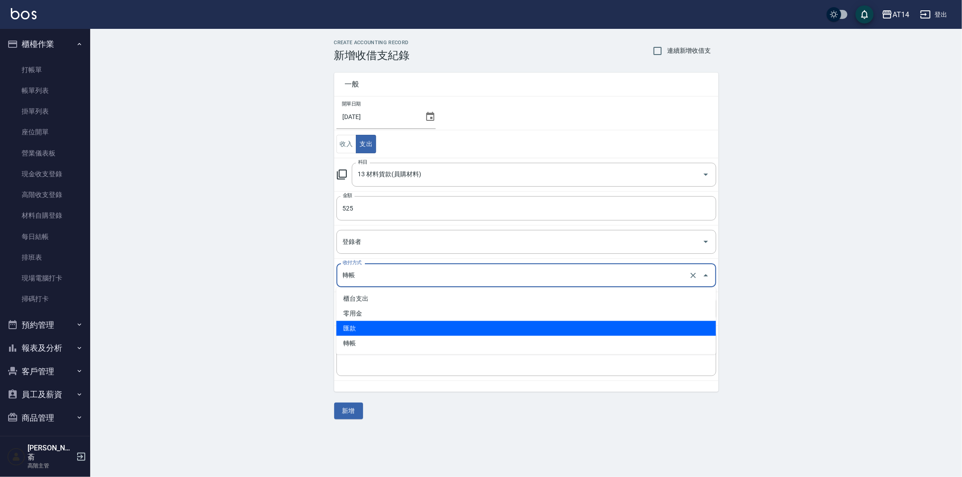
click at [376, 328] on li "匯款" at bounding box center [527, 328] width 380 height 15
type input "匯款"
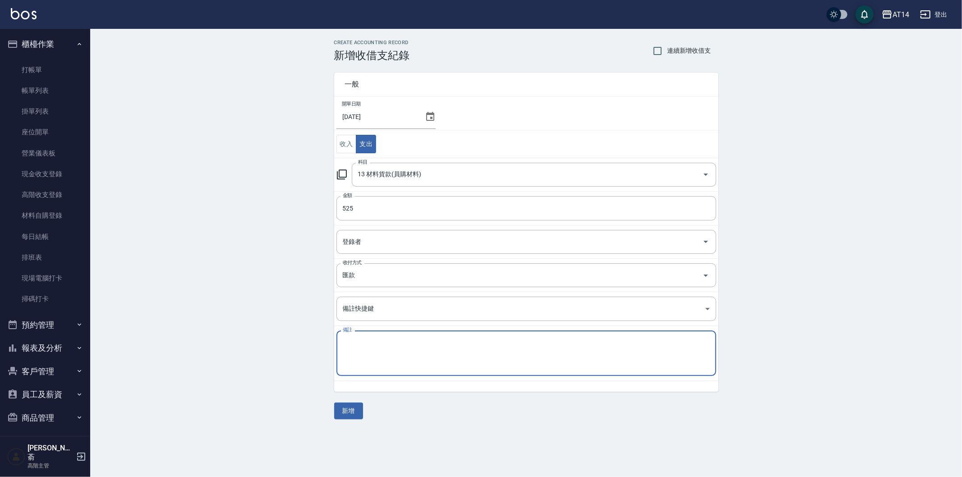
click at [365, 351] on textarea "備註" at bounding box center [526, 353] width 367 height 31
paste textarea "存摺 區部 114/6FIOLE貨款"
click at [407, 341] on textarea "存摺 區部 114/6FIOLE貨款" at bounding box center [526, 353] width 367 height 31
type textarea "存摺 區部 114/7超總貨款"
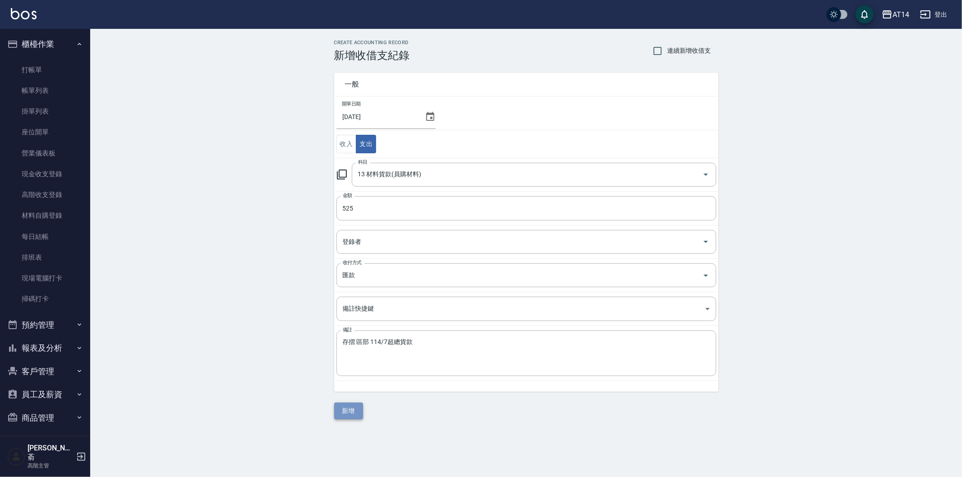
click at [348, 409] on button "新增" at bounding box center [348, 411] width 29 height 17
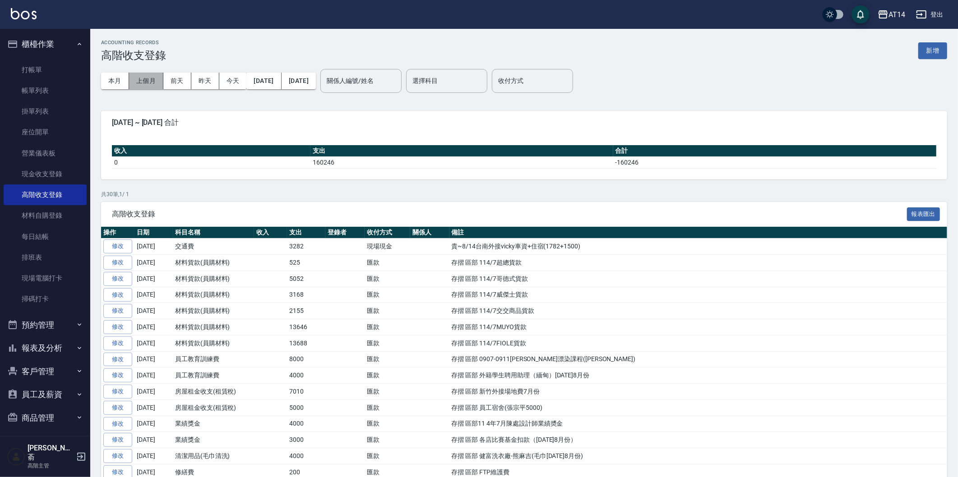
click at [143, 81] on button "上個月" at bounding box center [146, 81] width 34 height 17
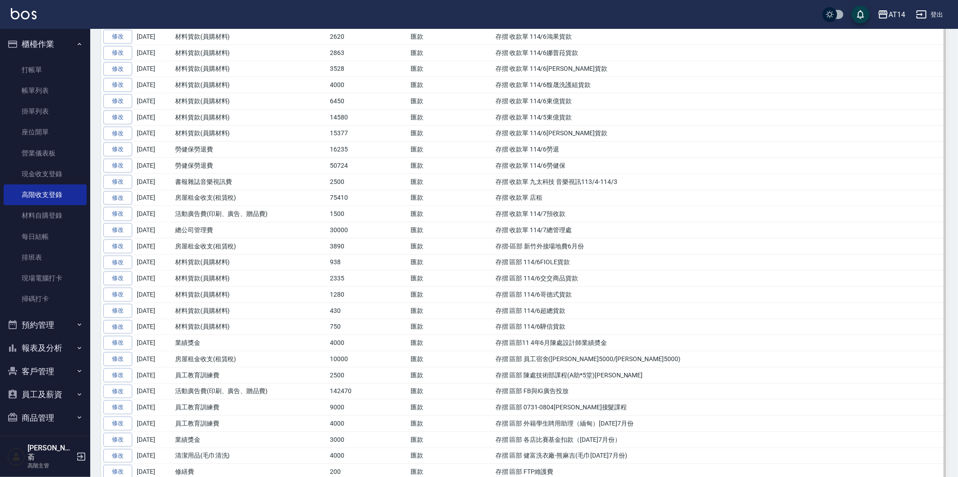
scroll to position [501, 0]
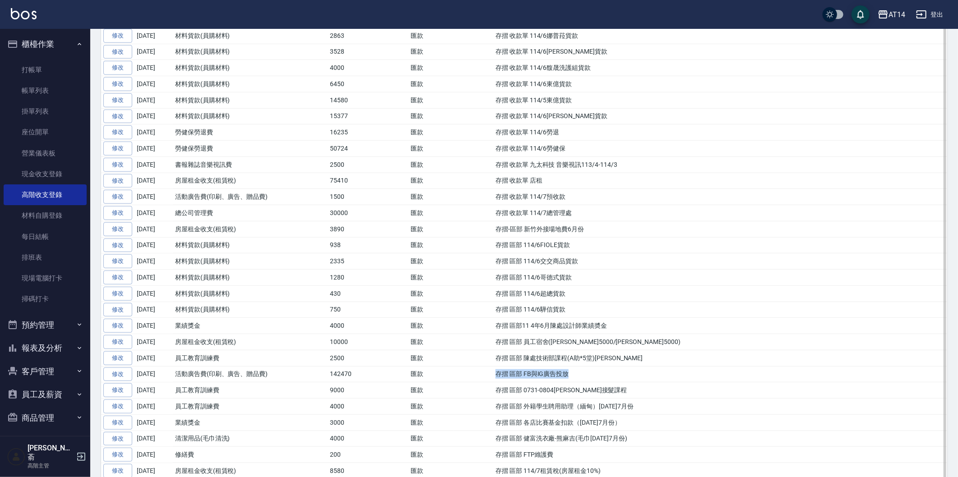
drag, startPoint x: 495, startPoint y: 379, endPoint x: 571, endPoint y: 380, distance: 75.8
click at [580, 380] on td "存摺 區部 FB與IG廣告投放" at bounding box center [720, 374] width 454 height 16
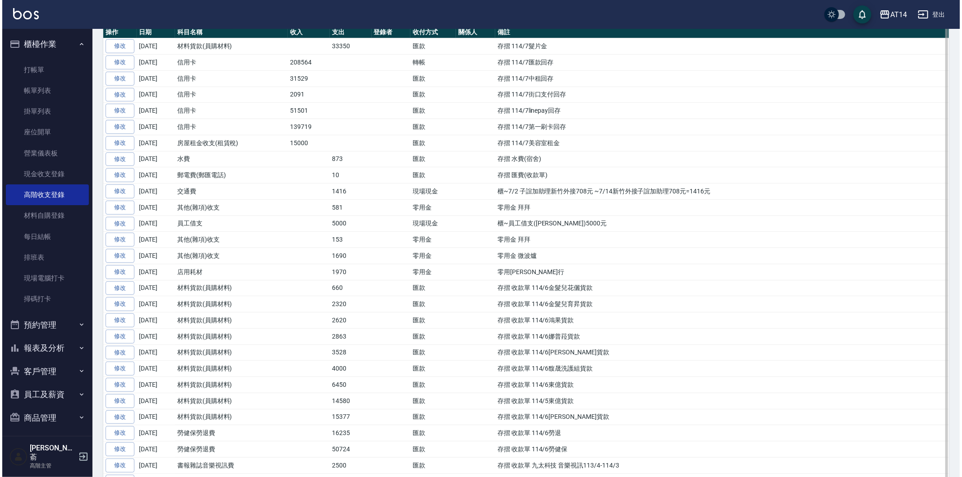
scroll to position [0, 0]
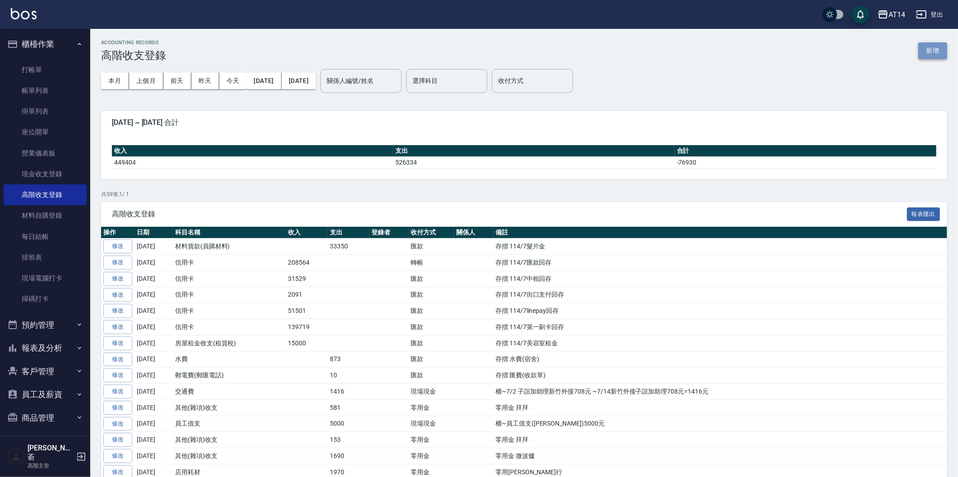
click at [927, 50] on button "新增" at bounding box center [932, 50] width 29 height 17
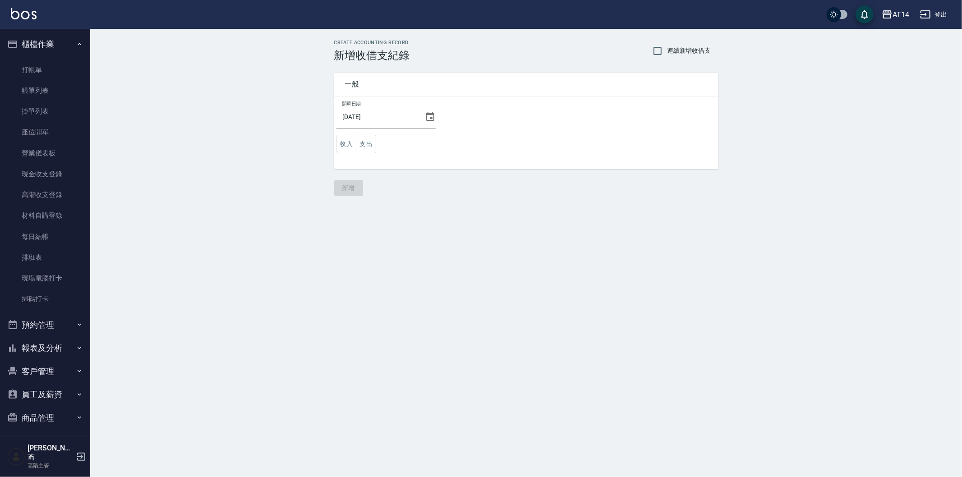
click at [427, 116] on icon at bounding box center [430, 116] width 11 height 11
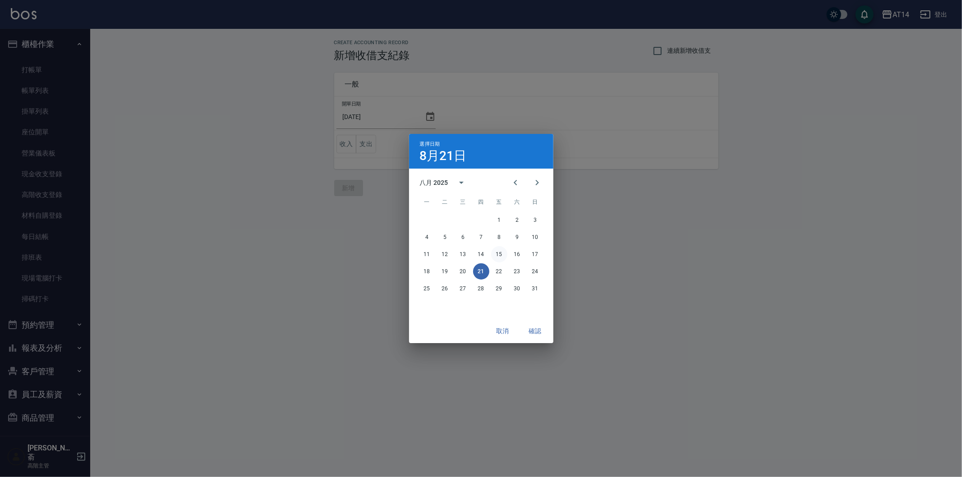
click at [502, 252] on button "15" at bounding box center [499, 254] width 16 height 16
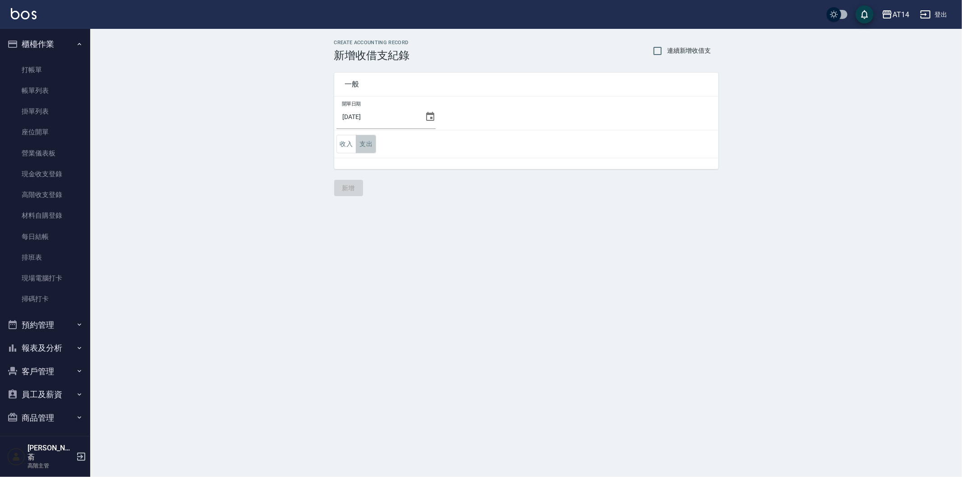
click at [366, 145] on button "支出" at bounding box center [366, 144] width 20 height 18
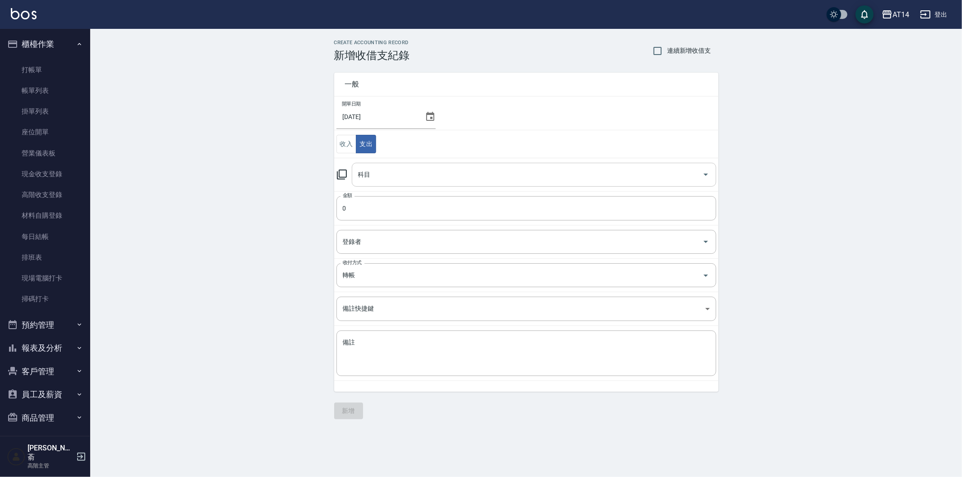
click at [401, 169] on input "科目" at bounding box center [527, 175] width 343 height 16
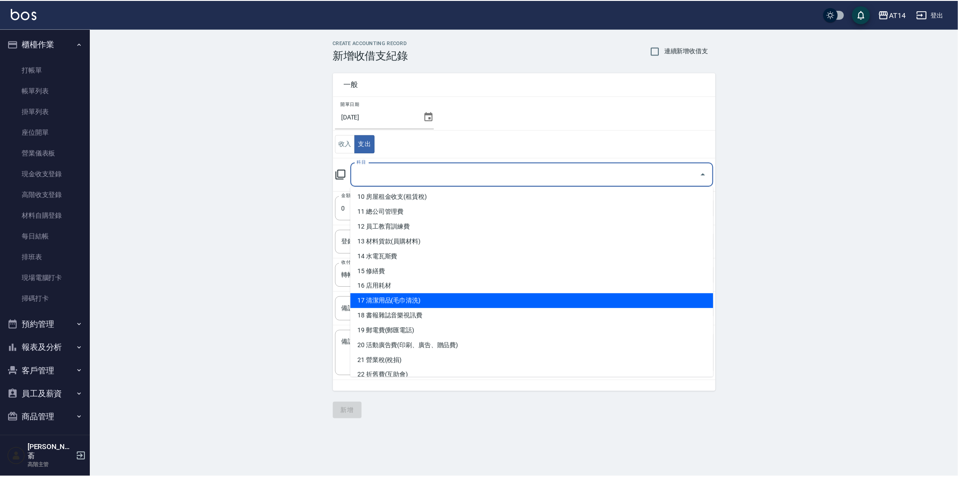
scroll to position [150, 0]
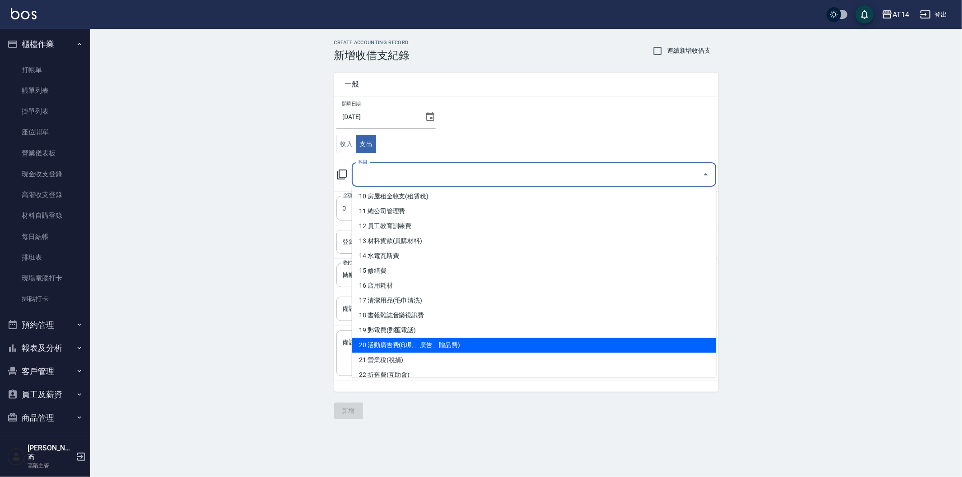
click at [449, 345] on li "20 活動廣告費(印刷、廣告、贈品費)" at bounding box center [534, 345] width 365 height 15
type input "20 活動廣告費(印刷、廣告、贈品費)"
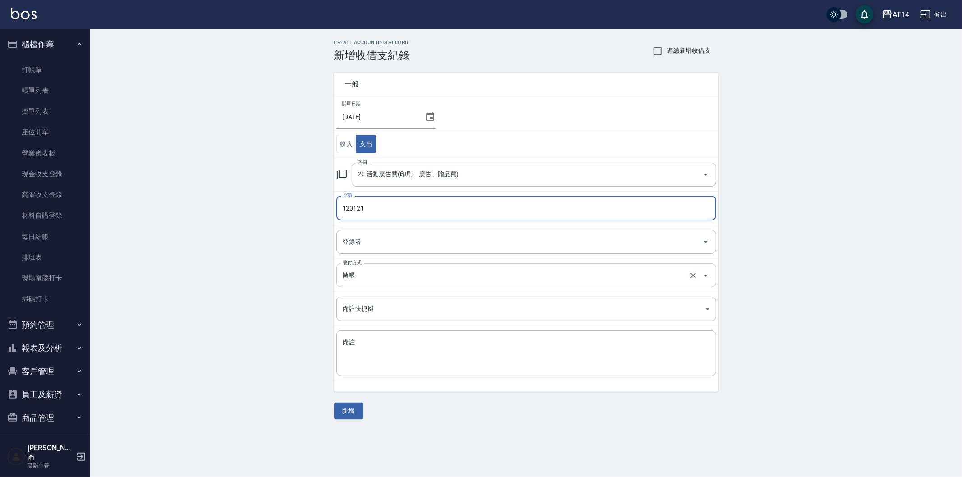
type input "120121"
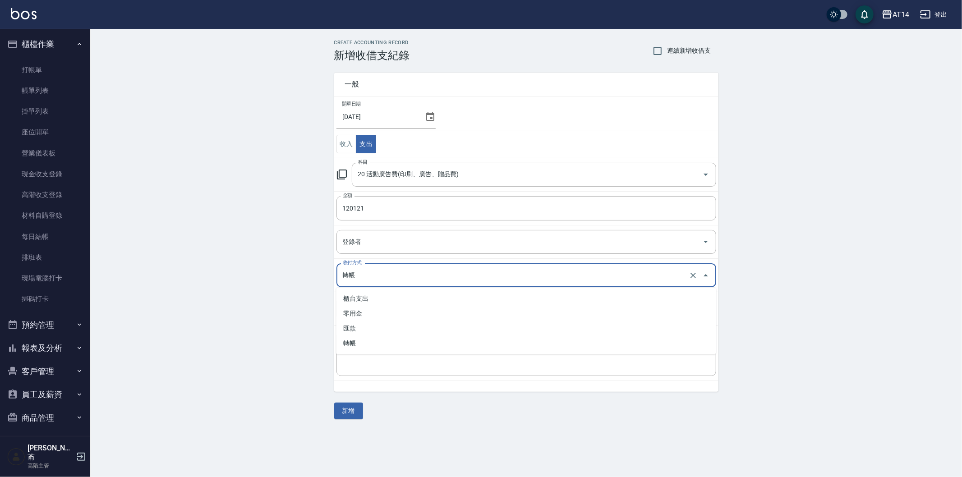
click at [376, 277] on input "轉帳" at bounding box center [514, 276] width 347 height 16
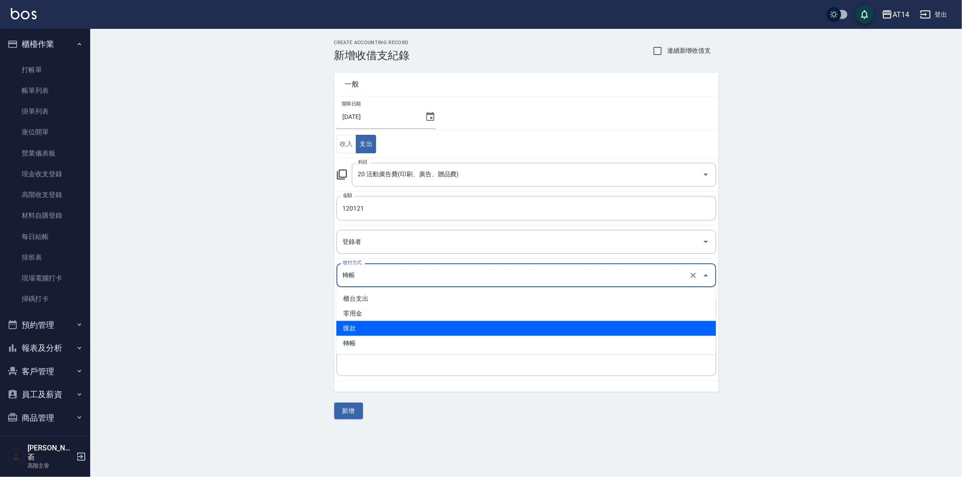
click at [377, 327] on li "匯款" at bounding box center [527, 328] width 380 height 15
type input "匯款"
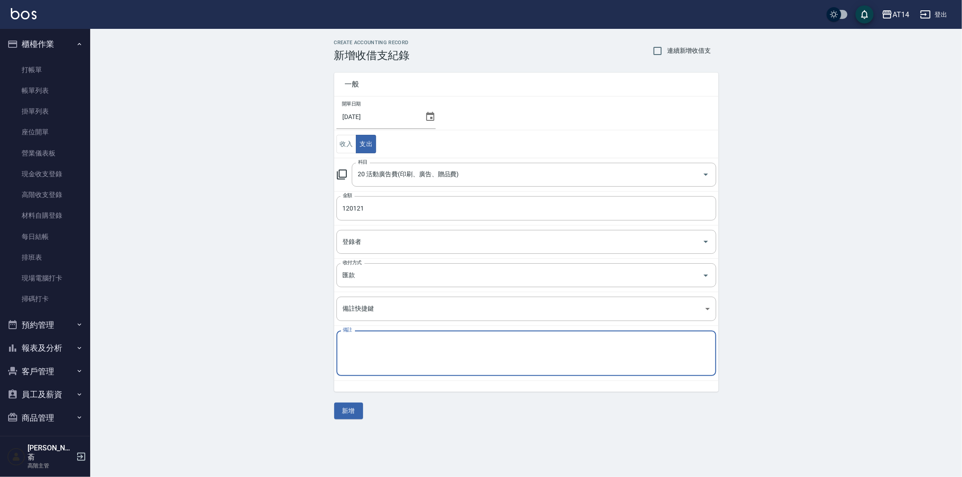
click at [376, 351] on textarea "備註" at bounding box center [526, 353] width 367 height 31
paste textarea "存摺 區部 FB與IG廣告投放"
type textarea "存摺 區部 FB與IG廣告投放"
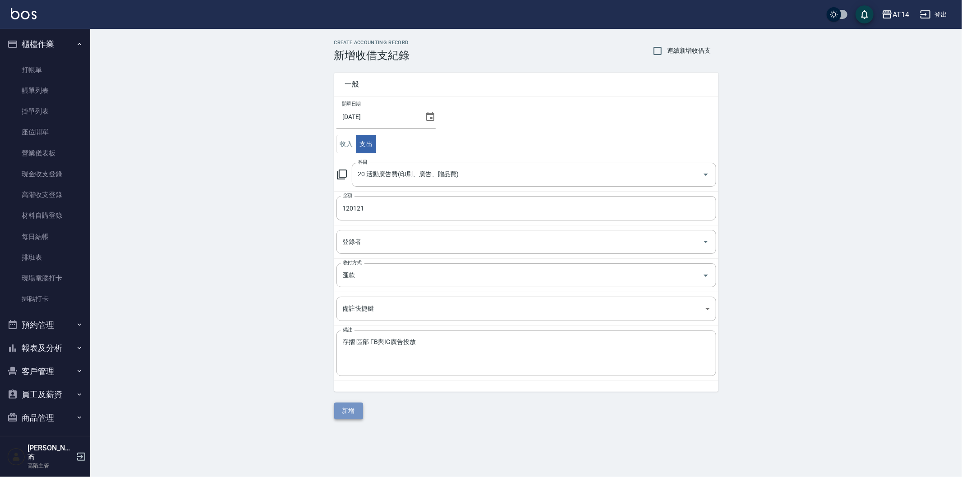
click at [353, 407] on button "新增" at bounding box center [348, 411] width 29 height 17
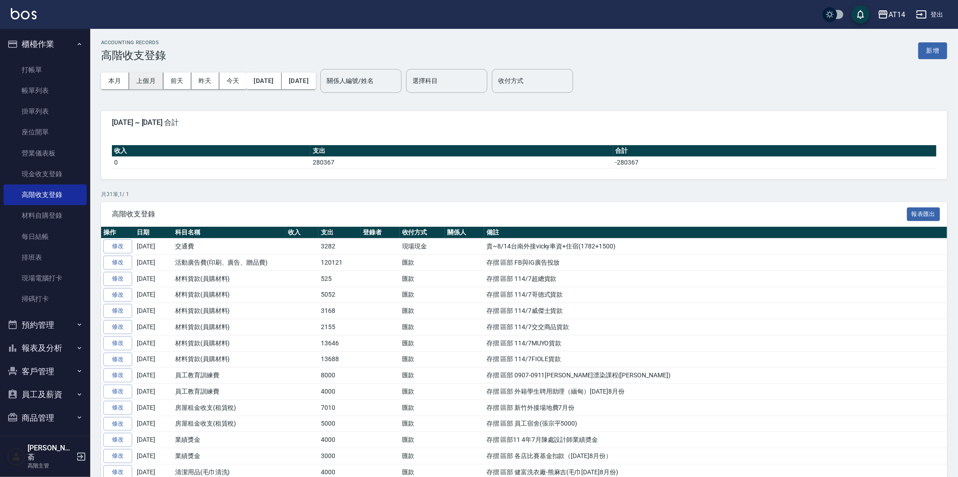
click at [140, 80] on button "上個月" at bounding box center [146, 81] width 34 height 17
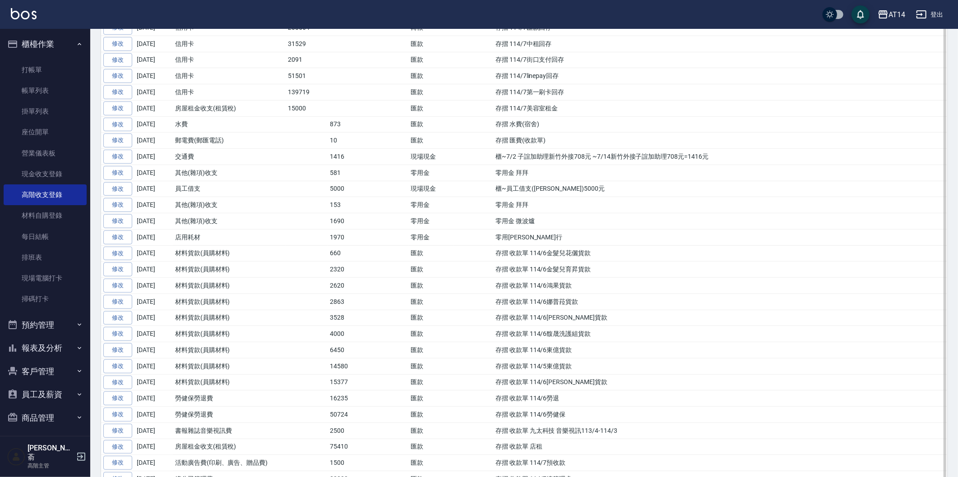
scroll to position [351, 0]
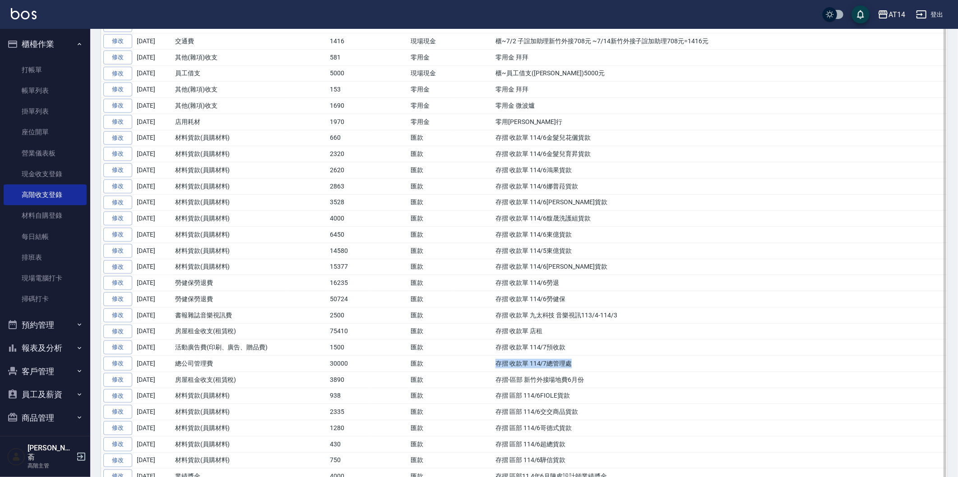
drag, startPoint x: 497, startPoint y: 365, endPoint x: 586, endPoint y: 366, distance: 88.9
click at [586, 366] on td "存摺 收款單 114/7總管理處" at bounding box center [720, 364] width 454 height 16
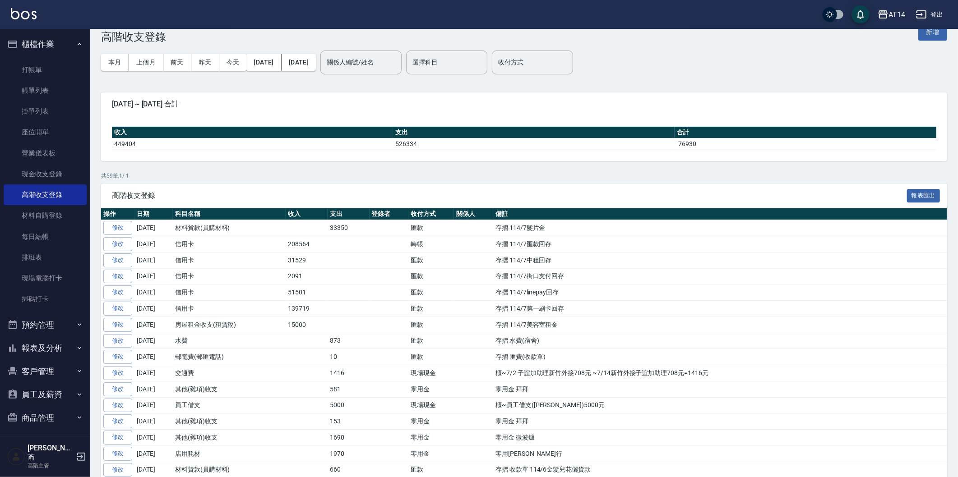
scroll to position [0, 0]
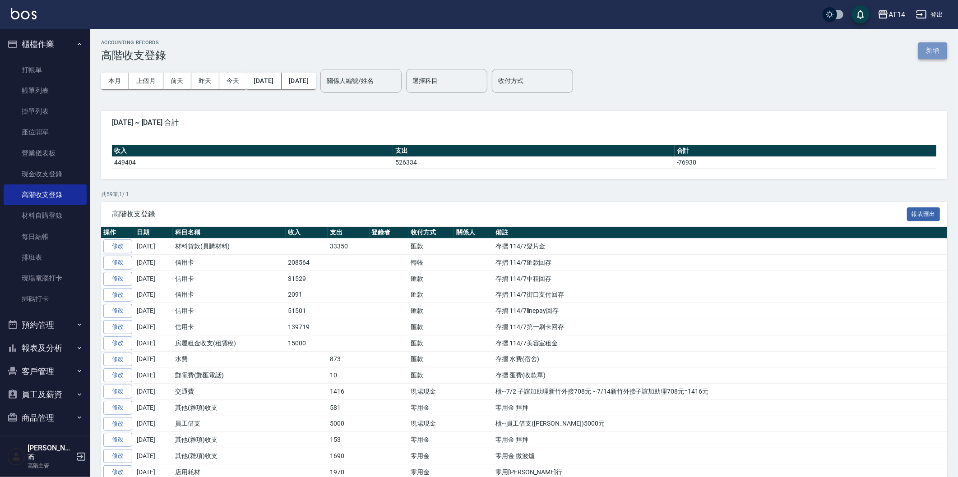
click at [926, 46] on button "新增" at bounding box center [932, 50] width 29 height 17
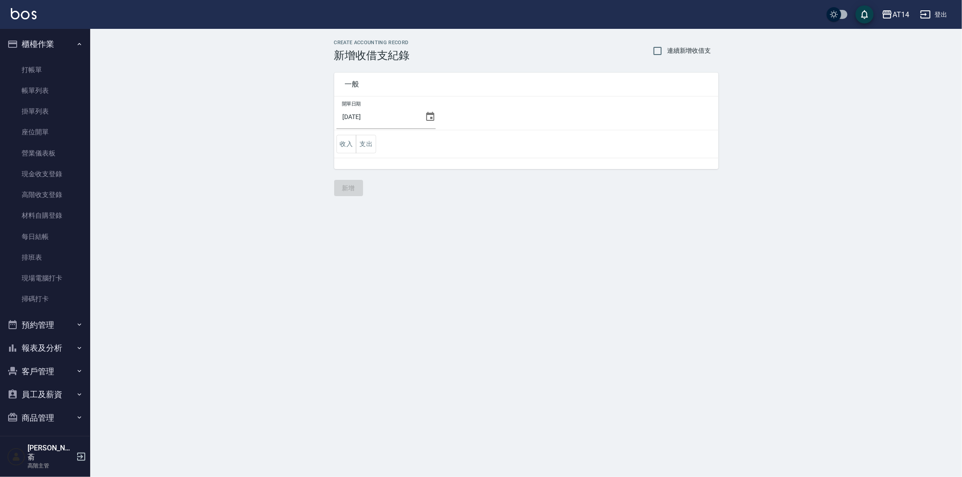
click at [426, 116] on icon at bounding box center [430, 116] width 11 height 11
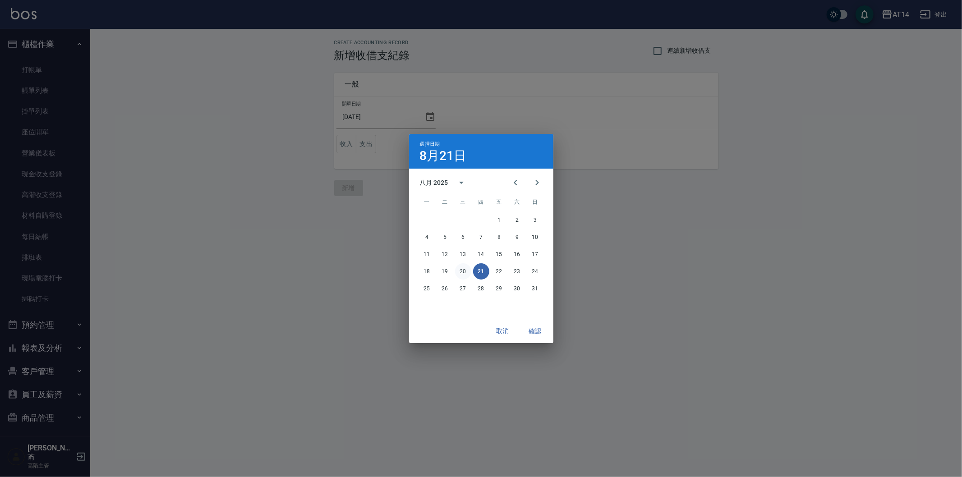
click at [461, 273] on button "20" at bounding box center [463, 272] width 16 height 16
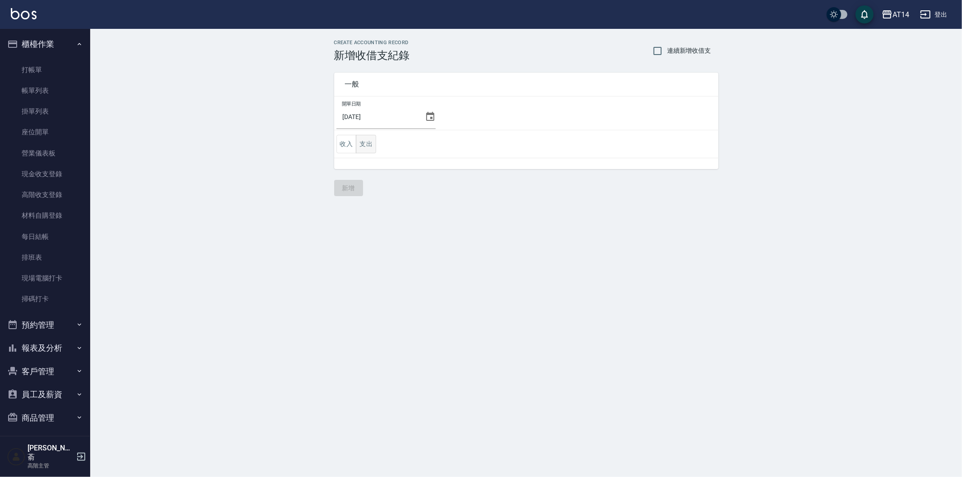
click at [369, 143] on button "支出" at bounding box center [366, 144] width 20 height 18
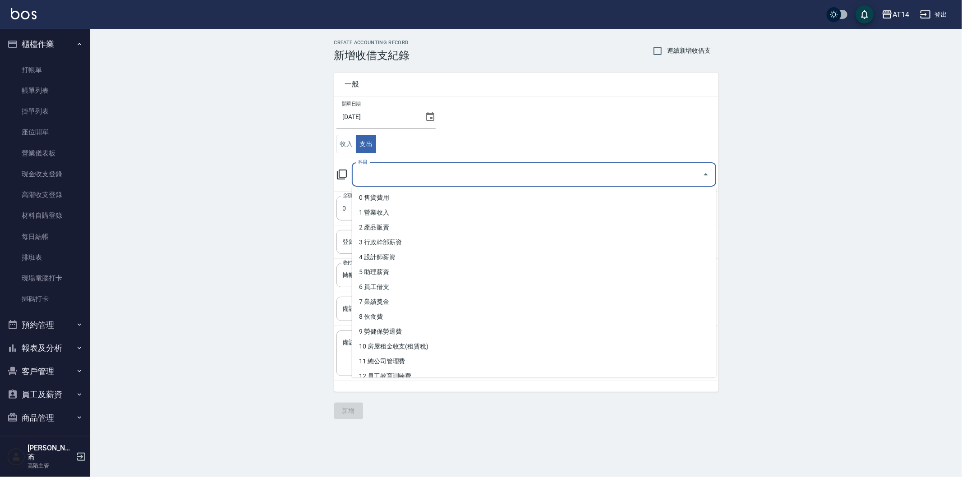
click at [390, 179] on input "科目" at bounding box center [527, 175] width 343 height 16
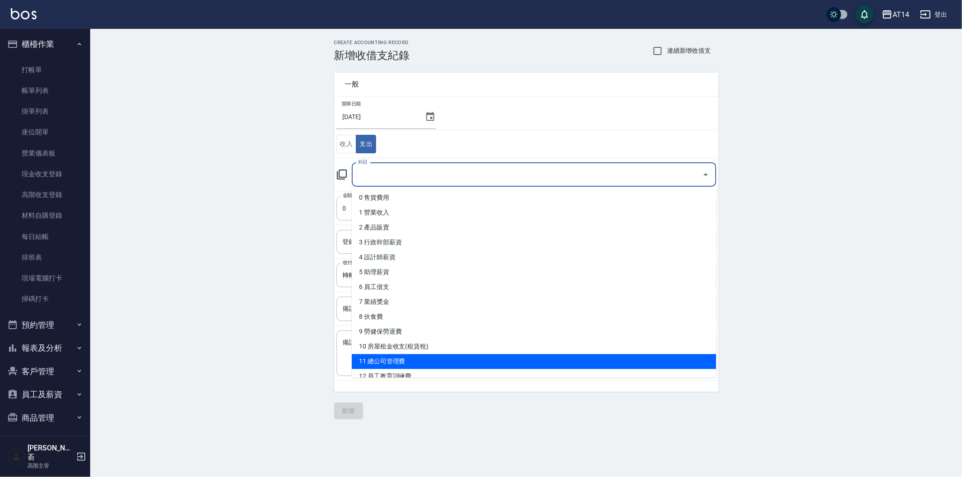
click at [417, 363] on li "11 總公司管理費" at bounding box center [534, 361] width 365 height 15
type input "11 總公司管理費"
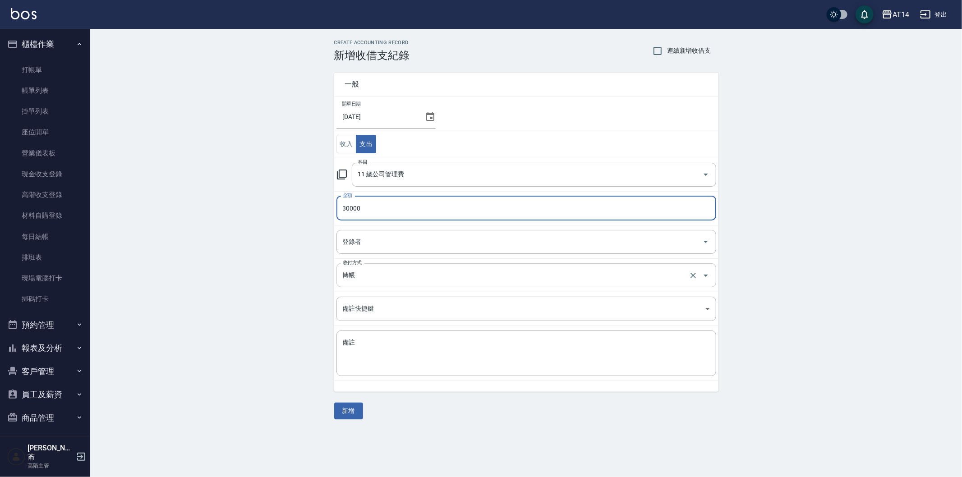
click at [372, 286] on div "轉帳 收付方式" at bounding box center [527, 276] width 380 height 24
type input "30000"
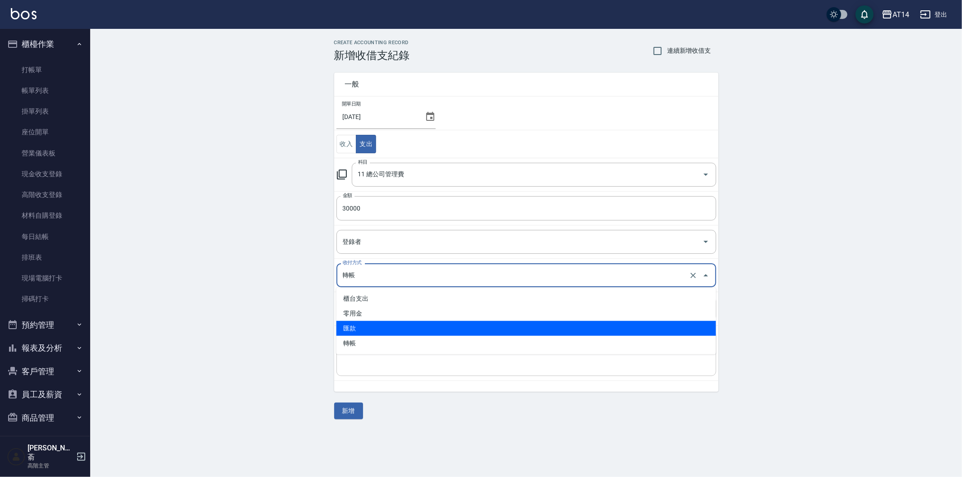
drag, startPoint x: 373, startPoint y: 333, endPoint x: 371, endPoint y: 339, distance: 7.1
click at [373, 332] on li "匯款" at bounding box center [527, 328] width 380 height 15
type input "匯款"
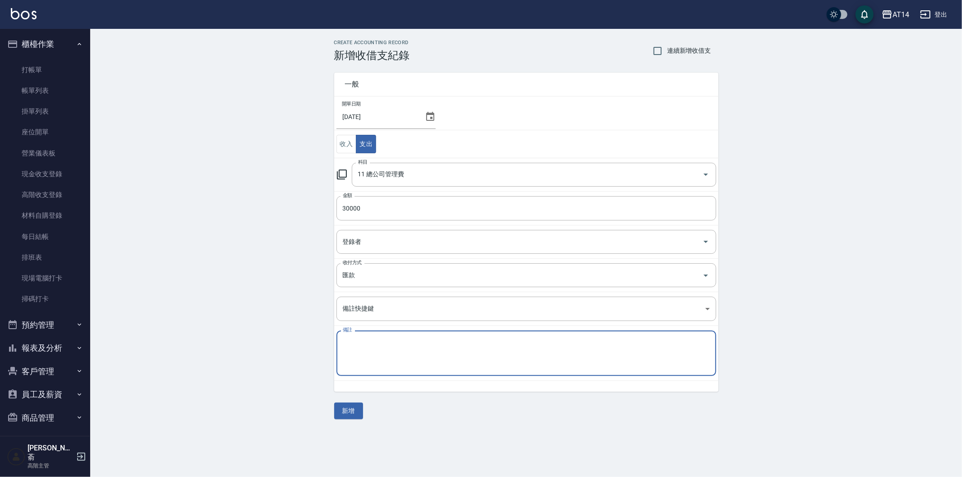
paste textarea "存摺 收款單 114/7總管理處"
click at [393, 346] on textarea "存摺 收款單 114/7總管理處" at bounding box center [526, 353] width 367 height 31
type textarea "存摺 收款單 114/8總管理處"
click at [353, 403] on button "新增" at bounding box center [348, 411] width 29 height 17
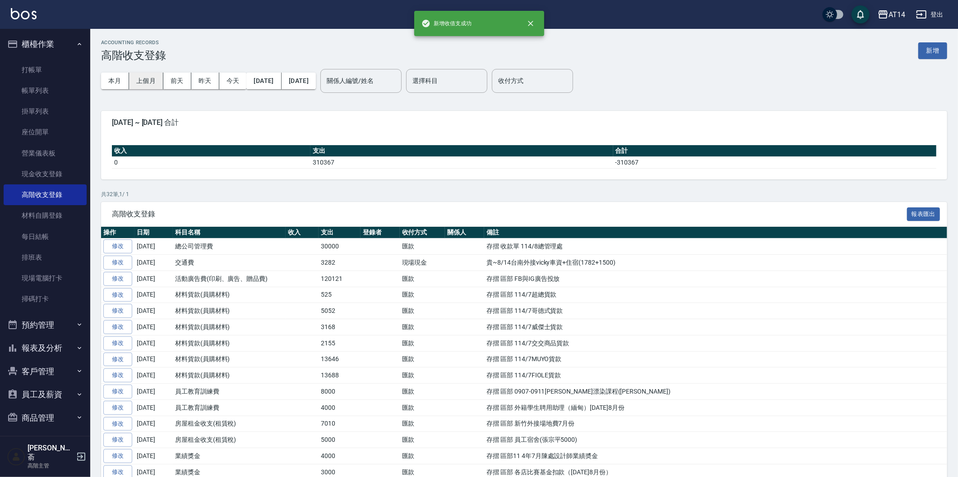
click at [151, 83] on button "上個月" at bounding box center [146, 81] width 34 height 17
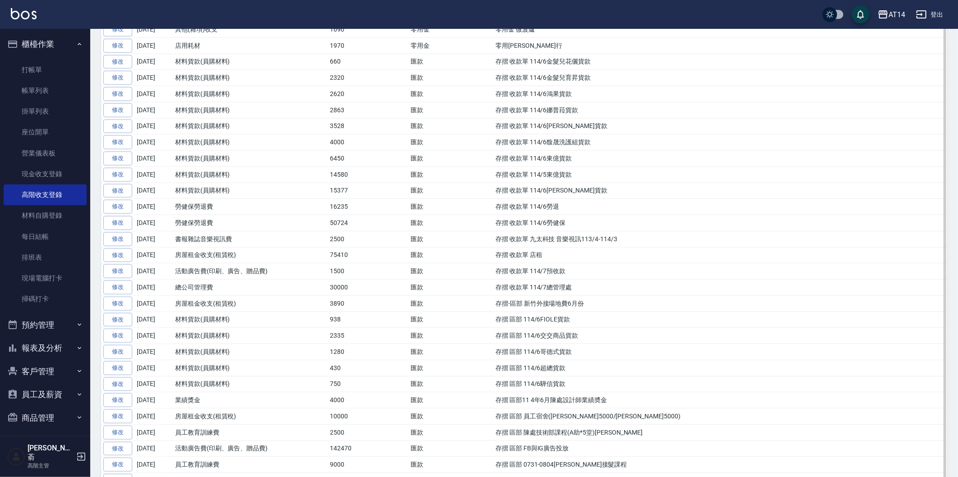
scroll to position [401, 0]
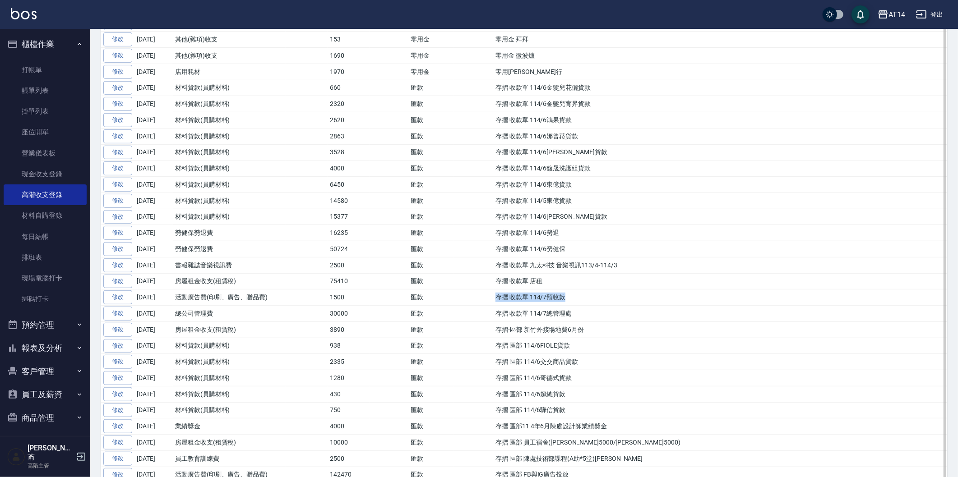
drag, startPoint x: 497, startPoint y: 300, endPoint x: 558, endPoint y: 299, distance: 60.5
click at [568, 299] on td "存摺 收款單 114/7預收款" at bounding box center [720, 298] width 454 height 16
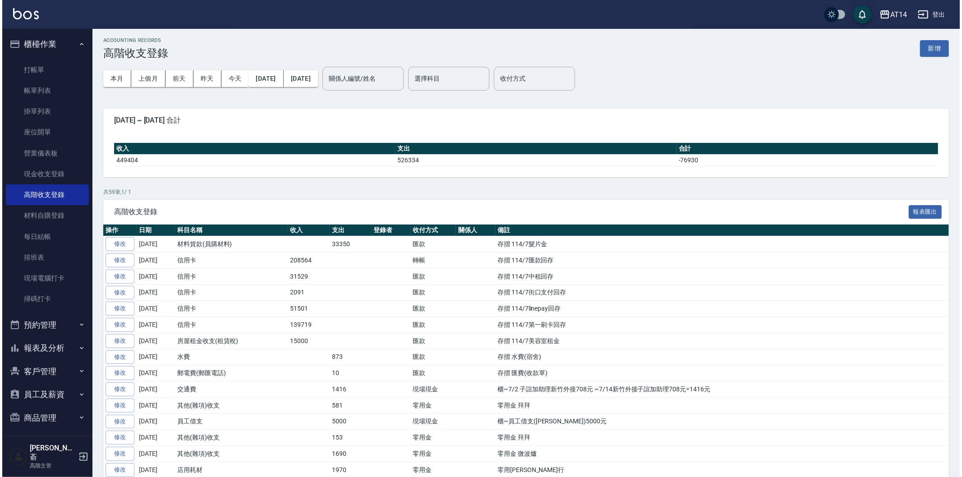
scroll to position [0, 0]
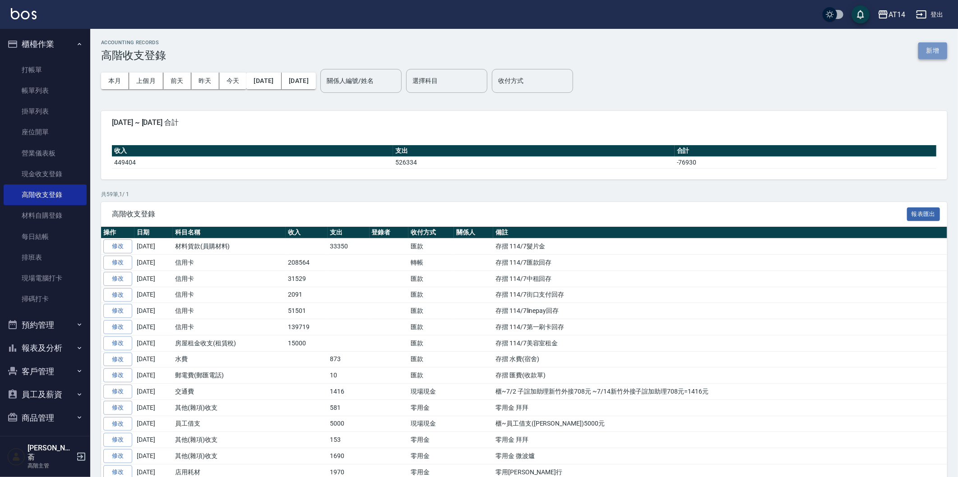
click at [927, 51] on button "新增" at bounding box center [932, 50] width 29 height 17
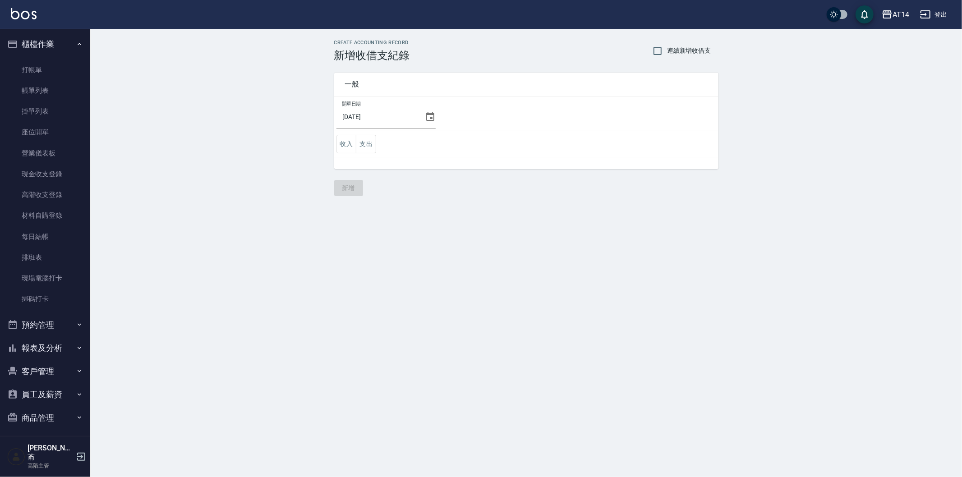
click at [426, 118] on icon at bounding box center [430, 116] width 11 height 11
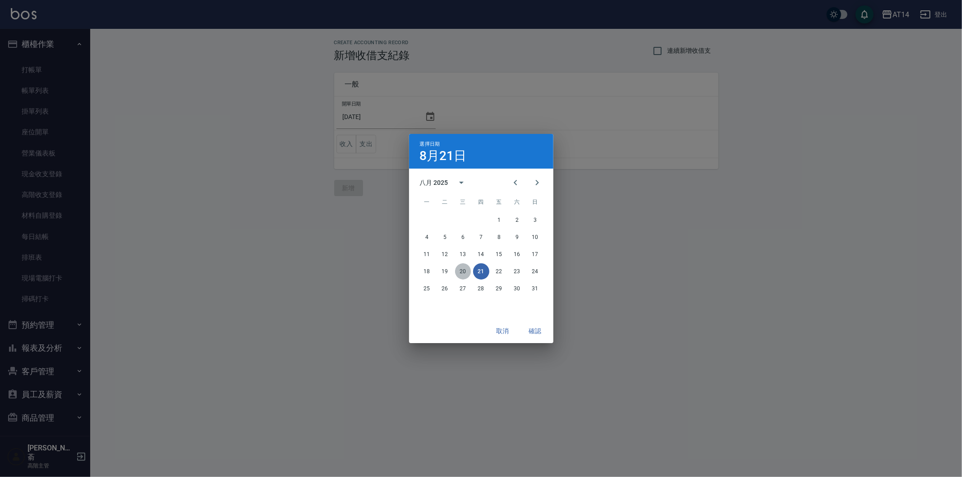
click at [462, 273] on button "20" at bounding box center [463, 272] width 16 height 16
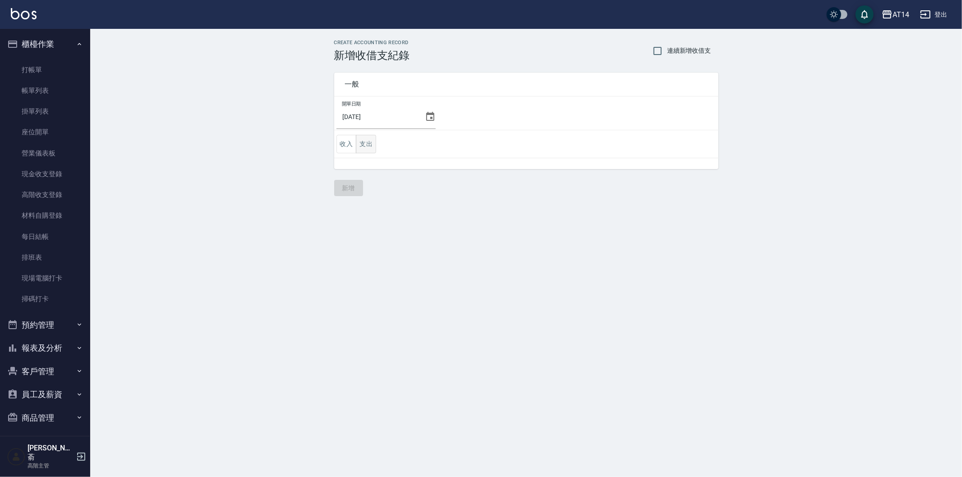
click at [369, 142] on button "支出" at bounding box center [366, 144] width 20 height 18
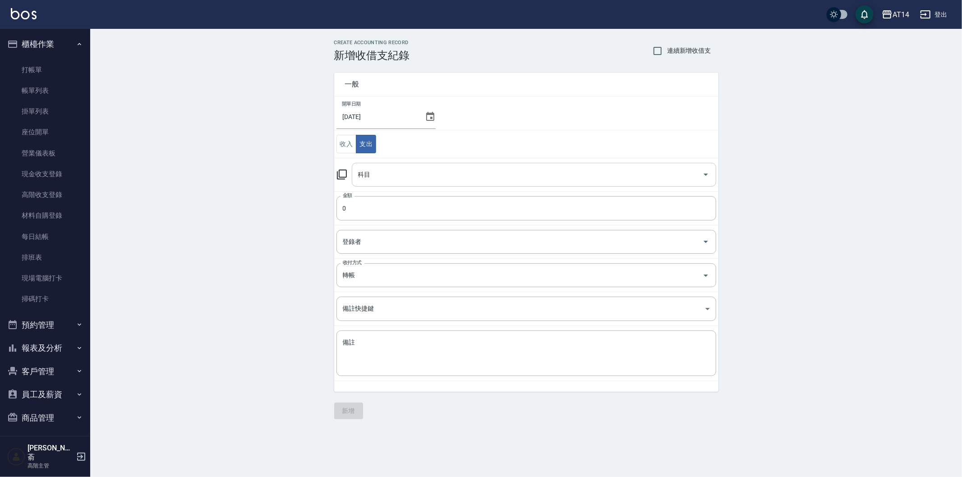
click at [384, 175] on input "科目" at bounding box center [527, 175] width 343 height 16
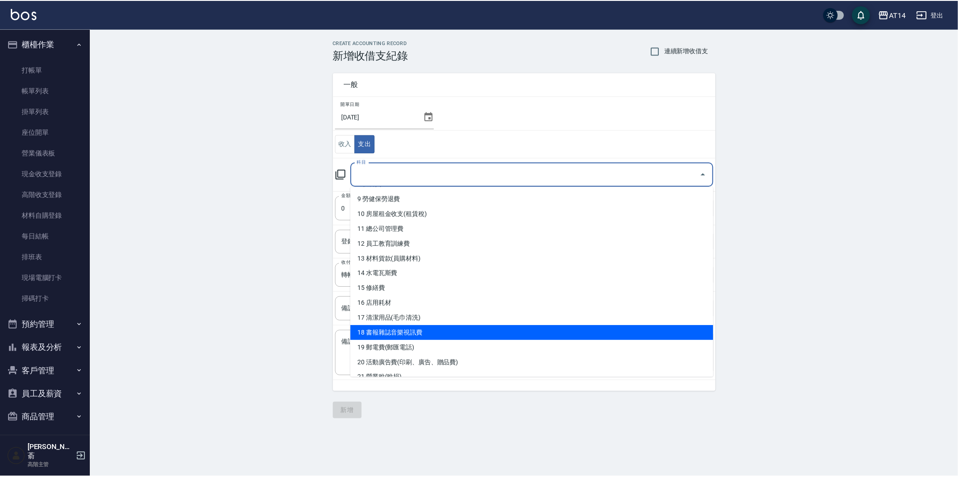
scroll to position [150, 0]
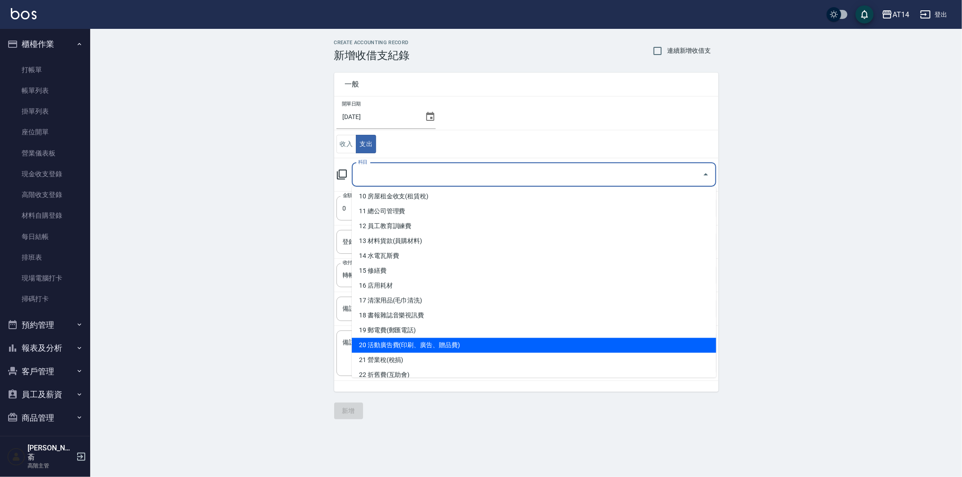
click at [449, 347] on li "20 活動廣告費(印刷、廣告、贈品費)" at bounding box center [534, 345] width 365 height 15
type input "20 活動廣告費(印刷、廣告、贈品費)"
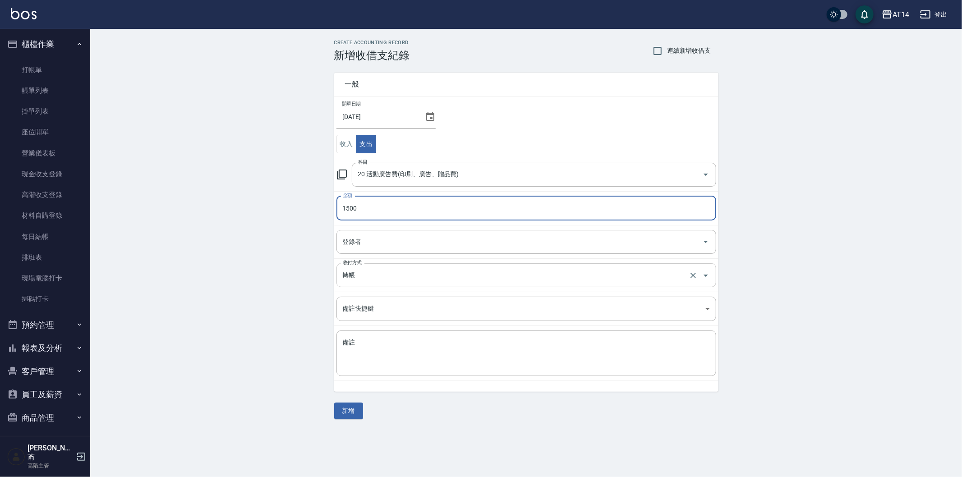
type input "1500"
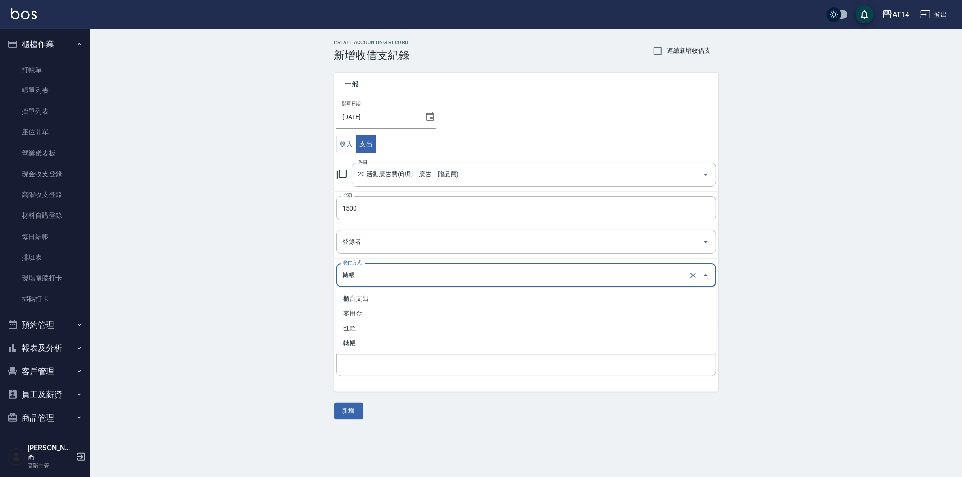
click at [403, 274] on input "轉帳" at bounding box center [514, 276] width 347 height 16
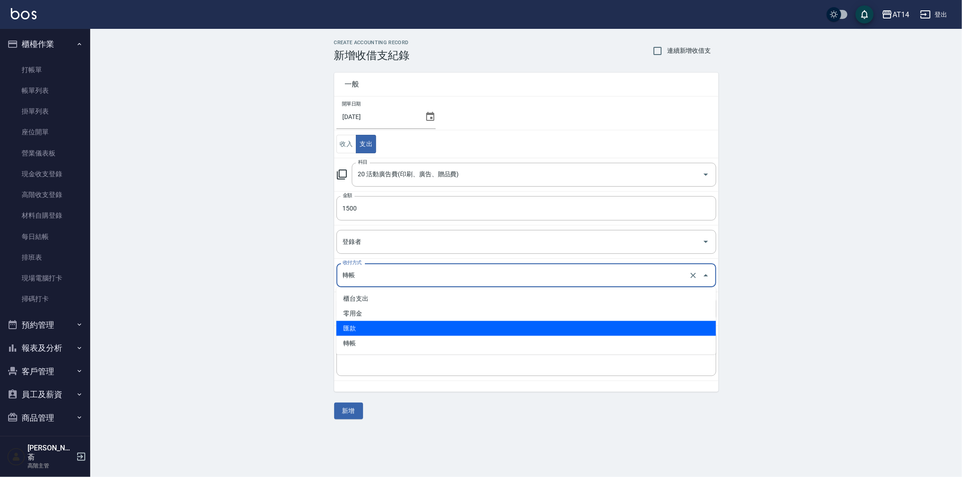
click at [398, 328] on li "匯款" at bounding box center [527, 328] width 380 height 15
type input "匯款"
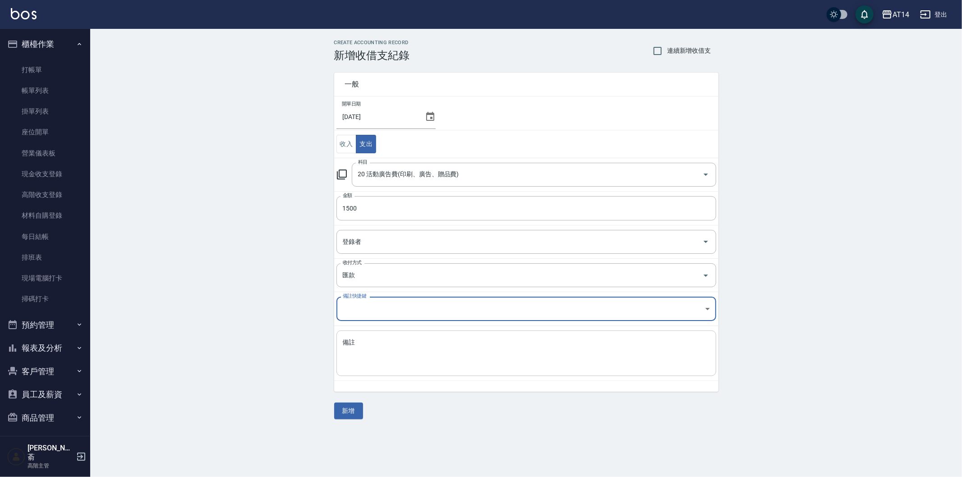
click at [379, 342] on textarea "備註" at bounding box center [526, 353] width 367 height 31
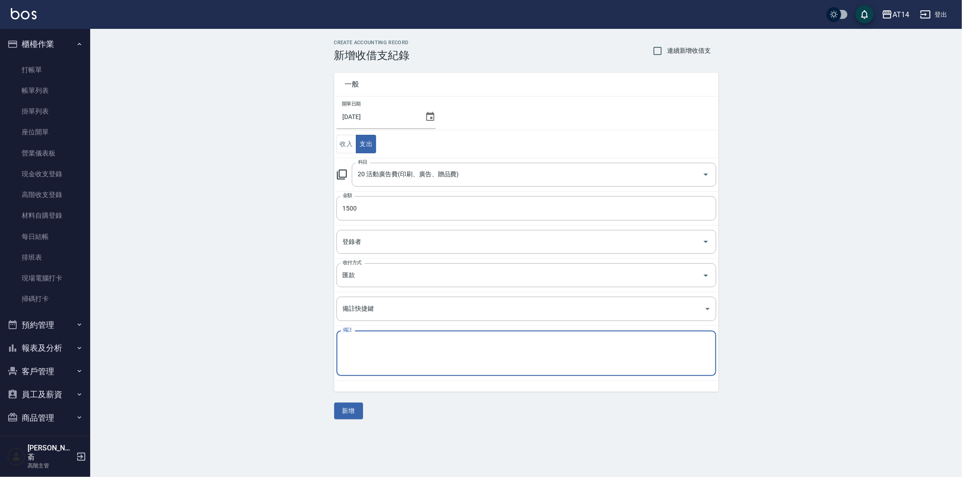
paste textarea "存摺 收款單 114/7預收款"
click at [395, 343] on textarea "存摺 收款單 114/7預收款" at bounding box center [526, 353] width 367 height 31
type textarea "存摺 收款單 114/8預收款"
click at [338, 412] on button "新增" at bounding box center [348, 411] width 29 height 17
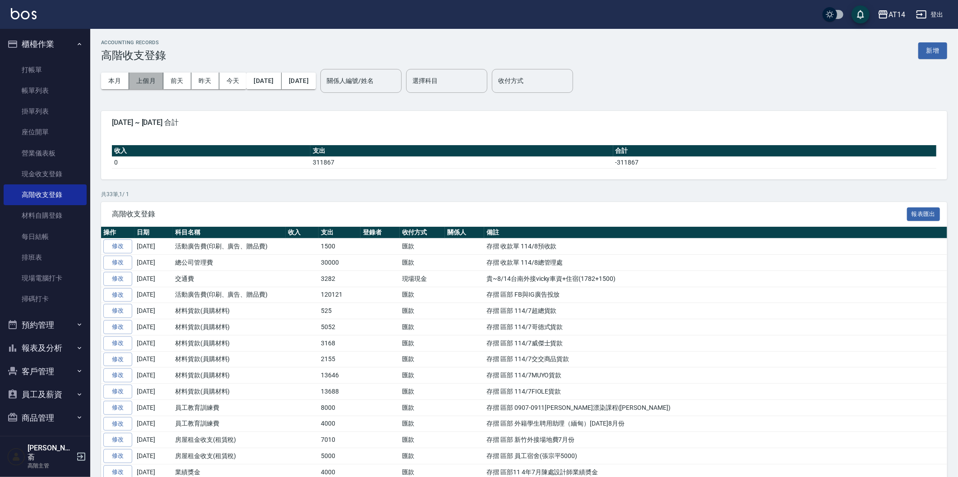
click at [147, 78] on button "上個月" at bounding box center [146, 81] width 34 height 17
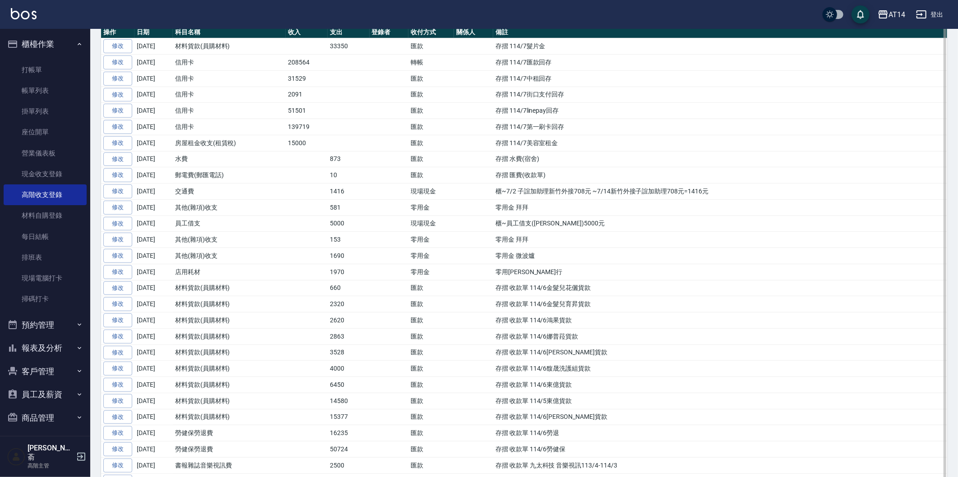
scroll to position [250, 0]
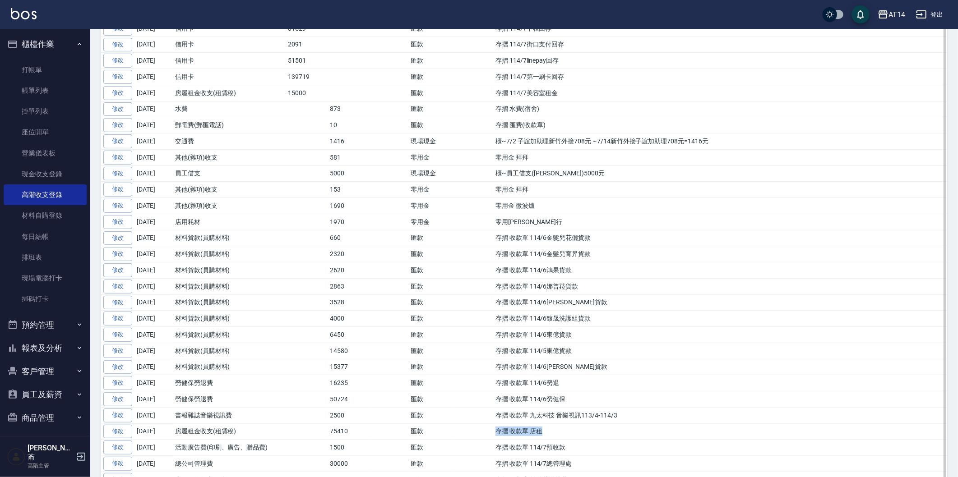
drag, startPoint x: 495, startPoint y: 435, endPoint x: 550, endPoint y: 434, distance: 54.6
click at [550, 434] on td "存摺 收款單 店租" at bounding box center [720, 432] width 454 height 16
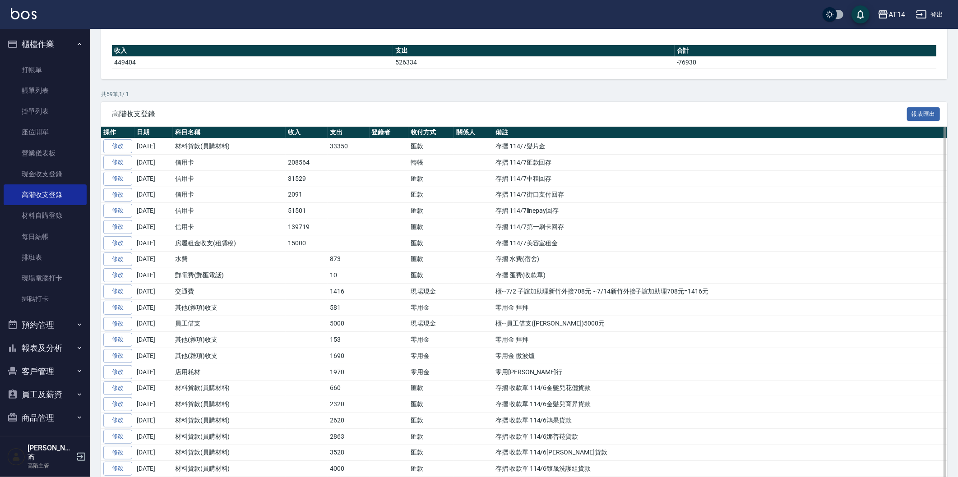
scroll to position [0, 0]
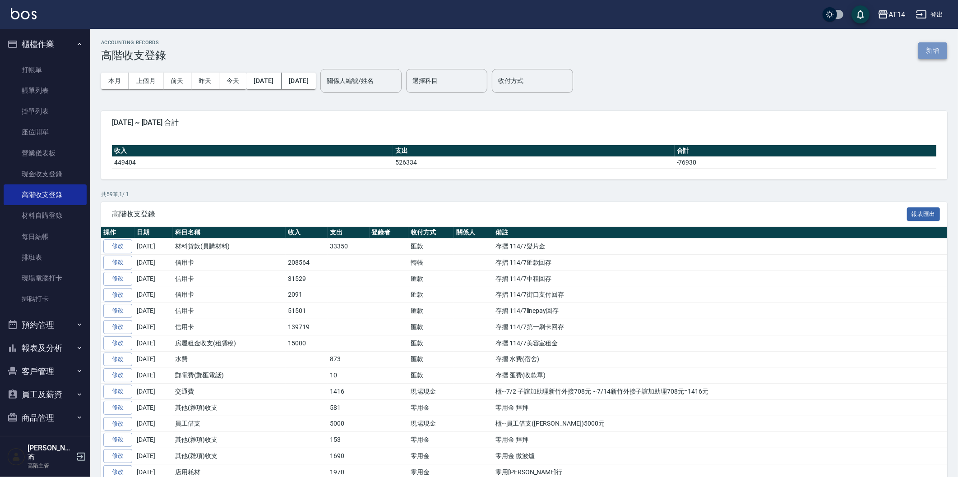
click at [935, 55] on button "新增" at bounding box center [932, 50] width 29 height 17
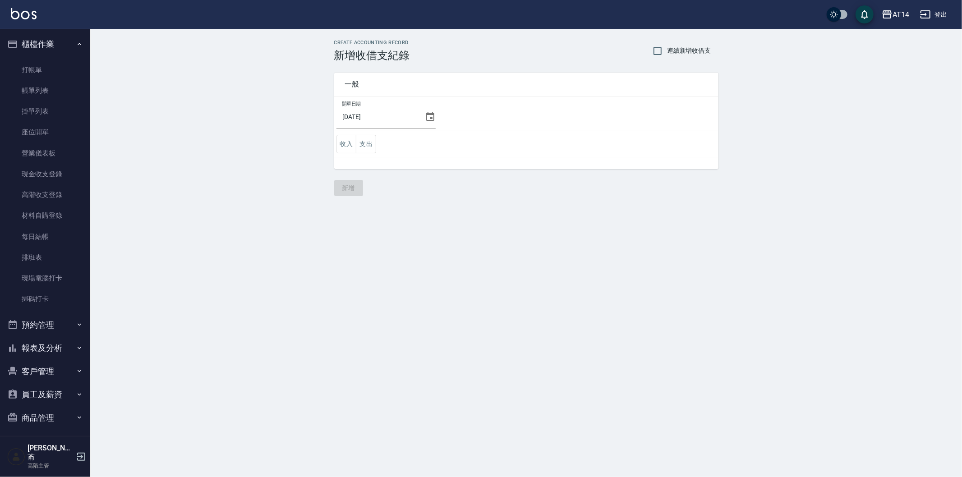
click at [420, 115] on div "[DATE]" at bounding box center [386, 117] width 99 height 24
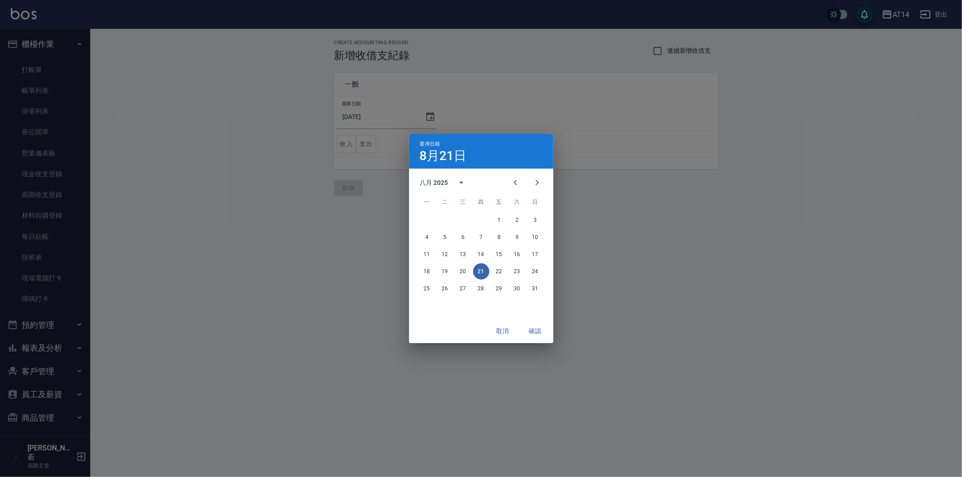
click at [423, 115] on div "選擇日期 [DATE] 八月 2025 一 二 三 四 五 六 日 1 2 3 4 5 6 7 8 9 10 11 12 13 14 15 16 17 18 …" at bounding box center [481, 238] width 962 height 477
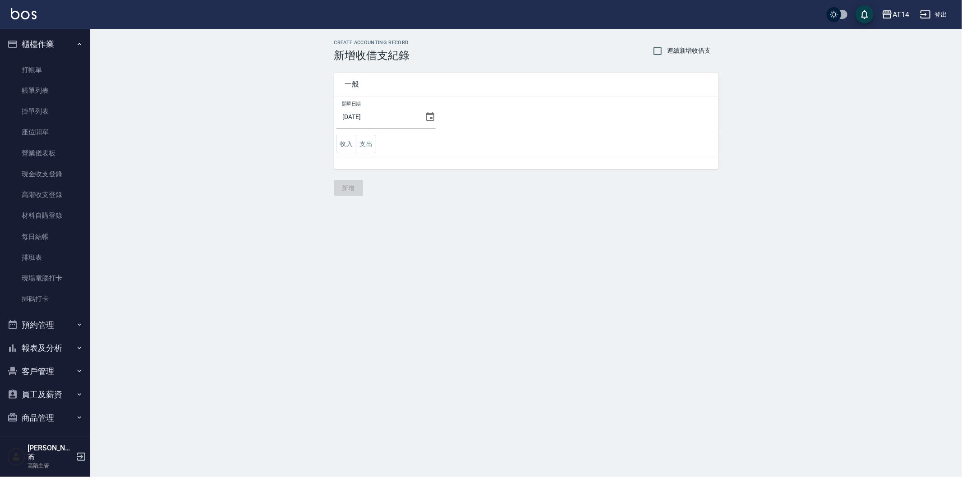
click at [425, 111] on div "[DATE]" at bounding box center [386, 117] width 99 height 24
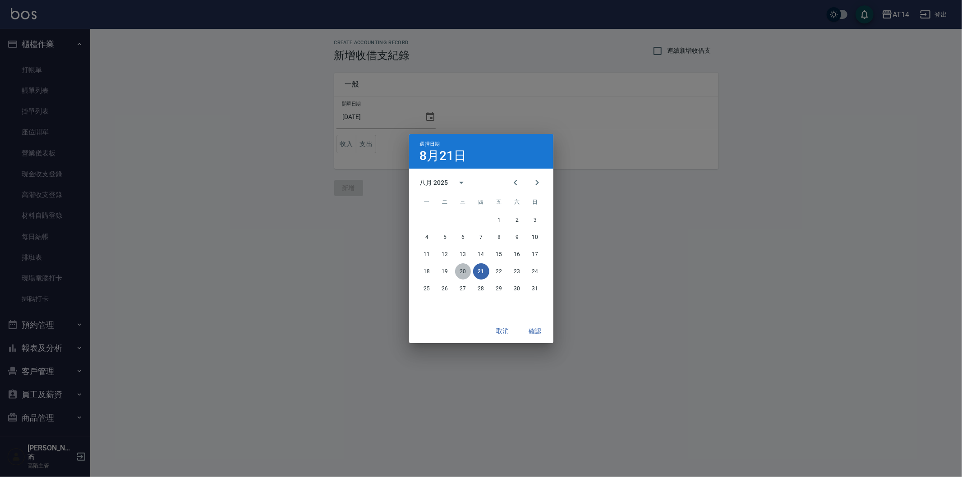
click at [459, 274] on button "20" at bounding box center [463, 272] width 16 height 16
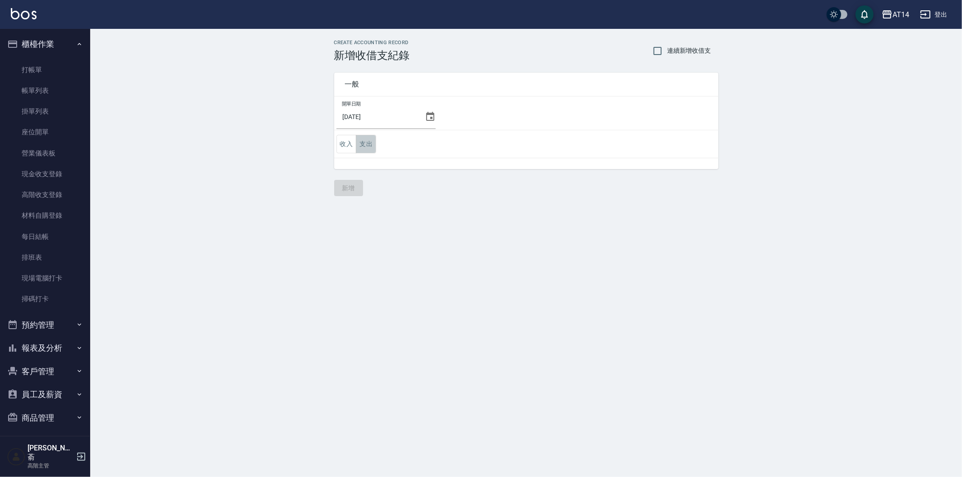
click at [368, 140] on button "支出" at bounding box center [366, 144] width 20 height 18
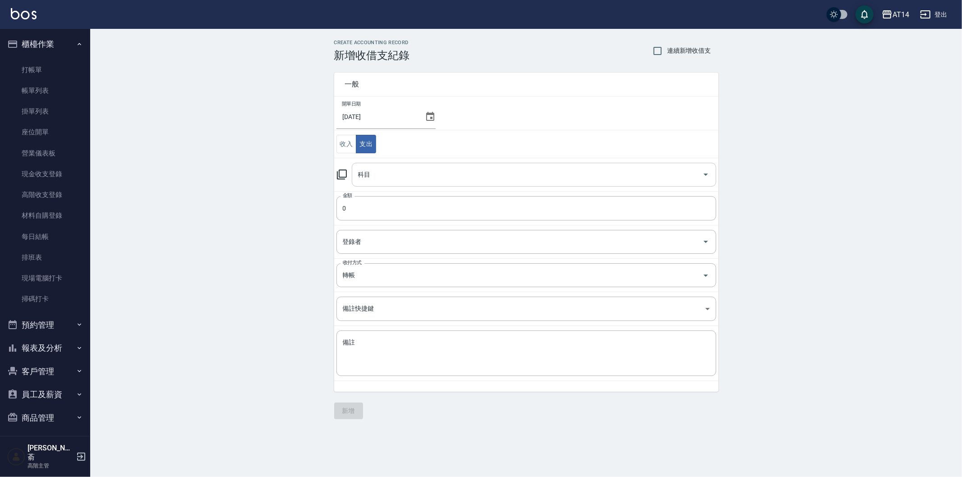
click at [403, 171] on input "科目" at bounding box center [527, 175] width 343 height 16
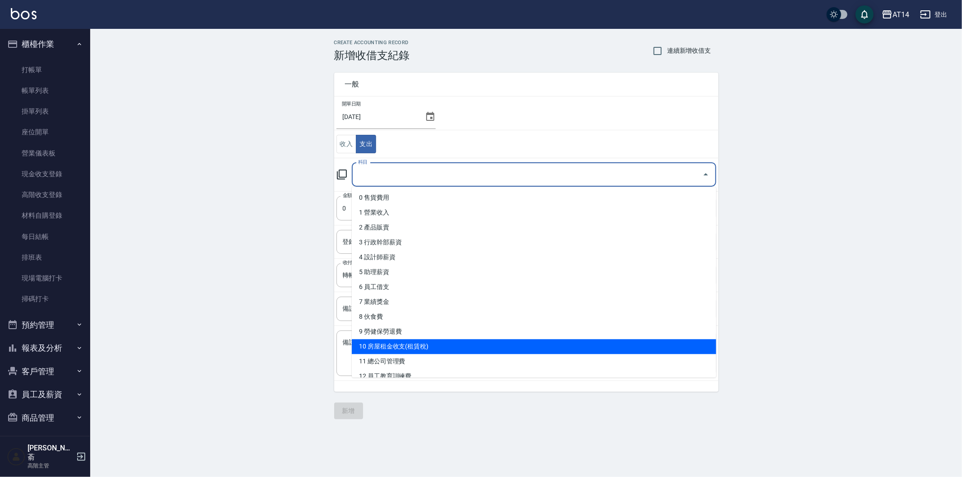
click at [447, 348] on li "10 房屋租金收支(租賃稅)" at bounding box center [534, 346] width 365 height 15
type input "10 房屋租金收支(租賃稅)"
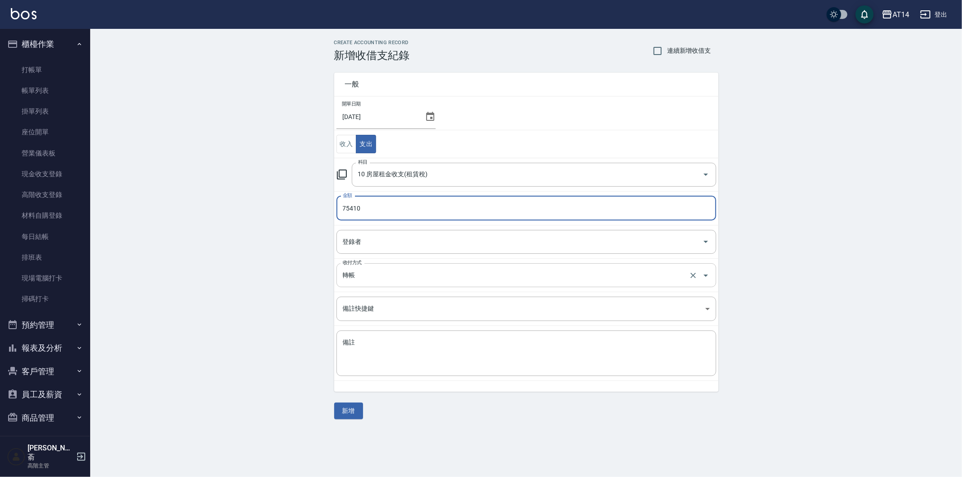
type input "75410"
click at [372, 277] on input "轉帳" at bounding box center [514, 276] width 347 height 16
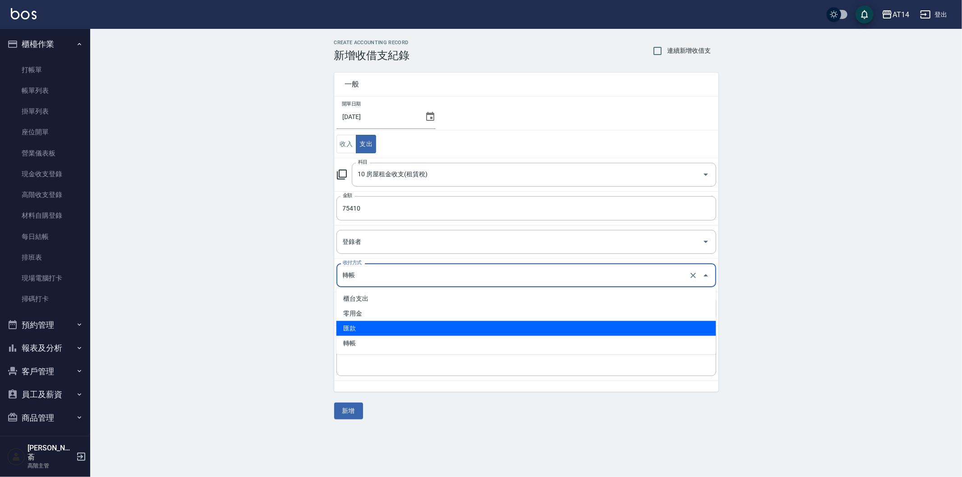
click at [372, 324] on li "匯款" at bounding box center [527, 328] width 380 height 15
type input "匯款"
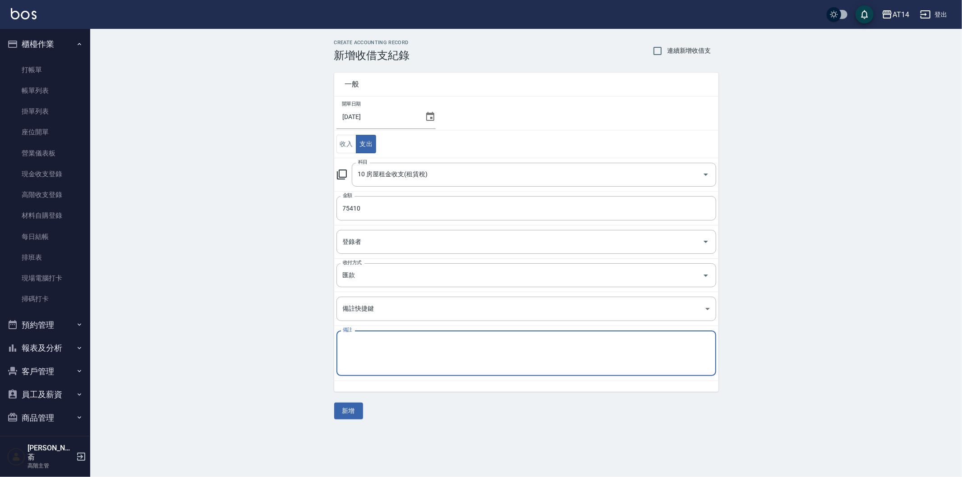
click at [365, 345] on textarea "備註" at bounding box center [526, 353] width 367 height 31
paste textarea "存摺 收款單 店租"
type textarea "存摺 收款單 店租"
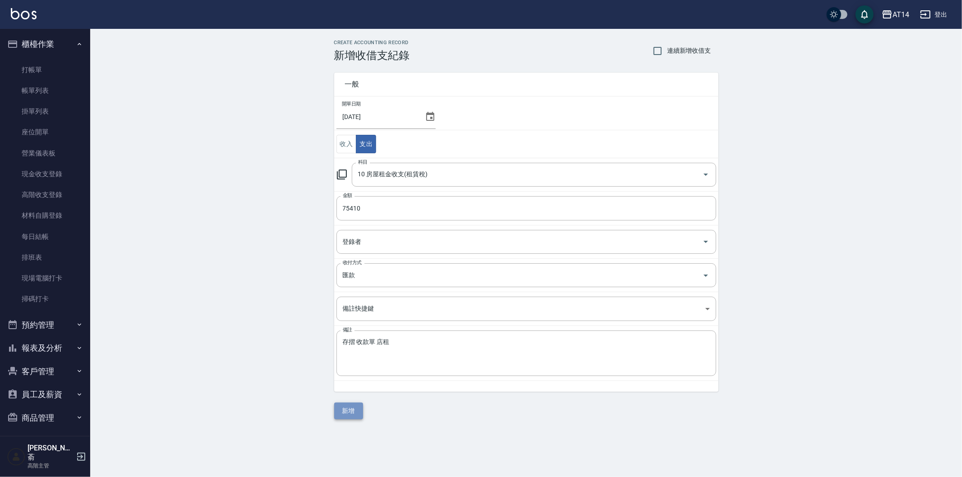
click at [354, 412] on button "新增" at bounding box center [348, 411] width 29 height 17
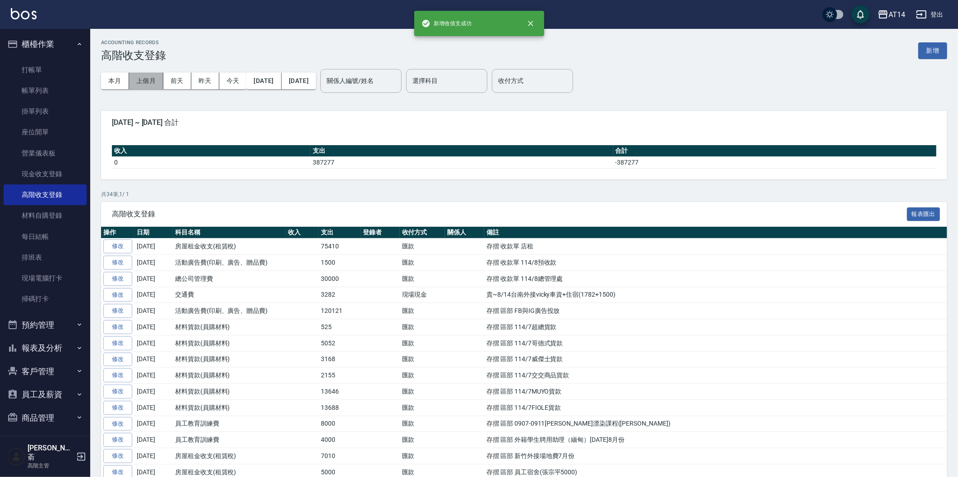
click at [154, 75] on button "上個月" at bounding box center [146, 81] width 34 height 17
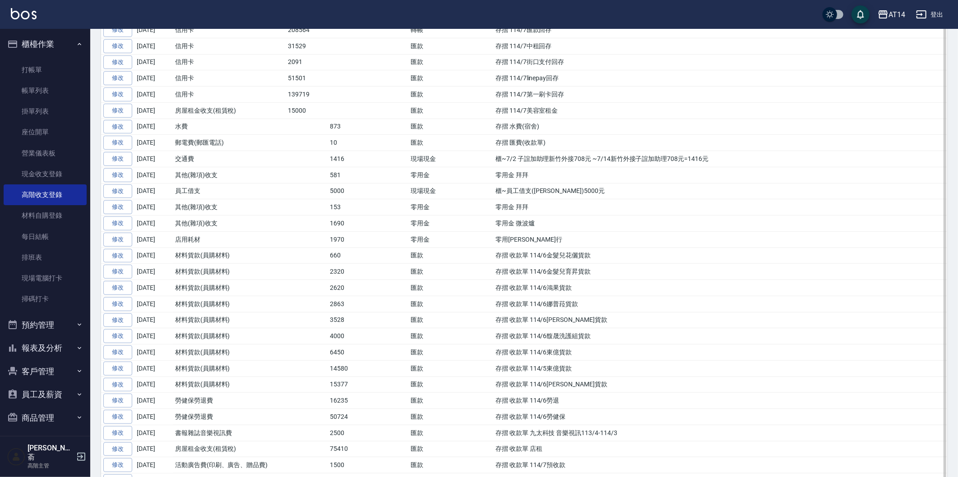
scroll to position [250, 0]
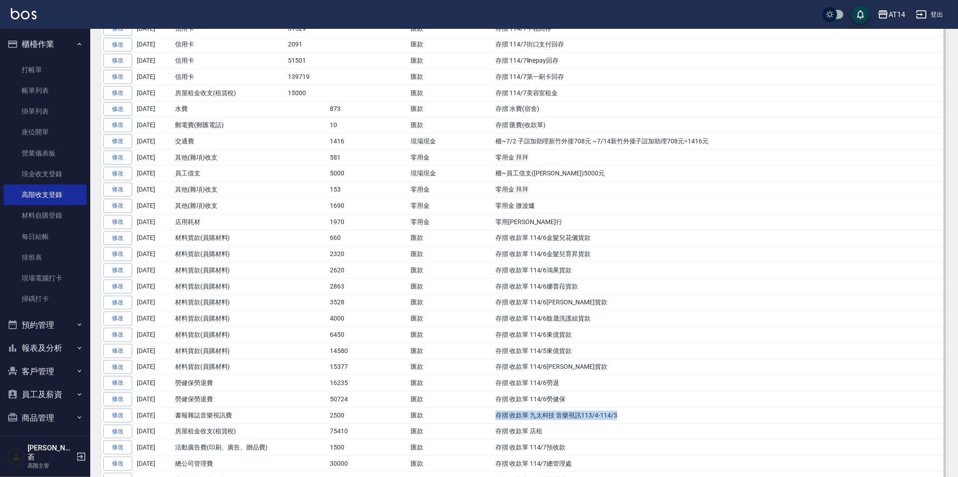
drag, startPoint x: 497, startPoint y: 416, endPoint x: 598, endPoint y: 416, distance: 101.1
click at [636, 416] on td "存摺 收款單 九太科技 音樂視訊113/4-114/3" at bounding box center [720, 415] width 454 height 16
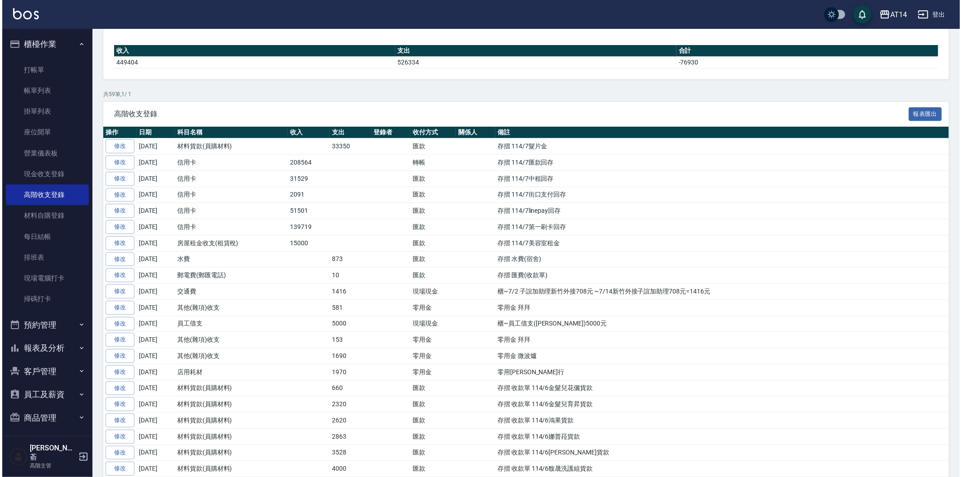
scroll to position [0, 0]
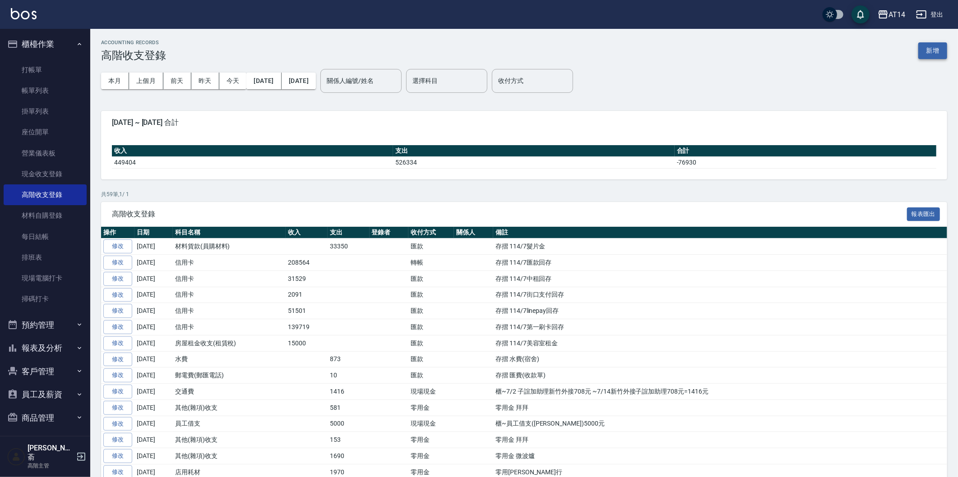
click at [932, 46] on button "新增" at bounding box center [932, 50] width 29 height 17
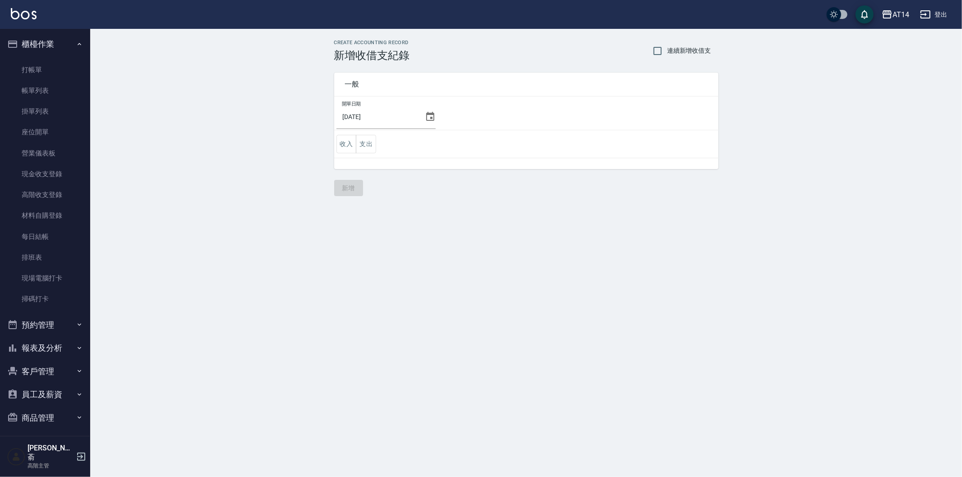
click at [426, 115] on icon at bounding box center [430, 116] width 11 height 11
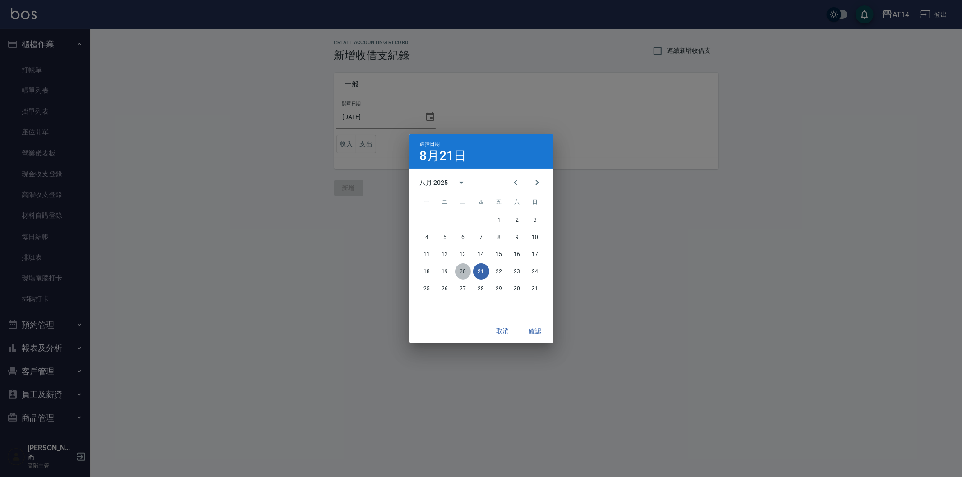
click at [457, 271] on button "20" at bounding box center [463, 272] width 16 height 16
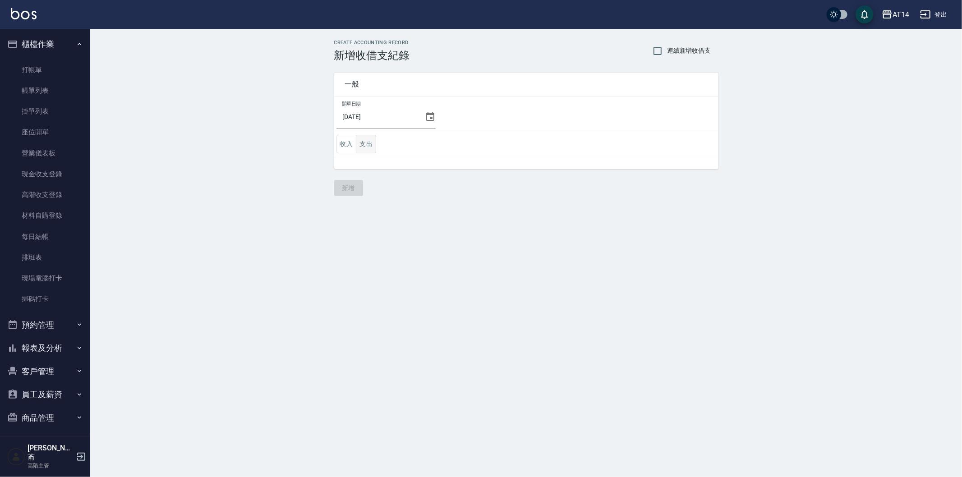
click at [365, 143] on button "支出" at bounding box center [366, 144] width 20 height 18
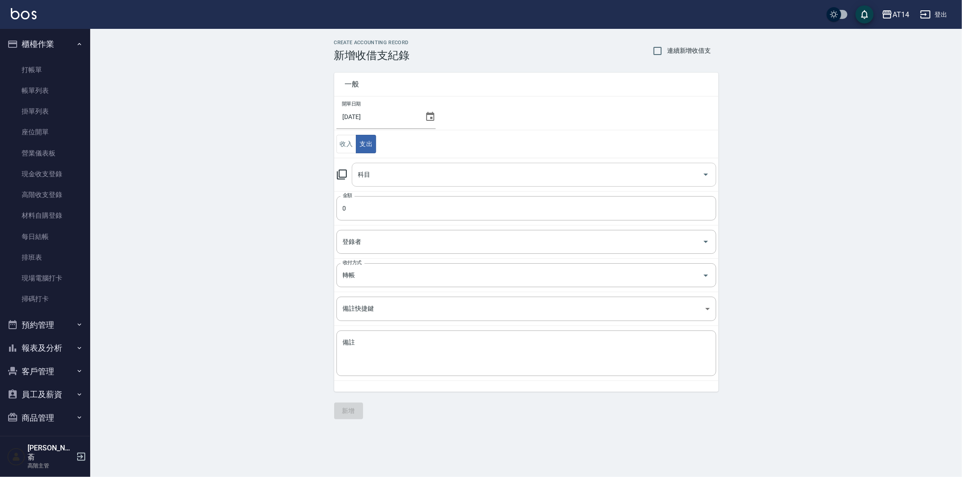
click at [401, 180] on input "科目" at bounding box center [527, 175] width 343 height 16
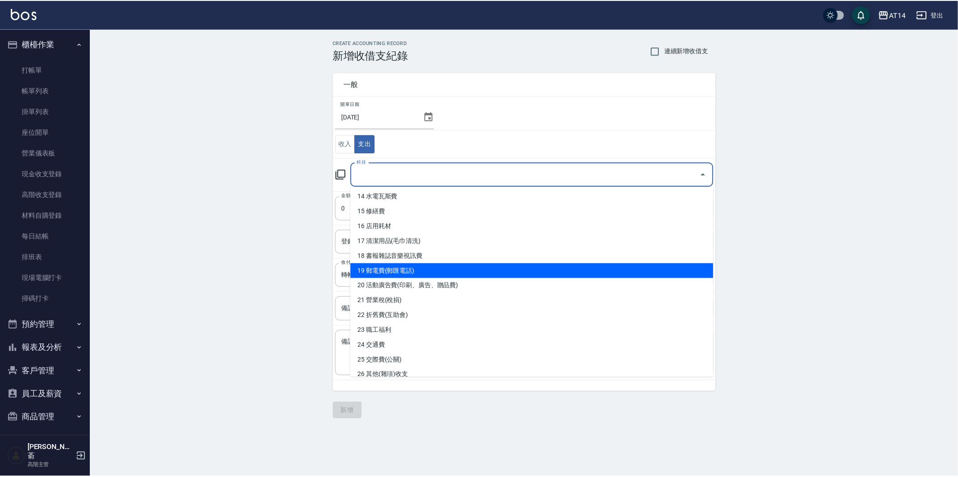
scroll to position [211, 0]
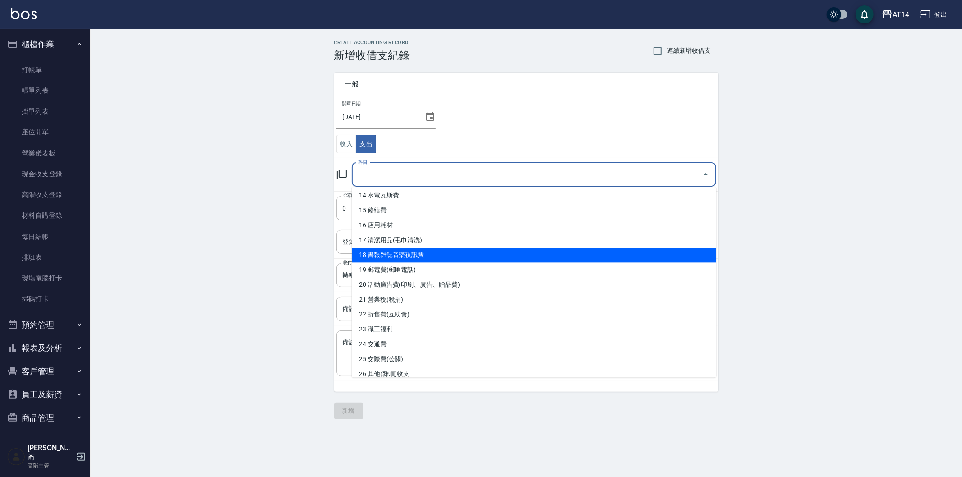
click at [483, 250] on li "18 書報雜誌音樂視訊費" at bounding box center [534, 255] width 365 height 15
type input "18 書報雜誌音樂視訊費"
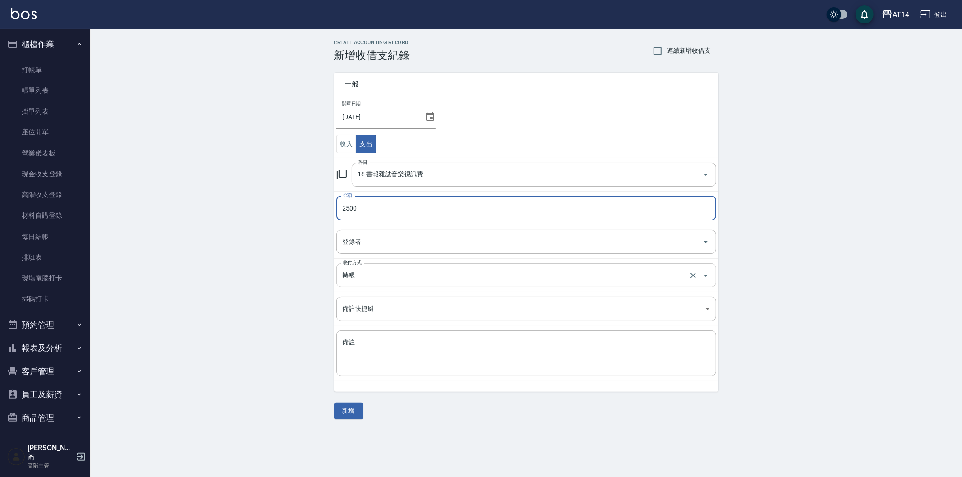
type input "2500"
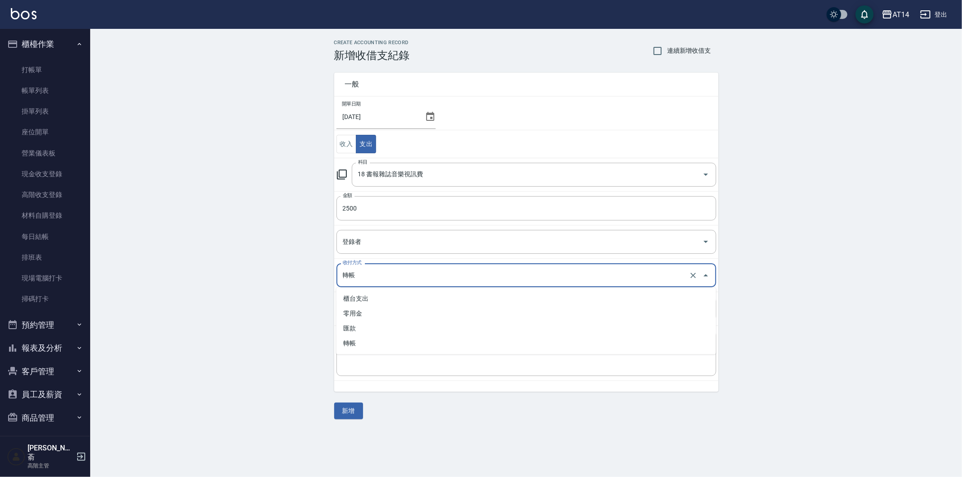
click at [352, 275] on input "轉帳" at bounding box center [514, 276] width 347 height 16
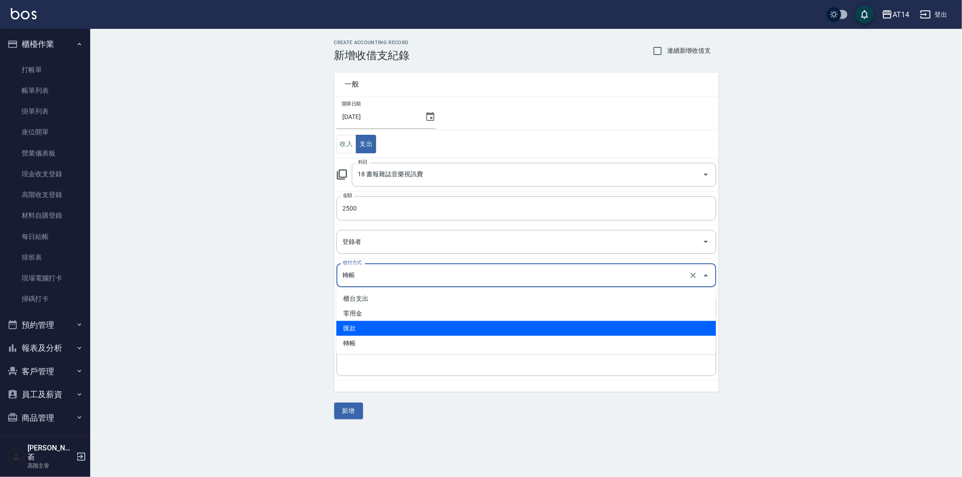
click at [367, 330] on li "匯款" at bounding box center [527, 328] width 380 height 15
type input "匯款"
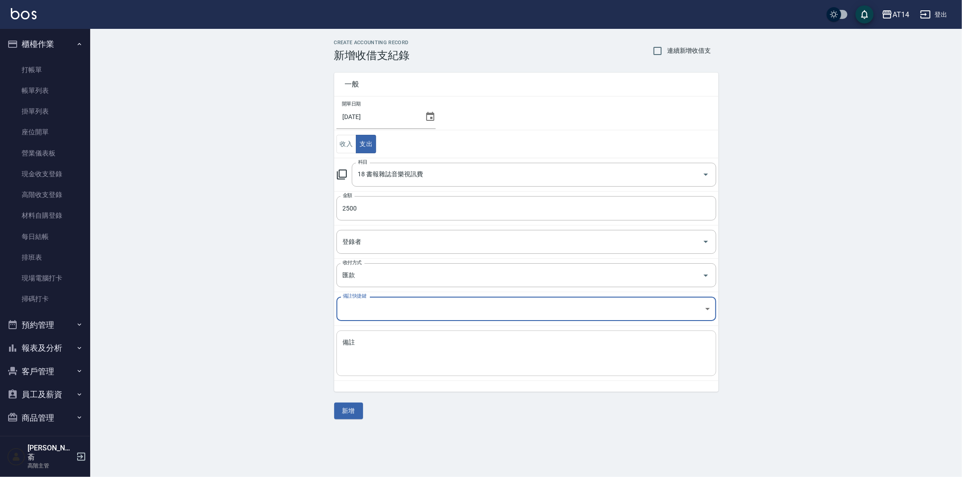
click at [363, 341] on textarea "備註" at bounding box center [526, 353] width 367 height 31
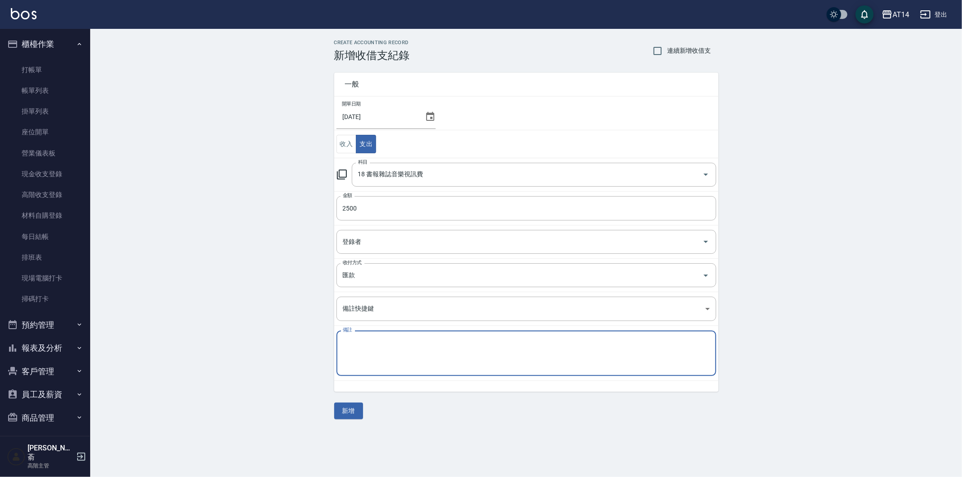
paste textarea "存摺 收款單 九太科技 音樂視訊113/4-114/3"
type textarea "存摺 收款單 九太科技 音樂視訊113/4-114/3"
click at [344, 413] on button "新增" at bounding box center [348, 411] width 29 height 17
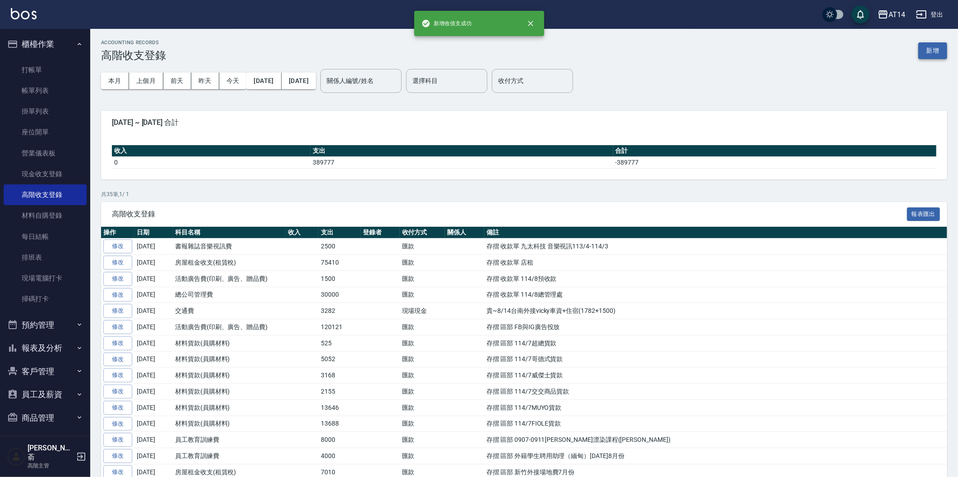
click at [928, 51] on button "新增" at bounding box center [932, 50] width 29 height 17
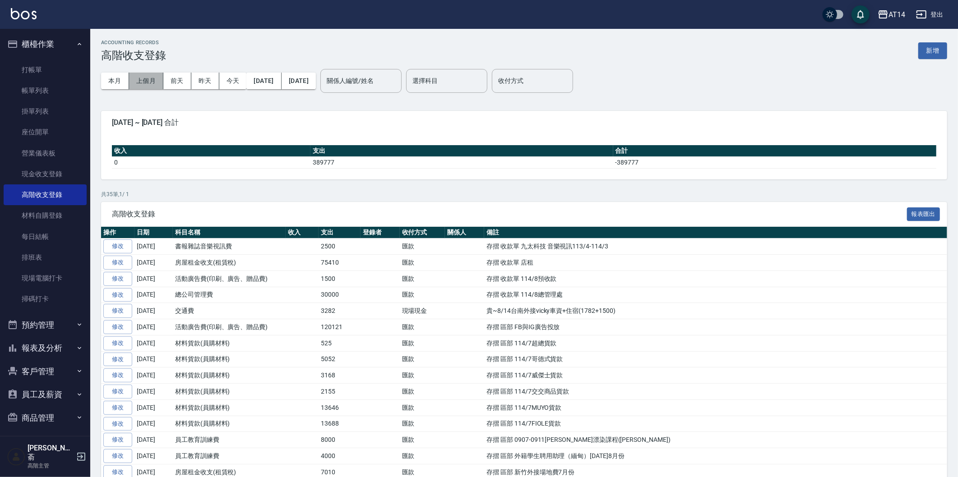
drag, startPoint x: 144, startPoint y: 82, endPoint x: 715, endPoint y: 342, distance: 626.8
click at [147, 83] on button "上個月" at bounding box center [146, 81] width 34 height 17
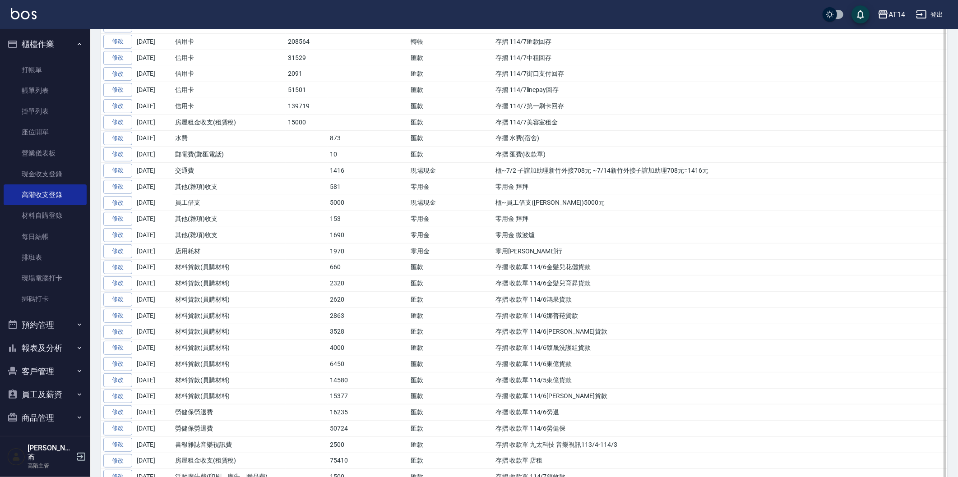
scroll to position [250, 0]
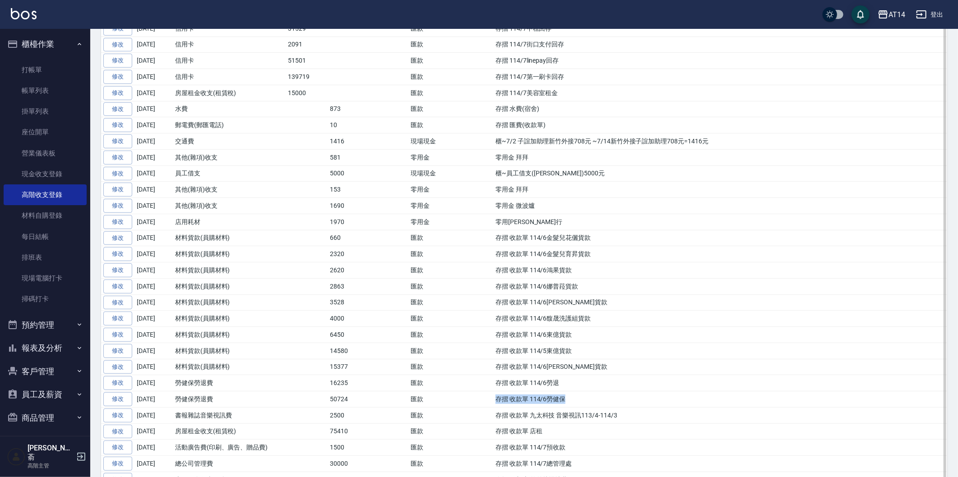
drag, startPoint x: 495, startPoint y: 402, endPoint x: 563, endPoint y: 402, distance: 67.2
click at [563, 402] on td "存摺 收款單 114/6勞健保" at bounding box center [720, 400] width 454 height 16
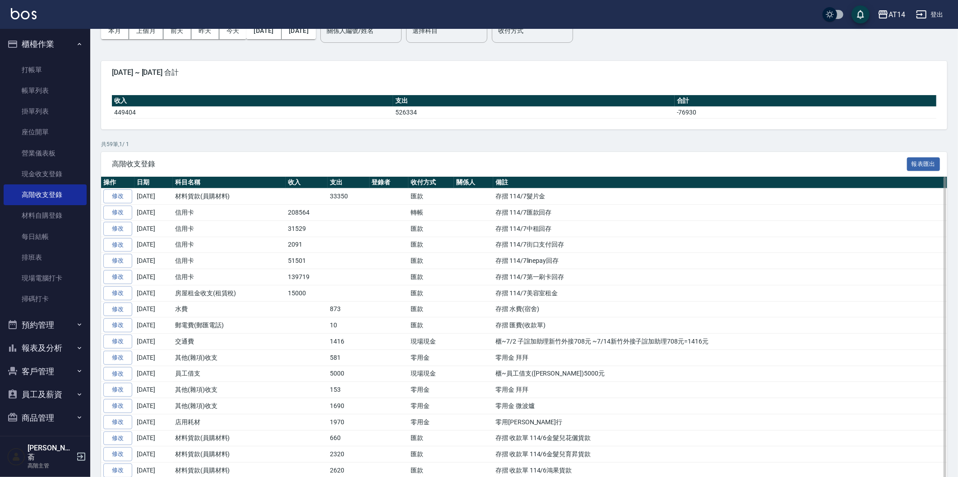
scroll to position [0, 0]
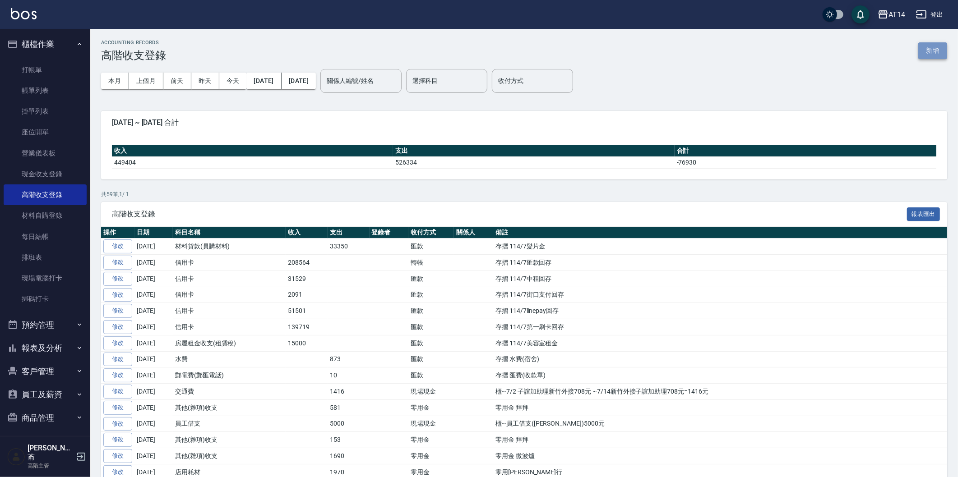
click at [938, 44] on button "新增" at bounding box center [932, 50] width 29 height 17
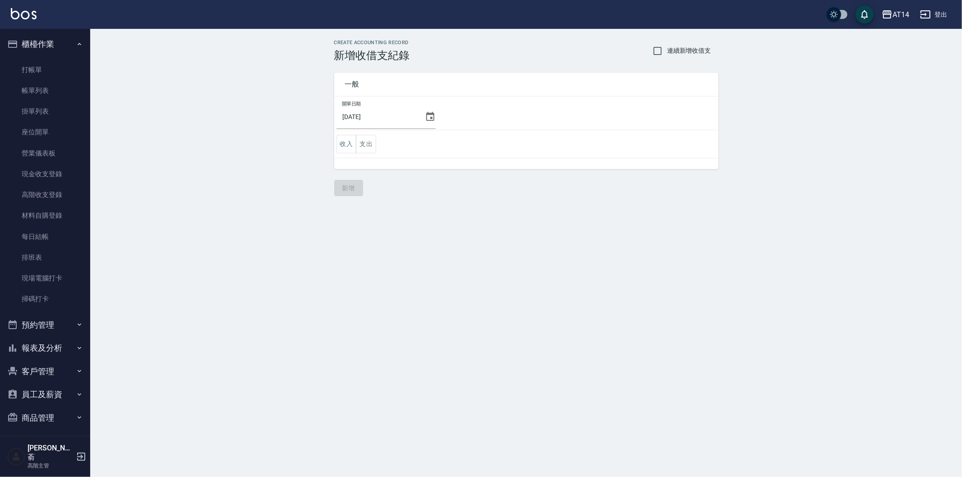
click at [430, 118] on icon at bounding box center [430, 116] width 11 height 11
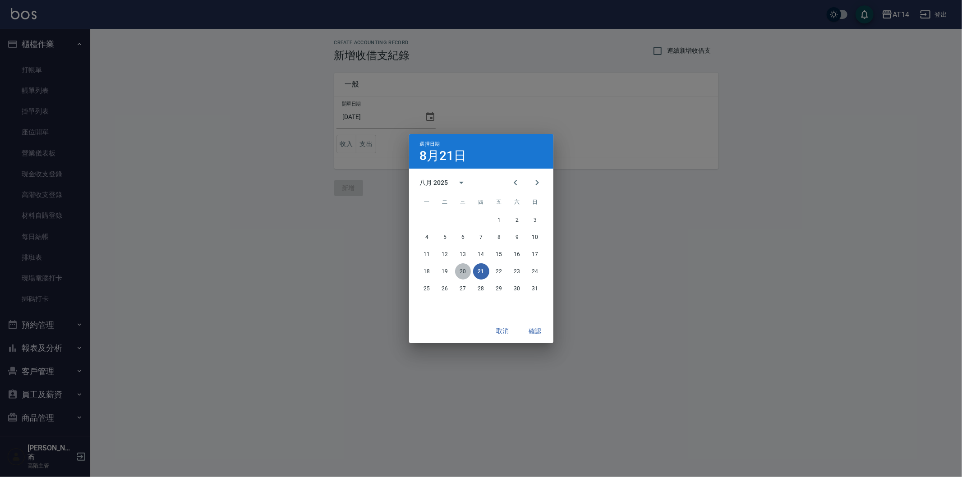
click at [465, 270] on button "20" at bounding box center [463, 272] width 16 height 16
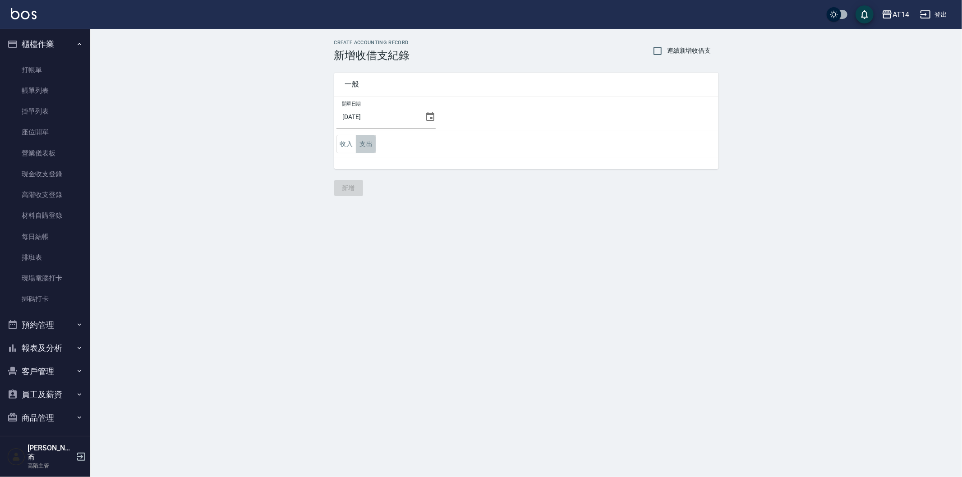
click at [362, 138] on button "支出" at bounding box center [366, 144] width 20 height 18
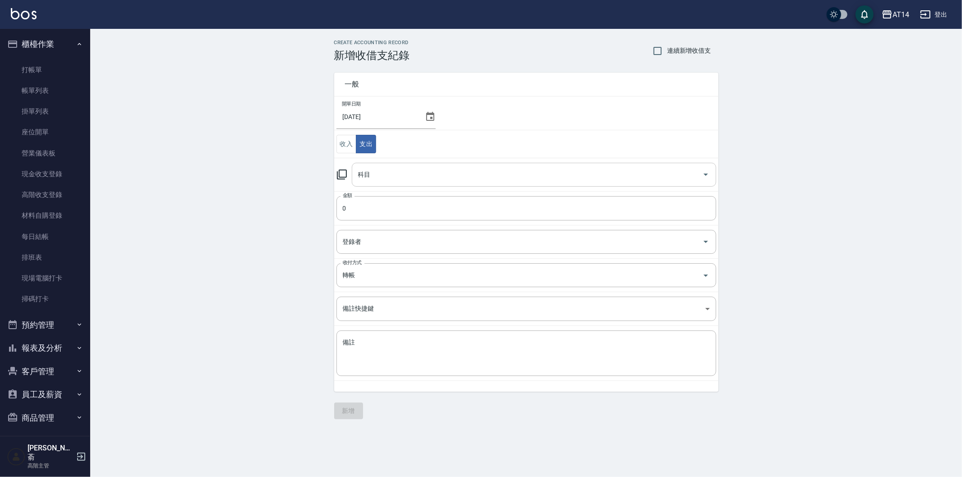
click at [404, 180] on input "科目" at bounding box center [527, 175] width 343 height 16
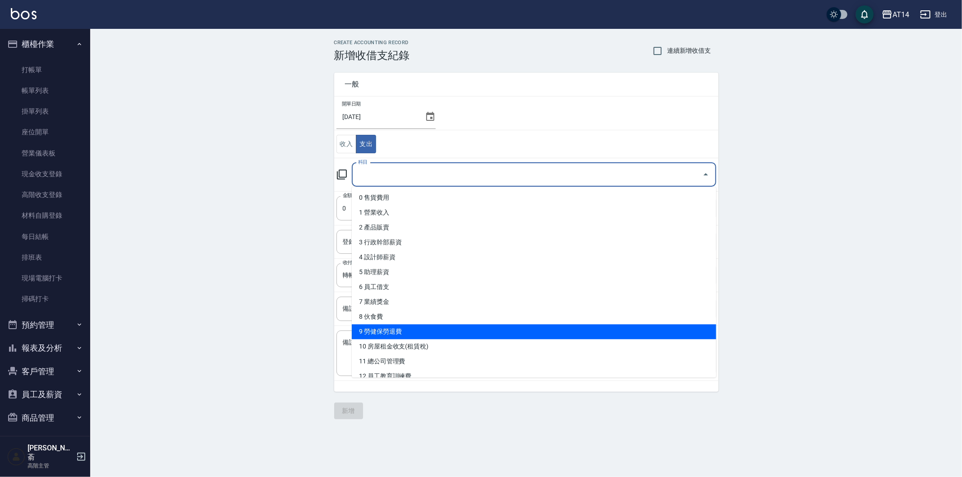
click at [446, 329] on li "9 勞健保勞退費" at bounding box center [534, 331] width 365 height 15
type input "9 勞健保勞退費"
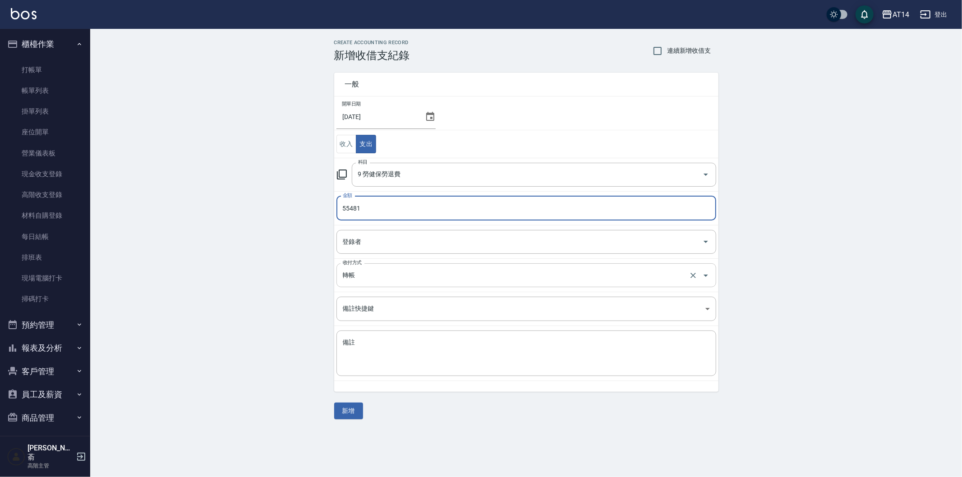
type input "55481"
click at [367, 273] on input "轉帳" at bounding box center [514, 276] width 347 height 16
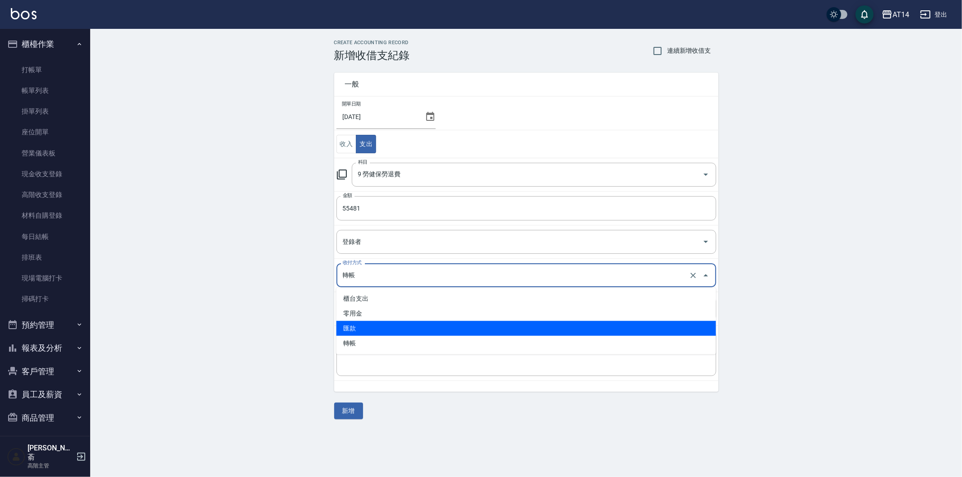
click at [375, 330] on li "匯款" at bounding box center [527, 328] width 380 height 15
type input "匯款"
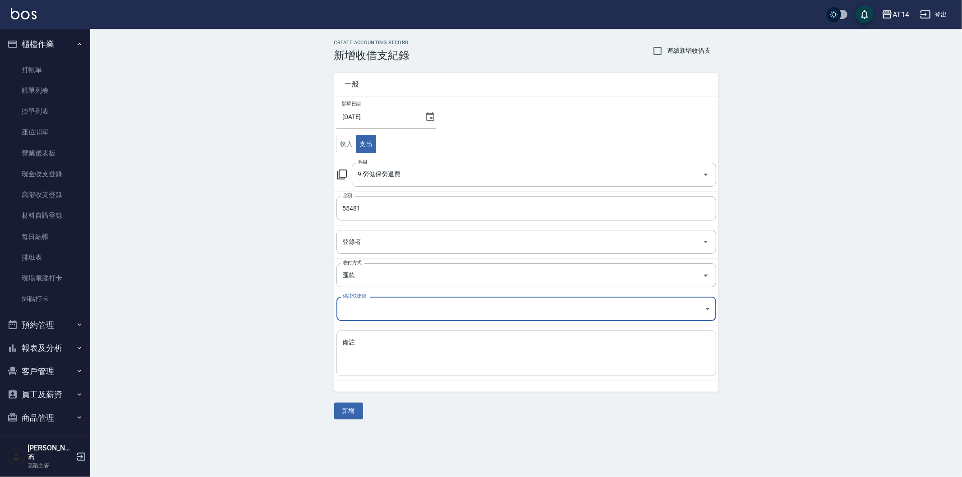
click at [375, 355] on textarea "備註" at bounding box center [526, 353] width 367 height 31
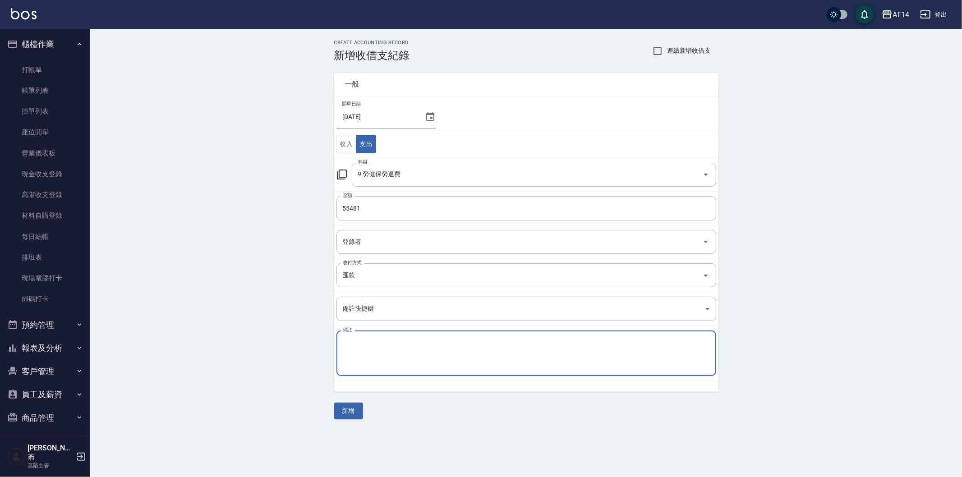
paste textarea "存摺 收款單 114/6勞健保"
click at [393, 342] on textarea "存摺 收款單 114/6勞健保" at bounding box center [526, 353] width 367 height 31
type textarea "存摺 收款單 114/7勞健保"
click at [350, 415] on button "新增" at bounding box center [348, 411] width 29 height 17
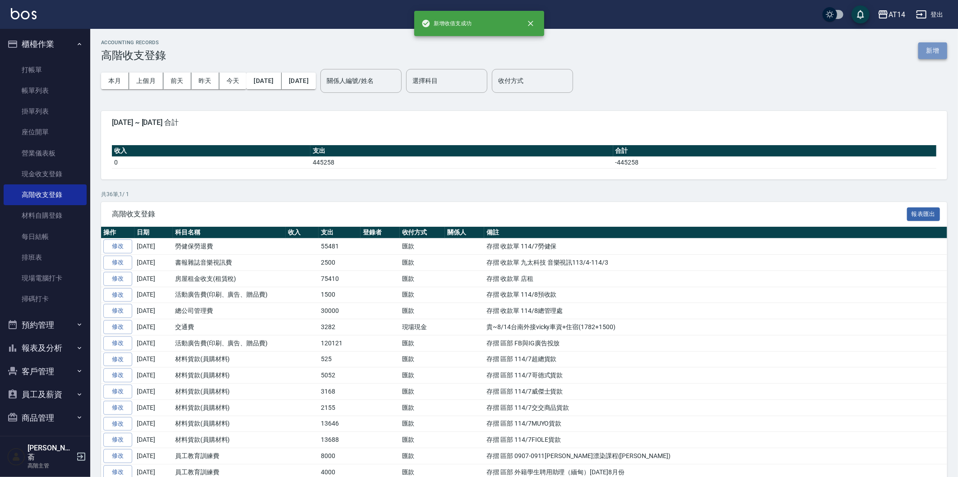
click at [931, 53] on button "新增" at bounding box center [932, 50] width 29 height 17
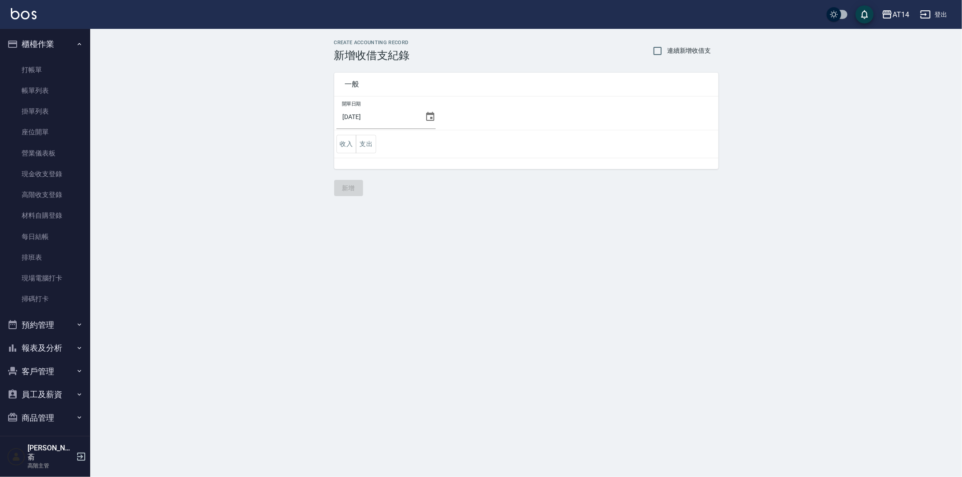
click at [425, 118] on icon at bounding box center [430, 116] width 11 height 11
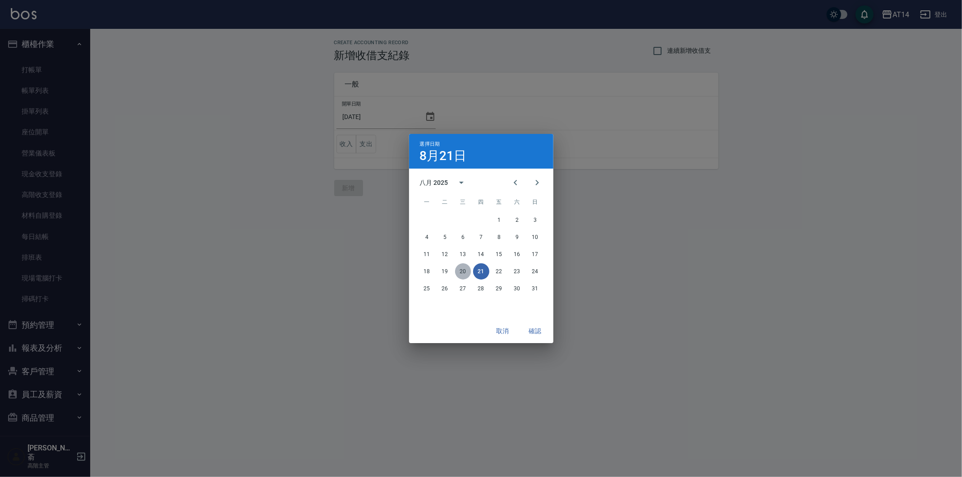
drag, startPoint x: 466, startPoint y: 271, endPoint x: 407, endPoint y: 168, distance: 118.4
click at [465, 268] on button "20" at bounding box center [463, 272] width 16 height 16
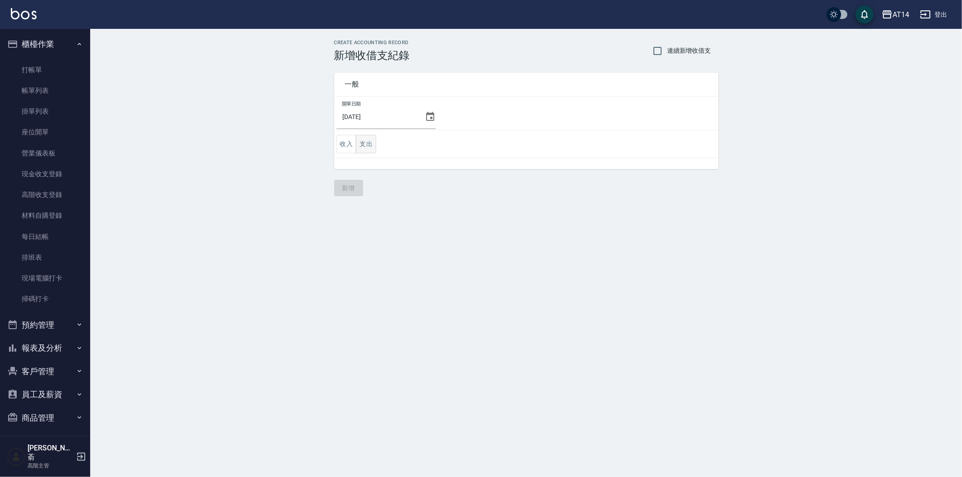
click at [370, 139] on button "支出" at bounding box center [366, 144] width 20 height 18
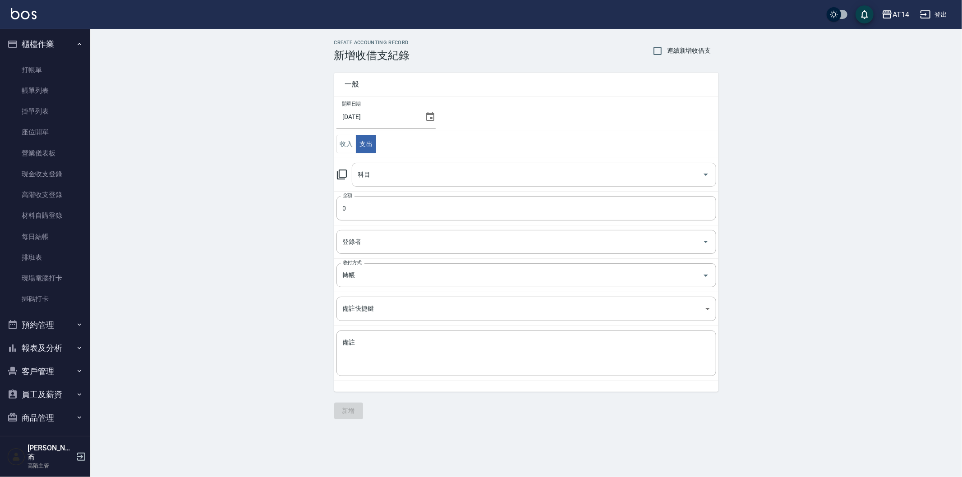
click at [422, 183] on div "科目" at bounding box center [534, 175] width 365 height 24
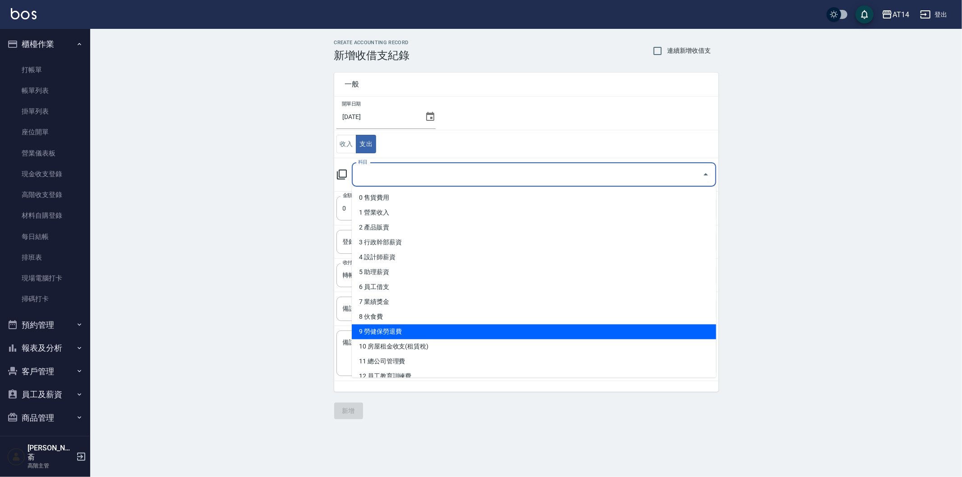
click at [438, 325] on li "9 勞健保勞退費" at bounding box center [534, 331] width 365 height 15
type input "9 勞健保勞退費"
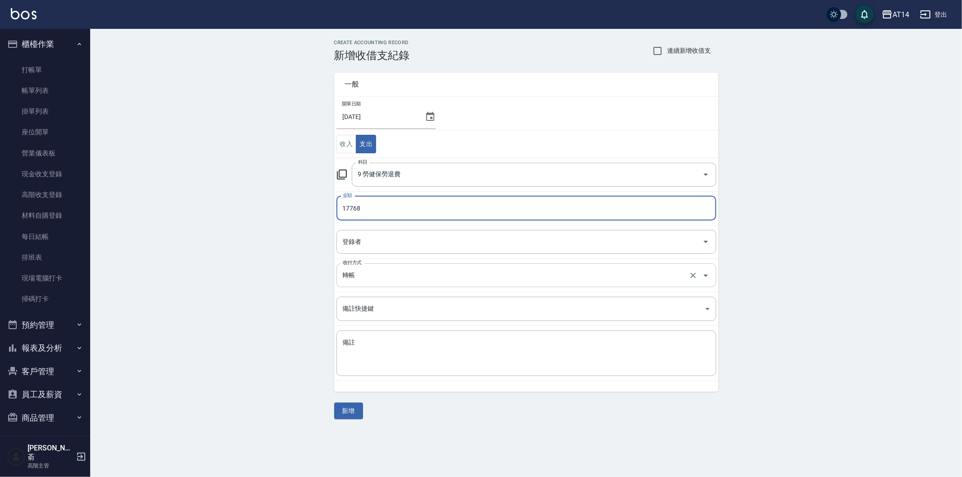
type input "17768"
click at [362, 277] on input "轉帳" at bounding box center [514, 276] width 347 height 16
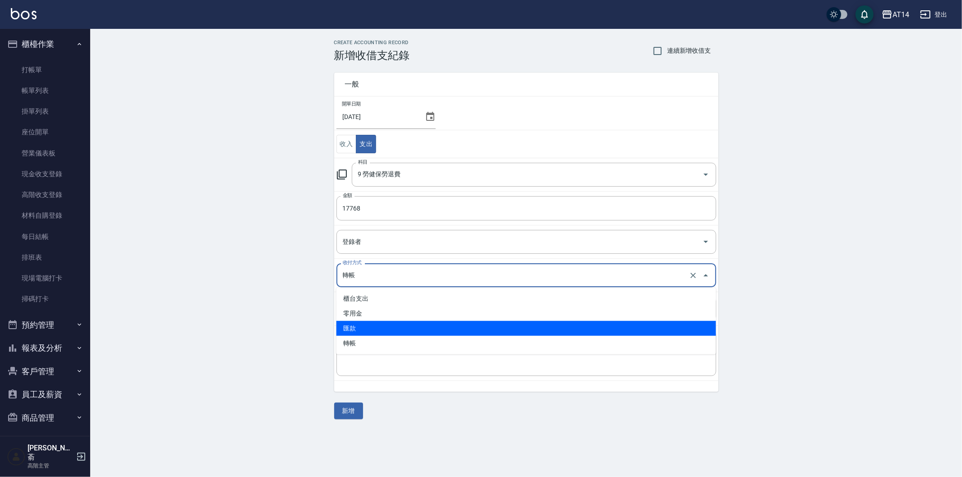
click at [359, 324] on li "匯款" at bounding box center [527, 328] width 380 height 15
type input "匯款"
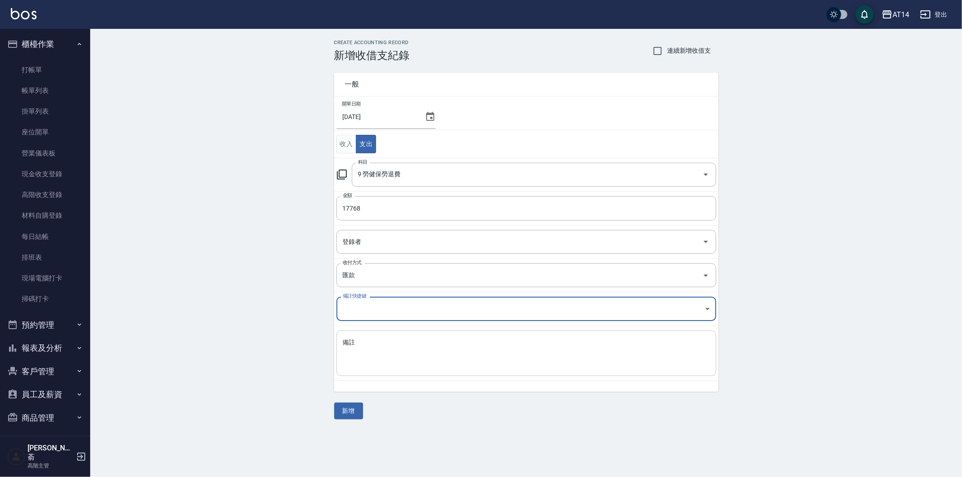
click at [345, 349] on textarea "備註" at bounding box center [526, 353] width 367 height 31
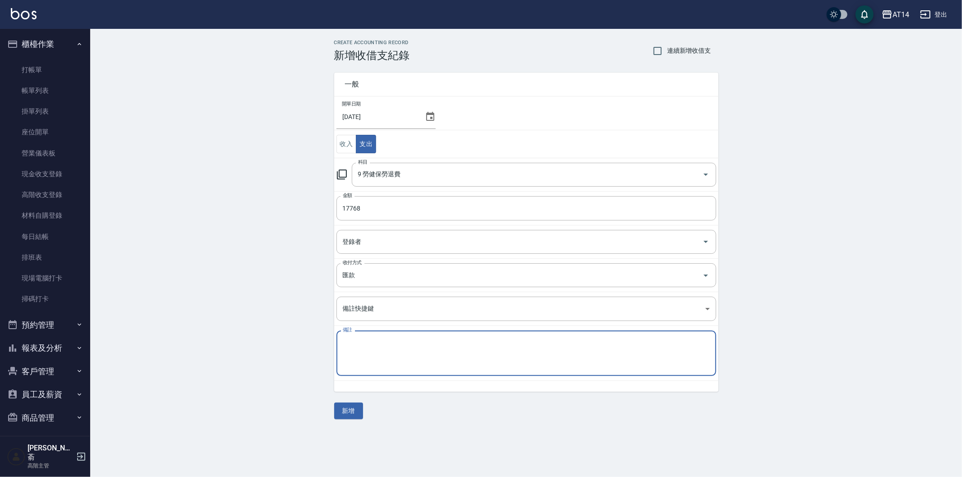
paste textarea "存摺 收款單 114/6勞健保"
click at [394, 342] on textarea "存摺 收款單 114/6勞健保" at bounding box center [526, 353] width 367 height 31
type textarea "存摺 收款單 114/7勞退"
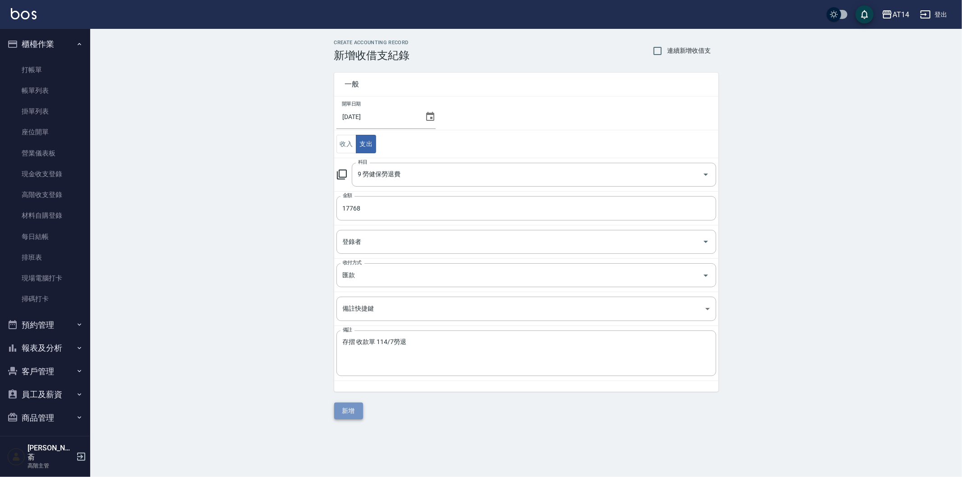
click at [342, 411] on button "新增" at bounding box center [348, 411] width 29 height 17
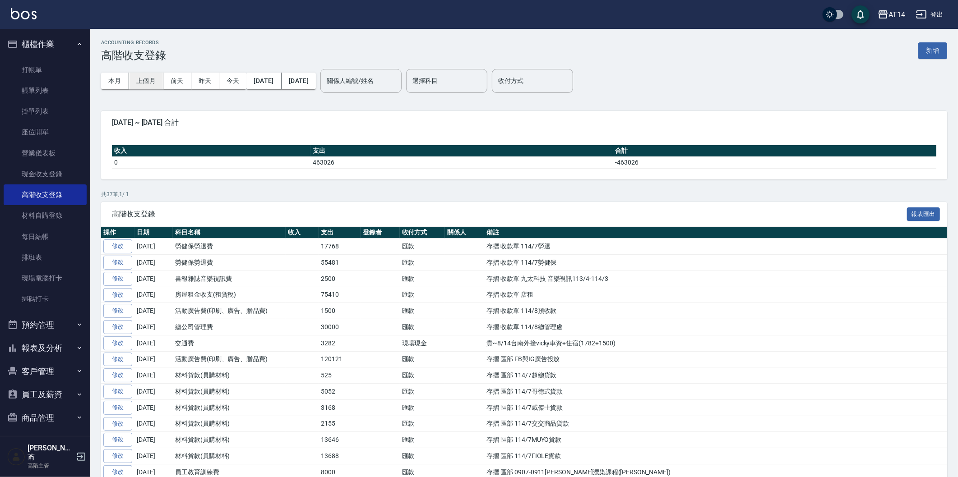
click at [147, 76] on button "上個月" at bounding box center [146, 81] width 34 height 17
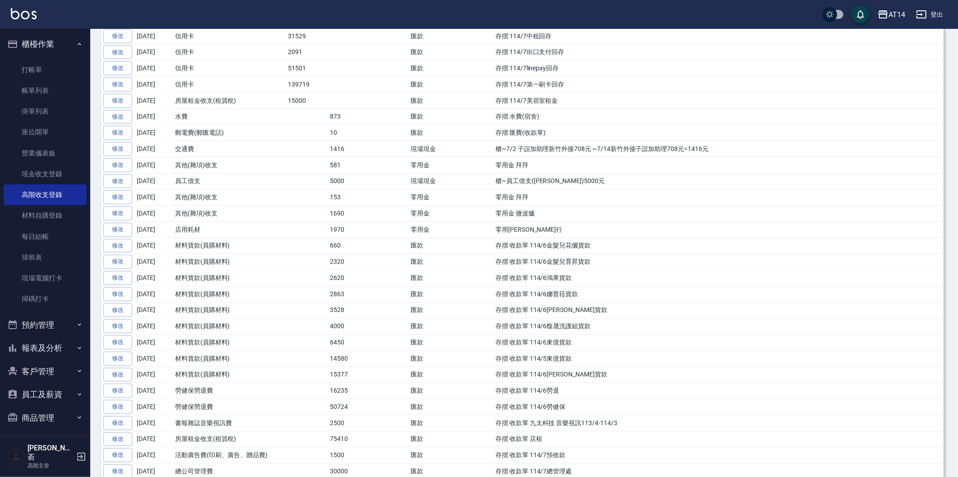
scroll to position [250, 0]
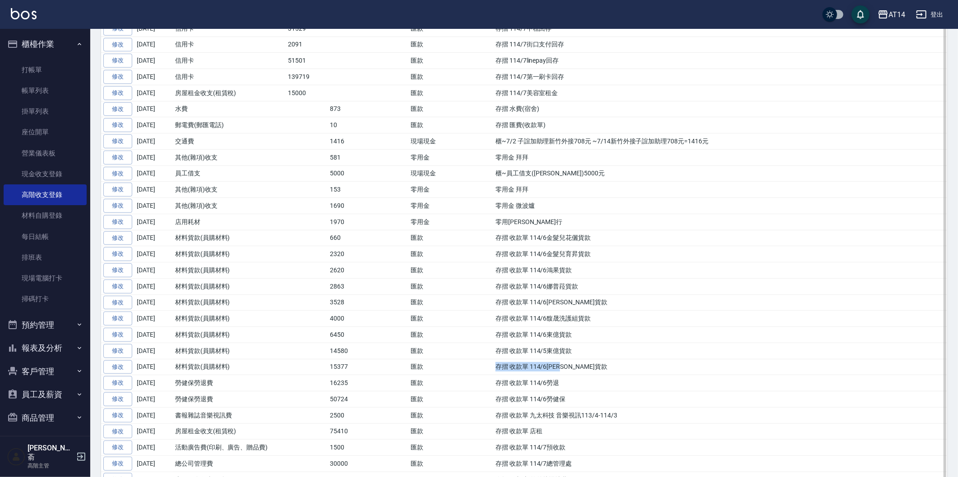
drag, startPoint x: 495, startPoint y: 370, endPoint x: 571, endPoint y: 370, distance: 76.3
click at [571, 370] on td "存摺 收款單 114/6[PERSON_NAME]貨款" at bounding box center [720, 367] width 454 height 16
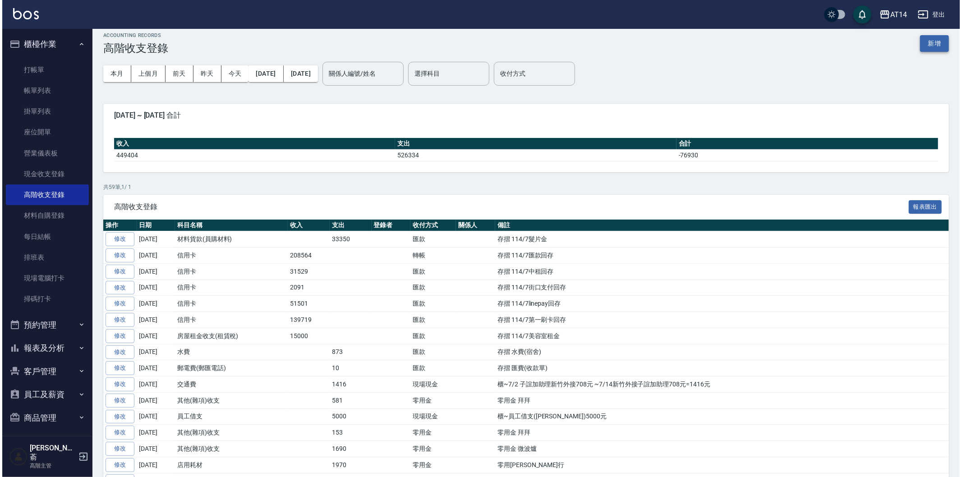
scroll to position [0, 0]
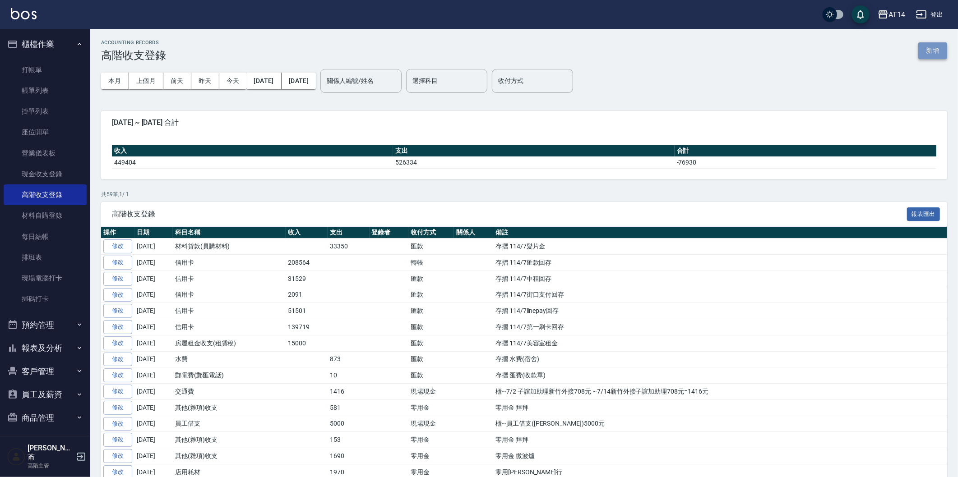
click at [932, 54] on button "新增" at bounding box center [932, 50] width 29 height 17
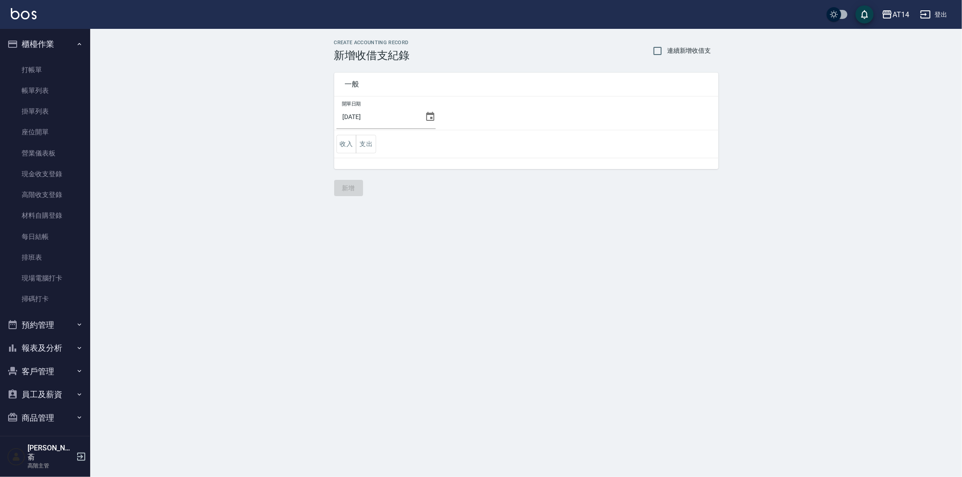
click at [428, 114] on icon at bounding box center [430, 116] width 8 height 9
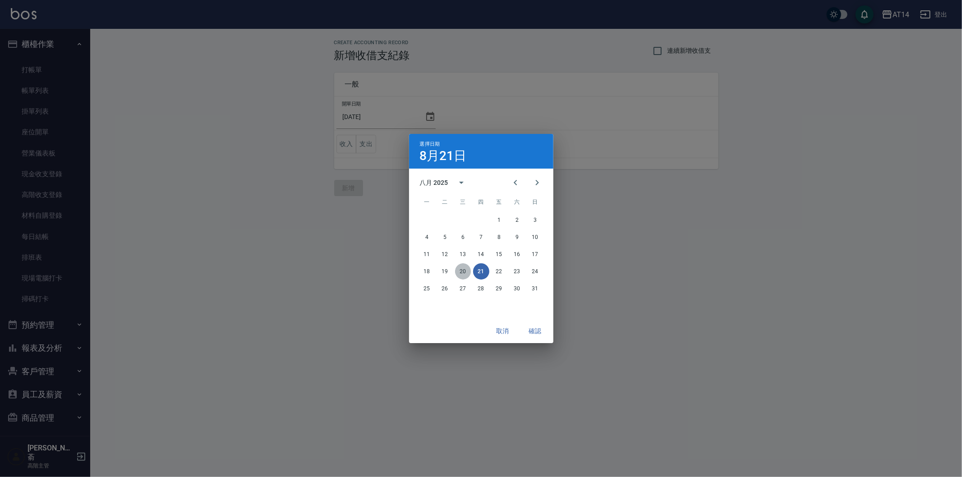
click at [461, 267] on button "20" at bounding box center [463, 272] width 16 height 16
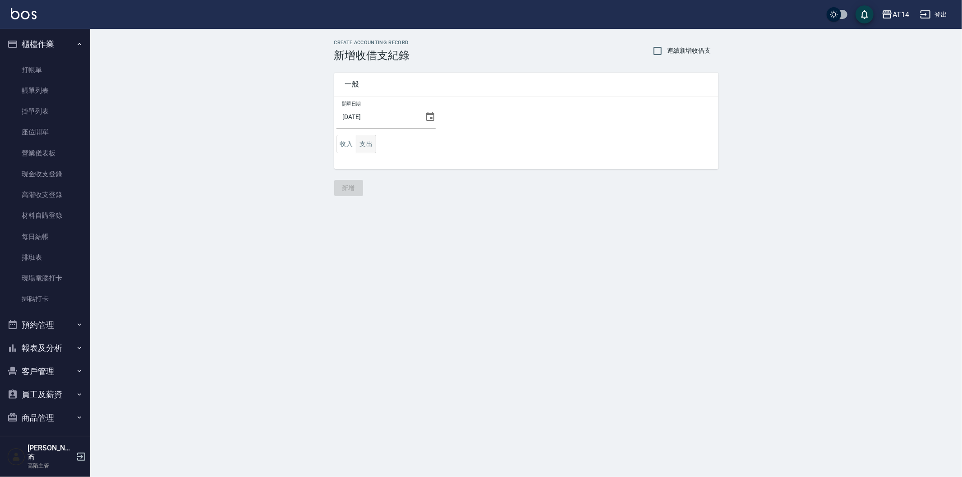
click at [367, 146] on button "支出" at bounding box center [366, 144] width 20 height 18
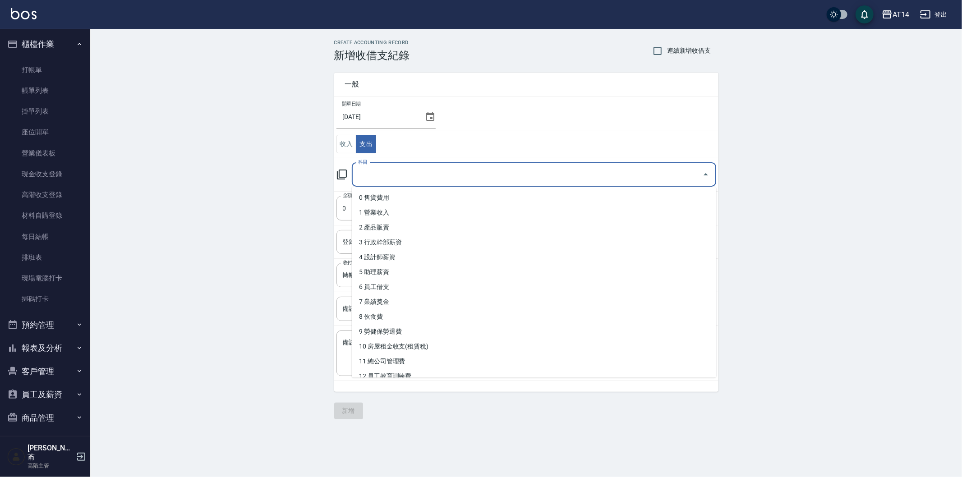
click at [391, 179] on input "科目" at bounding box center [527, 175] width 343 height 16
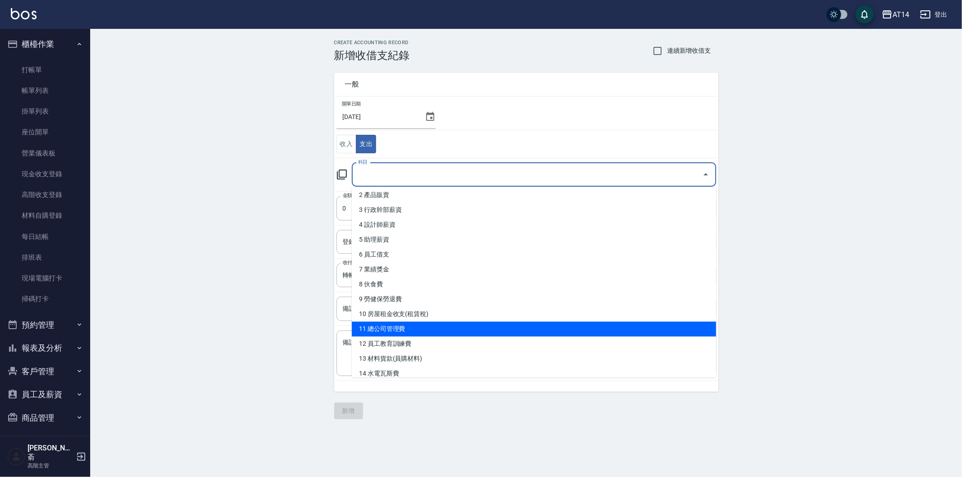
scroll to position [50, 0]
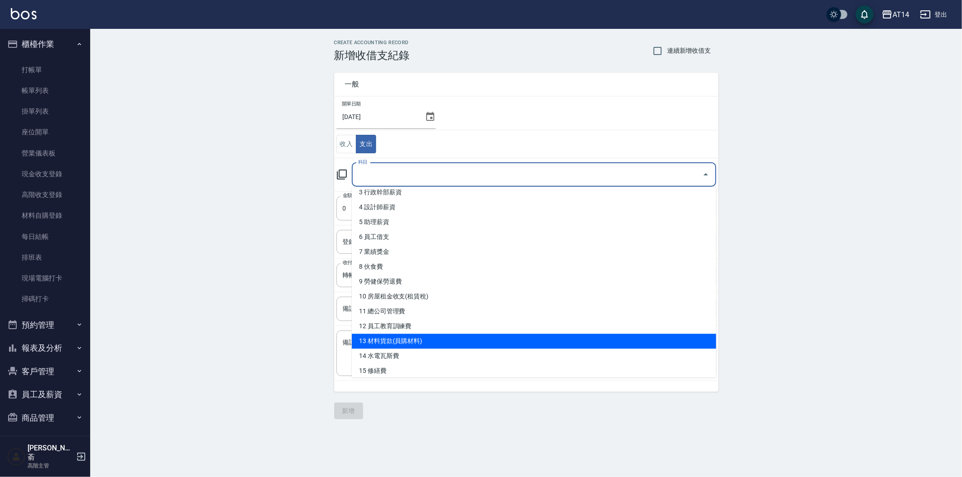
click at [444, 340] on li "13 材料貨款(員購材料)" at bounding box center [534, 341] width 365 height 15
type input "13 材料貨款(員購材料)"
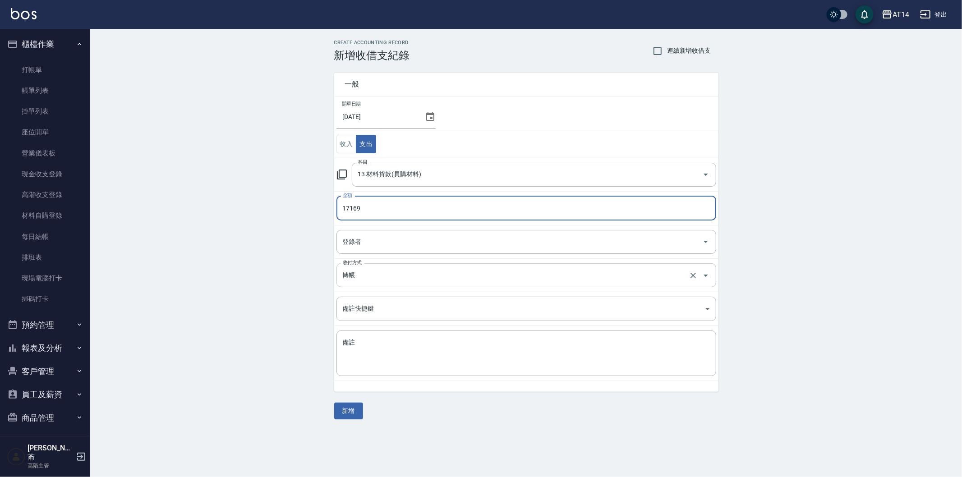
type input "17169"
click at [400, 277] on input "轉帳" at bounding box center [514, 276] width 347 height 16
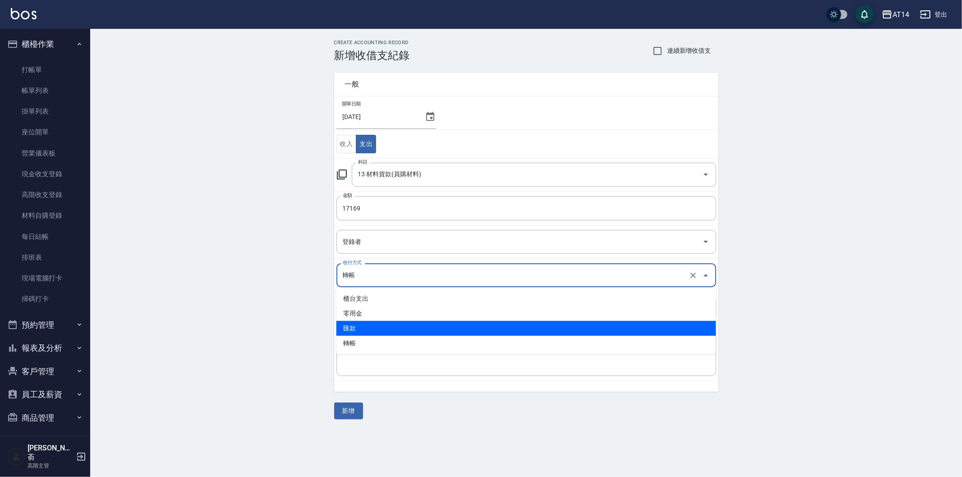
click at [401, 326] on li "匯款" at bounding box center [527, 328] width 380 height 15
type input "匯款"
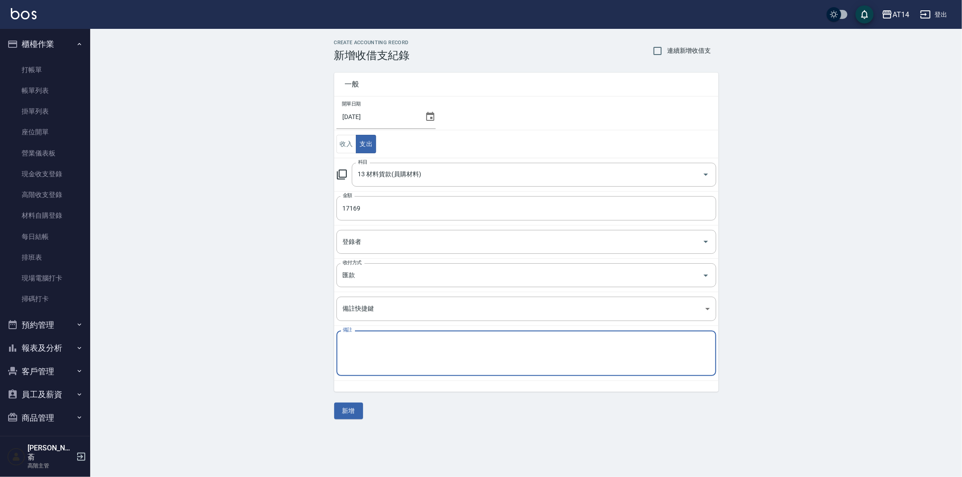
click at [389, 343] on textarea "備註" at bounding box center [526, 353] width 367 height 31
paste textarea "存摺 收款單 114/6[PERSON_NAME]貨款"
click at [393, 343] on textarea "存摺 收款單 114/6[PERSON_NAME]貨款" at bounding box center [526, 353] width 367 height 31
type textarea "存摺 收款單 114/7[PERSON_NAME]貨款"
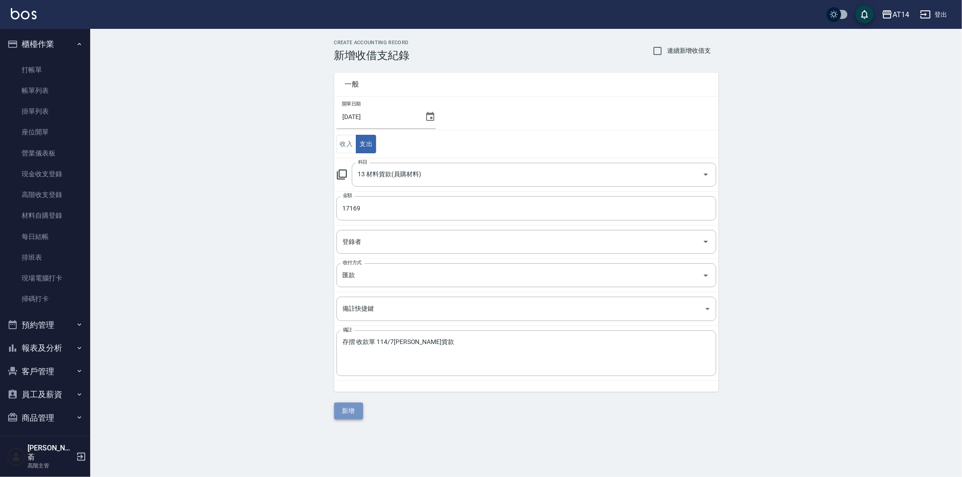
click at [352, 412] on button "新增" at bounding box center [348, 411] width 29 height 17
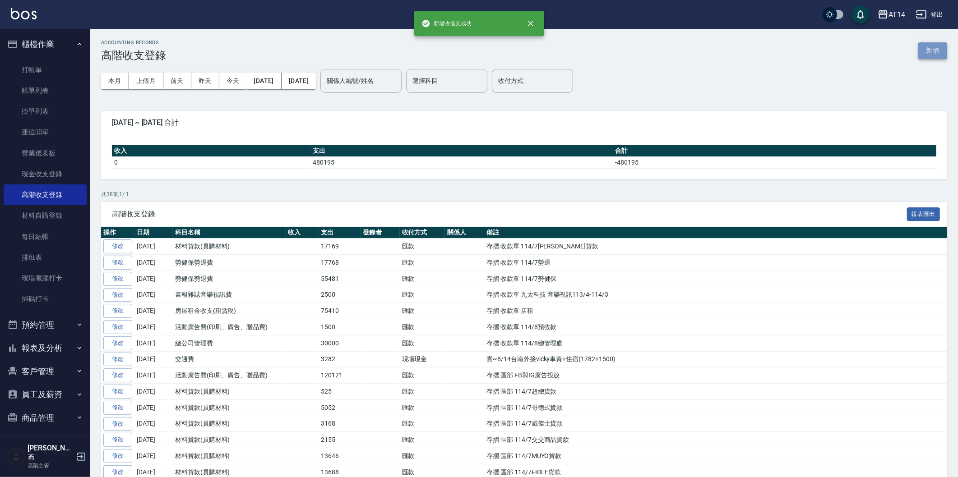
click at [927, 52] on button "新增" at bounding box center [932, 50] width 29 height 17
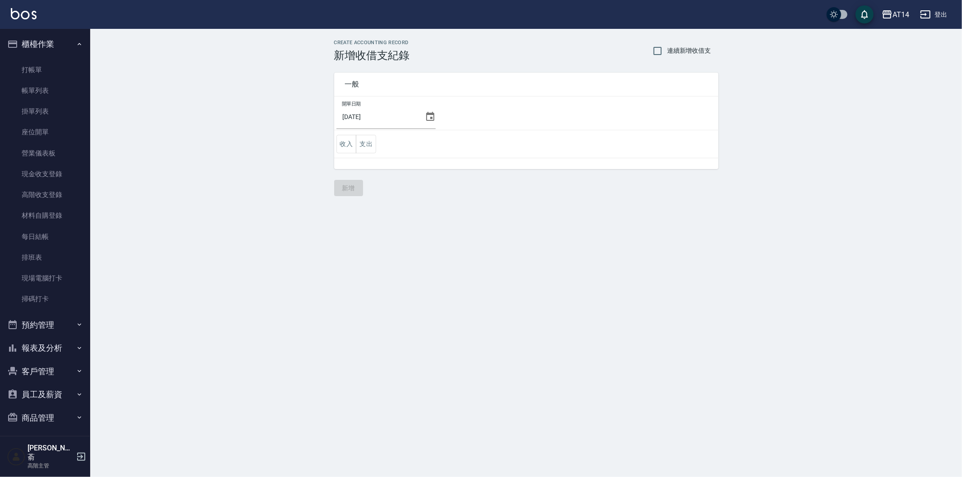
click at [426, 115] on icon at bounding box center [430, 116] width 8 height 9
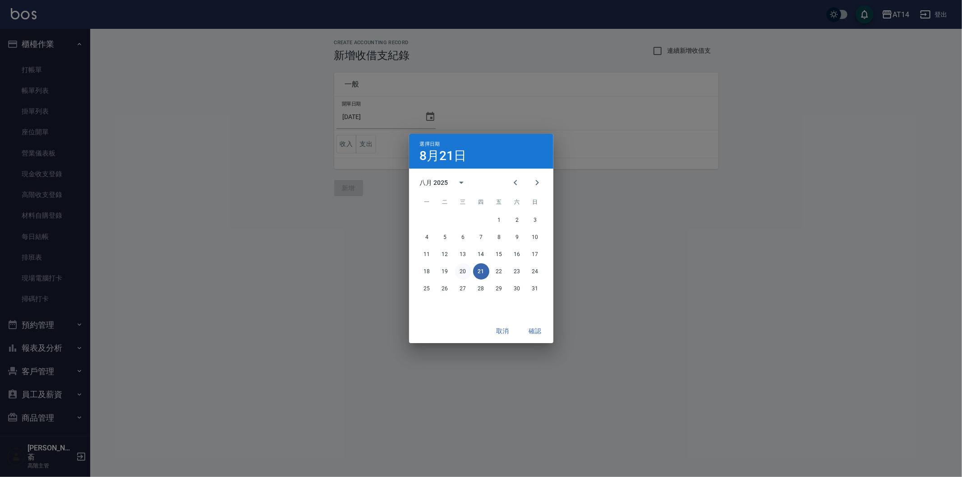
click at [460, 270] on button "20" at bounding box center [463, 272] width 16 height 16
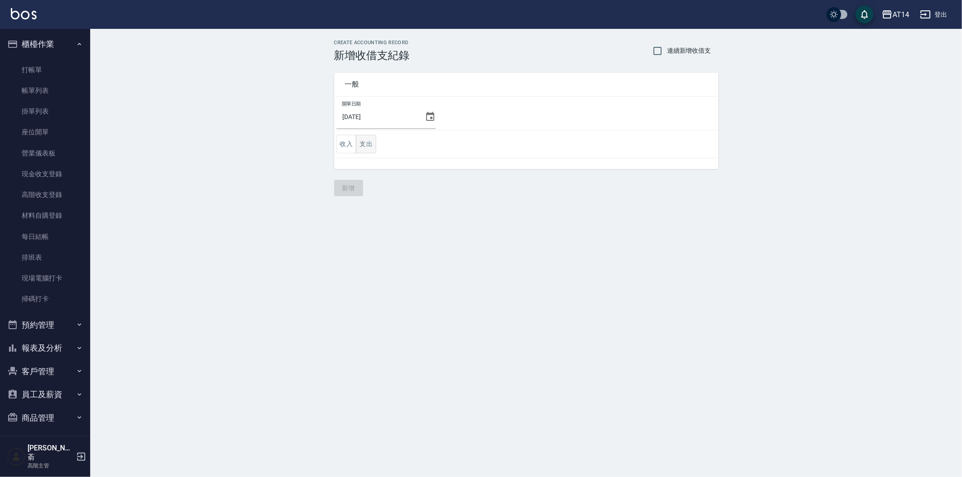
click at [369, 141] on button "支出" at bounding box center [366, 144] width 20 height 18
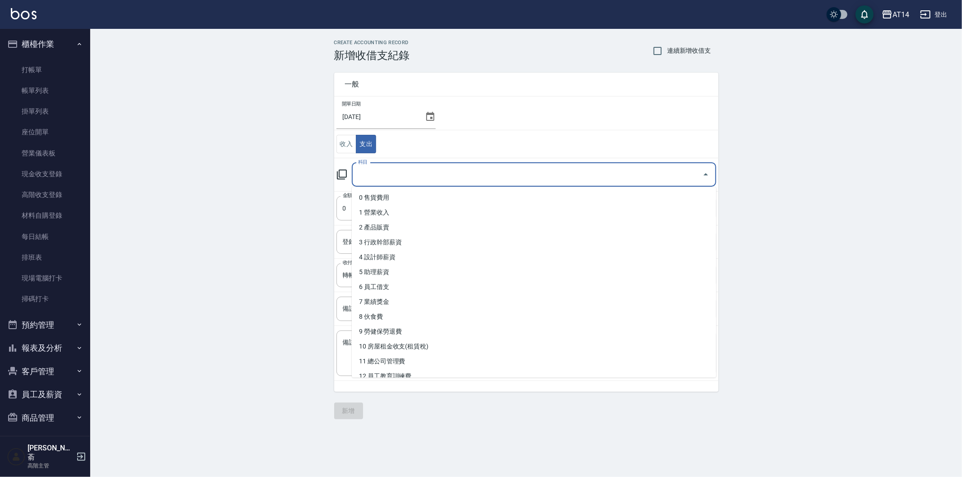
click at [398, 175] on input "科目" at bounding box center [527, 175] width 343 height 16
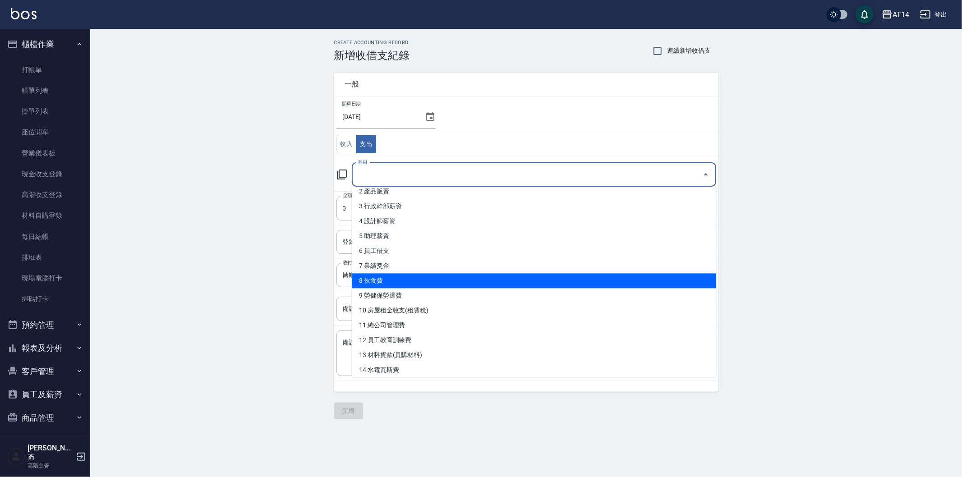
scroll to position [100, 0]
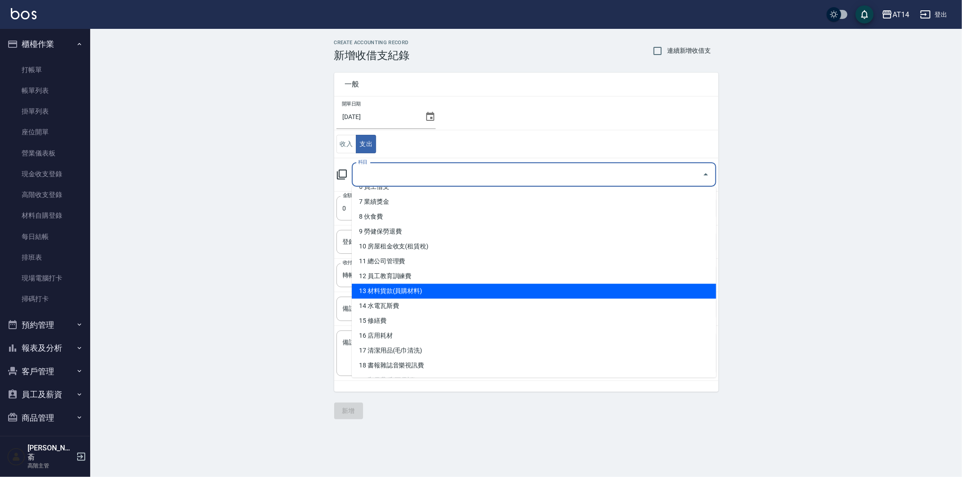
click at [494, 289] on li "13 材料貨款(員購材料)" at bounding box center [534, 291] width 365 height 15
type input "13 材料貨款(員購材料)"
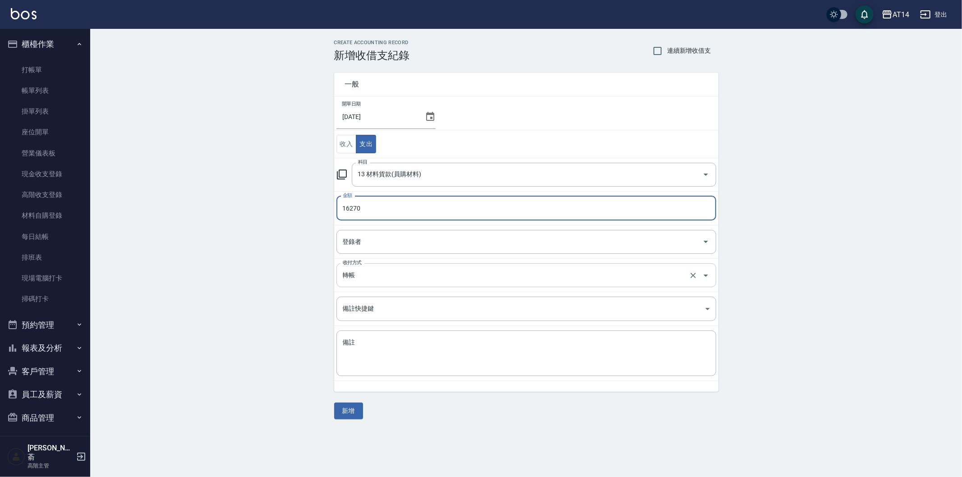
type input "16270"
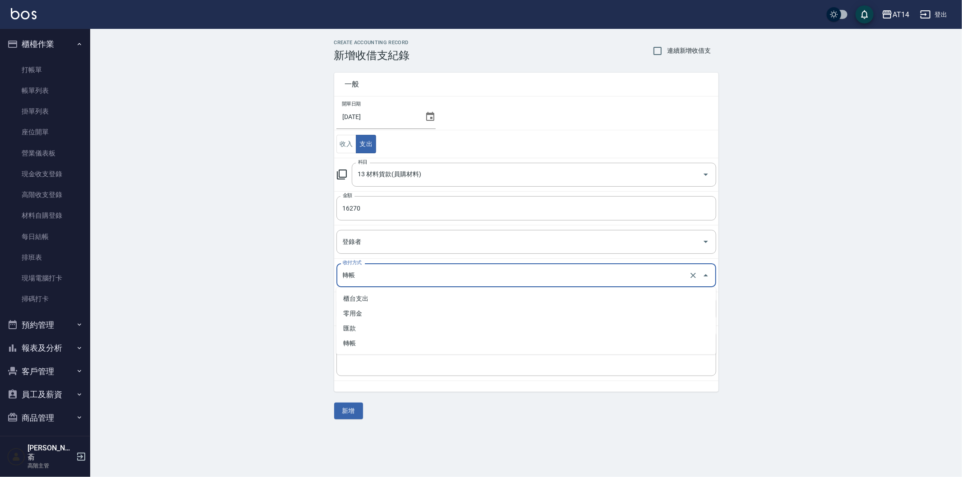
click at [397, 273] on input "轉帳" at bounding box center [514, 276] width 347 height 16
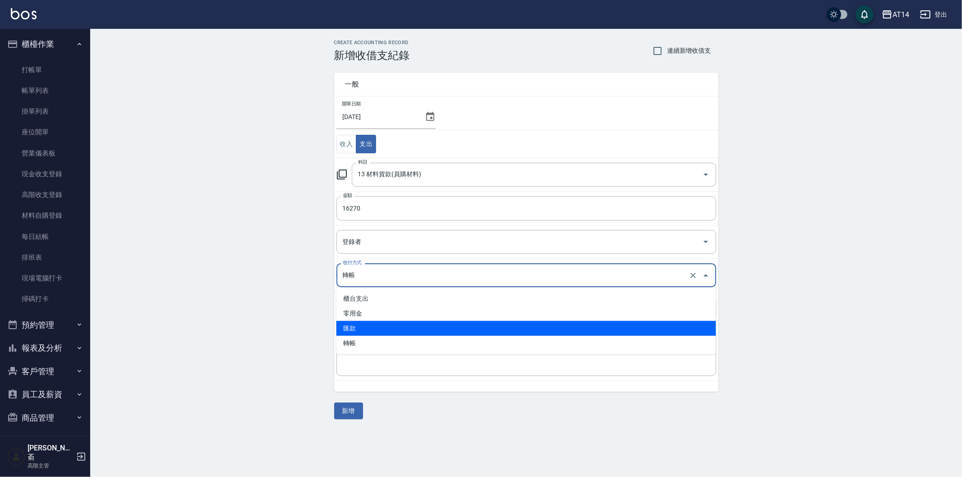
click at [393, 329] on li "匯款" at bounding box center [527, 328] width 380 height 15
type input "匯款"
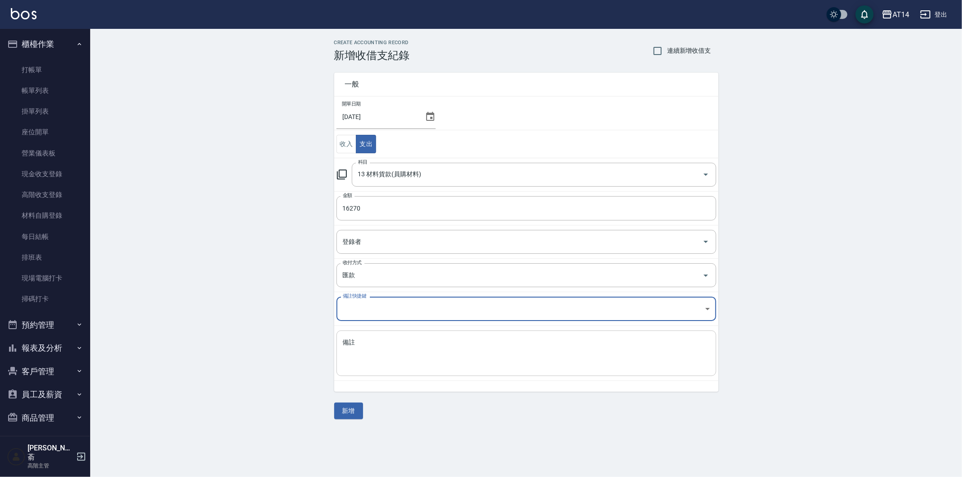
click at [379, 349] on textarea "備註" at bounding box center [526, 353] width 367 height 31
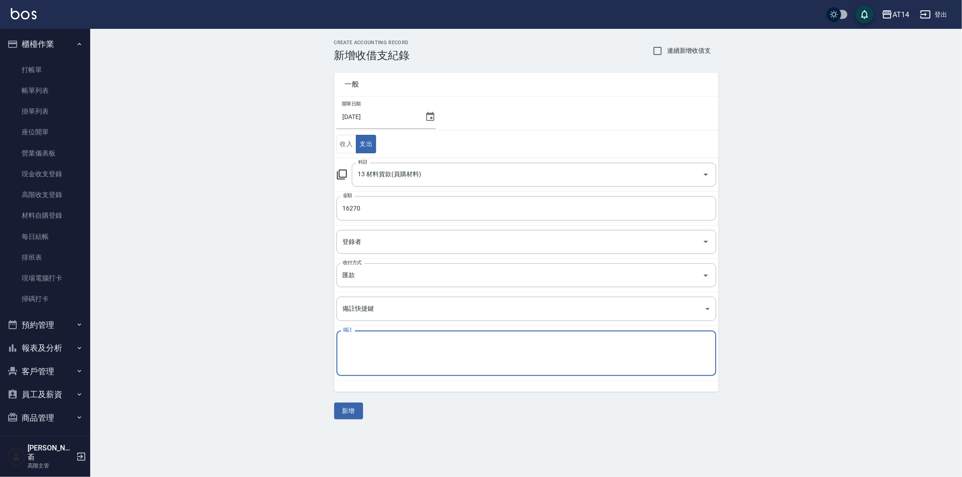
paste textarea "存摺 收款單 114/6[PERSON_NAME]貨款"
click at [407, 344] on textarea "存摺 收款單 114/6[PERSON_NAME]貨款" at bounding box center [526, 353] width 367 height 31
type textarea "存摺 收款單 114/7育昇貨款"
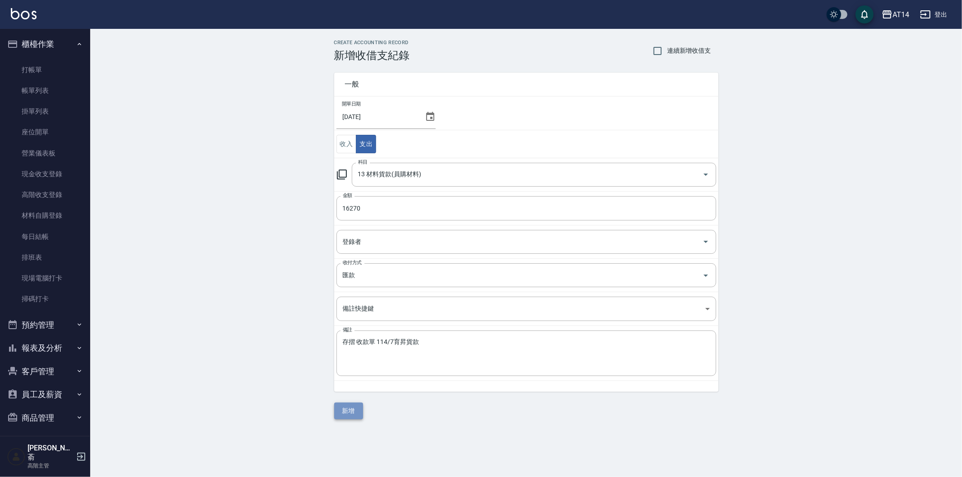
click at [347, 413] on button "新增" at bounding box center [348, 411] width 29 height 17
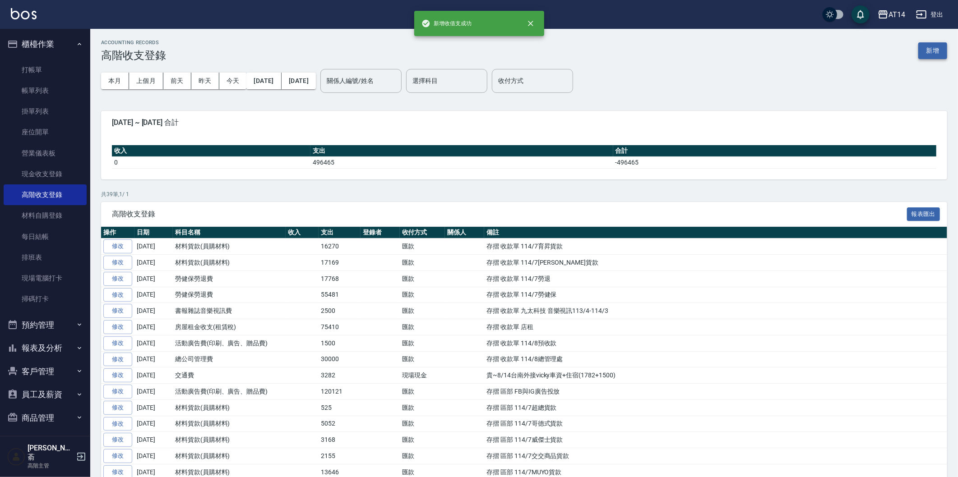
click at [935, 52] on button "新增" at bounding box center [932, 50] width 29 height 17
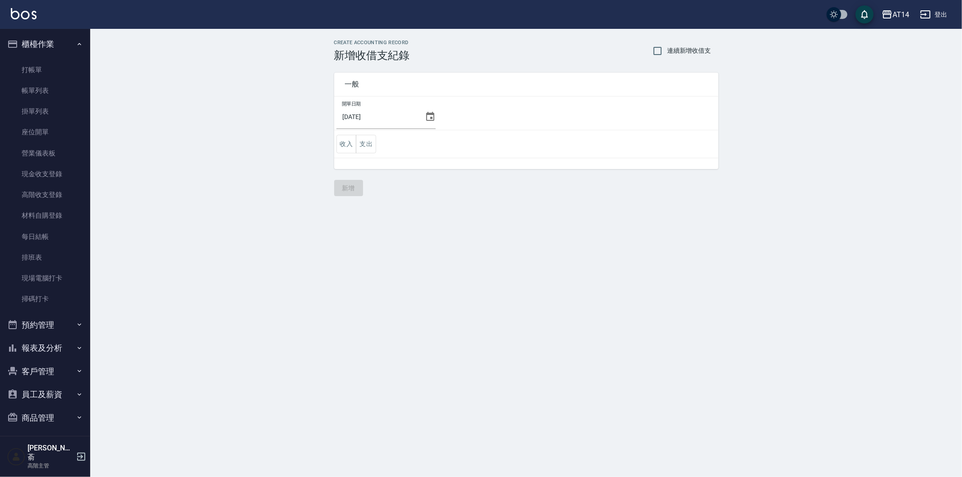
click at [425, 116] on icon at bounding box center [430, 116] width 11 height 11
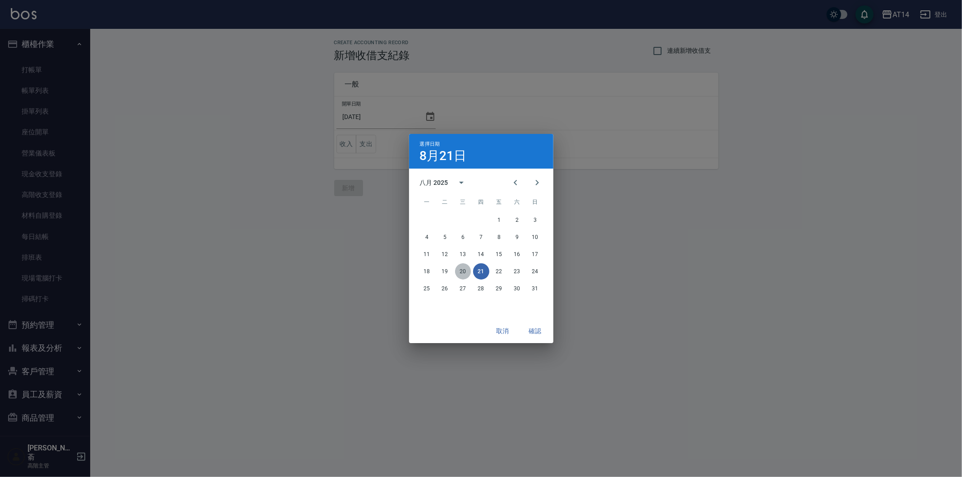
click at [461, 271] on button "20" at bounding box center [463, 272] width 16 height 16
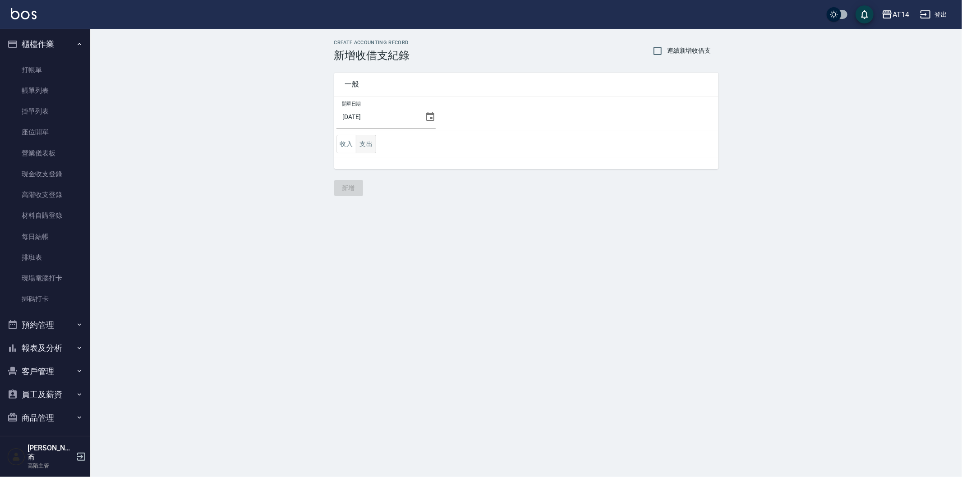
click at [371, 144] on button "支出" at bounding box center [366, 144] width 20 height 18
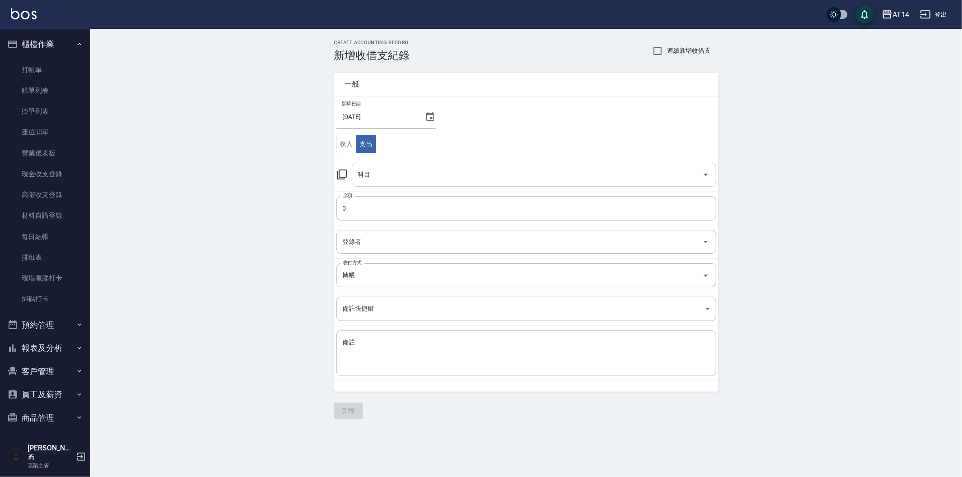
click at [398, 177] on input "科目" at bounding box center [527, 175] width 343 height 16
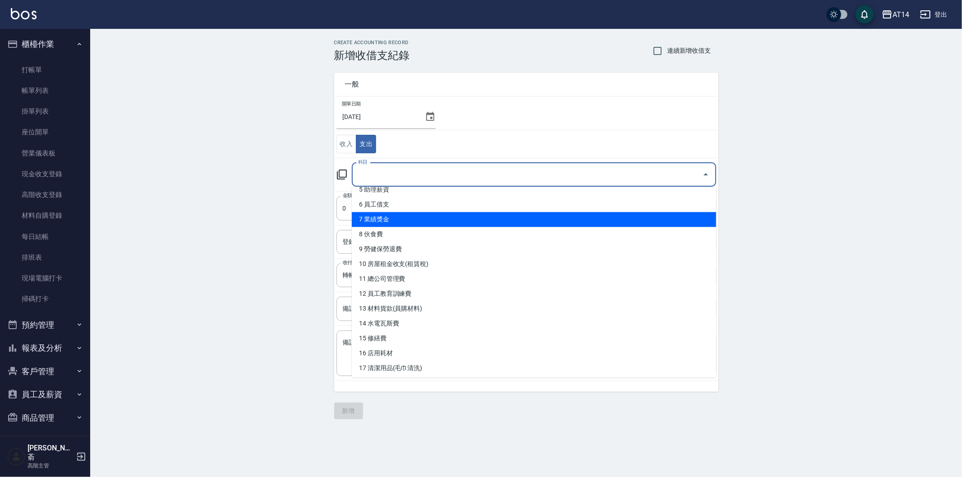
scroll to position [100, 0]
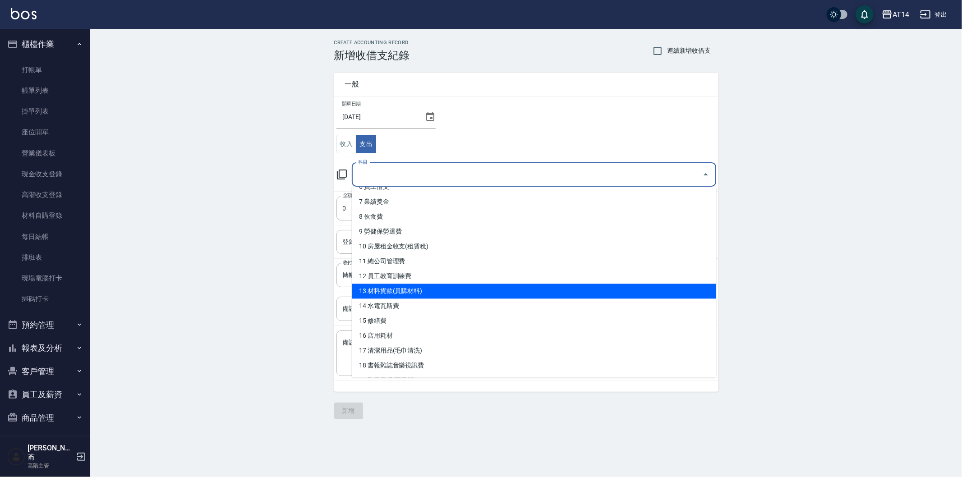
click at [445, 291] on li "13 材料貨款(員購材料)" at bounding box center [534, 291] width 365 height 15
type input "13 材料貨款(員購材料)"
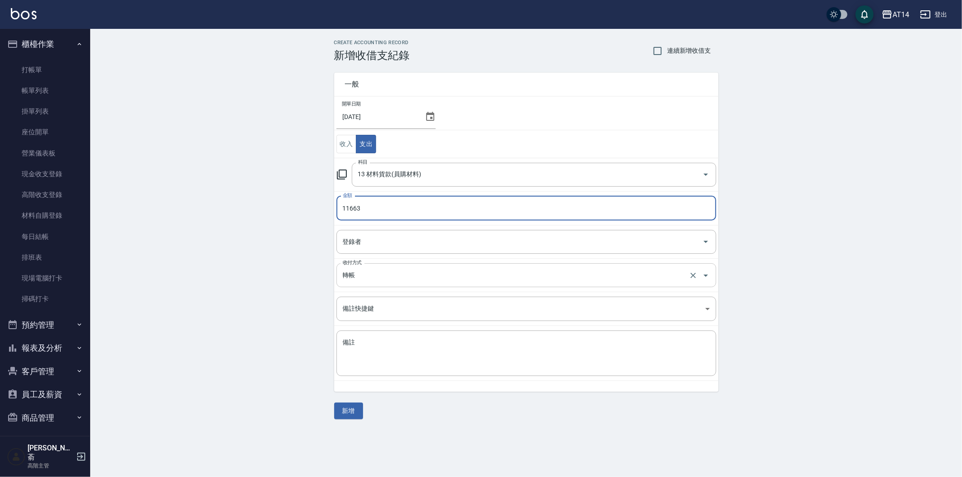
type input "11663"
click at [370, 280] on input "轉帳" at bounding box center [514, 276] width 347 height 16
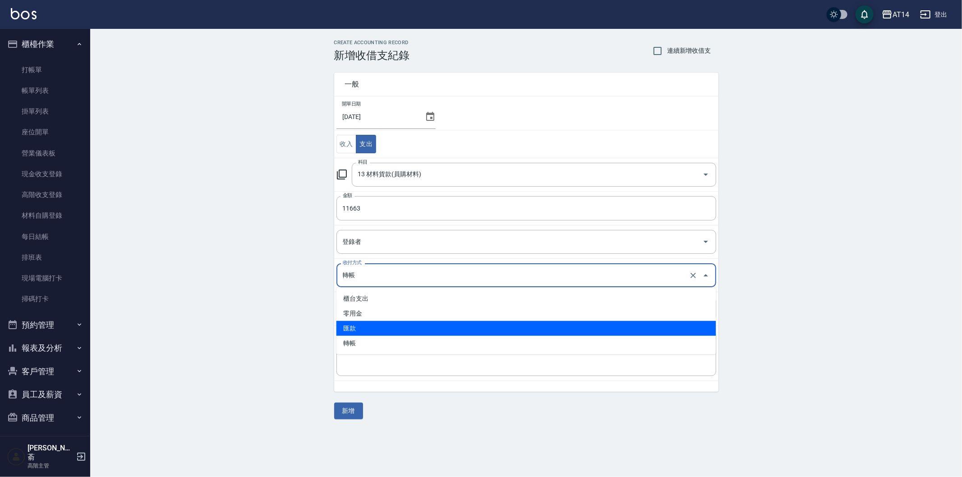
click at [370, 326] on li "匯款" at bounding box center [527, 328] width 380 height 15
type input "匯款"
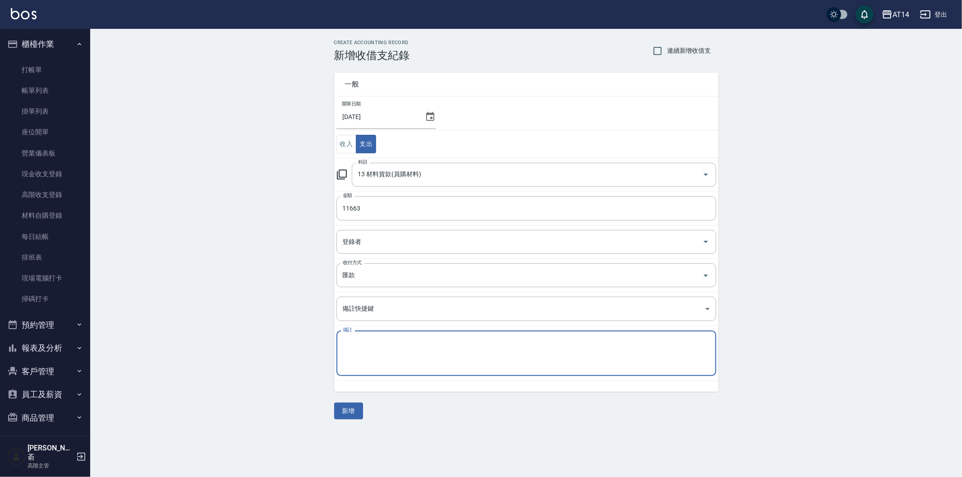
click at [357, 351] on textarea "備註" at bounding box center [526, 353] width 367 height 31
paste textarea "存摺 收款單 114/6[PERSON_NAME]貨款"
click at [406, 343] on textarea "存摺 收款單 114/6[PERSON_NAME]貨款" at bounding box center [526, 353] width 367 height 31
type textarea "存摺 收款單 114/7東億貨款"
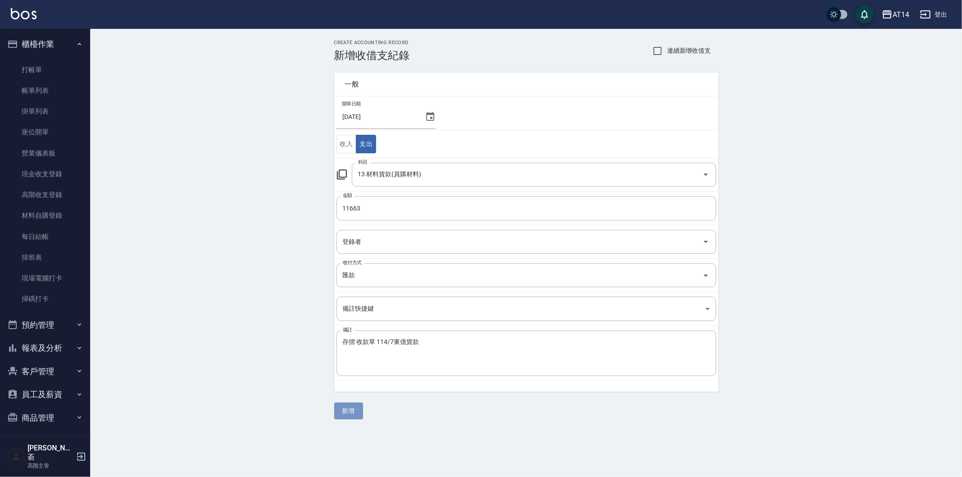
click at [356, 416] on button "新增" at bounding box center [348, 411] width 29 height 17
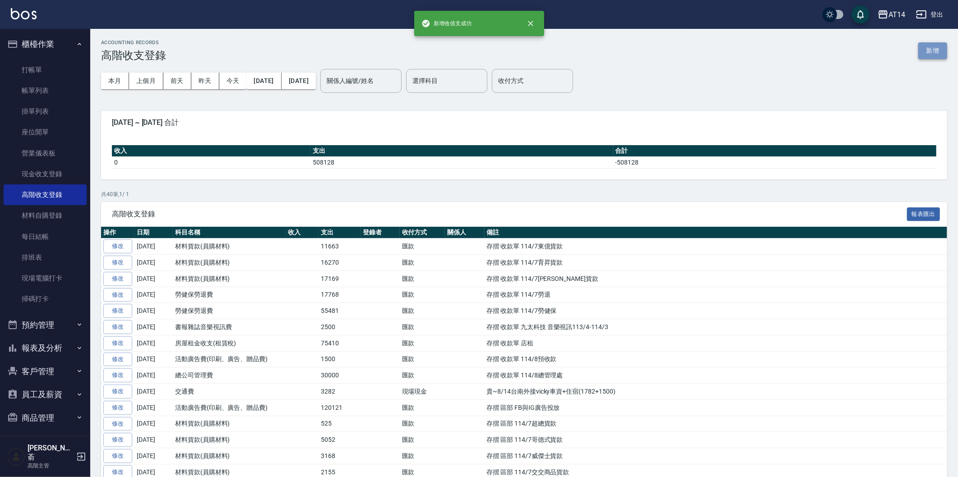
click at [926, 48] on button "新增" at bounding box center [932, 50] width 29 height 17
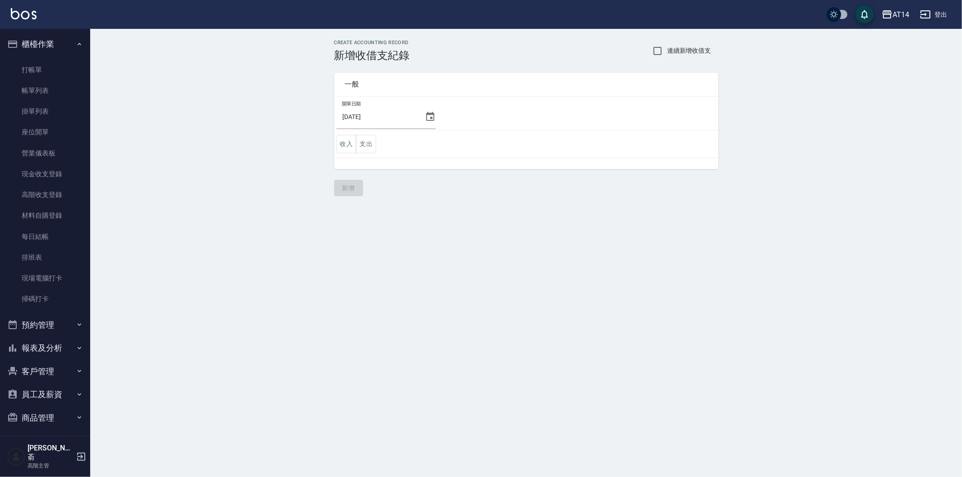
click at [430, 116] on icon at bounding box center [430, 116] width 8 height 9
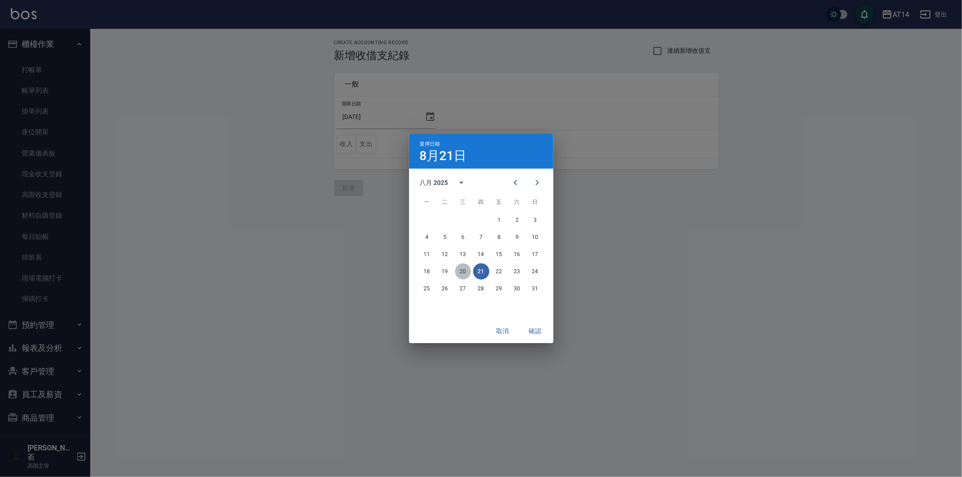
click at [461, 270] on button "20" at bounding box center [463, 272] width 16 height 16
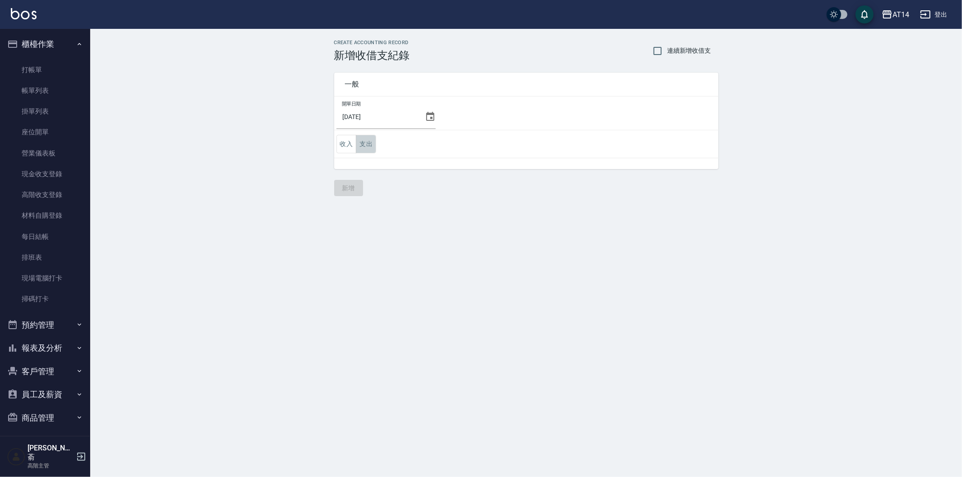
drag, startPoint x: 367, startPoint y: 142, endPoint x: 382, endPoint y: 156, distance: 21.1
click at [371, 145] on button "支出" at bounding box center [366, 144] width 20 height 18
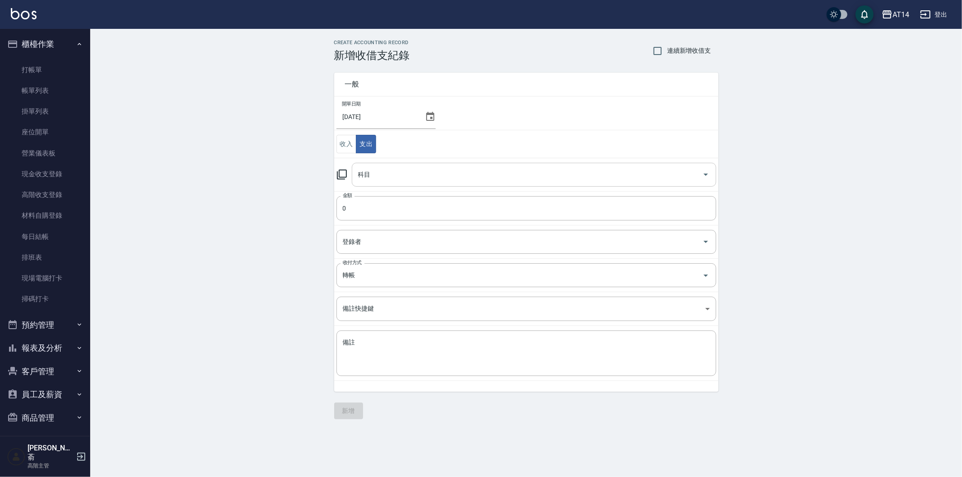
click at [401, 177] on input "科目" at bounding box center [527, 175] width 343 height 16
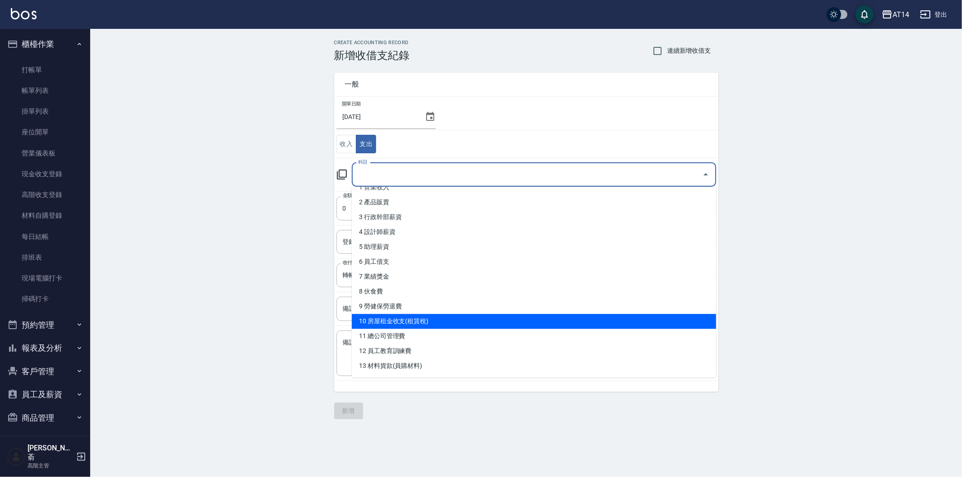
scroll to position [50, 0]
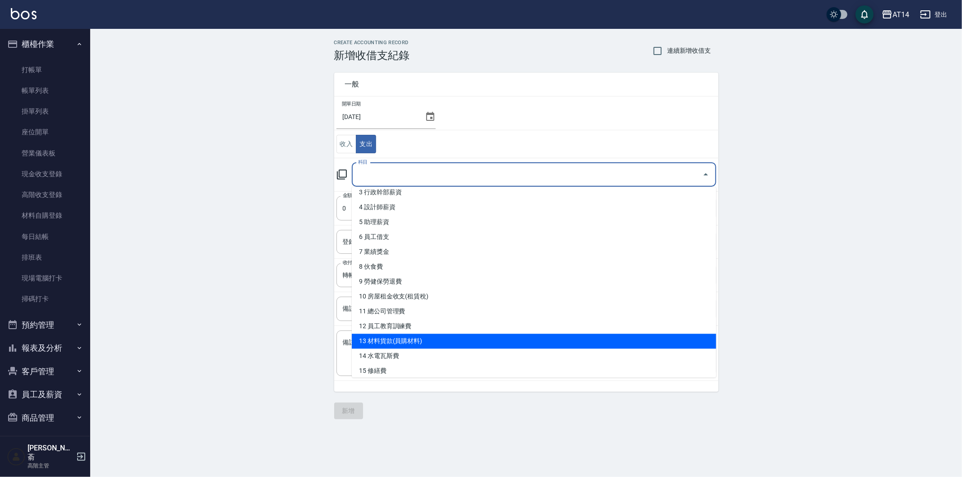
click at [453, 337] on li "13 材料貨款(員購材料)" at bounding box center [534, 341] width 365 height 15
type input "13 材料貨款(員購材料)"
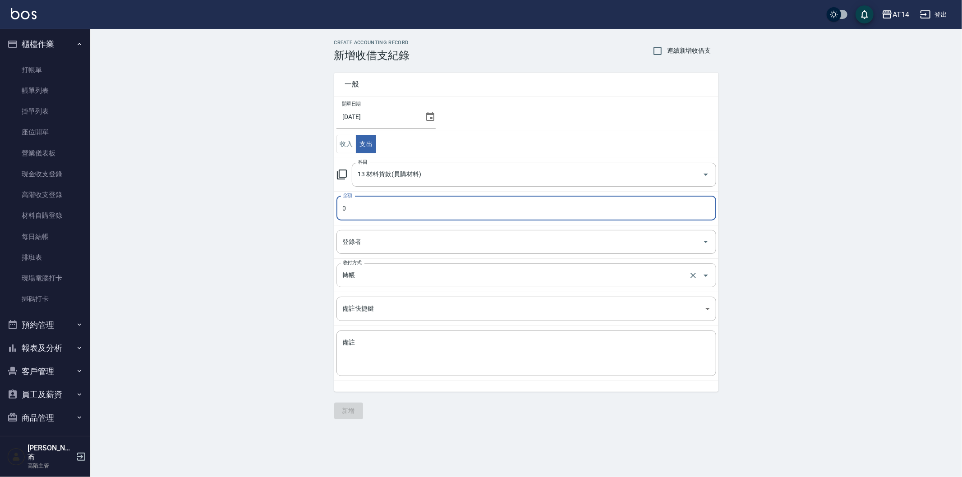
click at [369, 273] on input "轉帳" at bounding box center [514, 276] width 347 height 16
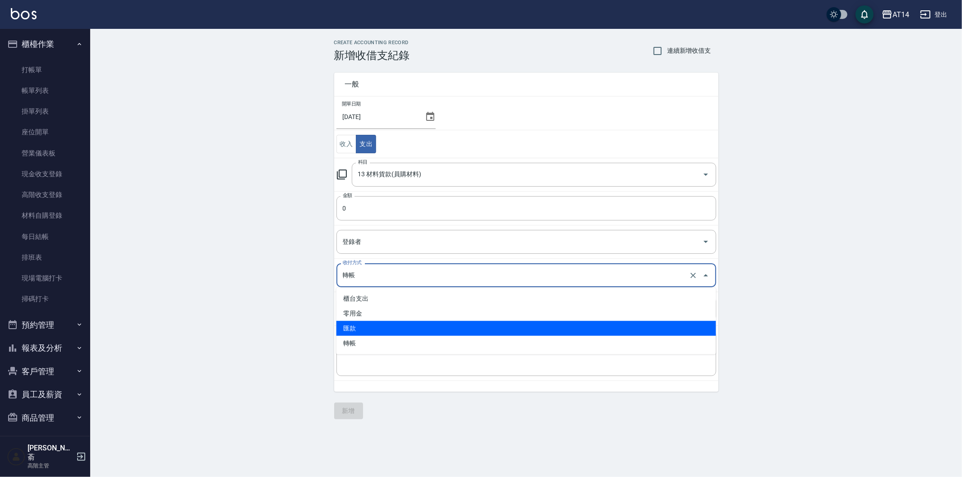
click at [379, 324] on li "匯款" at bounding box center [527, 328] width 380 height 15
type input "匯款"
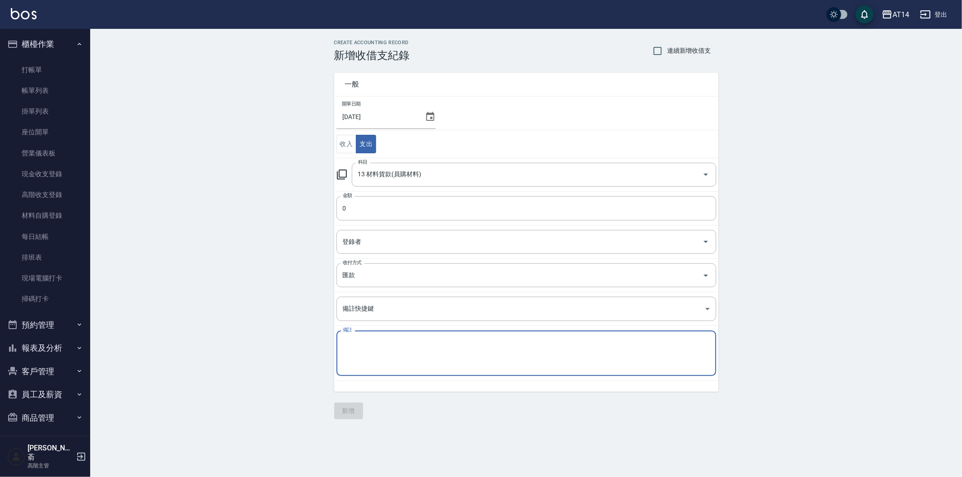
click at [369, 345] on textarea "備註" at bounding box center [526, 353] width 367 height 31
paste textarea "存摺 收款單 114/6[PERSON_NAME]貨款"
type textarea "存摺 收款單 114/6[PERSON_NAME]貨款"
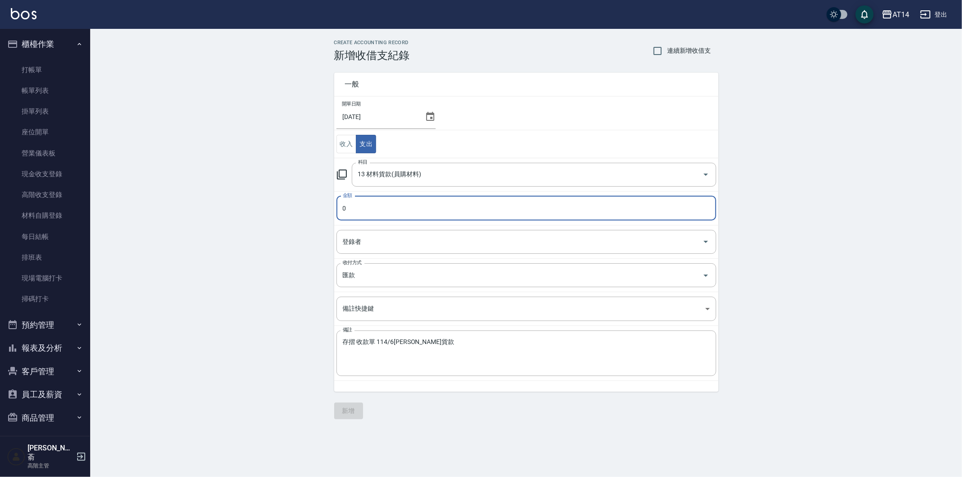
click at [363, 208] on input "0" at bounding box center [527, 208] width 380 height 24
type input "6800"
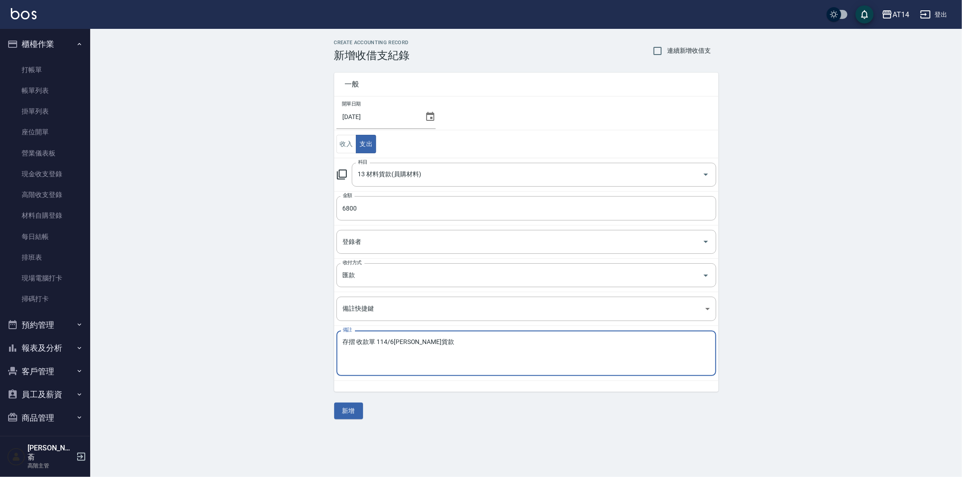
click at [405, 343] on textarea "存摺 收款單 114/6[PERSON_NAME]貨款" at bounding box center [526, 353] width 367 height 31
type textarea "存摺 收款單 114/7明佳麗貨款"
click at [351, 408] on button "新增" at bounding box center [348, 411] width 29 height 17
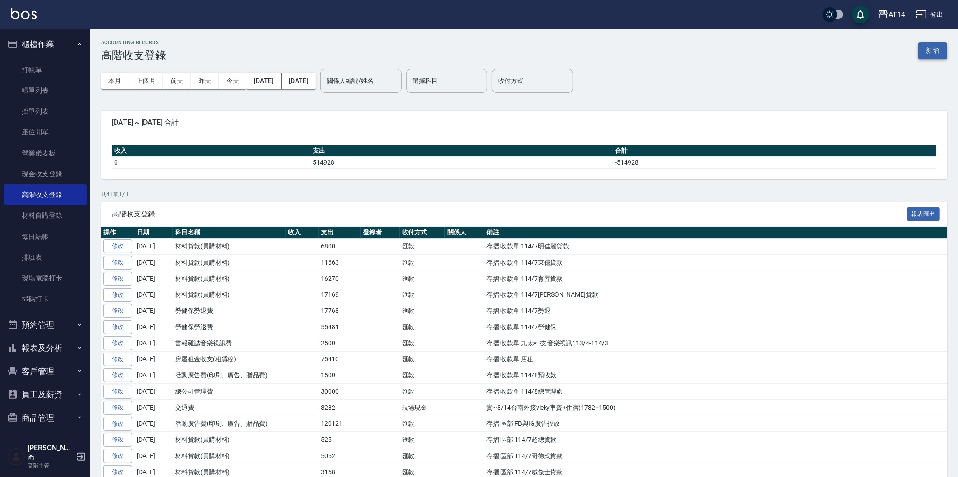
click at [939, 48] on button "新增" at bounding box center [932, 50] width 29 height 17
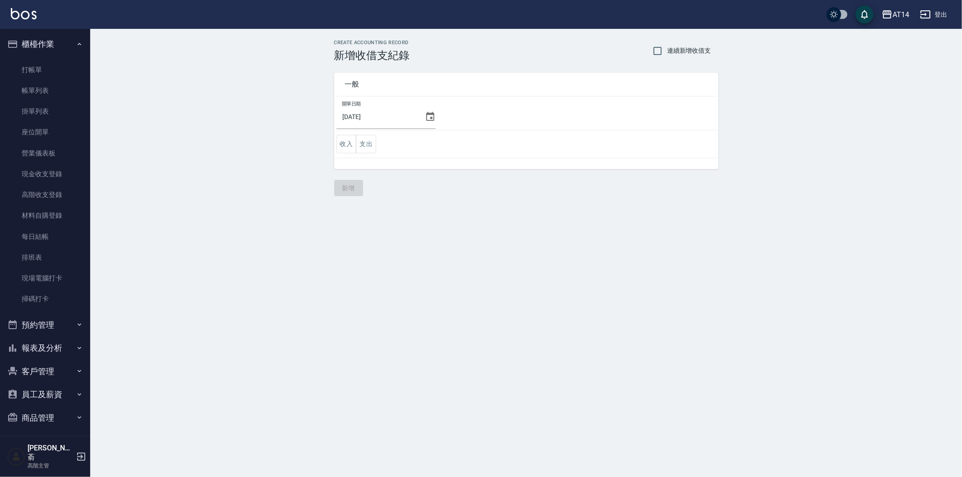
click at [425, 115] on icon at bounding box center [430, 116] width 11 height 11
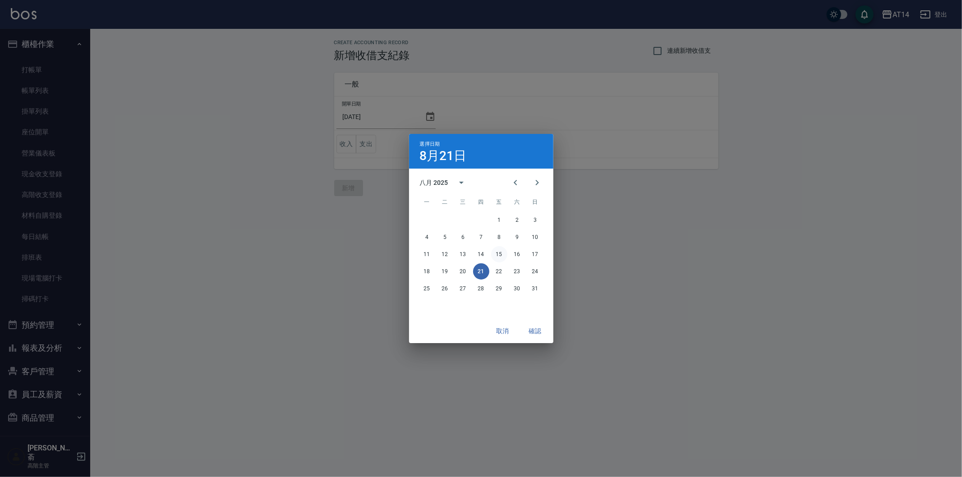
click at [499, 253] on button "15" at bounding box center [499, 254] width 16 height 16
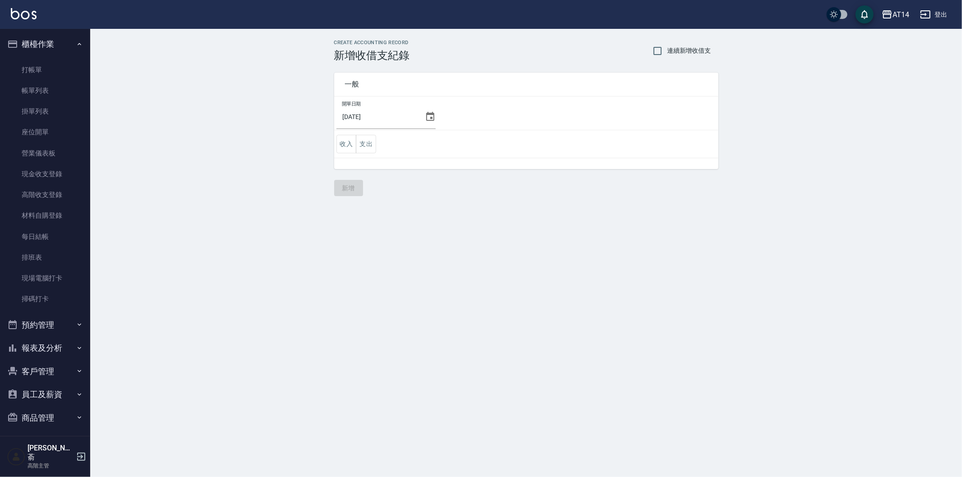
click at [427, 119] on icon at bounding box center [430, 116] width 8 height 9
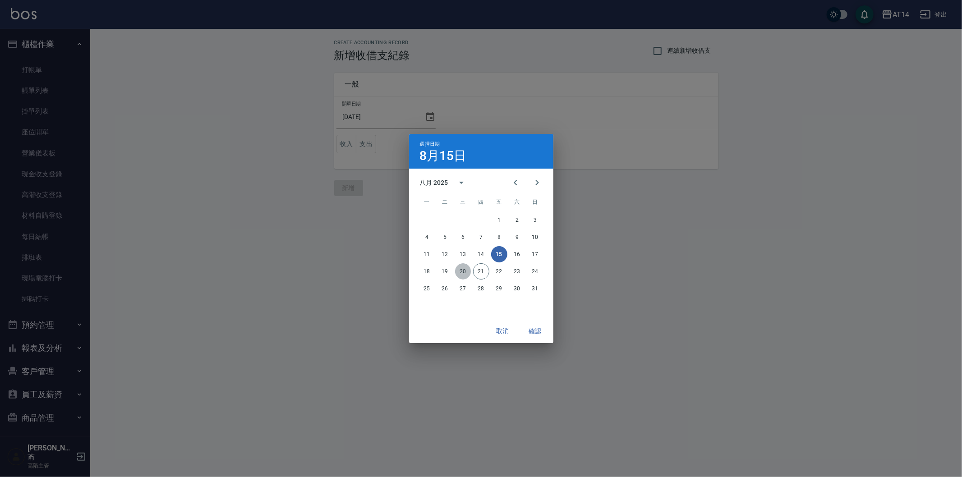
click at [458, 267] on button "20" at bounding box center [463, 272] width 16 height 16
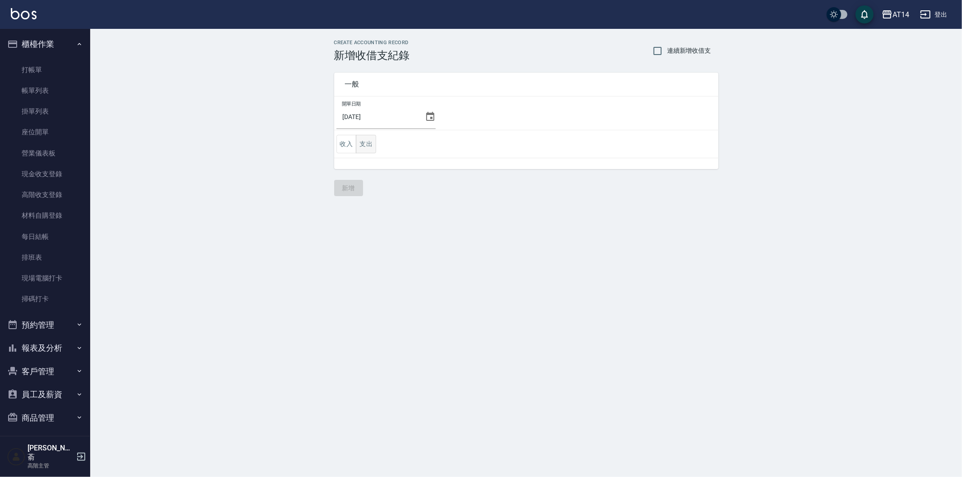
click at [364, 143] on button "支出" at bounding box center [366, 144] width 20 height 18
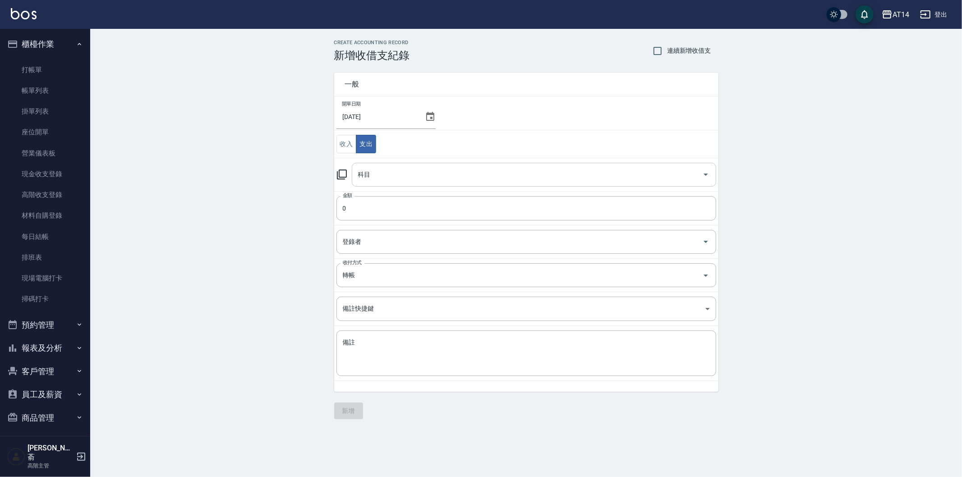
click at [436, 180] on input "科目" at bounding box center [527, 175] width 343 height 16
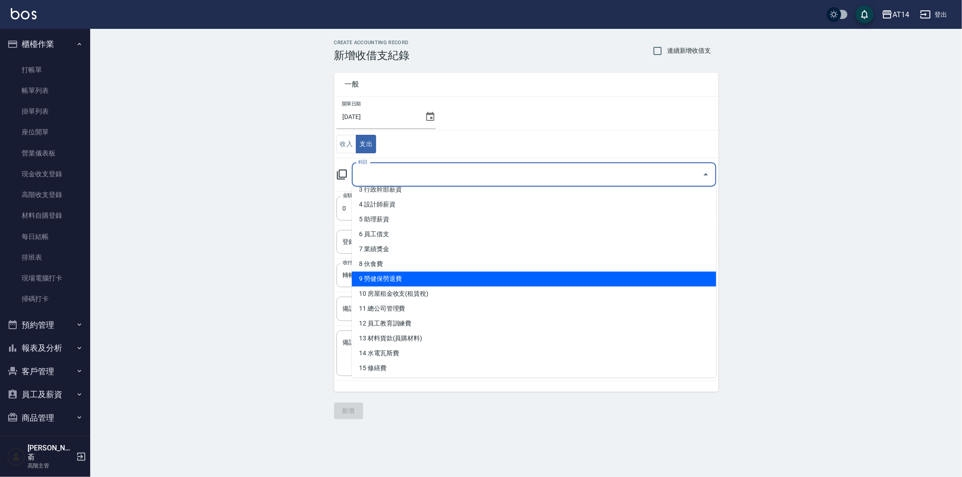
scroll to position [100, 0]
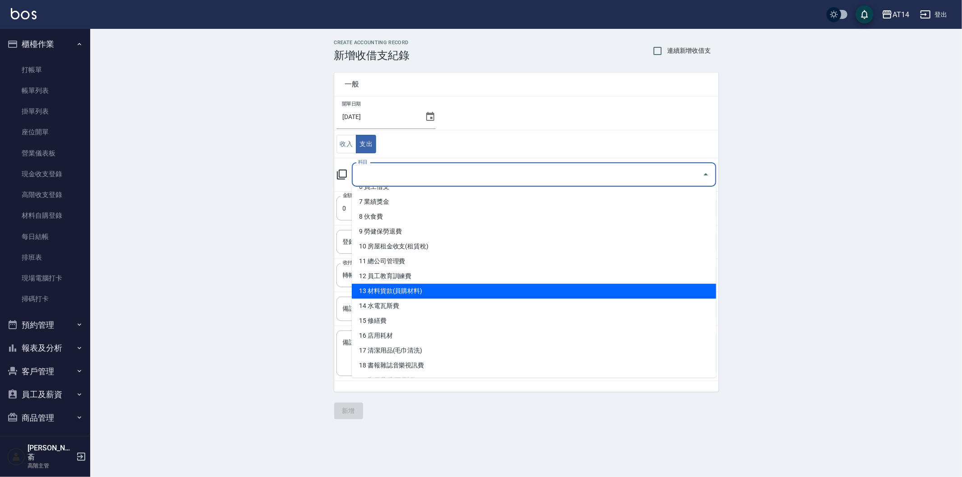
click at [458, 286] on li "13 材料貨款(員購材料)" at bounding box center [534, 291] width 365 height 15
type input "13 材料貨款(員購材料)"
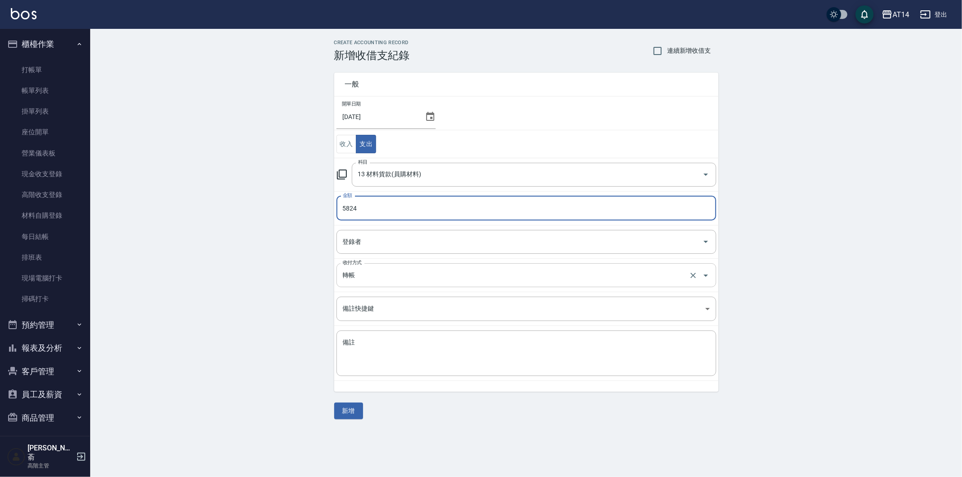
type input "5824"
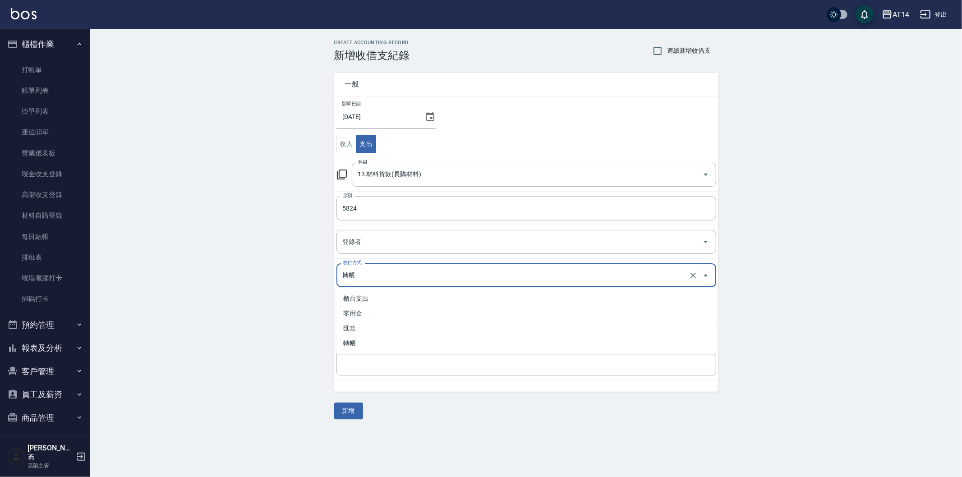
click at [367, 277] on input "轉帳" at bounding box center [514, 276] width 347 height 16
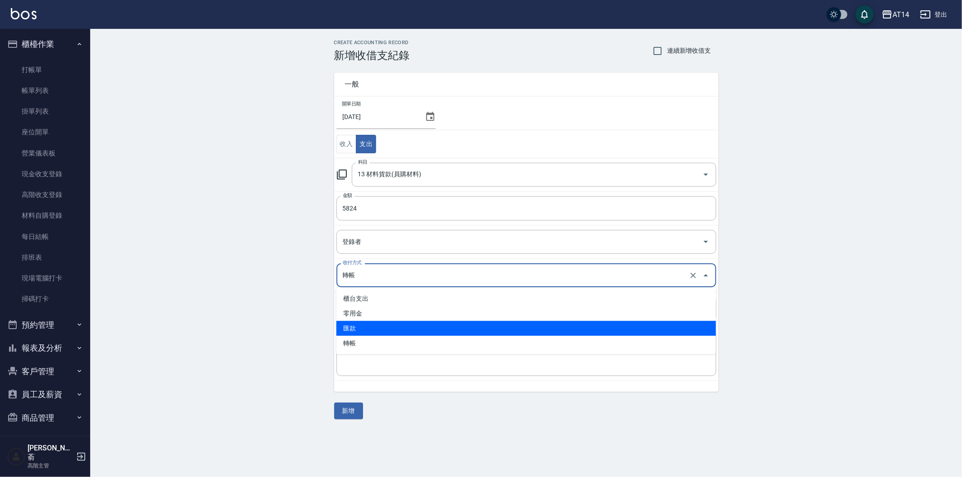
click at [375, 326] on li "匯款" at bounding box center [527, 328] width 380 height 15
type input "匯款"
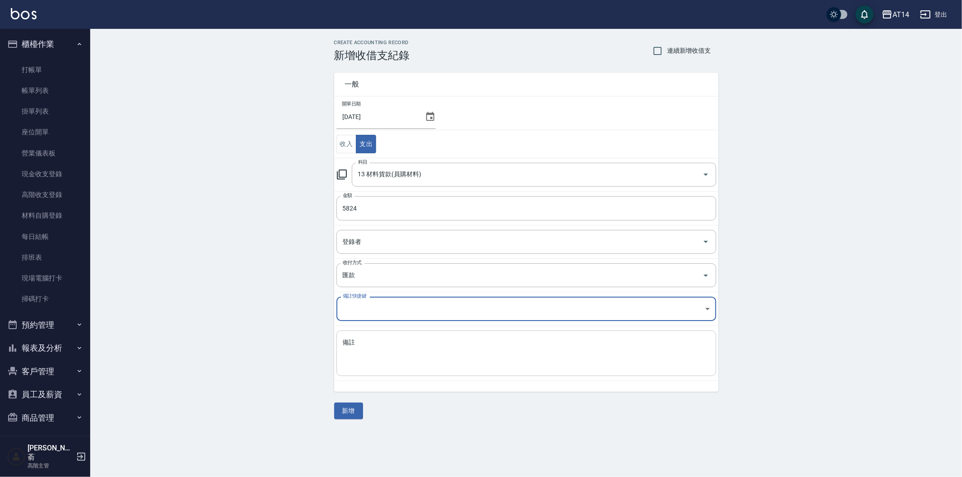
click at [366, 347] on textarea "備註" at bounding box center [526, 353] width 367 height 31
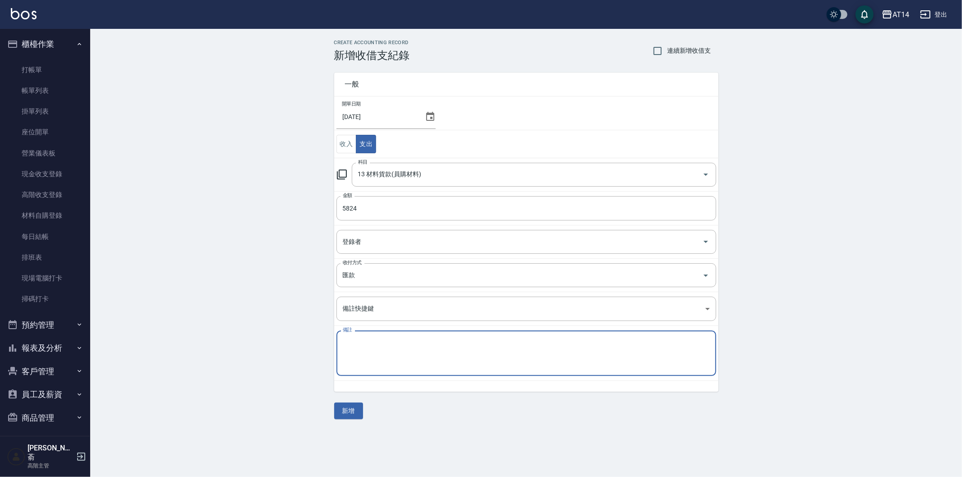
paste textarea "存摺 收款單 114/6[PERSON_NAME]貨款"
click at [405, 343] on textarea "存摺 收款單 114/6[PERSON_NAME]貨款" at bounding box center [526, 353] width 367 height 31
type textarea "存摺 收款單 114/7[PERSON_NAME]貨款"
click at [343, 412] on button "新增" at bounding box center [348, 411] width 29 height 17
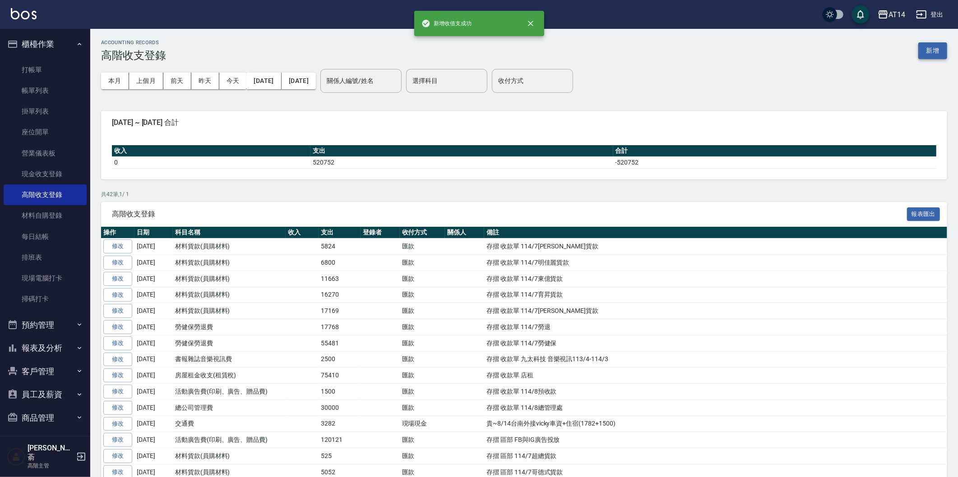
click at [930, 49] on button "新增" at bounding box center [932, 50] width 29 height 17
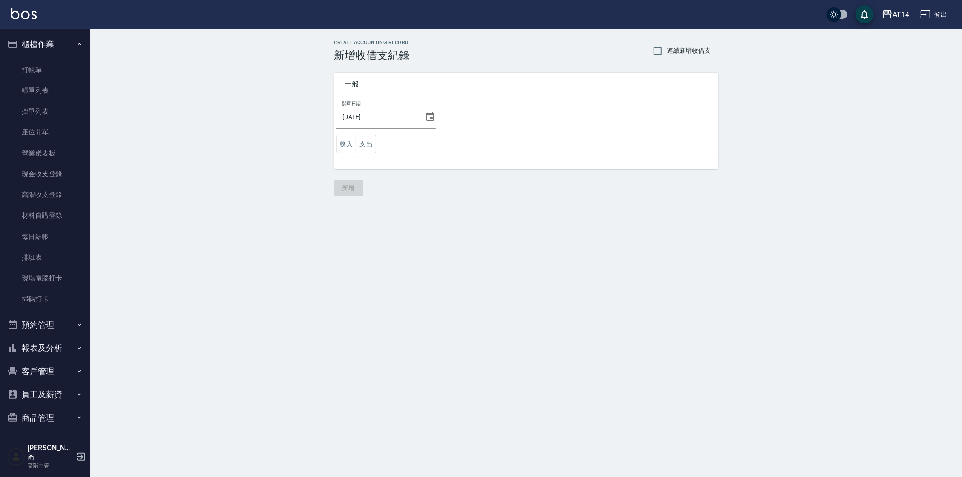
click at [428, 114] on icon at bounding box center [430, 116] width 8 height 9
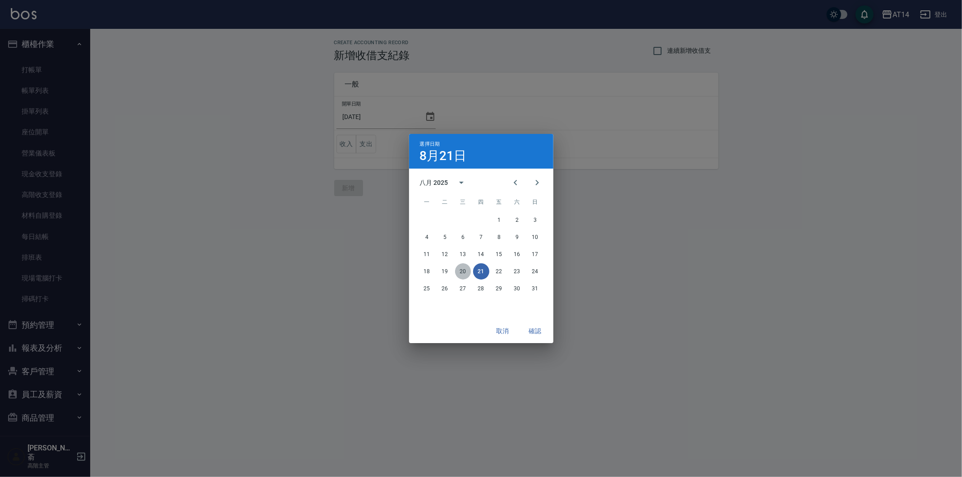
click at [461, 268] on button "20" at bounding box center [463, 272] width 16 height 16
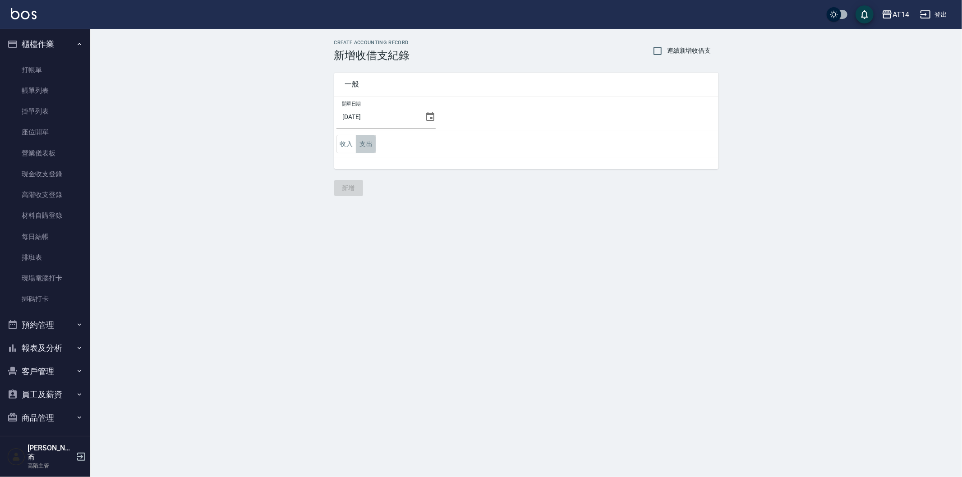
click at [373, 141] on button "支出" at bounding box center [366, 144] width 20 height 18
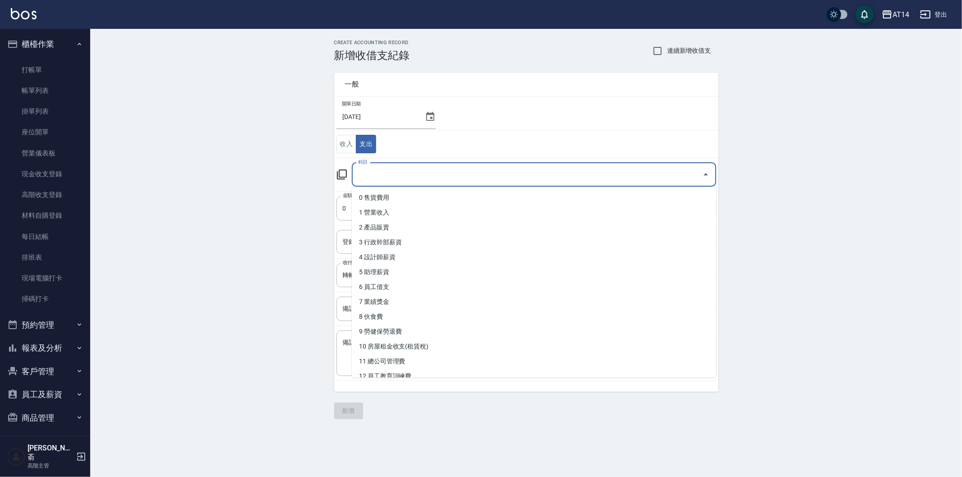
click at [416, 179] on input "科目" at bounding box center [527, 175] width 343 height 16
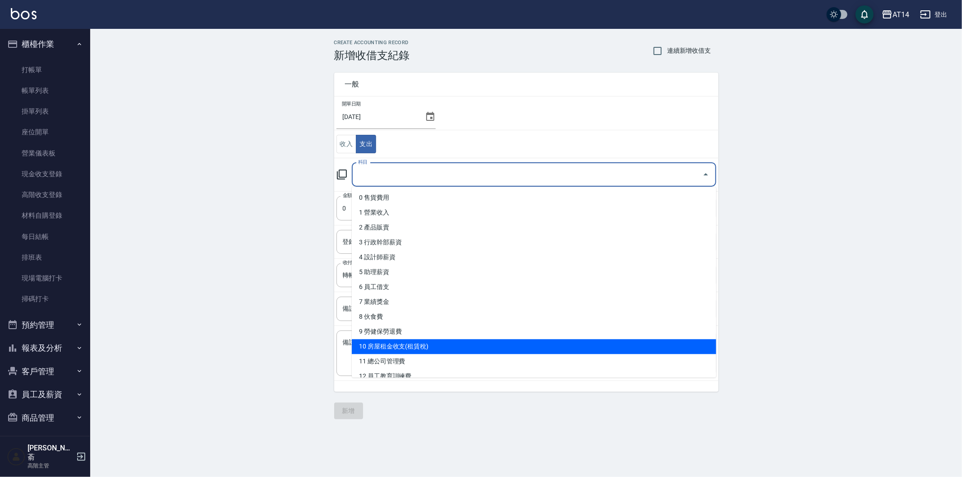
scroll to position [50, 0]
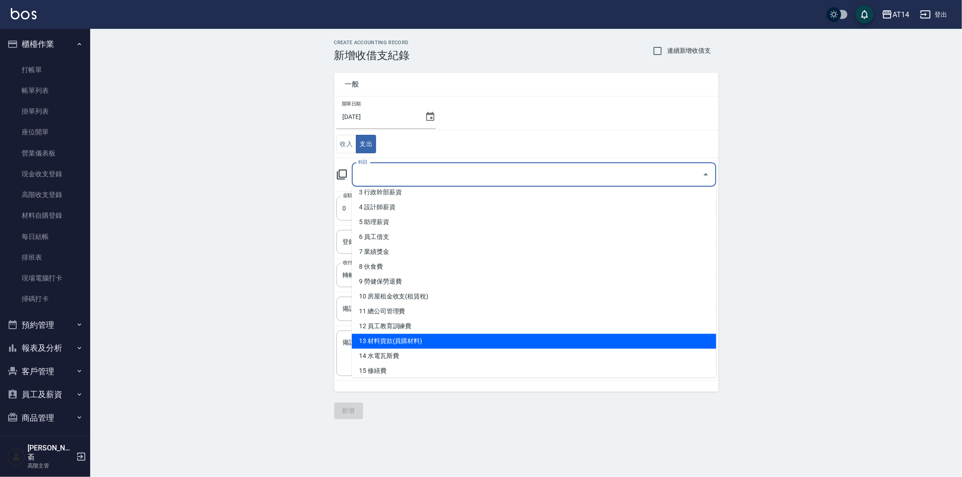
click at [462, 334] on li "13 材料貨款(員購材料)" at bounding box center [534, 341] width 365 height 15
type input "13 材料貨款(員購材料)"
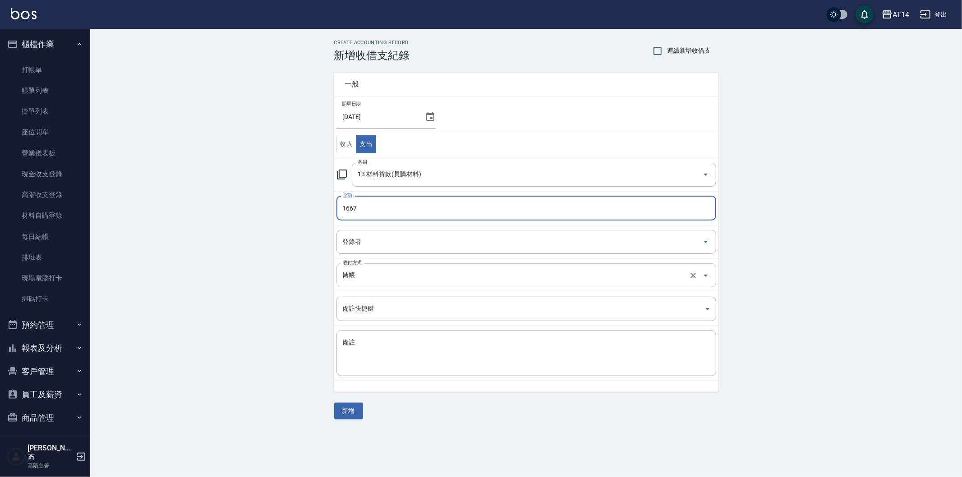
type input "1667"
click at [374, 274] on input "轉帳" at bounding box center [514, 276] width 347 height 16
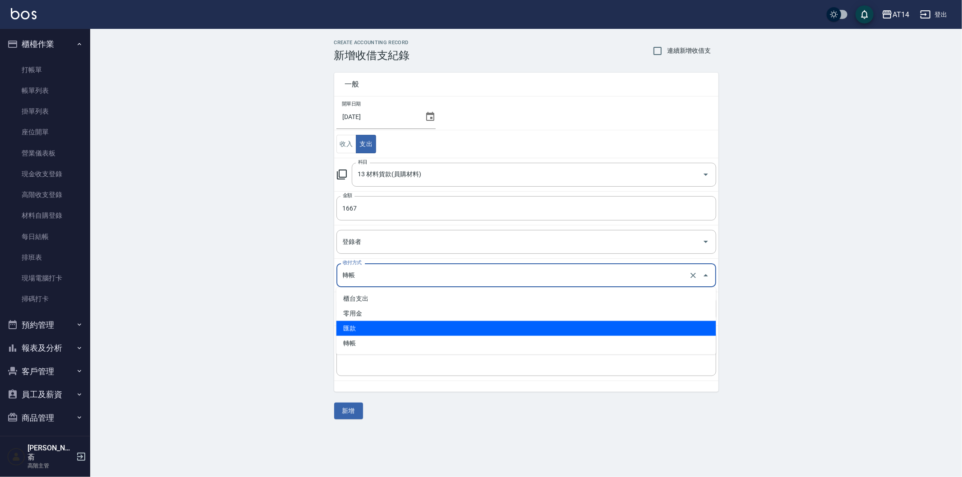
click at [376, 330] on li "匯款" at bounding box center [527, 328] width 380 height 15
type input "匯款"
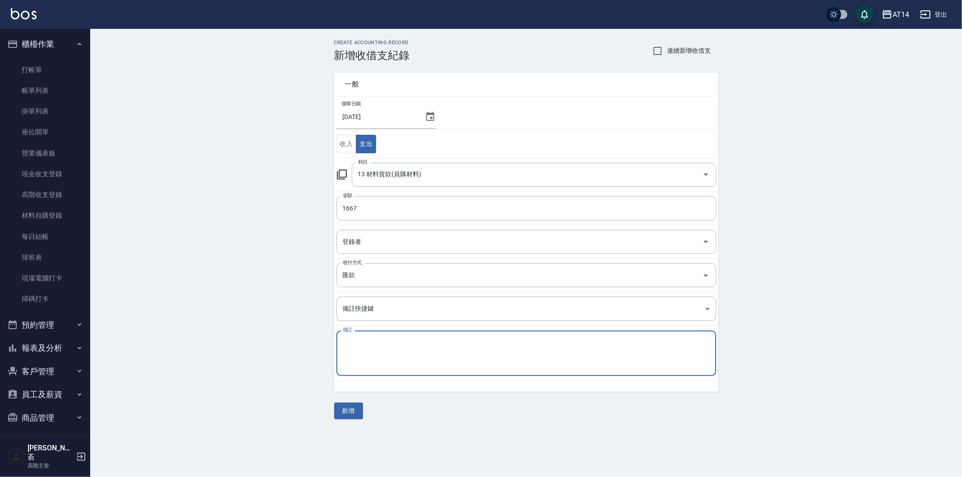
click at [356, 345] on textarea "備註" at bounding box center [526, 353] width 367 height 31
paste textarea "存摺 收款單 114/6[PERSON_NAME]貨款"
click at [405, 343] on textarea "存摺 收款單 114/6[PERSON_NAME]貨款" at bounding box center [526, 353] width 367 height 31
type textarea "存摺 收款單 114/7娜普菈貨款"
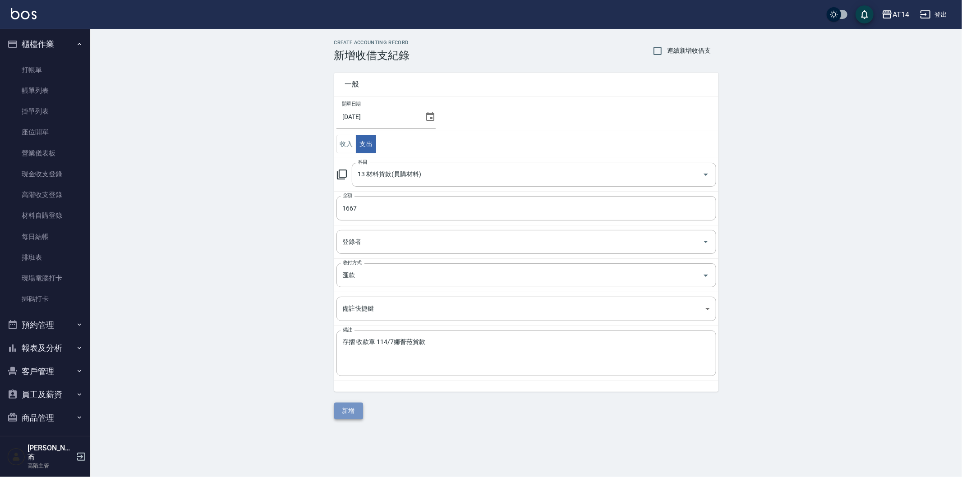
click at [353, 408] on button "新增" at bounding box center [348, 411] width 29 height 17
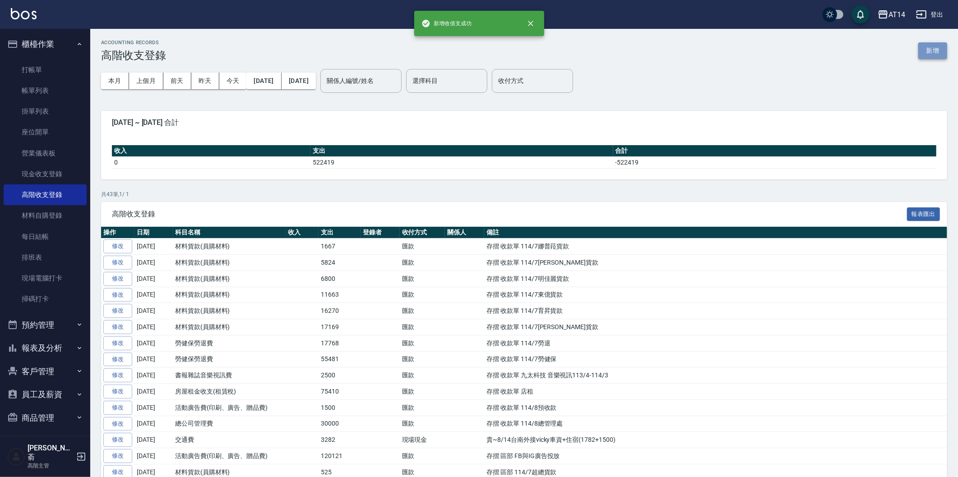
click at [929, 51] on button "新增" at bounding box center [932, 50] width 29 height 17
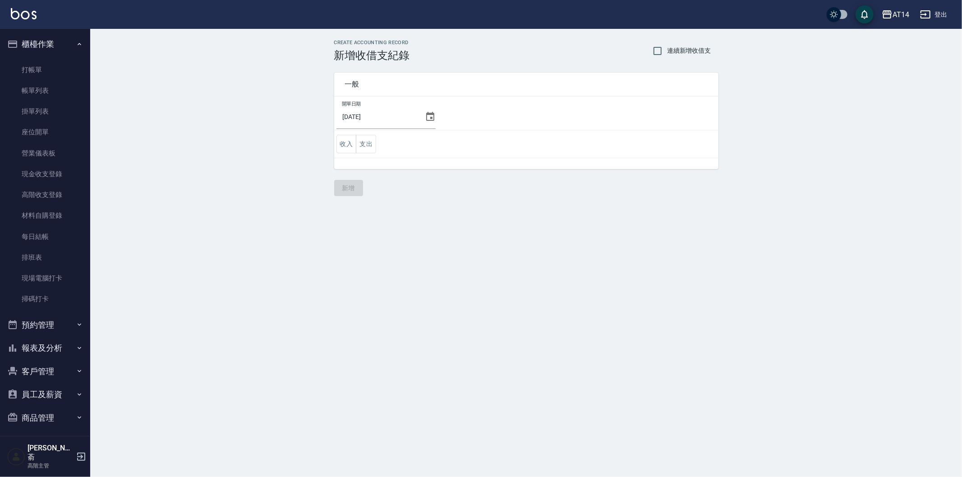
click at [426, 117] on icon at bounding box center [430, 116] width 11 height 11
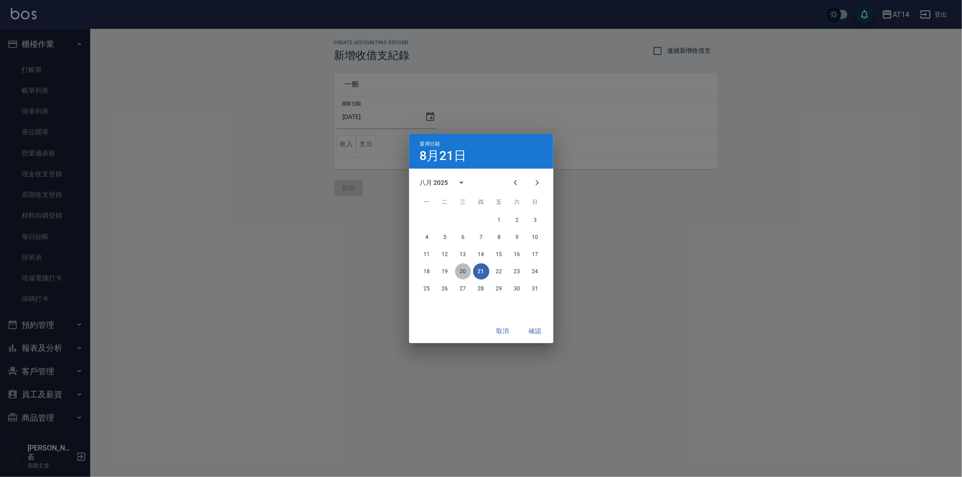
click at [460, 270] on button "20" at bounding box center [463, 272] width 16 height 16
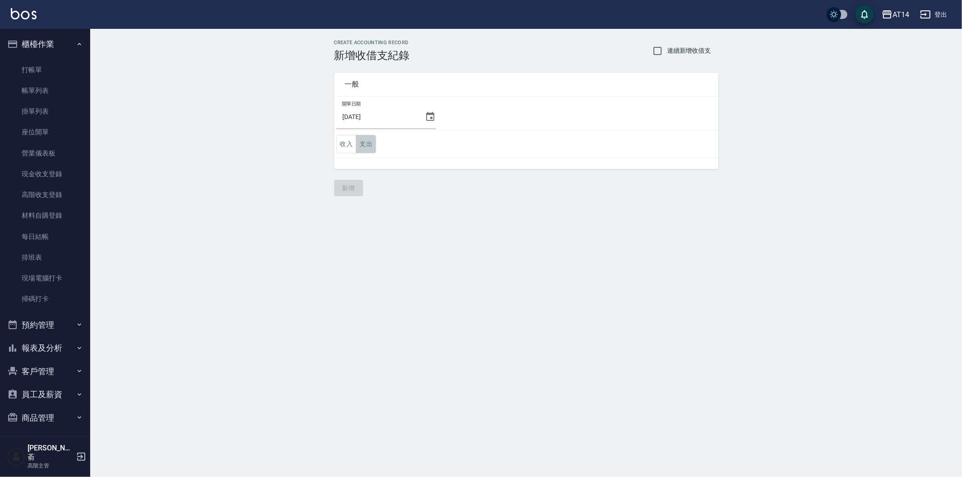
click at [372, 140] on button "支出" at bounding box center [366, 144] width 20 height 18
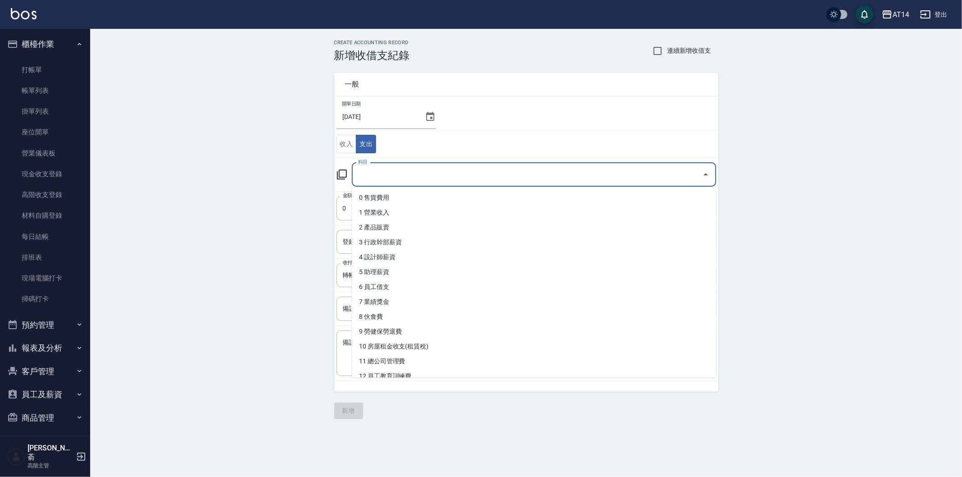
click at [412, 181] on input "科目" at bounding box center [527, 175] width 343 height 16
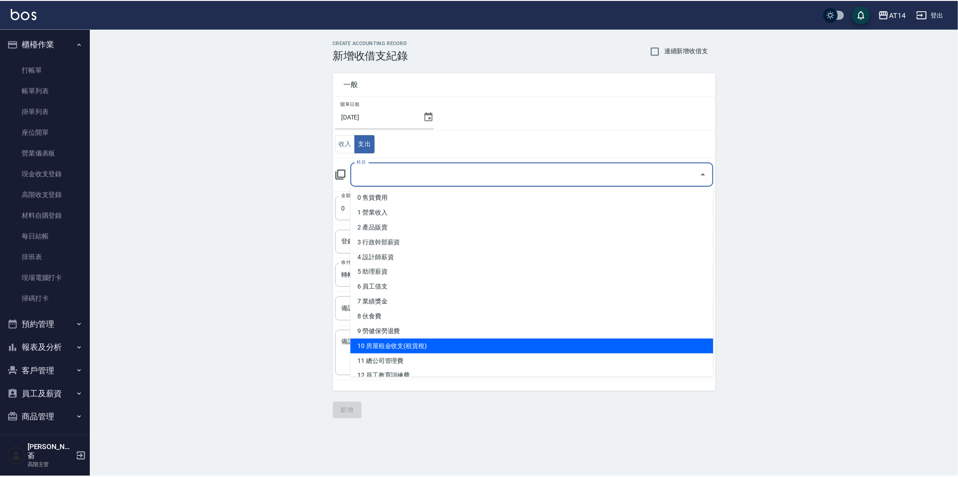
scroll to position [50, 0]
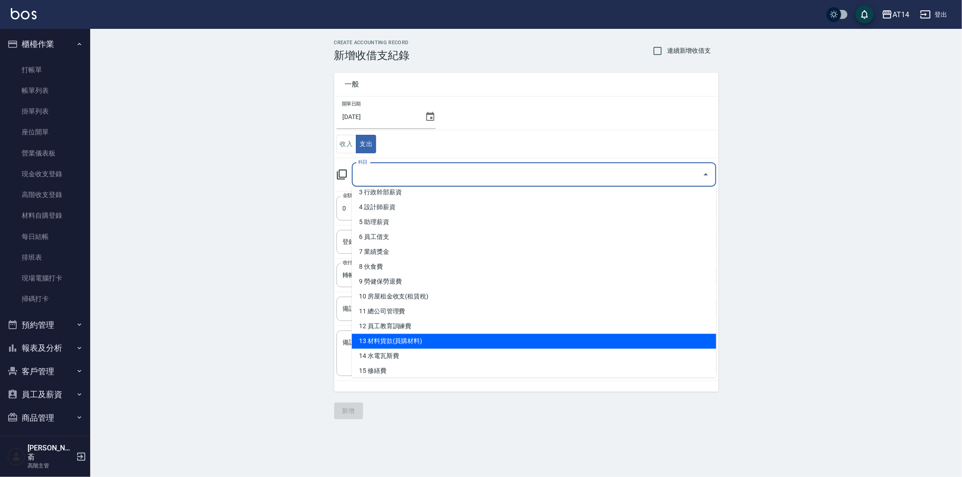
drag, startPoint x: 451, startPoint y: 347, endPoint x: 429, endPoint y: 326, distance: 30.3
click at [450, 347] on li "13 材料貨款(員購材料)" at bounding box center [534, 341] width 365 height 15
type input "13 材料貨款(員購材料)"
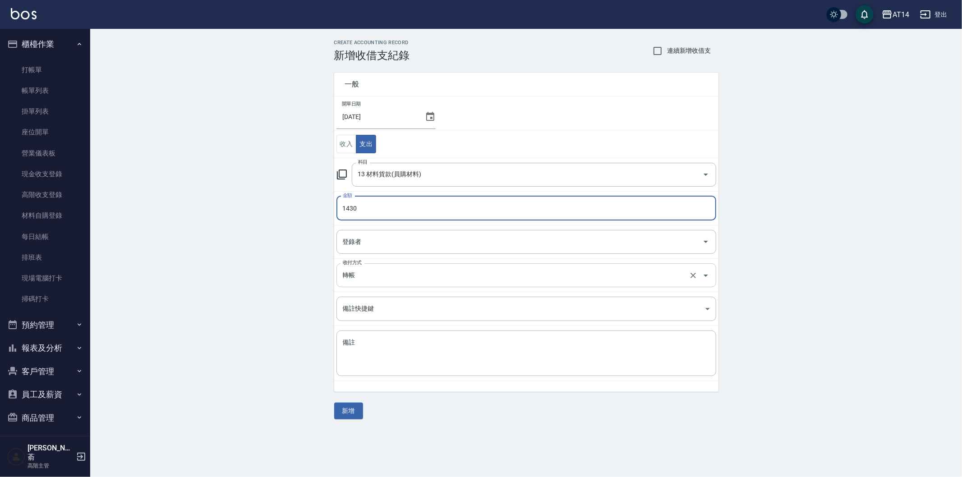
type input "1430"
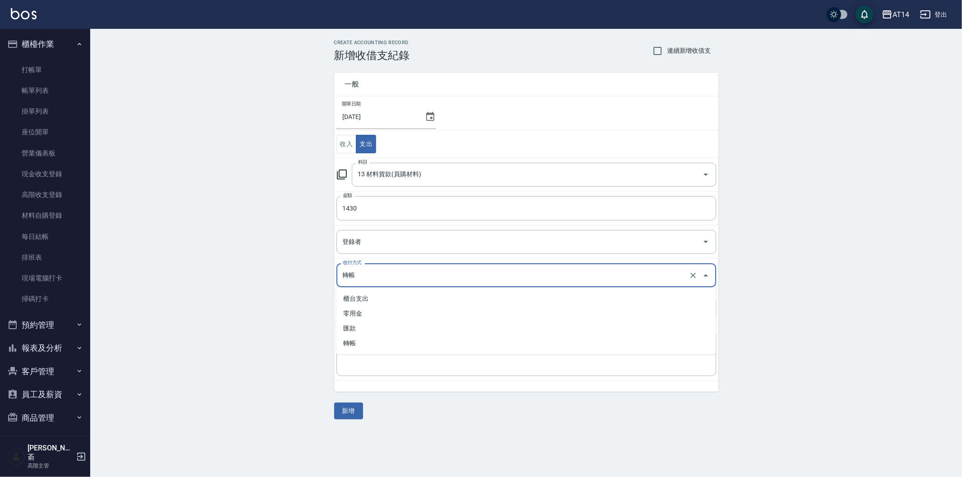
click at [375, 277] on input "轉帳" at bounding box center [514, 276] width 347 height 16
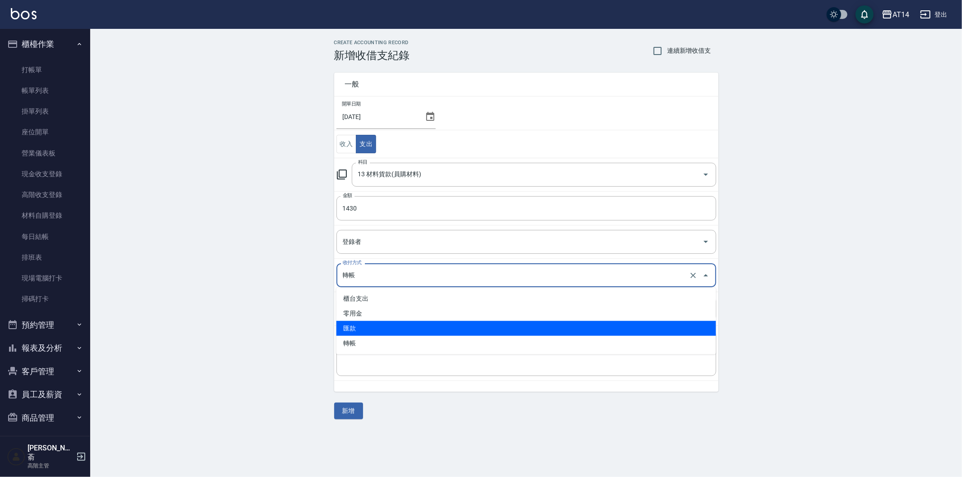
click at [376, 327] on li "匯款" at bounding box center [527, 328] width 380 height 15
type input "匯款"
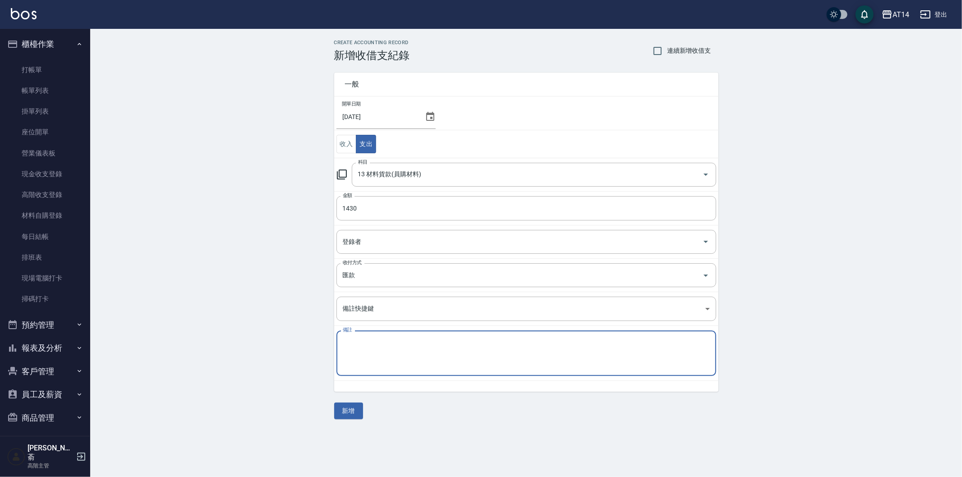
click at [361, 354] on textarea "備註" at bounding box center [526, 353] width 367 height 31
paste textarea "存摺 收款單 114/6[PERSON_NAME]貨款"
click at [407, 343] on textarea "存摺 收款單 114/6[PERSON_NAME]貨款" at bounding box center [526, 353] width 367 height 31
type textarea "存摺 收款單 114/7鴻果貨款"
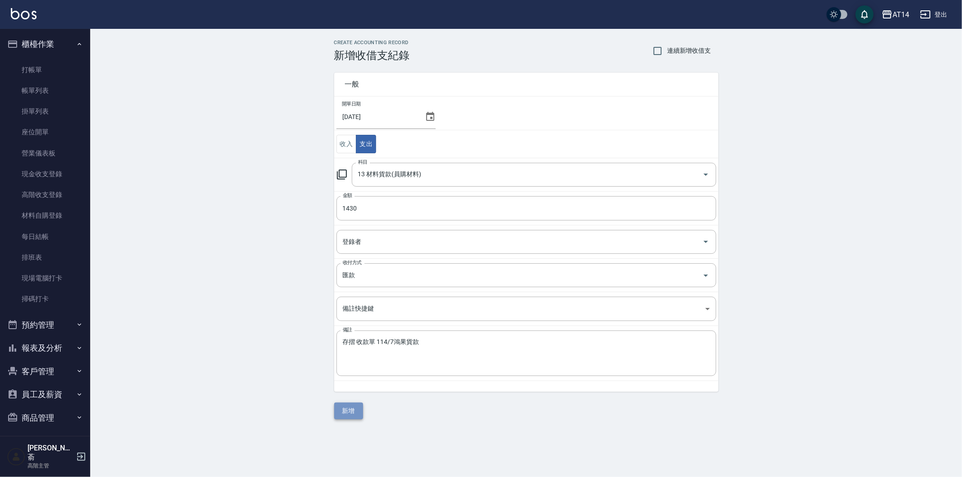
click at [357, 406] on button "新增" at bounding box center [348, 411] width 29 height 17
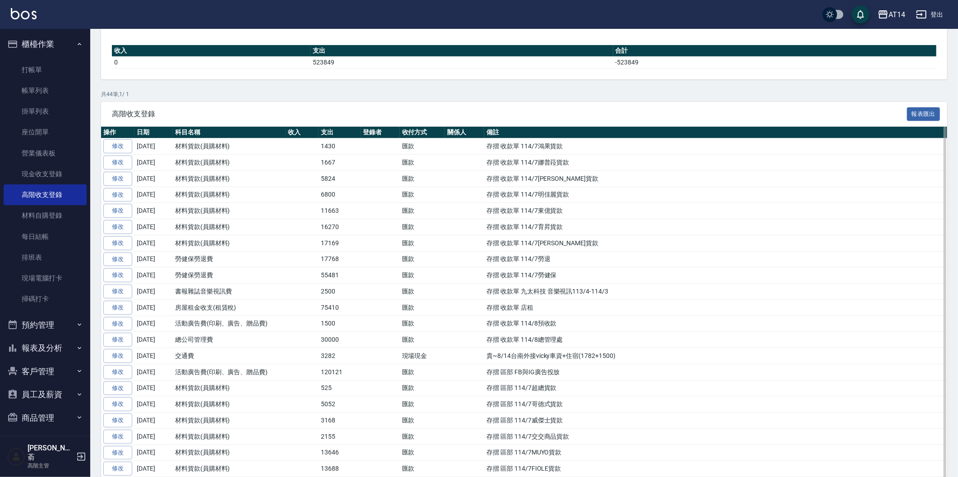
scroll to position [150, 0]
